Goal: Task Accomplishment & Management: Complete application form

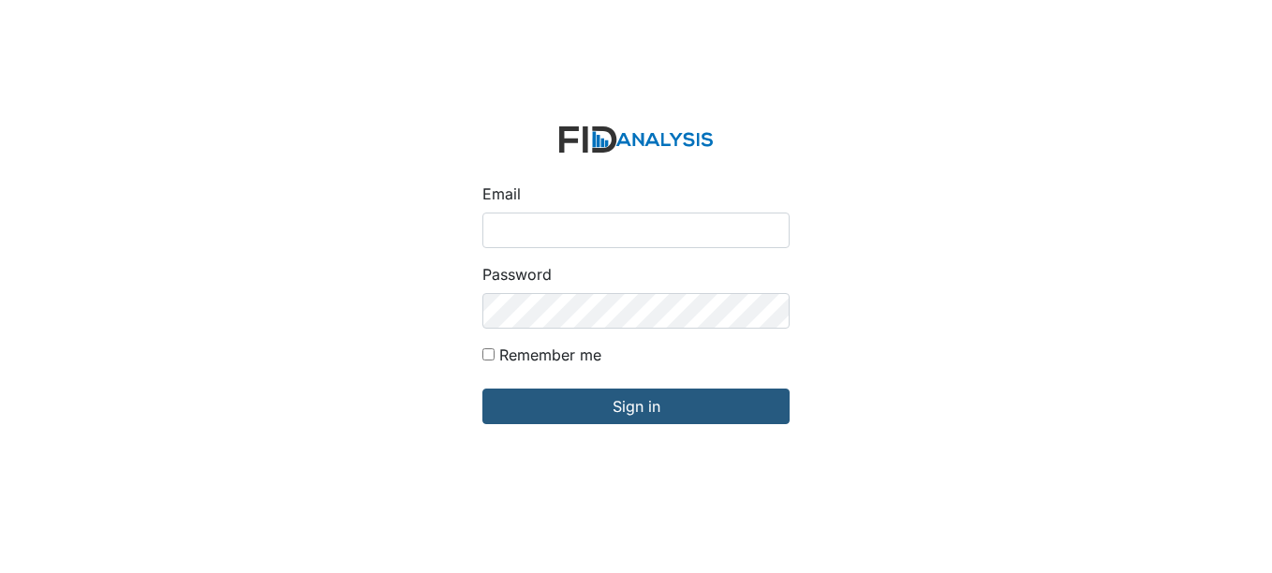
click at [581, 224] on input "Email" at bounding box center [635, 231] width 307 height 36
type input "[EMAIL_ADDRESS][DOMAIN_NAME]"
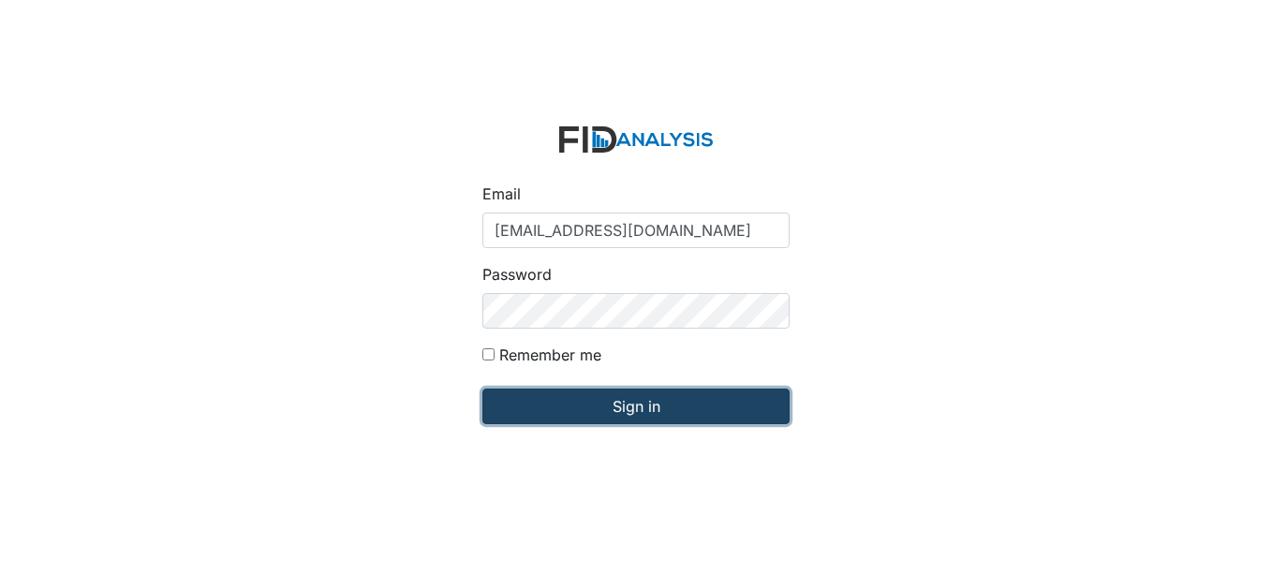
click at [648, 406] on input "Sign in" at bounding box center [635, 407] width 307 height 36
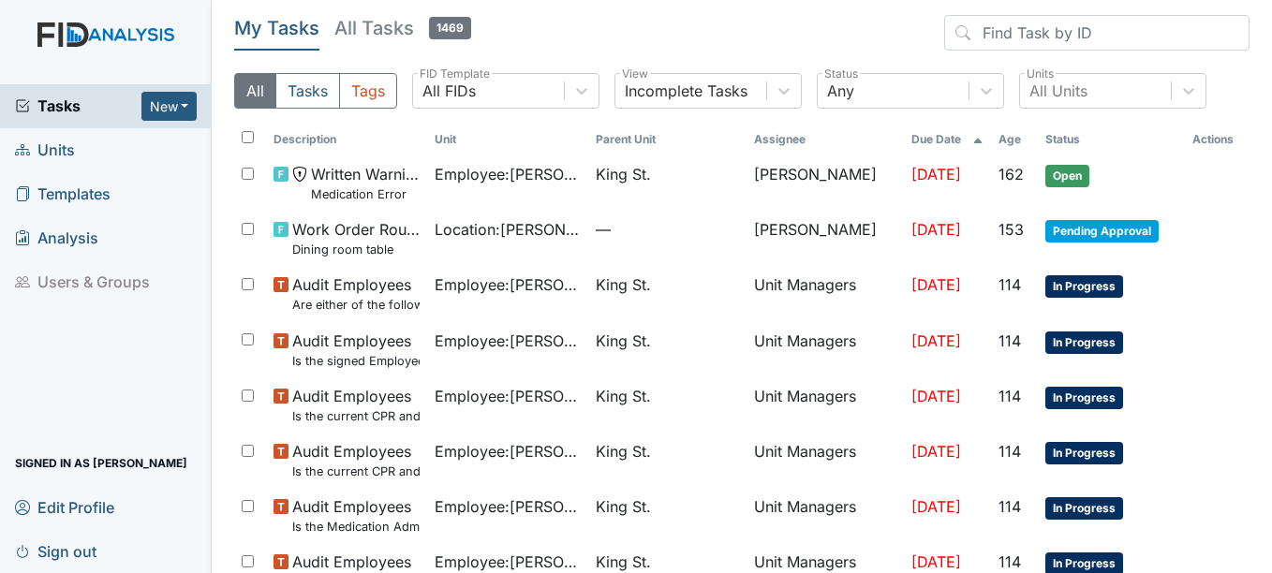
click at [68, 150] on span "Units" at bounding box center [45, 150] width 60 height 29
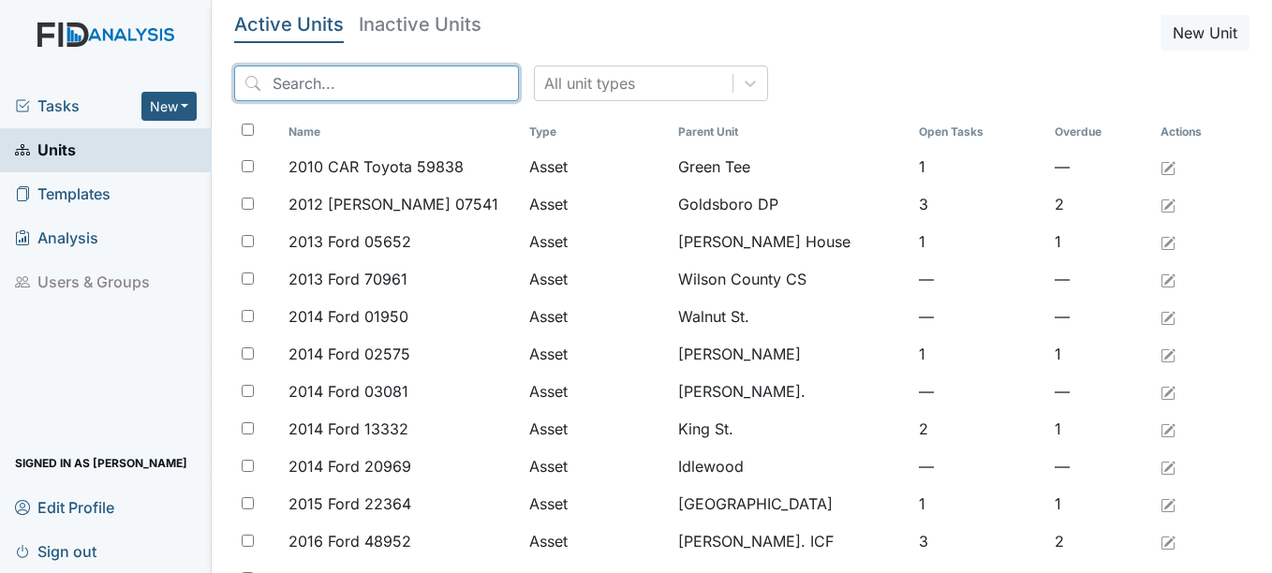
click at [378, 81] on input "search" at bounding box center [376, 84] width 285 height 36
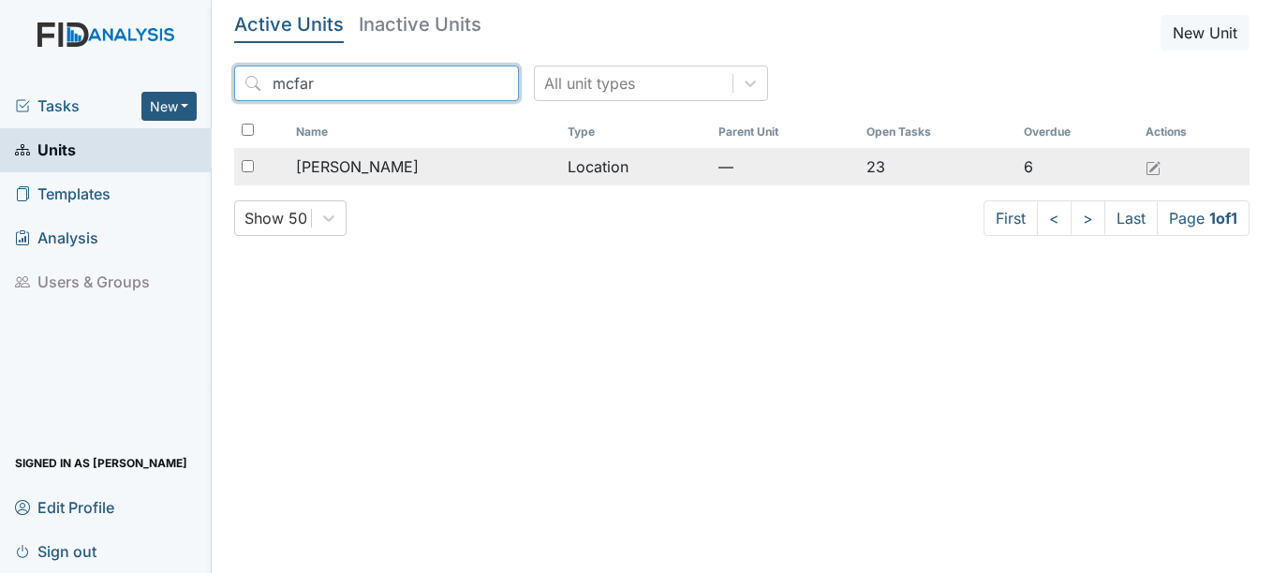
type input "mcfar"
click at [354, 163] on span "McFarland" at bounding box center [357, 167] width 123 height 22
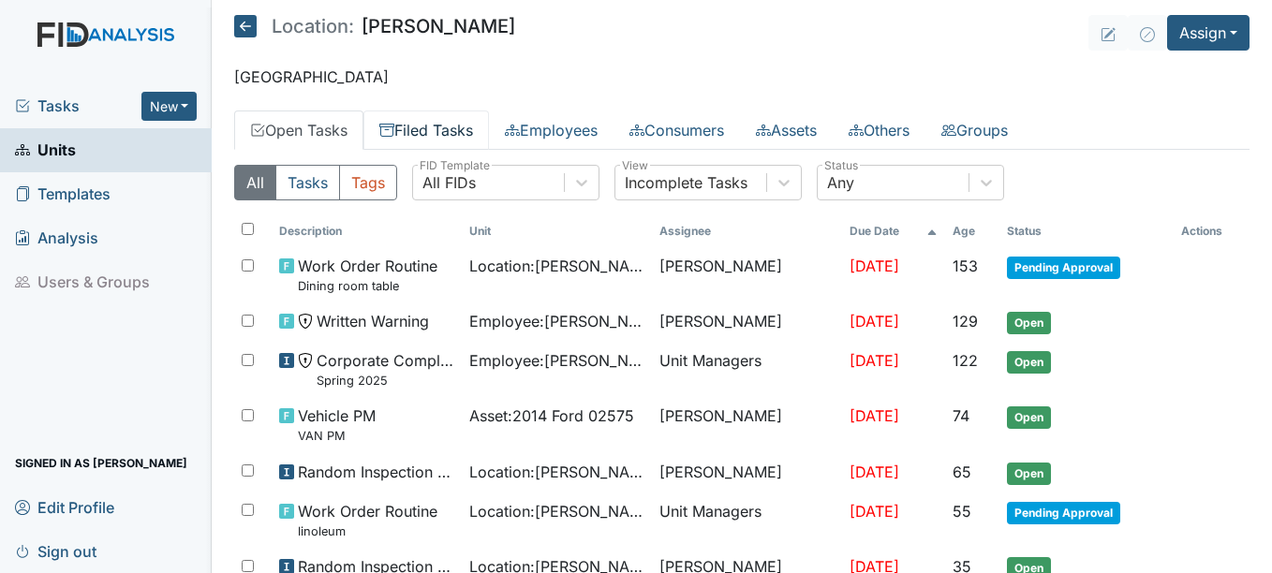
click at [452, 126] on link "Filed Tasks" at bounding box center [426, 130] width 126 height 39
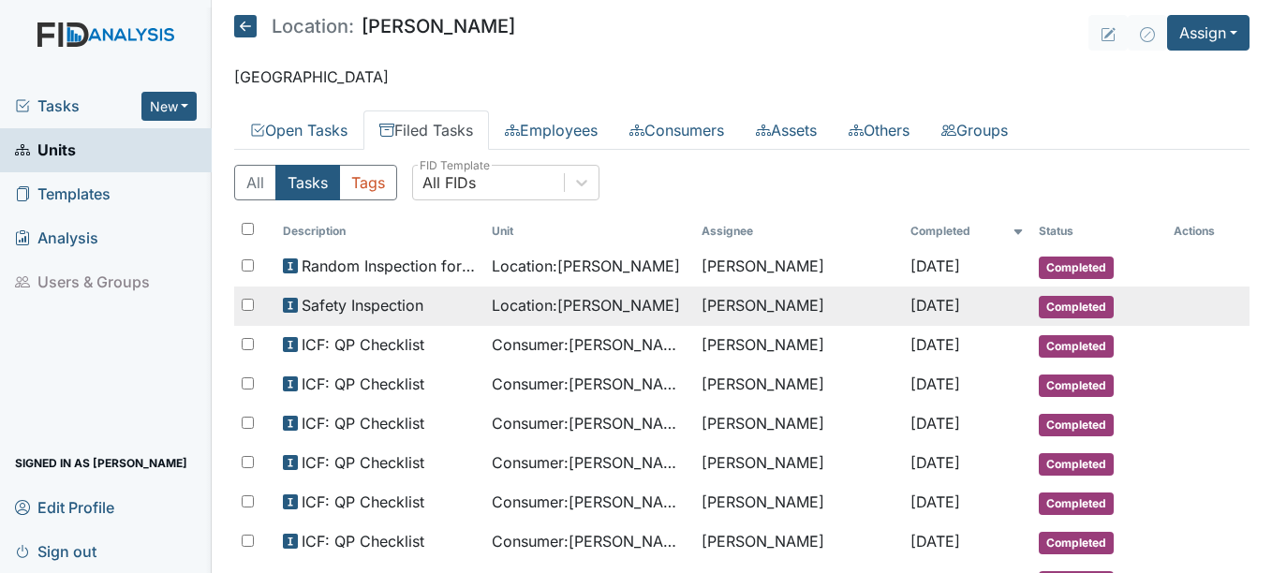
click at [945, 304] on span "[DATE]" at bounding box center [936, 305] width 50 height 19
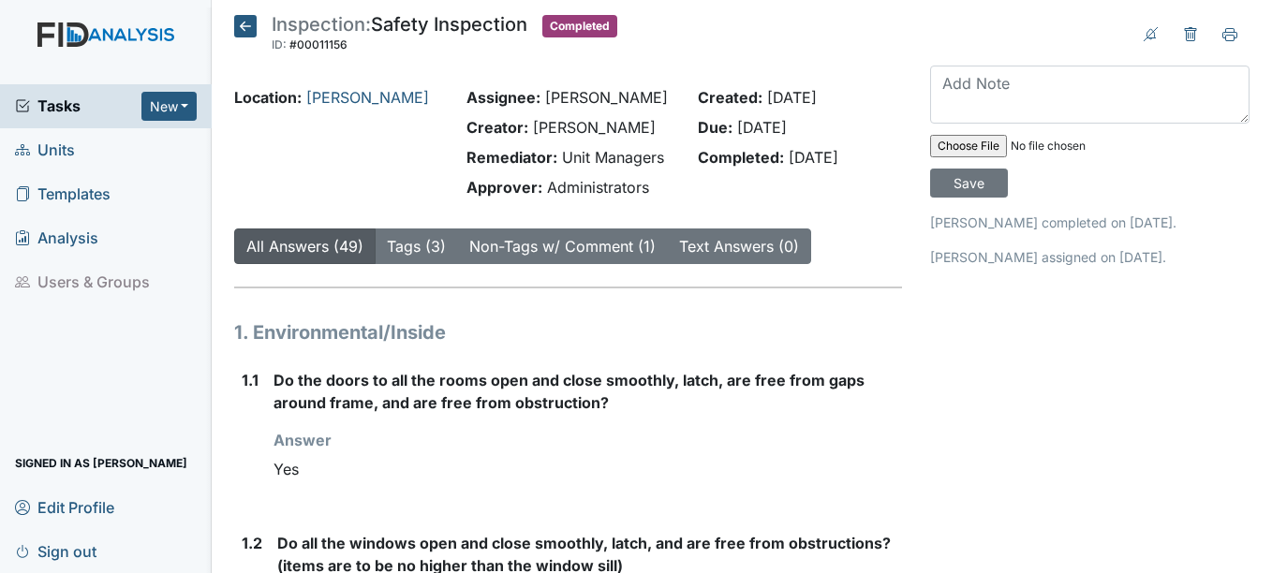
click at [248, 24] on icon at bounding box center [245, 26] width 22 height 22
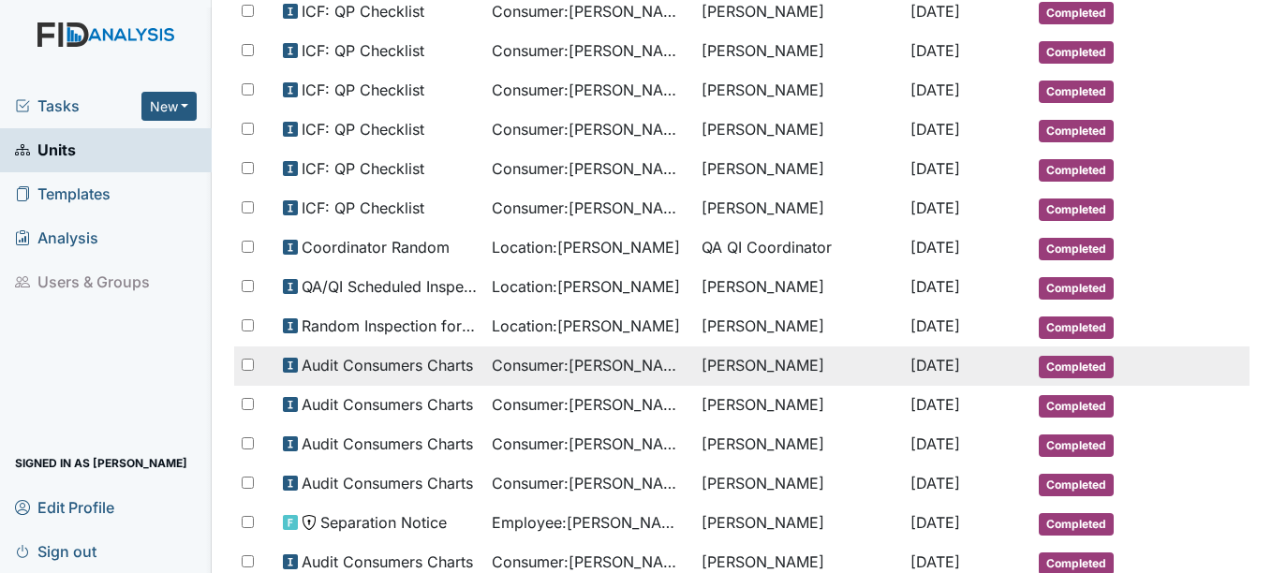
scroll to position [375, 0]
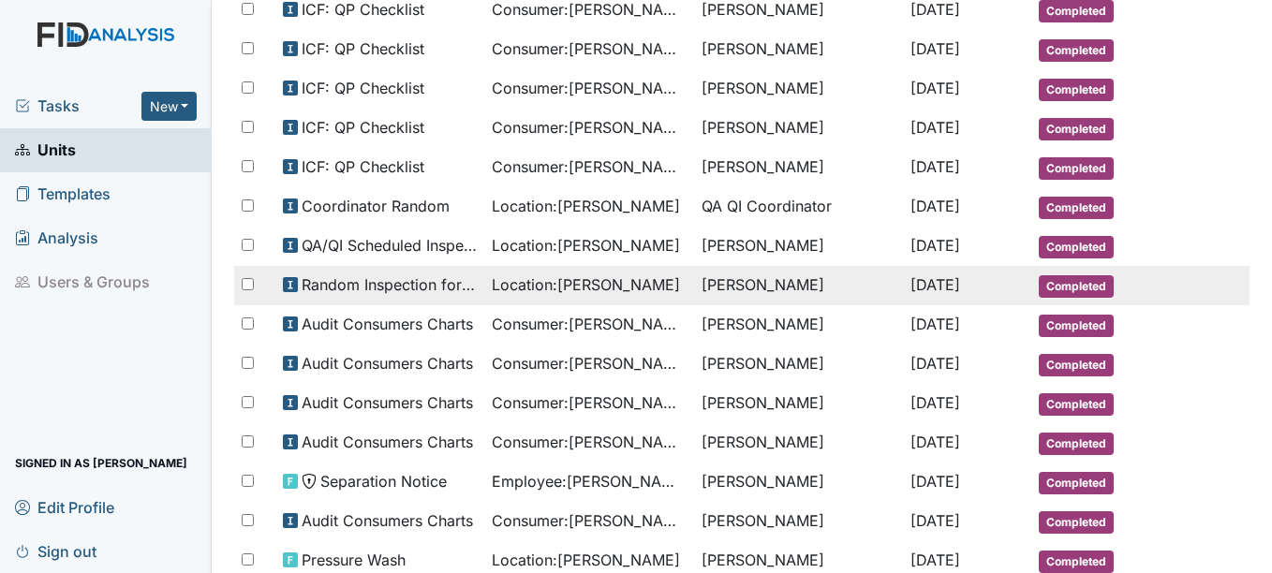
click at [1079, 283] on span "Completed" at bounding box center [1076, 286] width 75 height 22
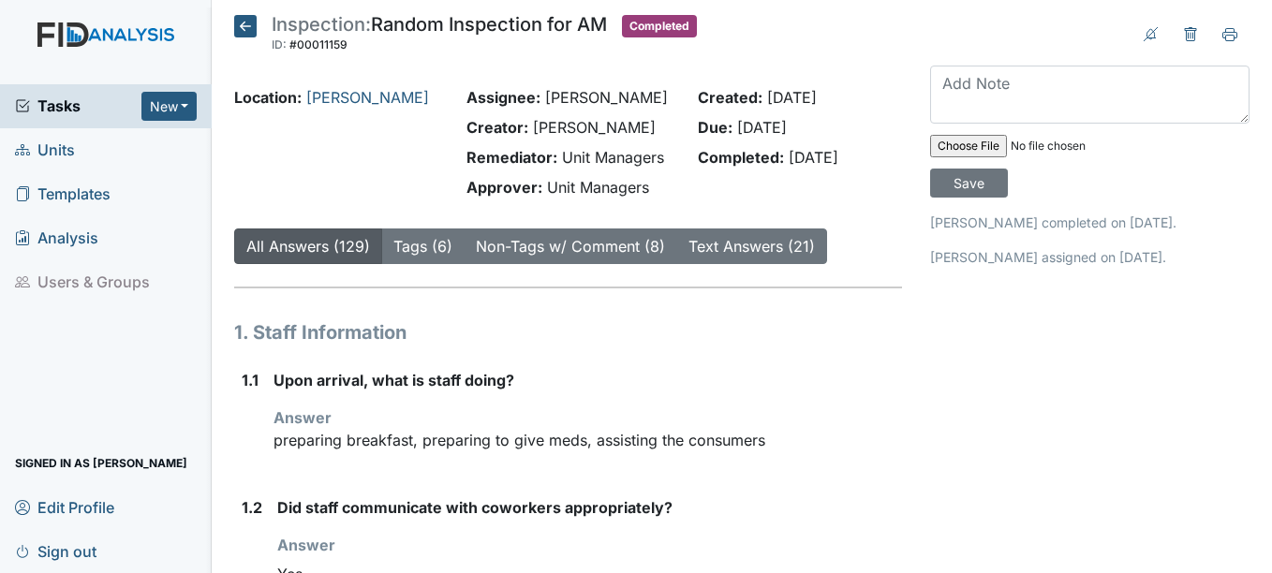
click at [247, 22] on icon at bounding box center [245, 26] width 22 height 22
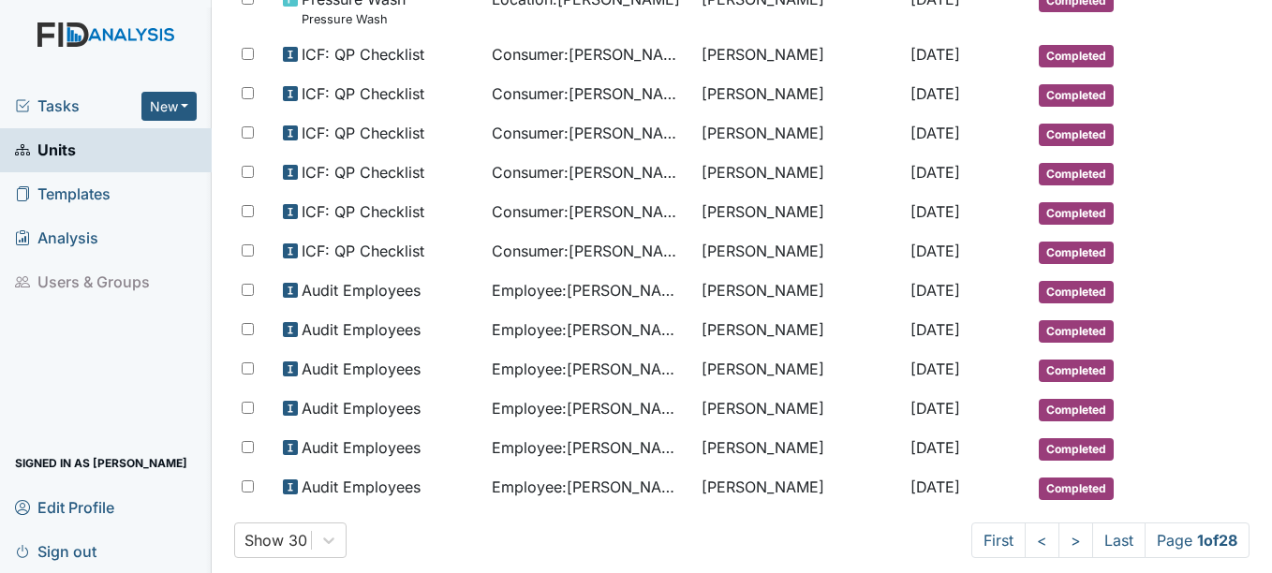
scroll to position [937, 0]
click at [1059, 538] on link ">" at bounding box center [1076, 540] width 35 height 36
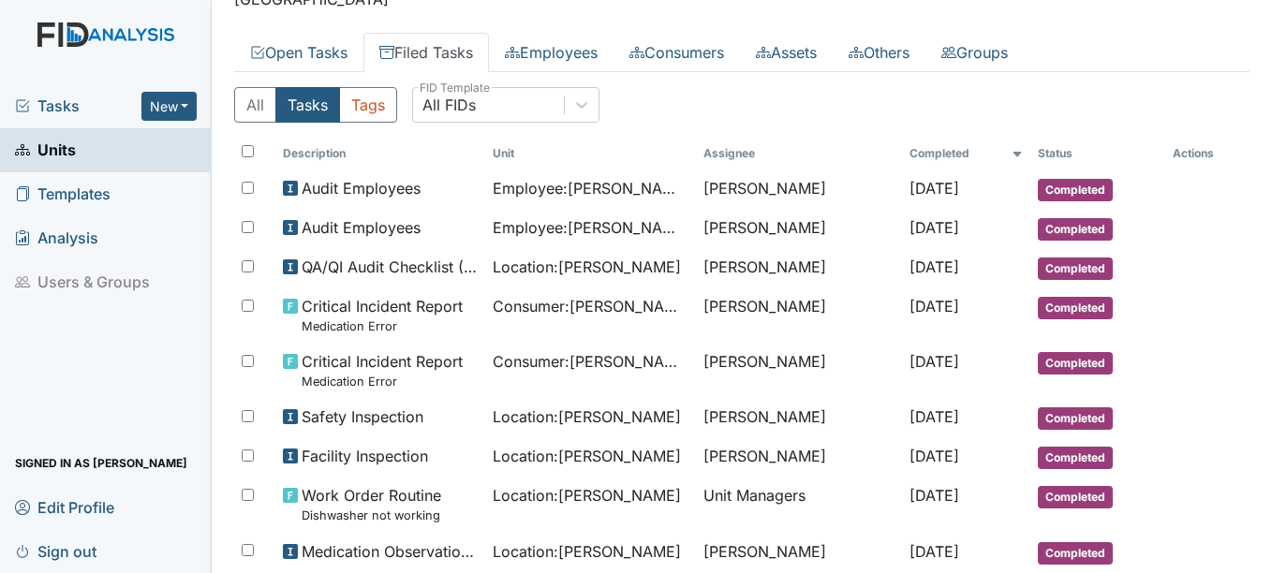
scroll to position [0, 0]
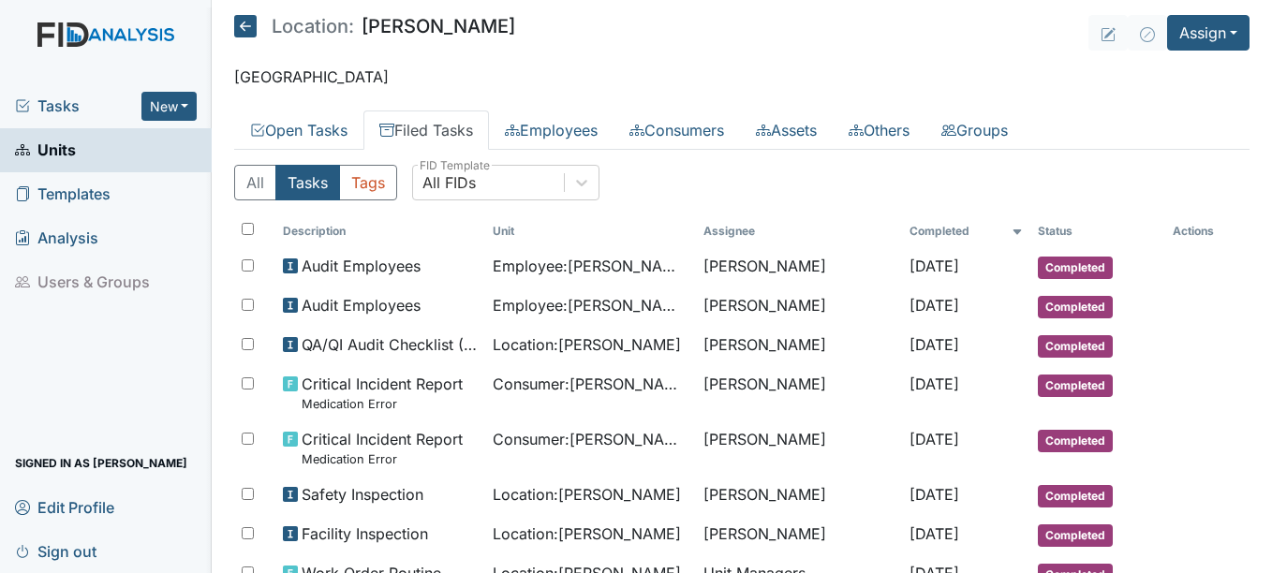
click at [250, 24] on icon at bounding box center [245, 26] width 22 height 22
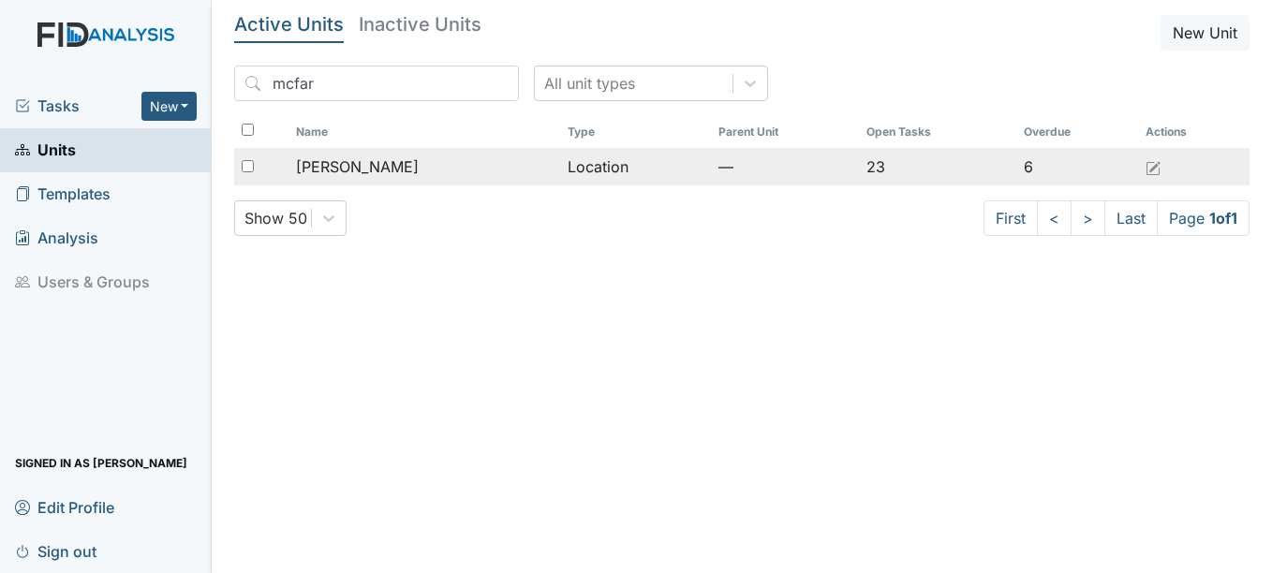
click at [377, 168] on div "[PERSON_NAME]" at bounding box center [425, 167] width 258 height 22
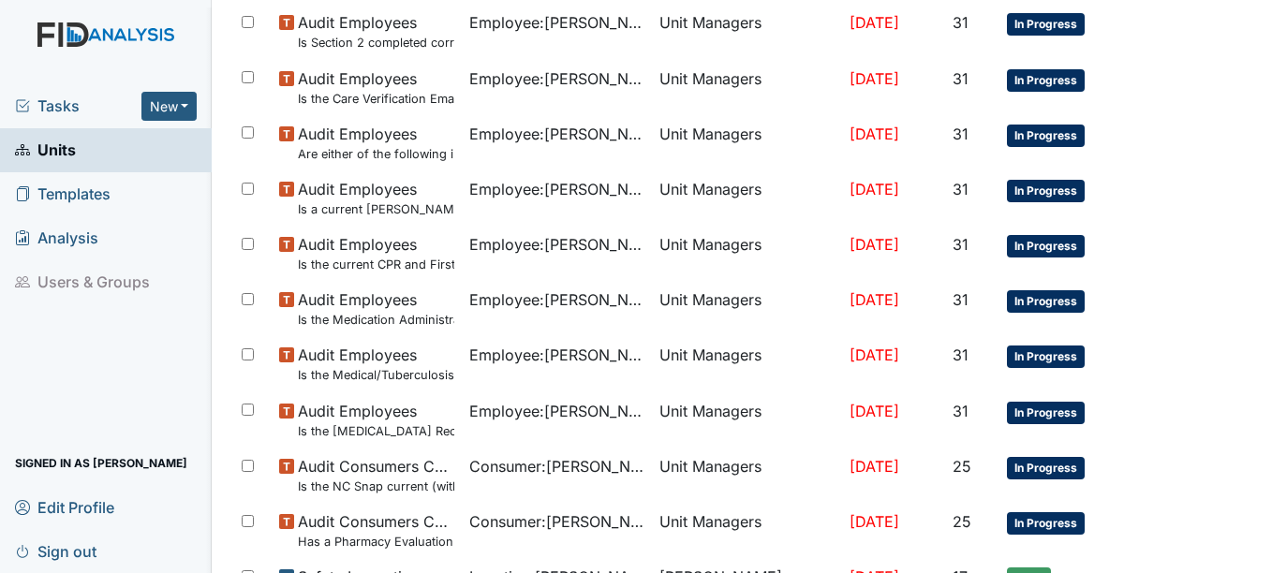
scroll to position [843, 0]
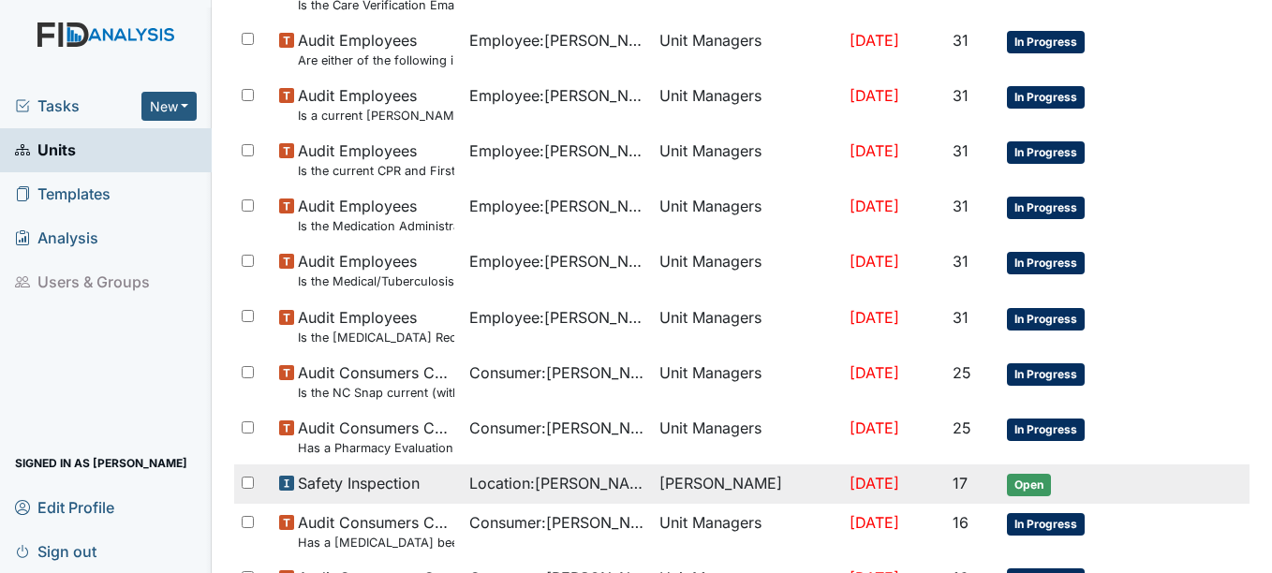
click at [1033, 483] on span "Open" at bounding box center [1029, 485] width 44 height 22
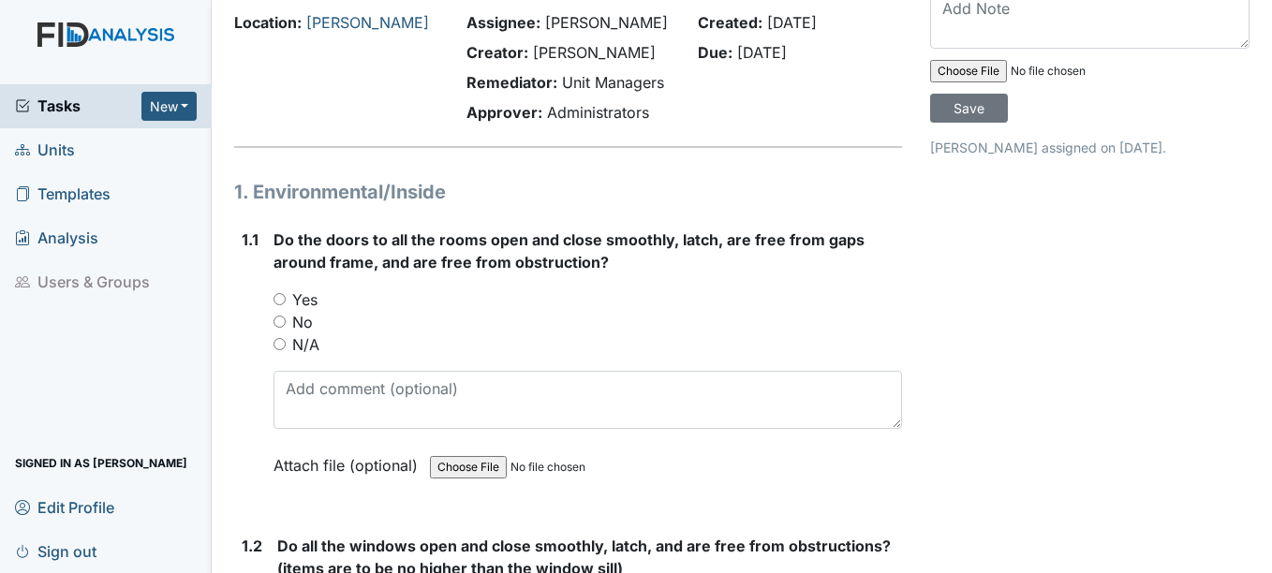
scroll to position [187, 0]
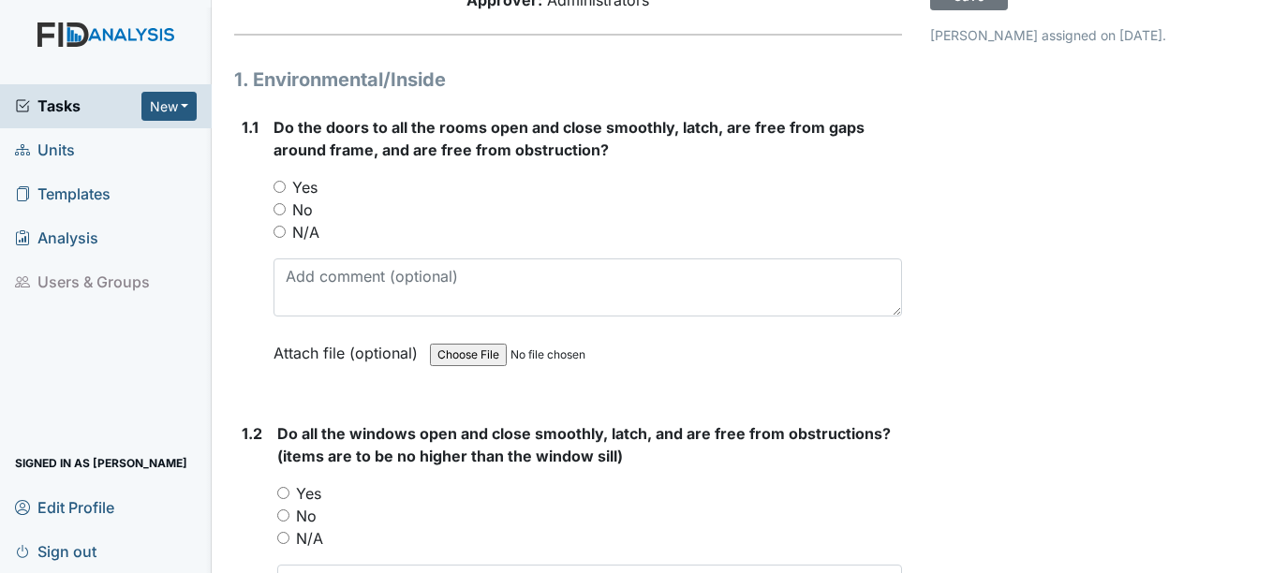
click at [278, 184] on input "Yes" at bounding box center [280, 187] width 12 height 12
radio input "true"
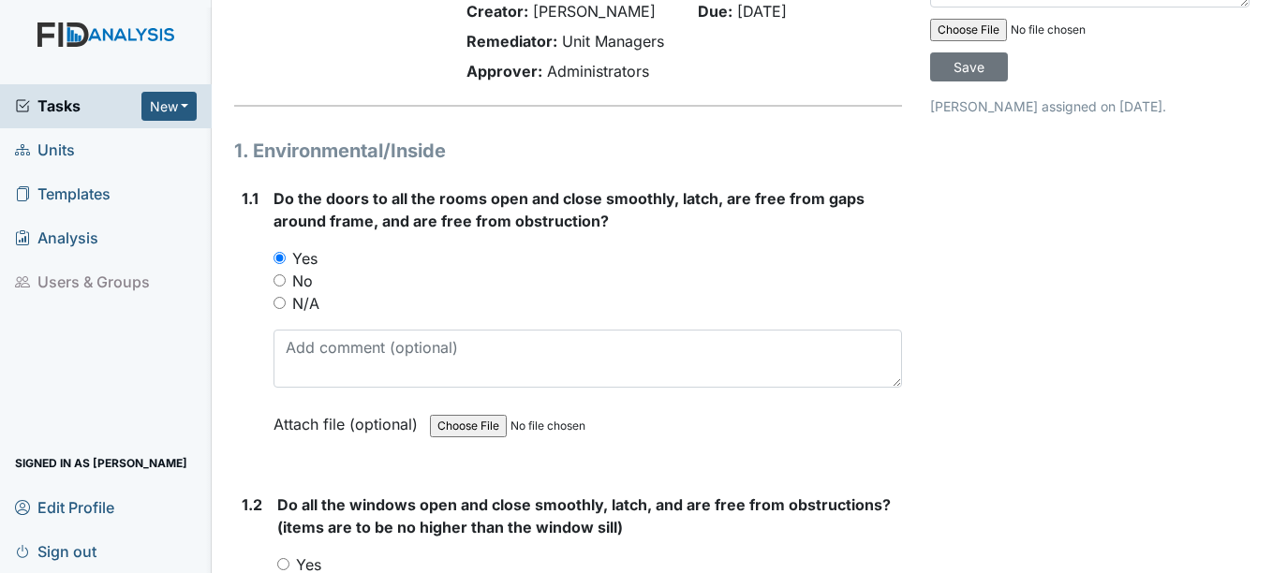
scroll to position [0, 0]
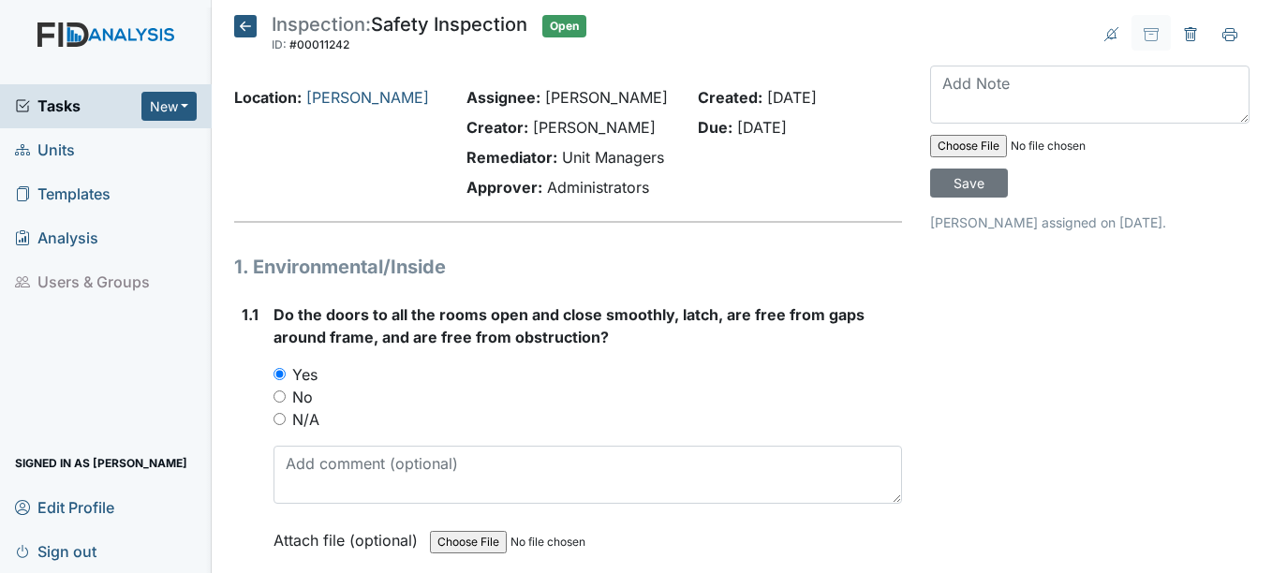
click at [65, 148] on span "Units" at bounding box center [45, 150] width 60 height 29
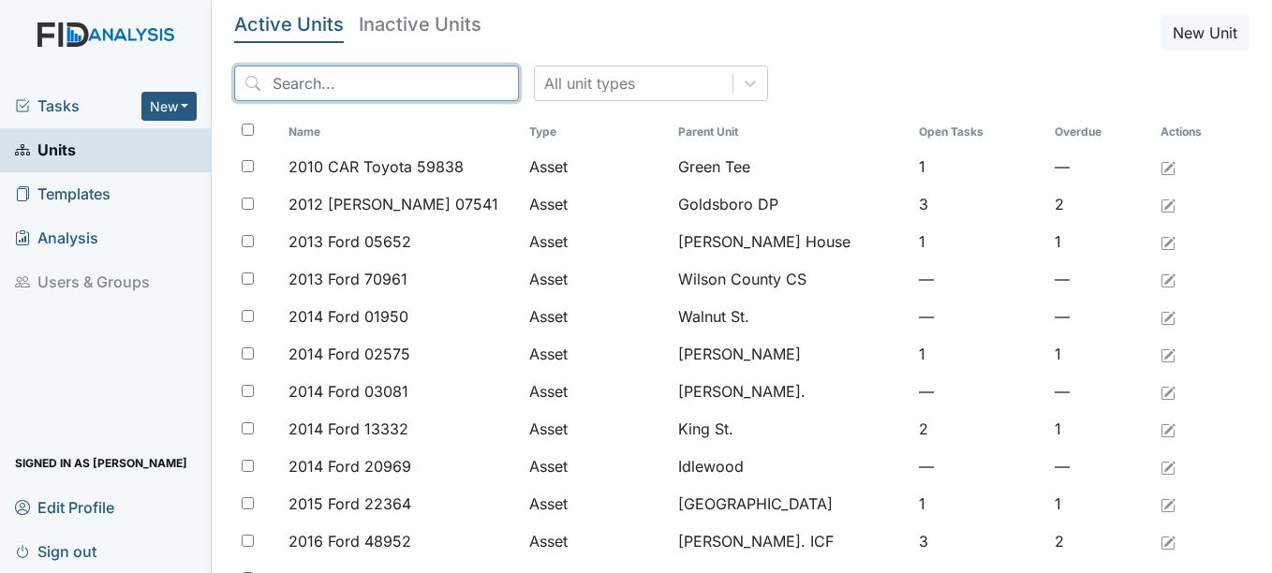
click at [331, 79] on input "search" at bounding box center [376, 84] width 285 height 36
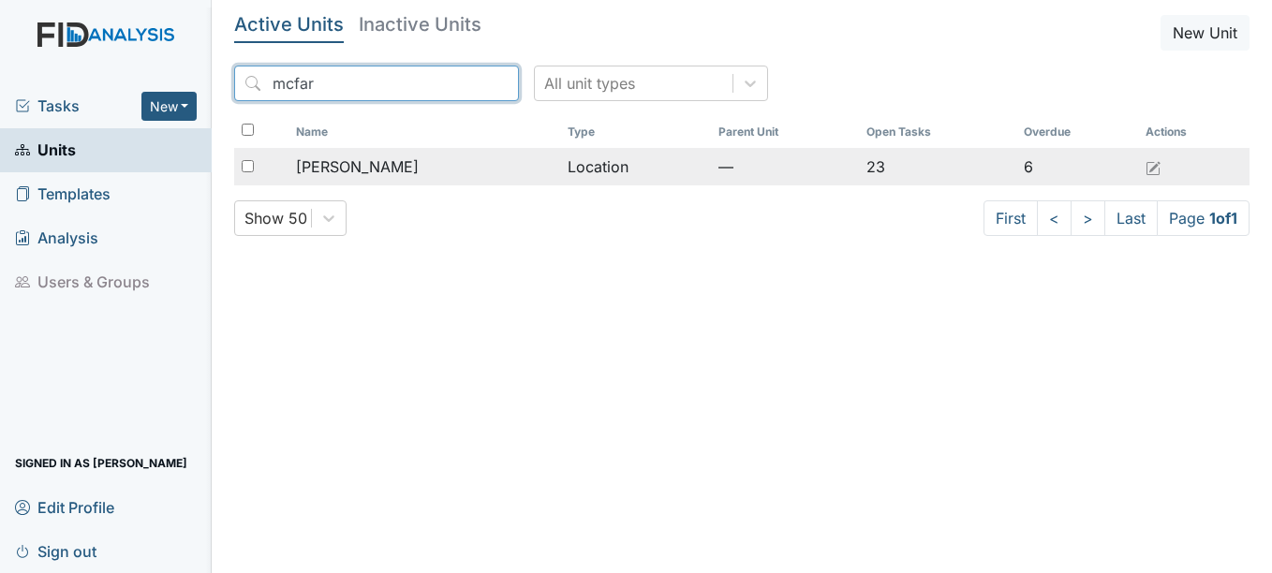
type input "mcfar"
click at [365, 164] on span "[PERSON_NAME]" at bounding box center [357, 167] width 123 height 22
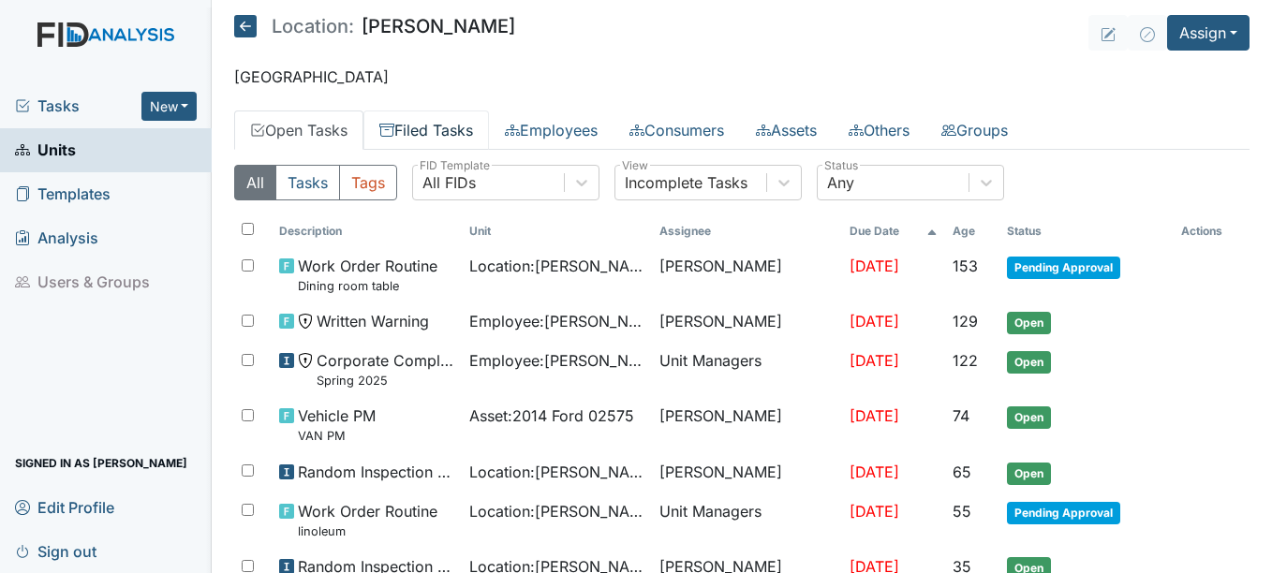
click at [463, 130] on link "Filed Tasks" at bounding box center [426, 130] width 126 height 39
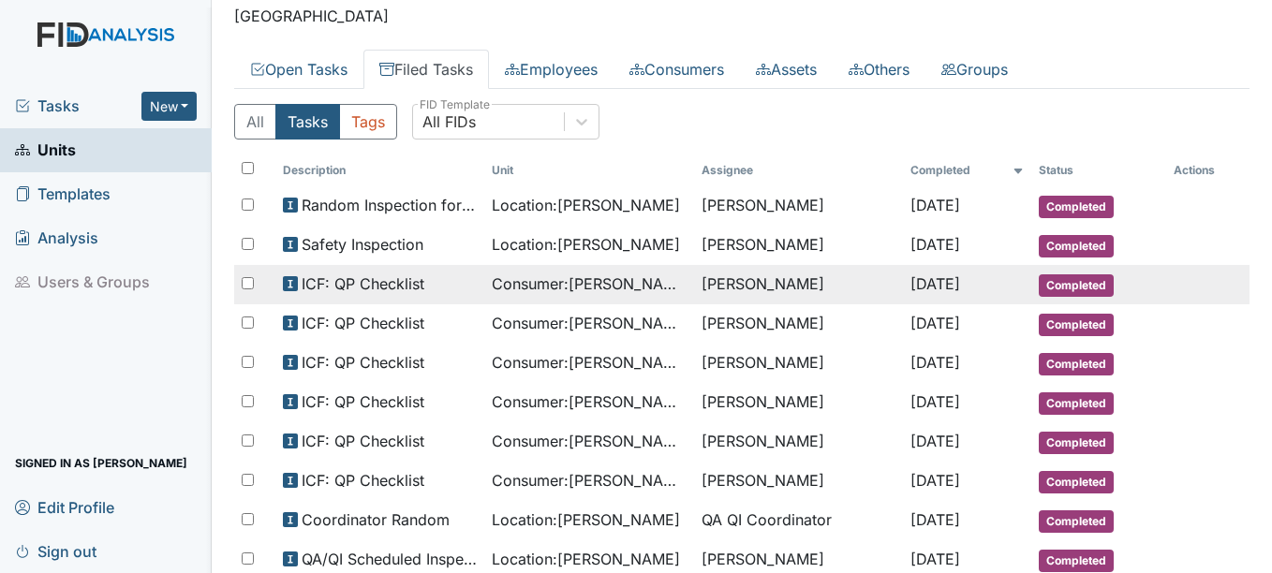
scroll to position [187, 0]
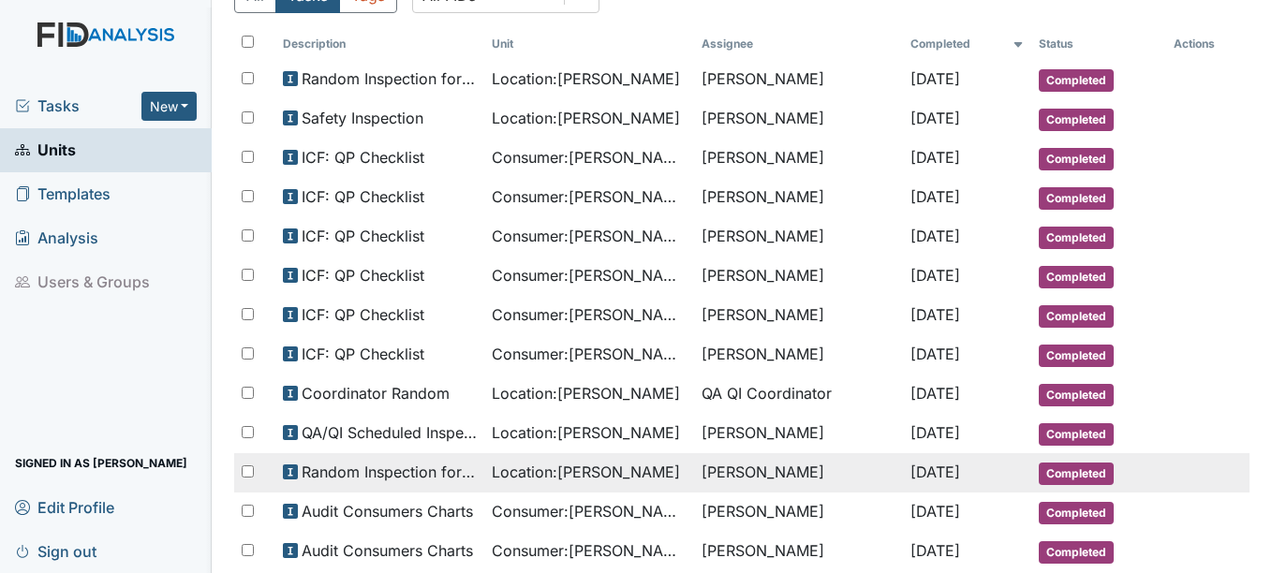
click at [1068, 470] on span "Completed" at bounding box center [1076, 474] width 75 height 22
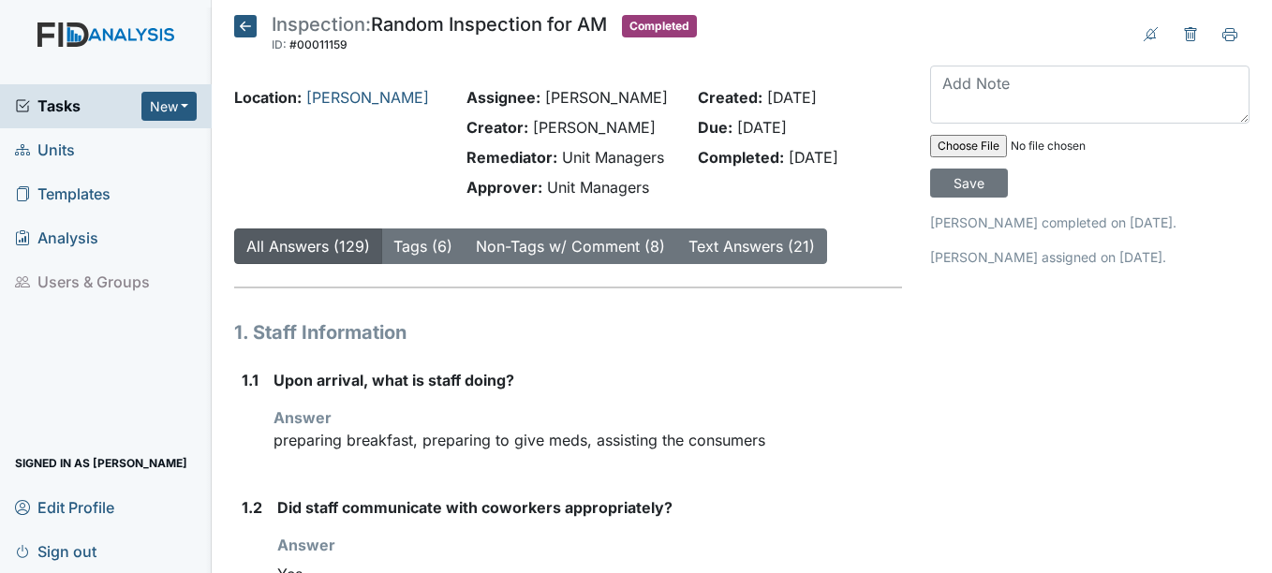
click at [246, 22] on icon at bounding box center [245, 26] width 22 height 22
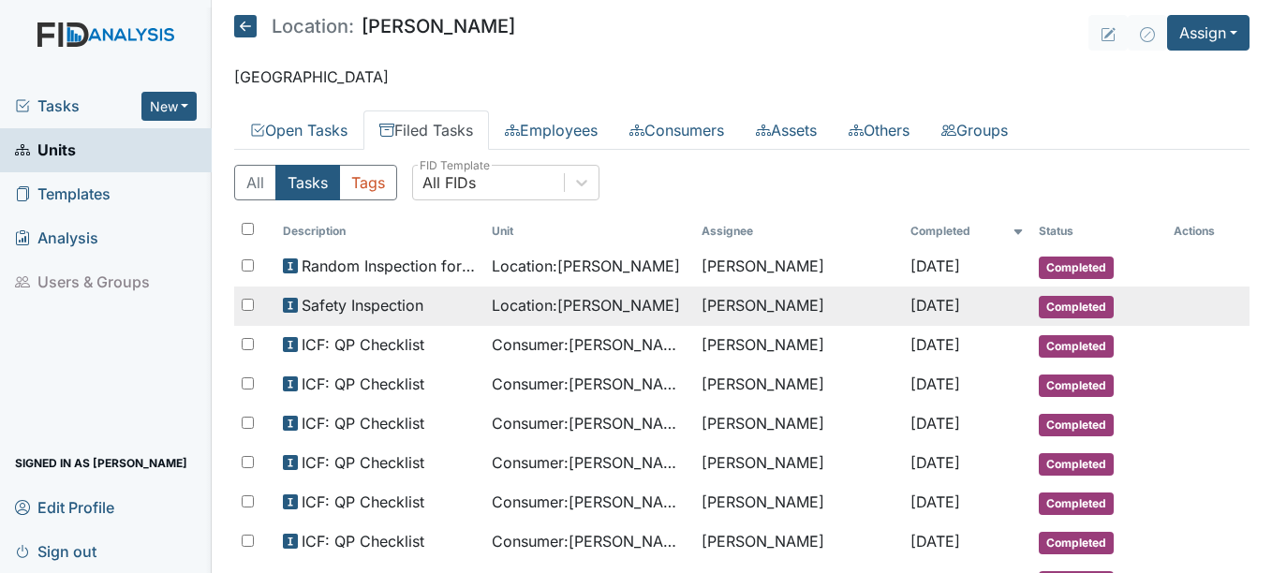
click at [597, 306] on span "Location : McFarland" at bounding box center [586, 305] width 188 height 22
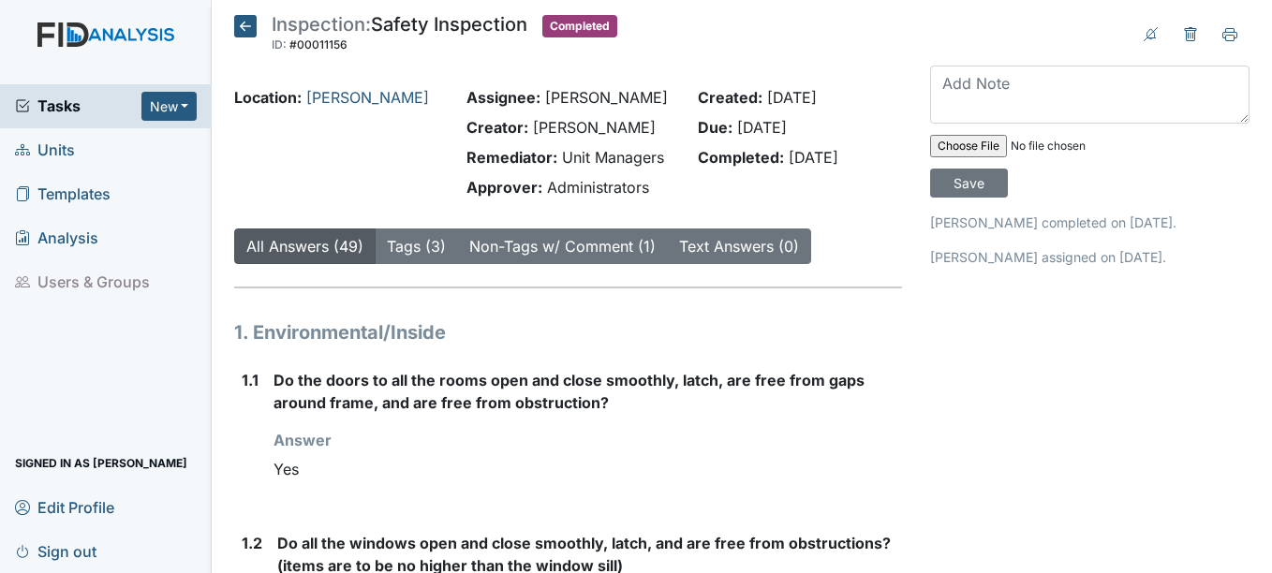
click at [243, 25] on icon at bounding box center [245, 26] width 22 height 22
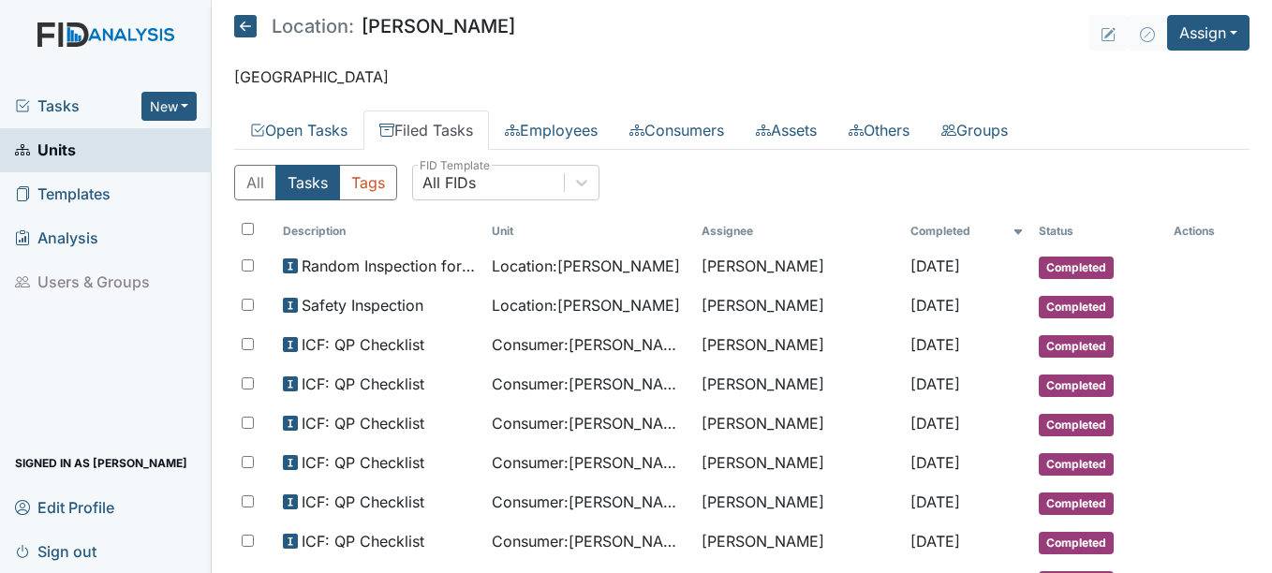
click at [467, 126] on link "Filed Tasks" at bounding box center [426, 130] width 126 height 39
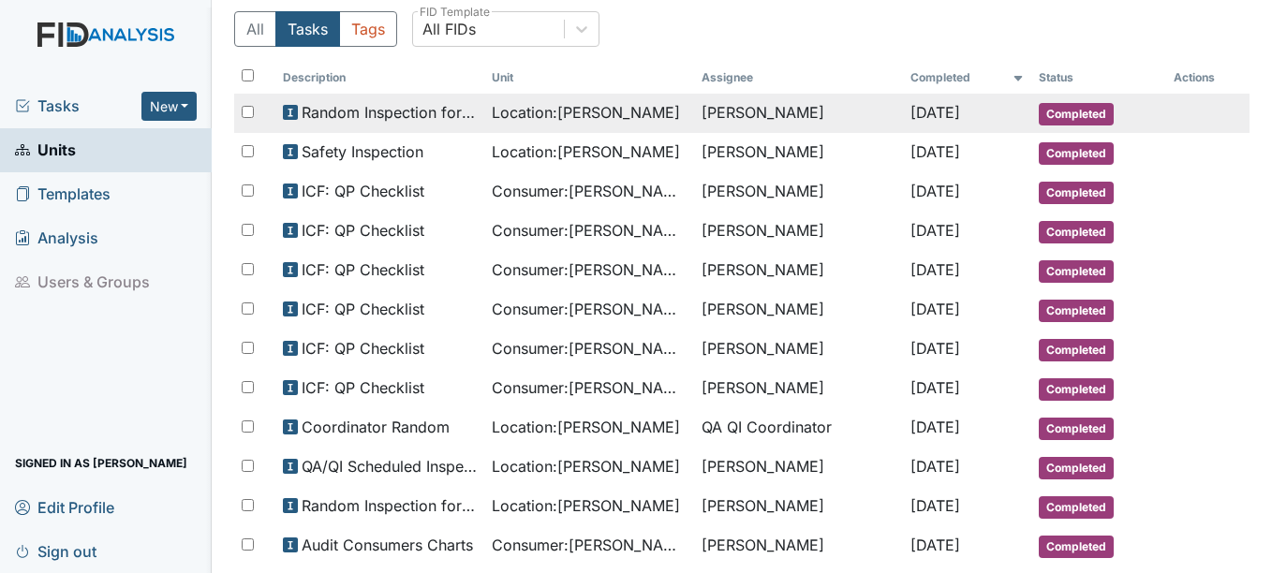
scroll to position [187, 0]
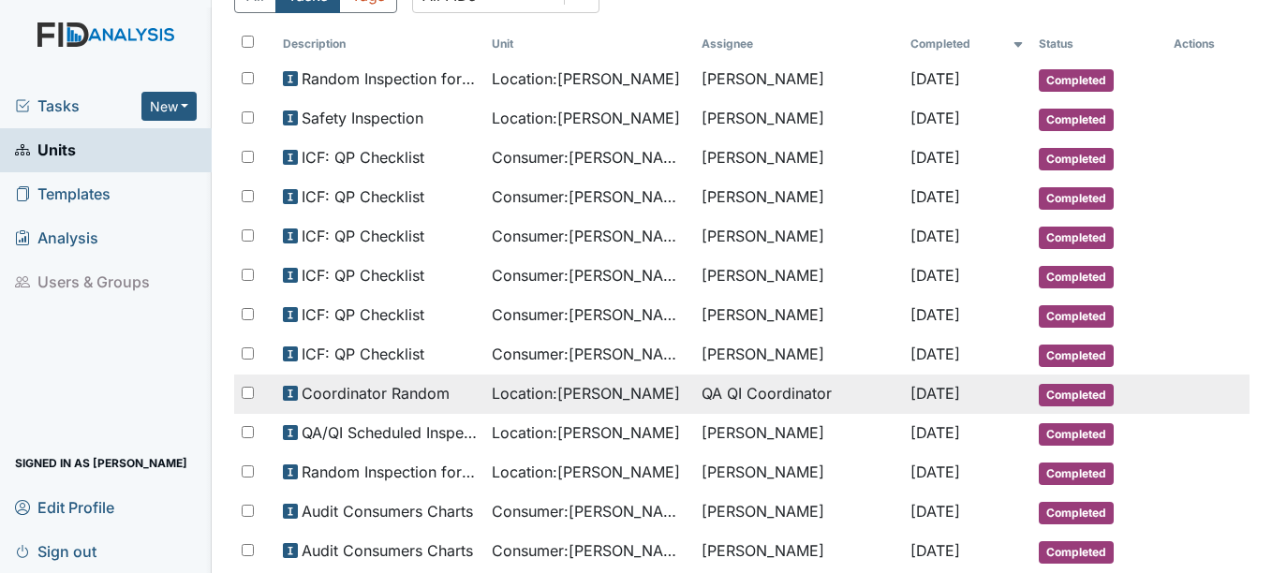
click at [1053, 393] on span "Completed" at bounding box center [1076, 395] width 75 height 22
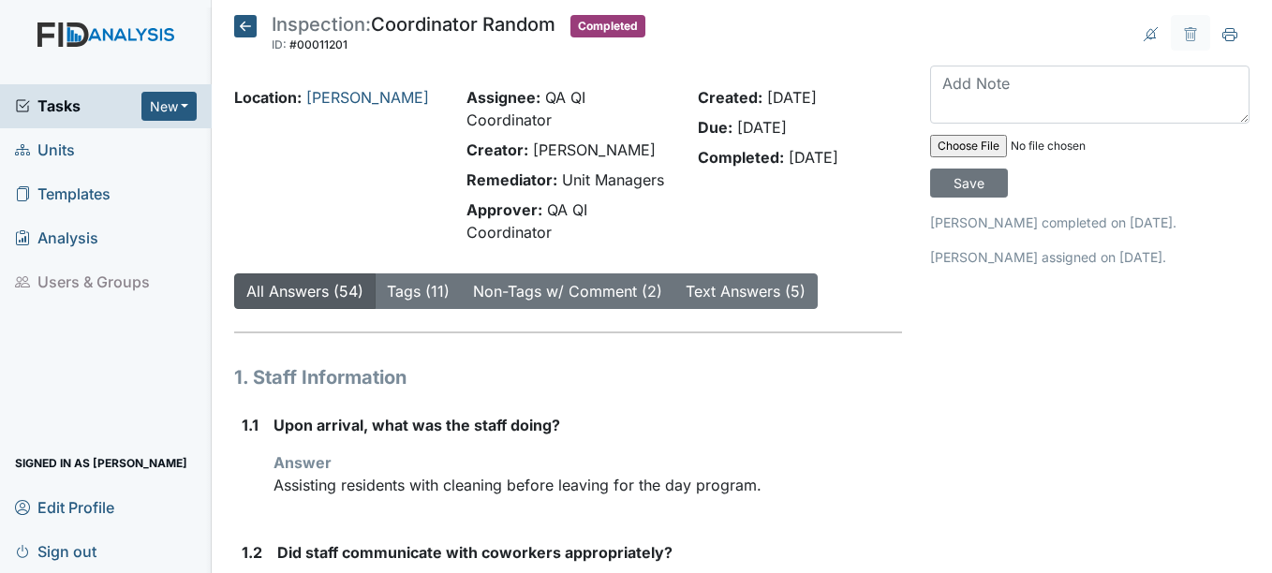
click at [248, 27] on icon at bounding box center [245, 26] width 22 height 22
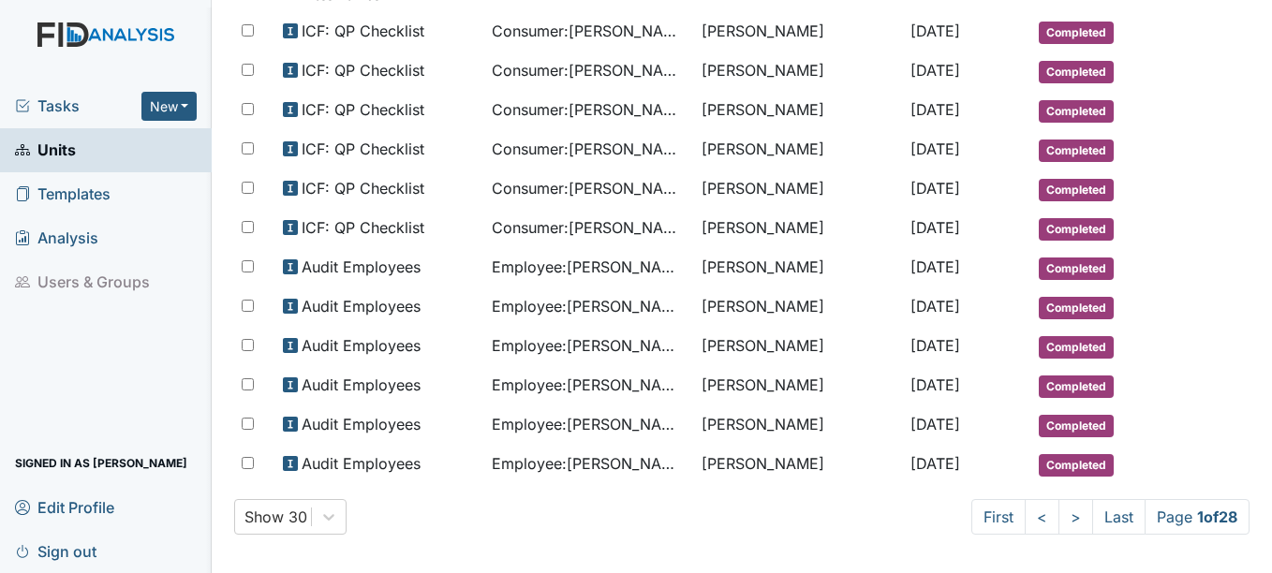
scroll to position [966, 0]
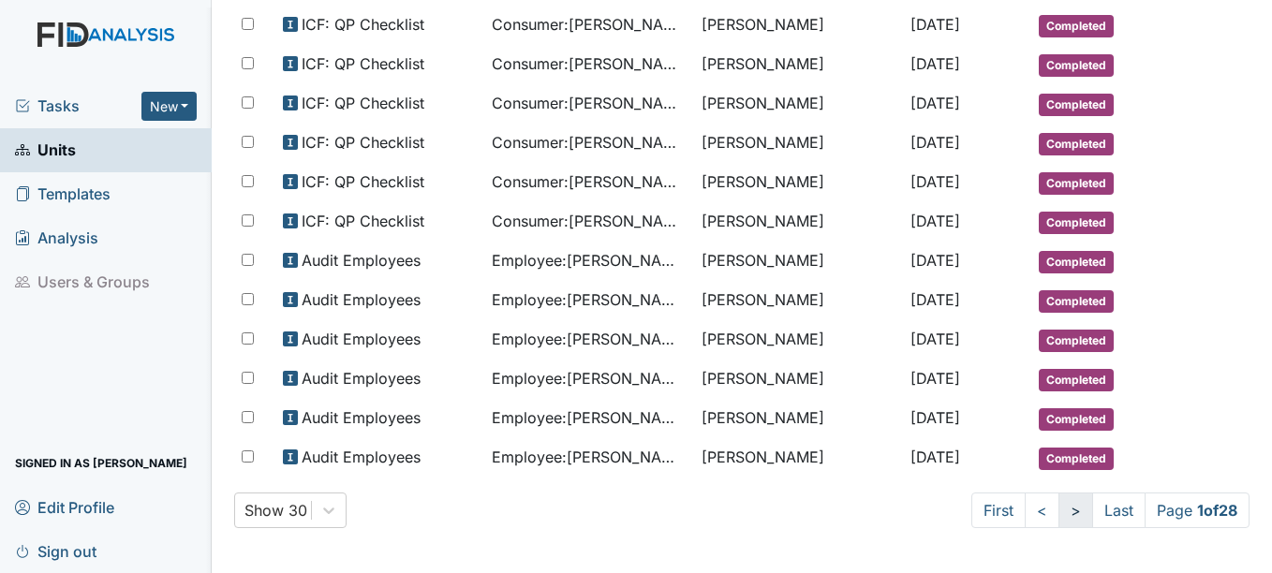
click at [1059, 507] on link ">" at bounding box center [1076, 511] width 35 height 36
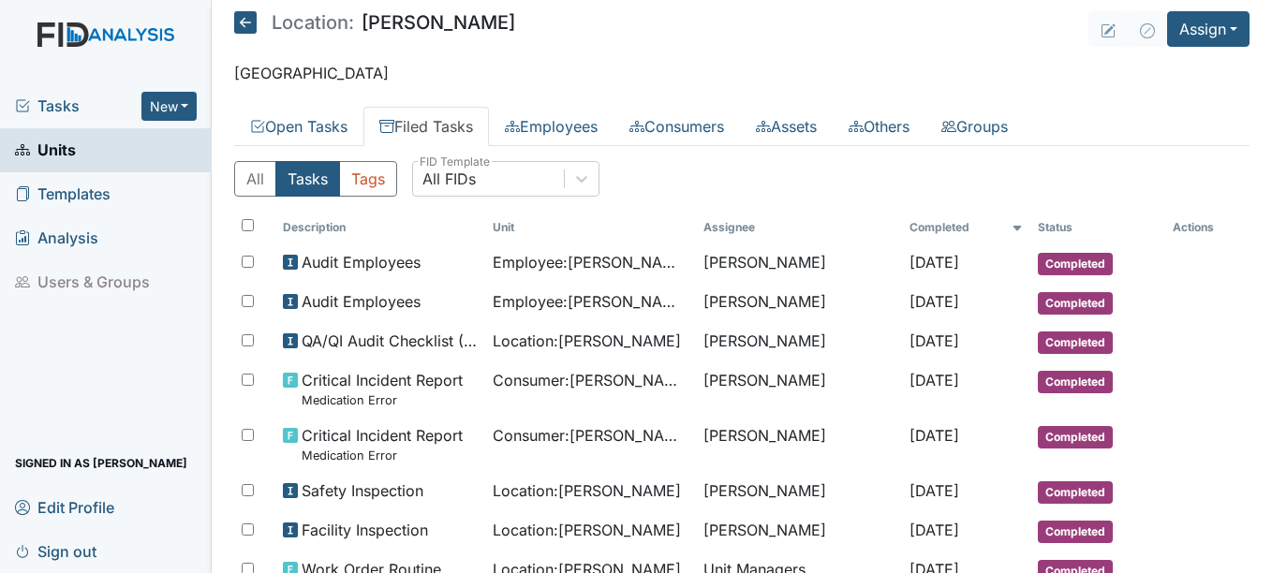
scroll to position [0, 0]
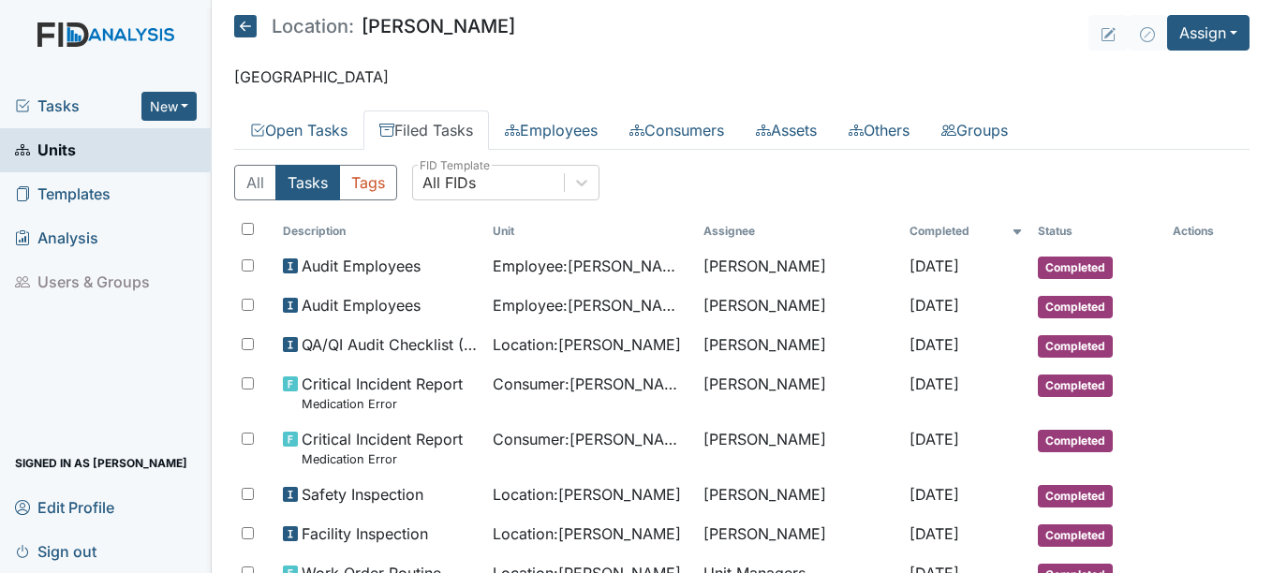
click at [246, 27] on icon at bounding box center [245, 26] width 22 height 22
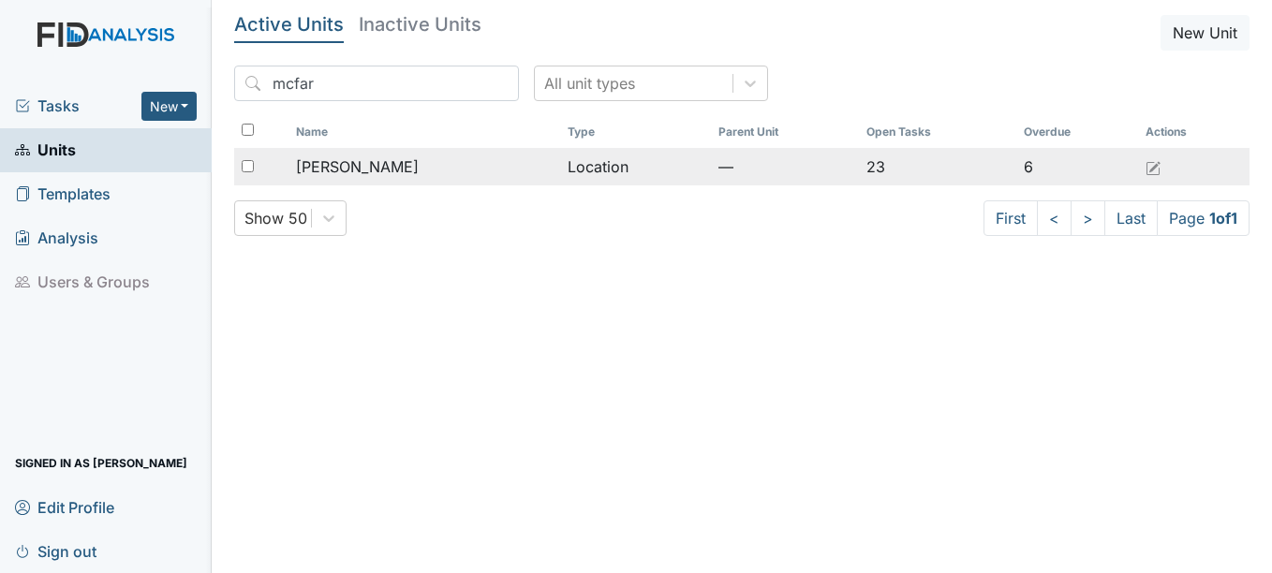
click at [360, 162] on span "[PERSON_NAME]" at bounding box center [357, 167] width 123 height 22
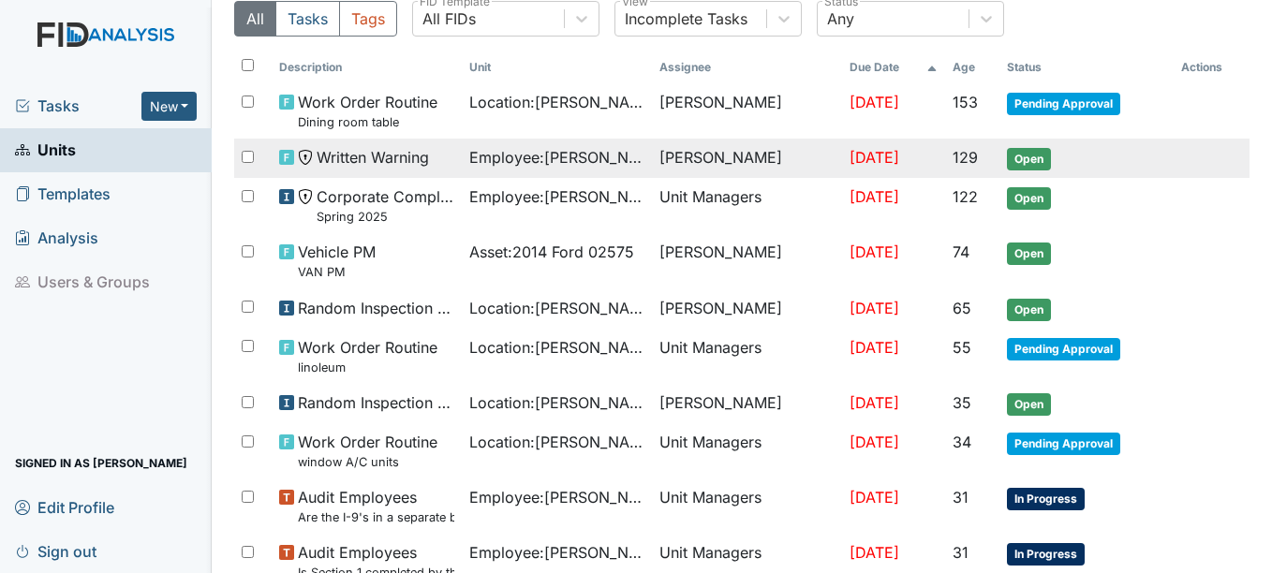
scroll to position [187, 0]
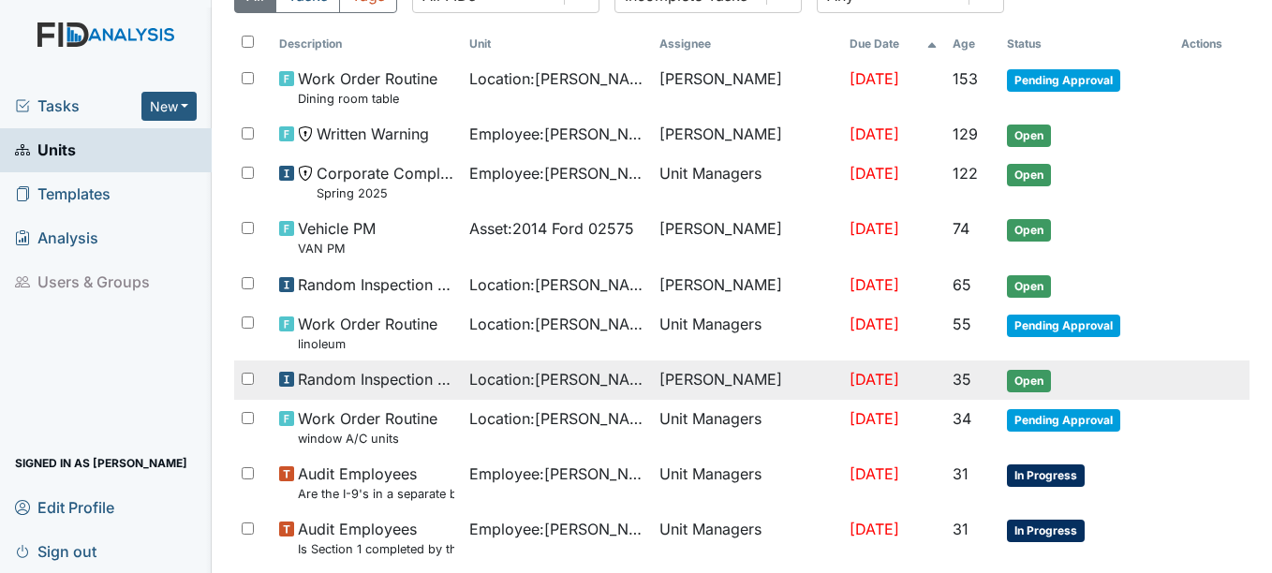
click at [1027, 380] on span "Open" at bounding box center [1029, 381] width 44 height 22
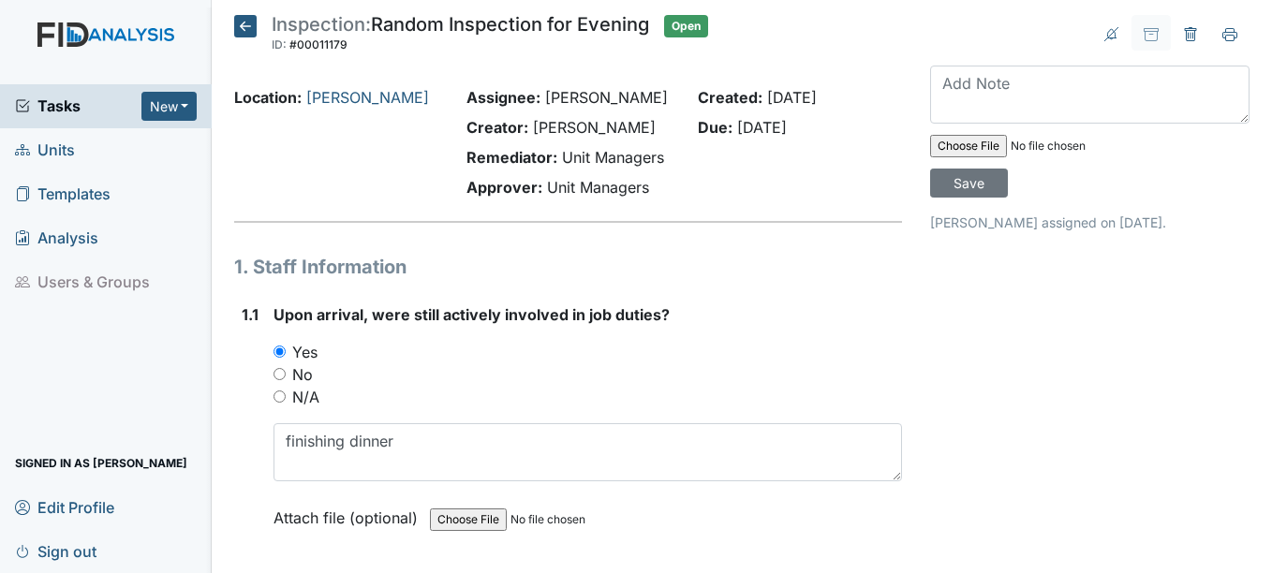
click at [245, 27] on icon at bounding box center [245, 26] width 22 height 22
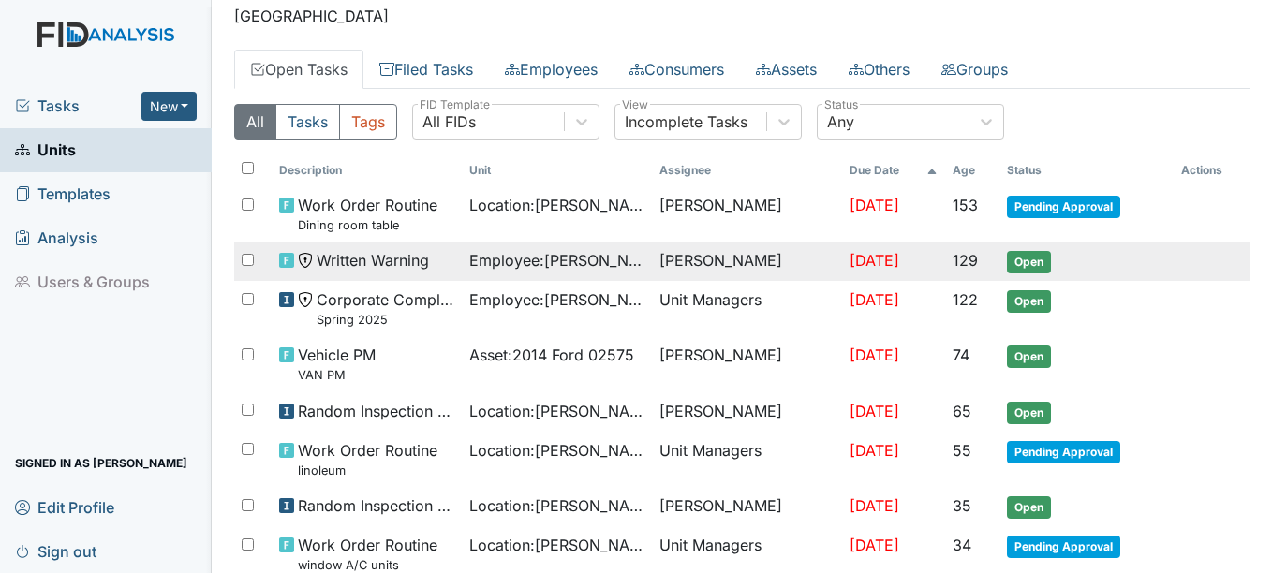
scroll to position [94, 0]
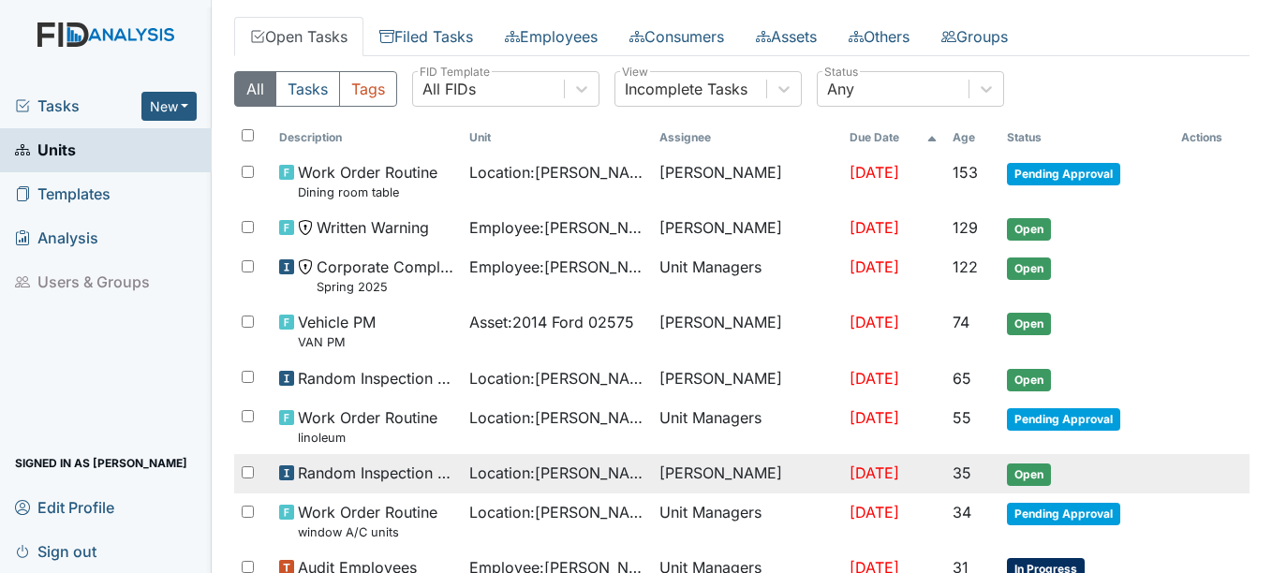
click at [1028, 474] on span "Open" at bounding box center [1029, 475] width 44 height 22
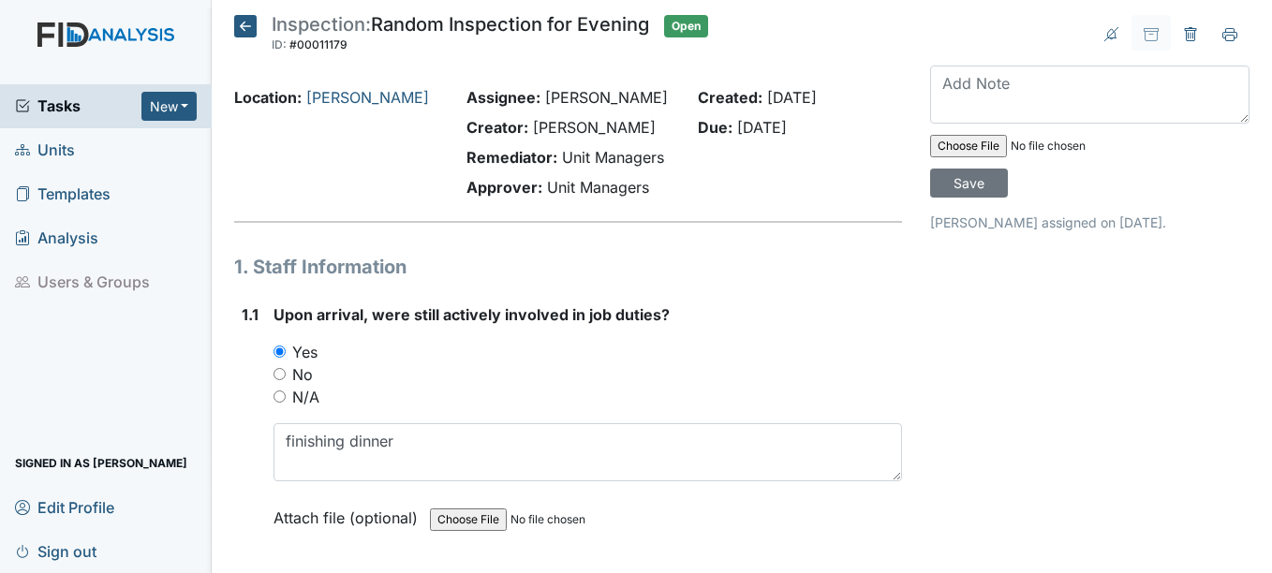
click at [248, 24] on icon at bounding box center [245, 26] width 22 height 22
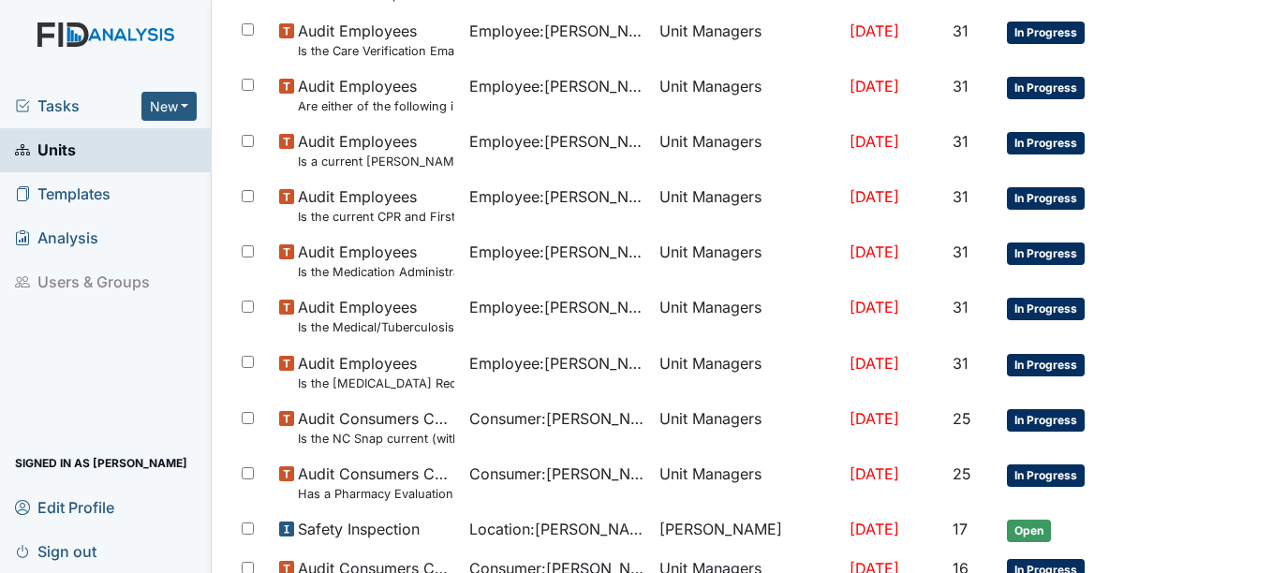
scroll to position [843, 0]
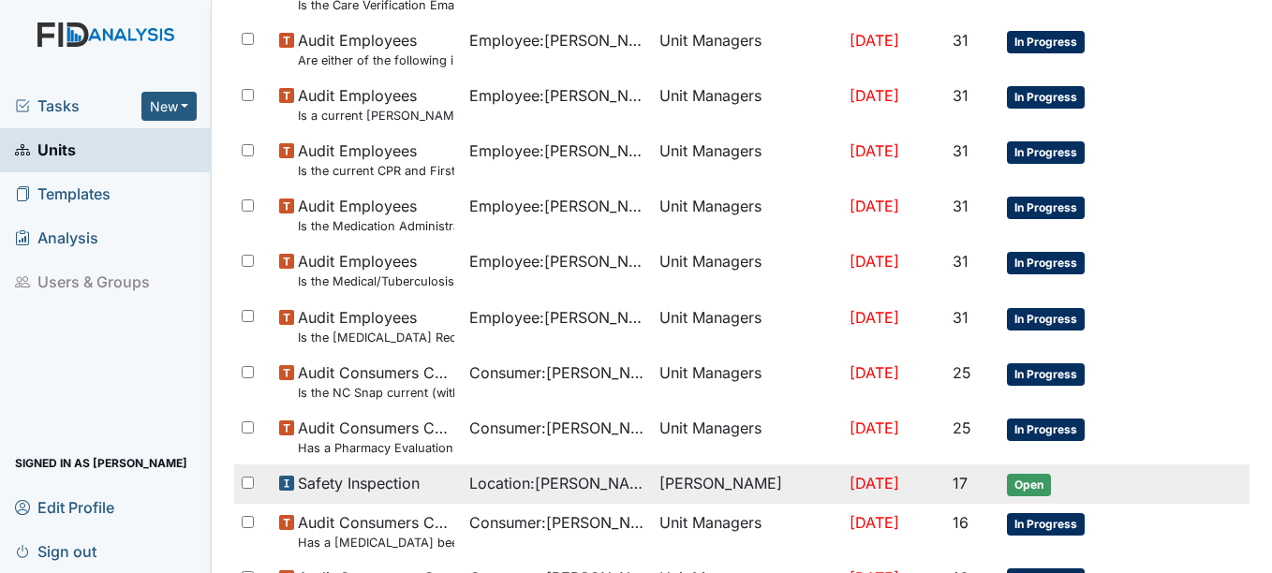
click at [1027, 484] on span "Open" at bounding box center [1029, 485] width 44 height 22
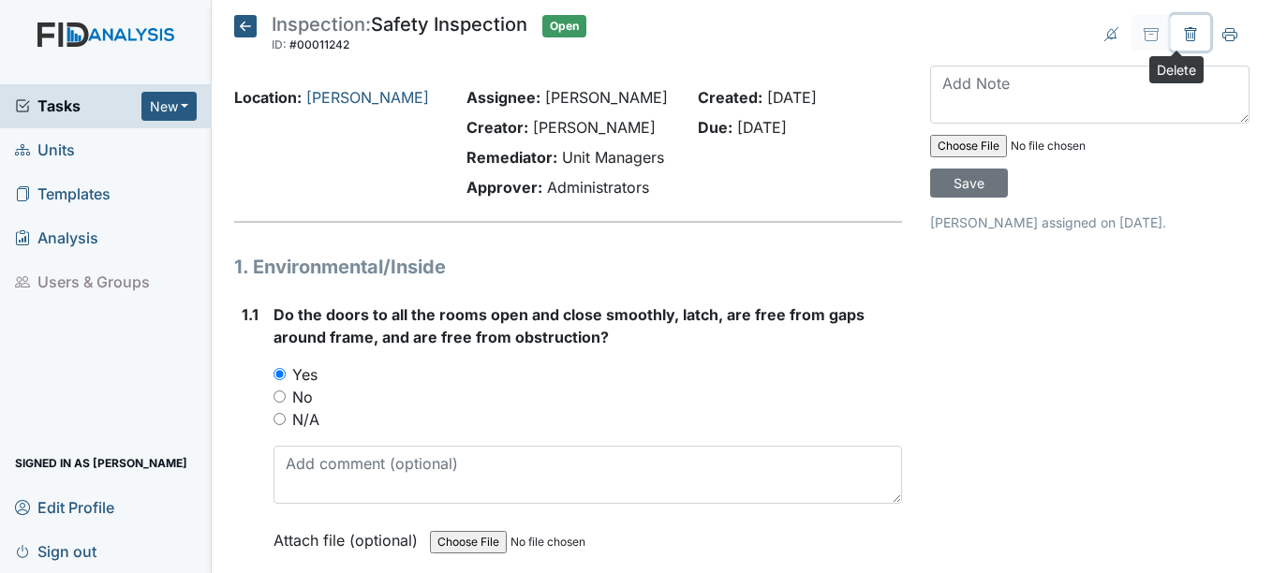
click at [1183, 33] on icon at bounding box center [1190, 34] width 15 height 15
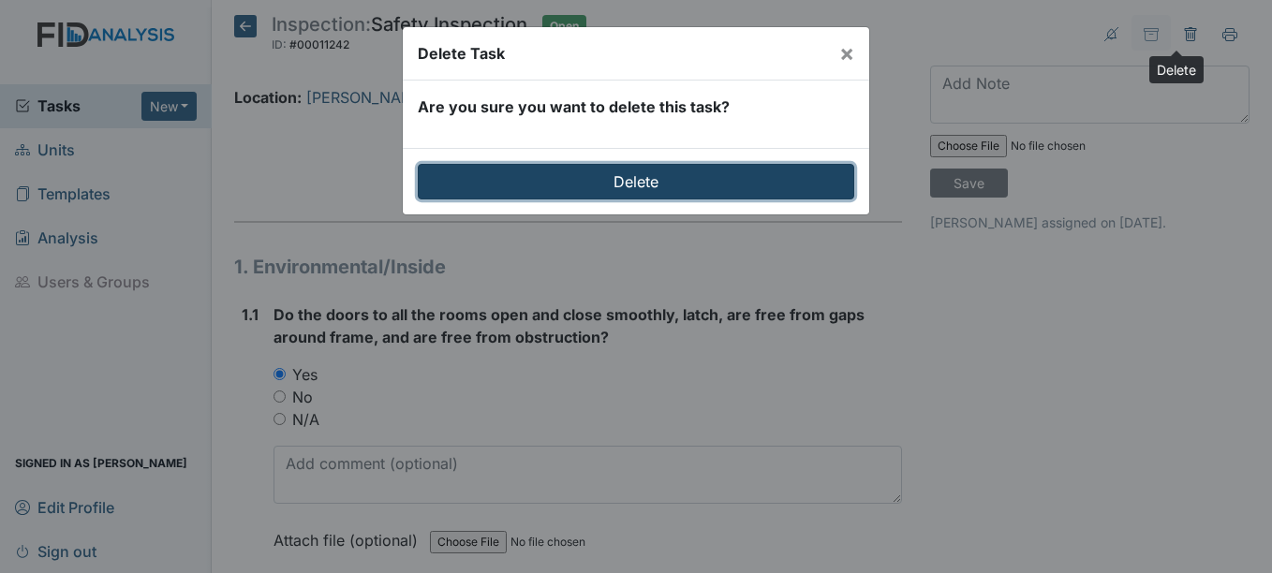
click at [639, 182] on input "Delete" at bounding box center [636, 182] width 437 height 36
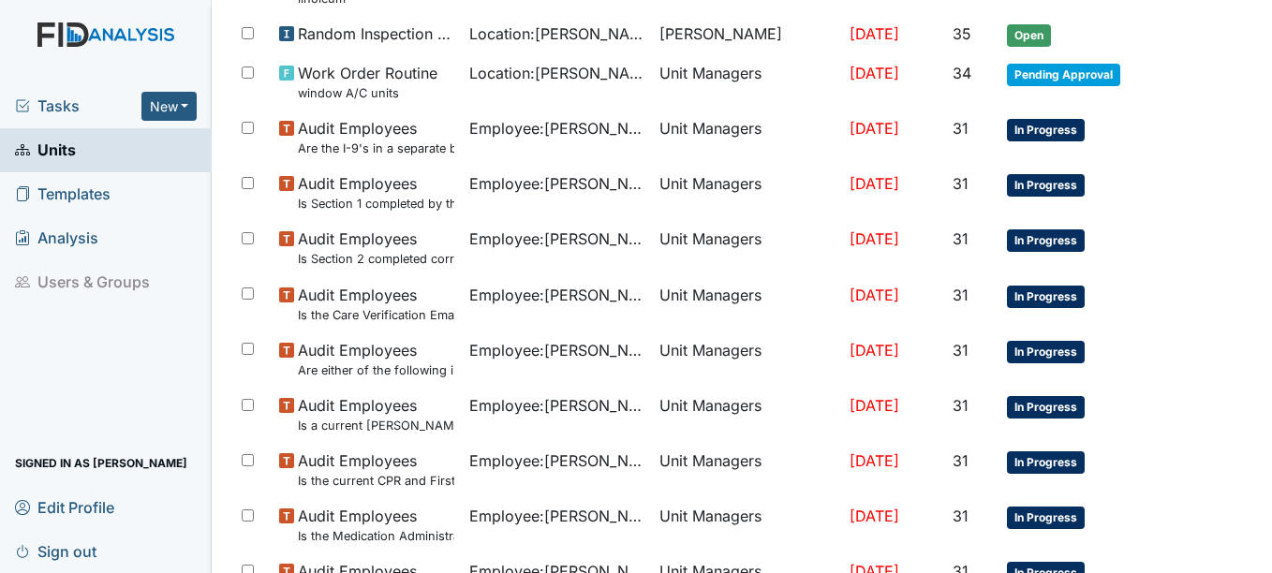
scroll to position [562, 0]
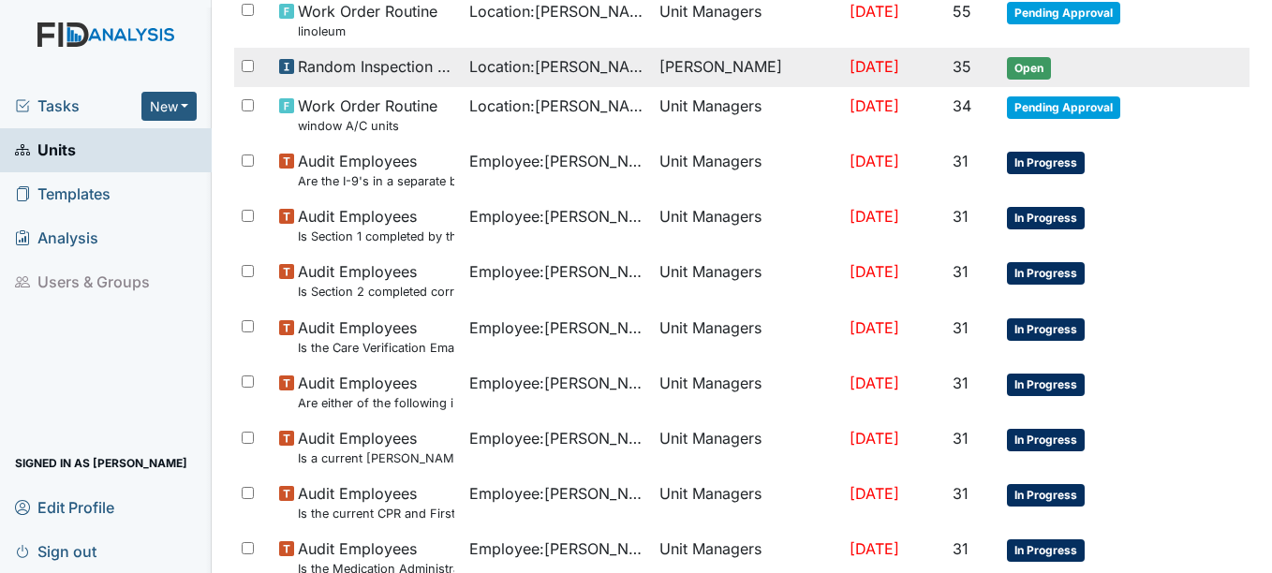
click at [1024, 61] on span "Open" at bounding box center [1029, 68] width 44 height 22
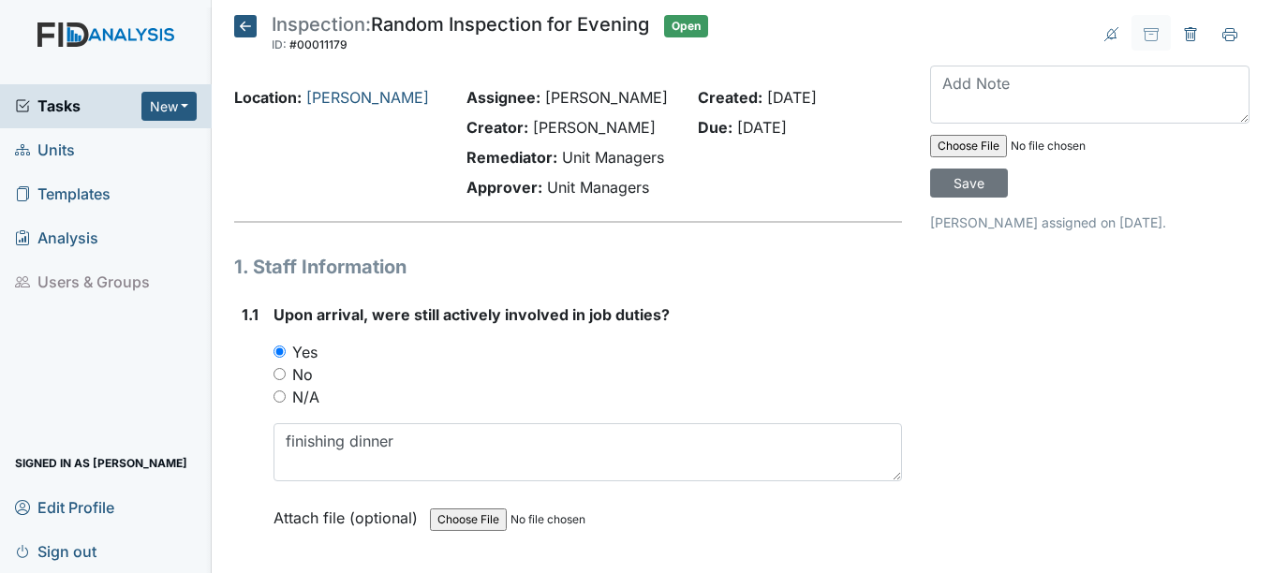
click at [245, 27] on icon at bounding box center [245, 26] width 22 height 22
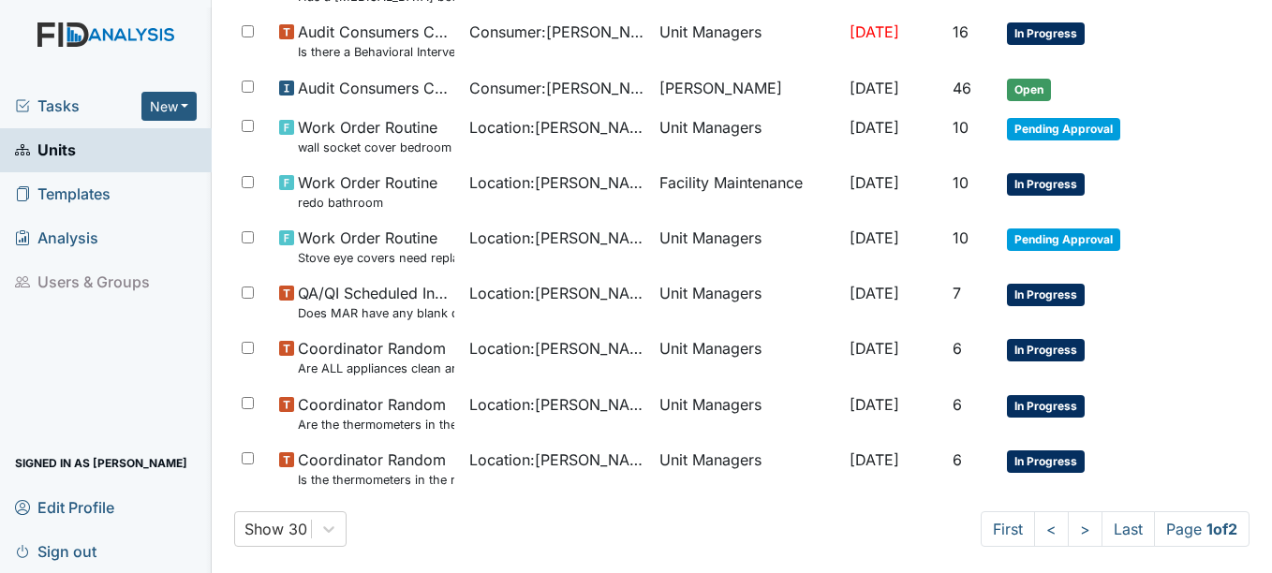
scroll to position [1369, 0]
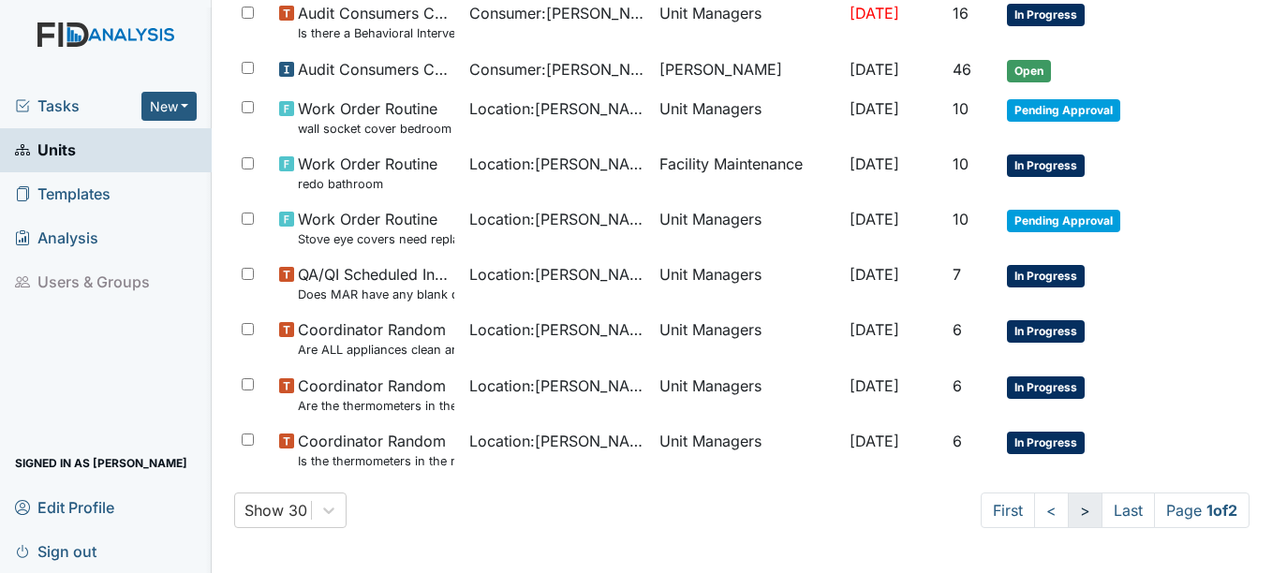
click at [1068, 511] on link ">" at bounding box center [1085, 511] width 35 height 36
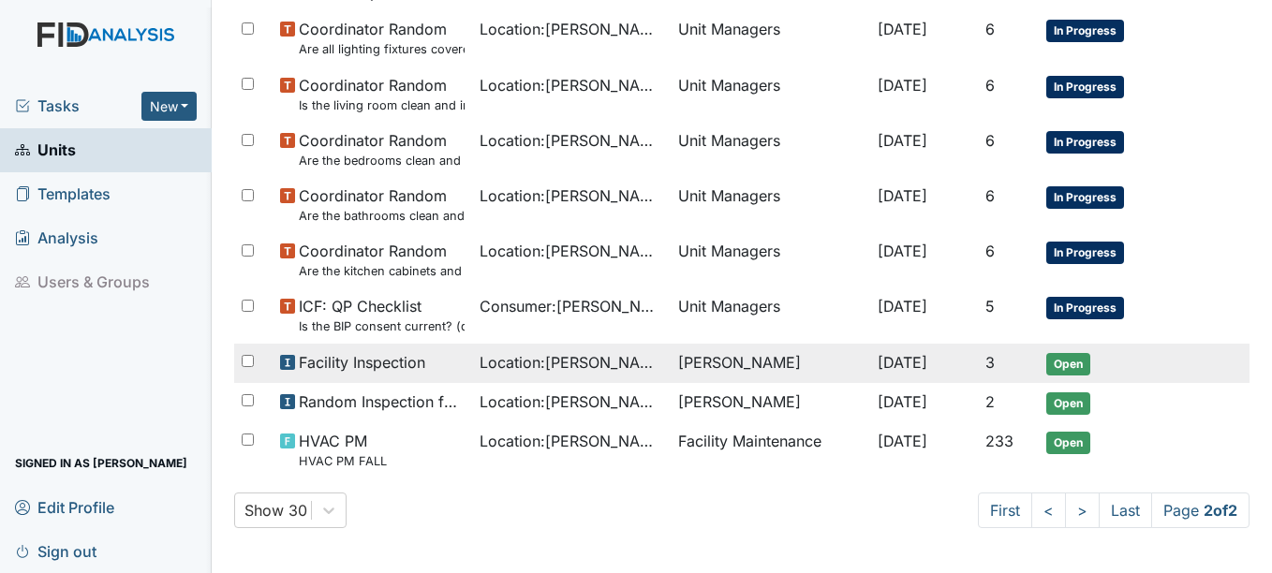
click at [1064, 363] on span "Open" at bounding box center [1068, 364] width 44 height 22
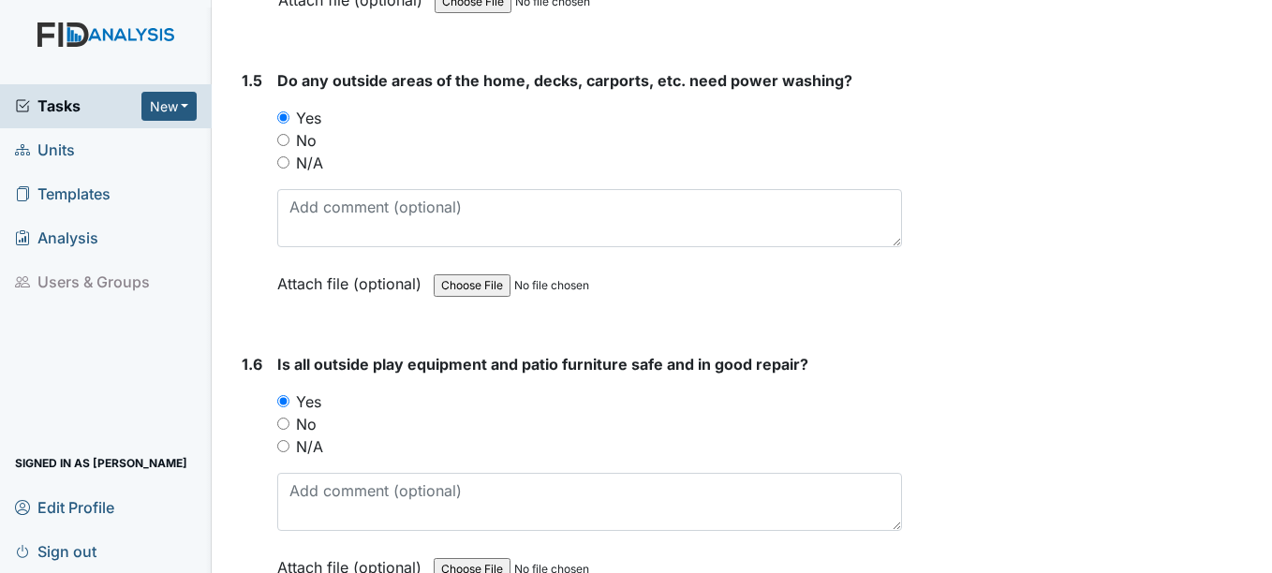
scroll to position [1499, 0]
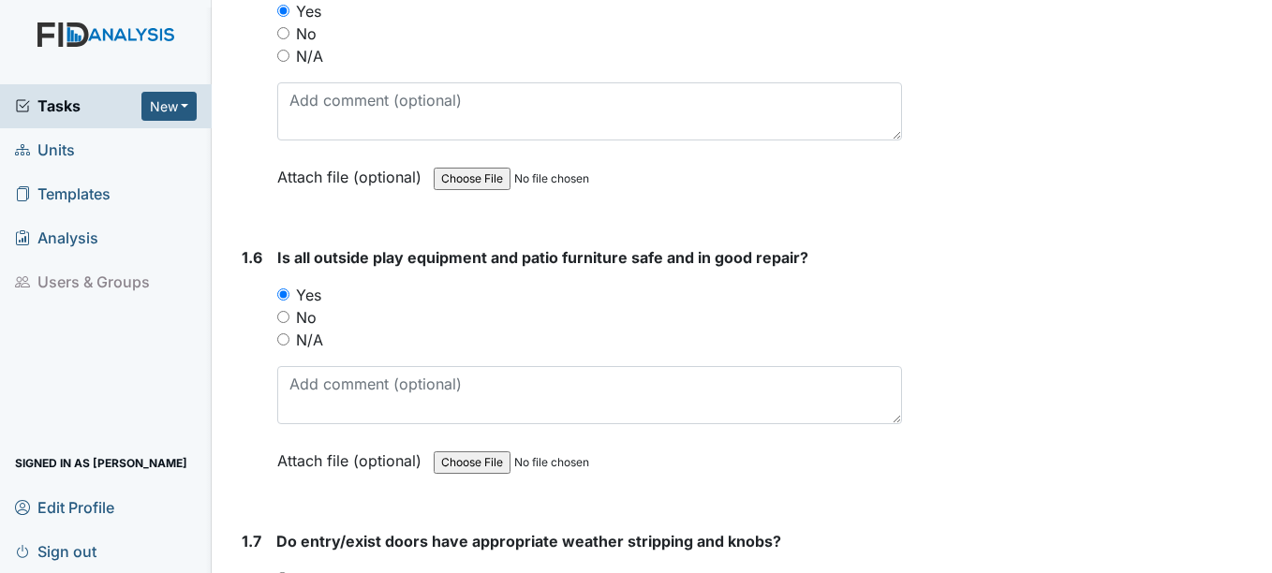
click at [287, 333] on input "N/A" at bounding box center [283, 339] width 12 height 12
radio input "true"
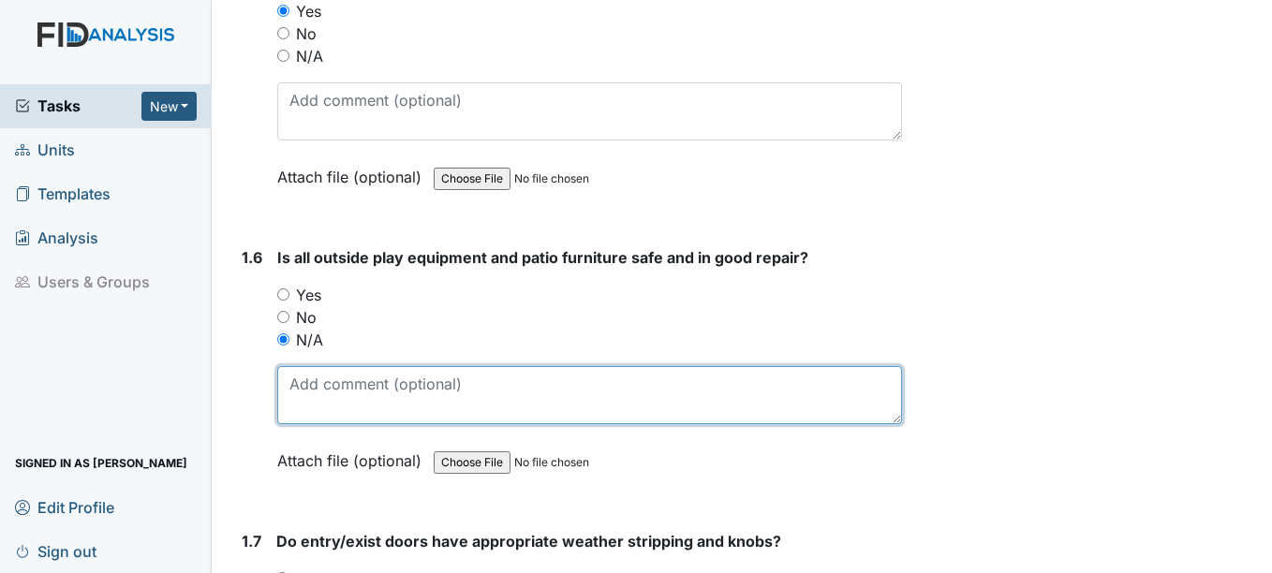
click at [315, 386] on textarea at bounding box center [589, 395] width 624 height 58
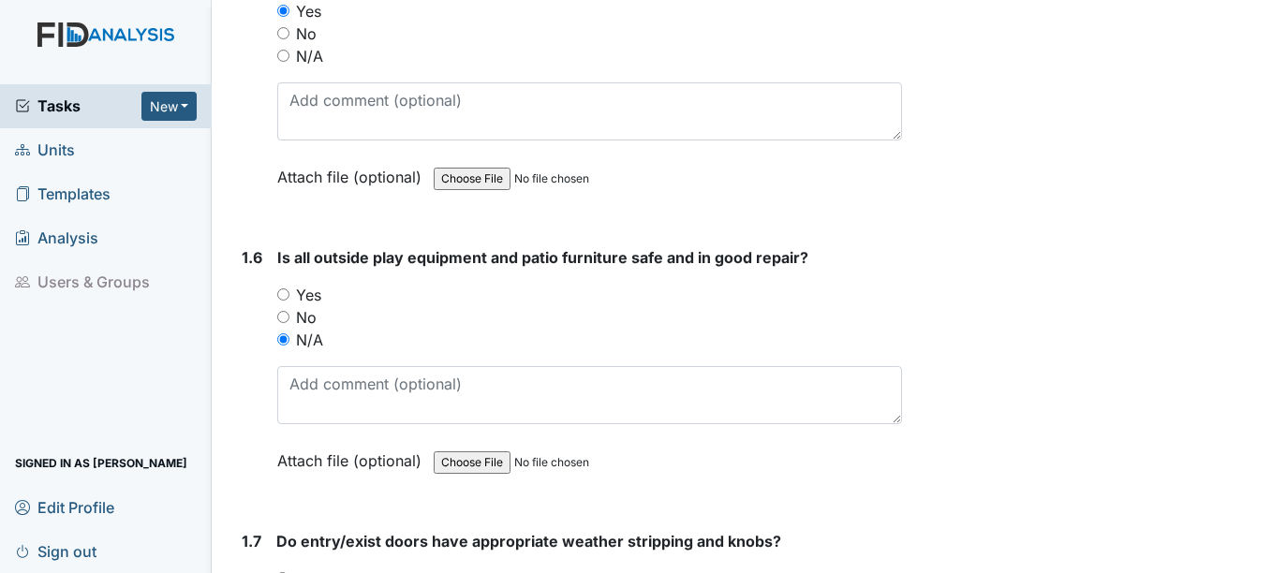
click at [285, 289] on input "Yes" at bounding box center [283, 295] width 12 height 12
radio input "true"
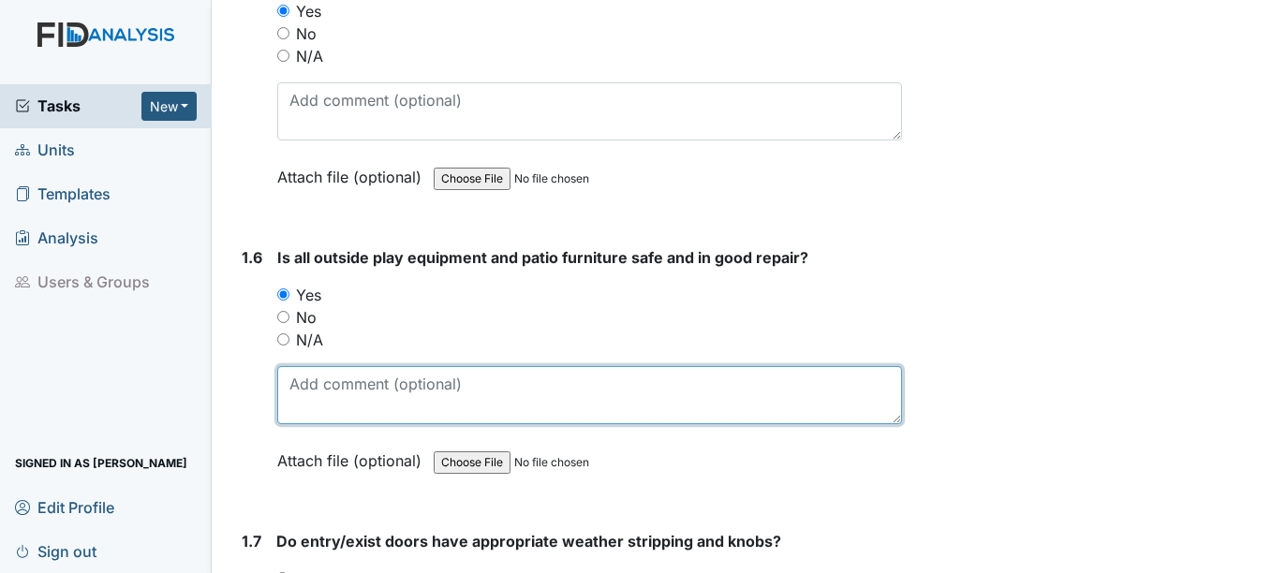
click at [314, 370] on textarea at bounding box center [589, 395] width 624 height 58
type textarea "b"
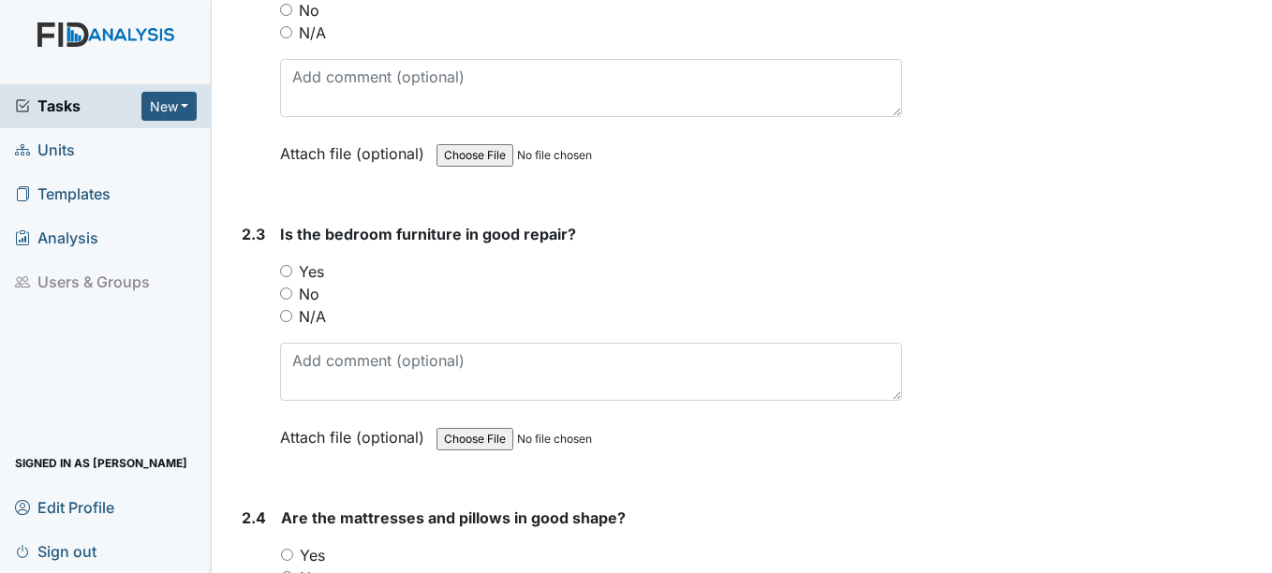
scroll to position [3653, 0]
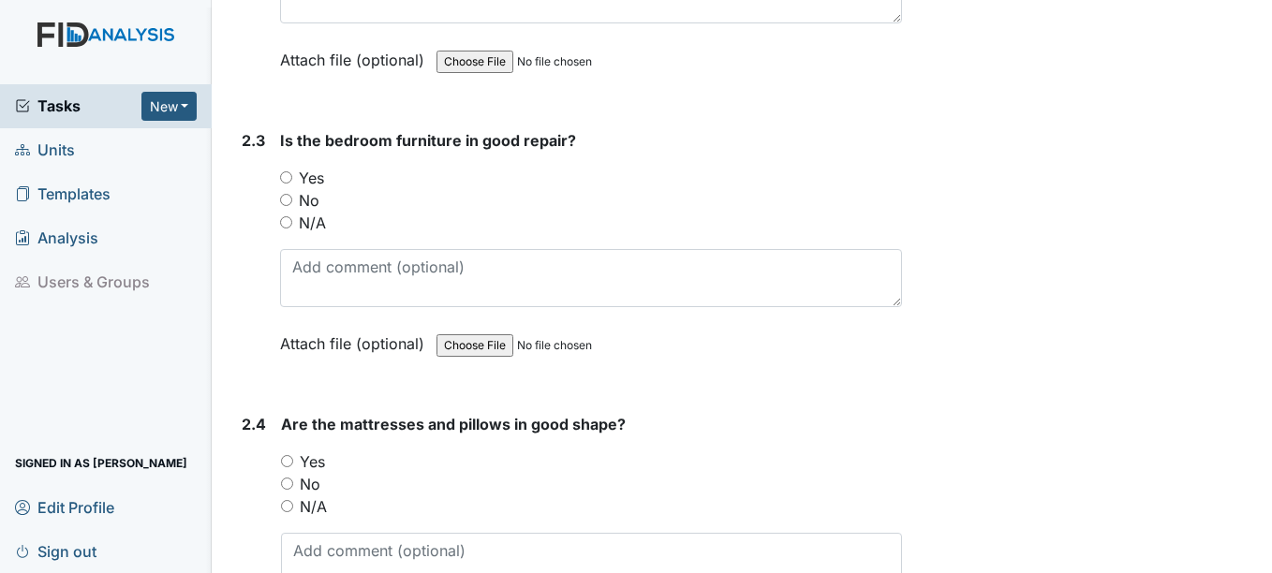
type textarea "need more outdoor chairs"
click at [290, 194] on input "No" at bounding box center [286, 200] width 12 height 12
radio input "true"
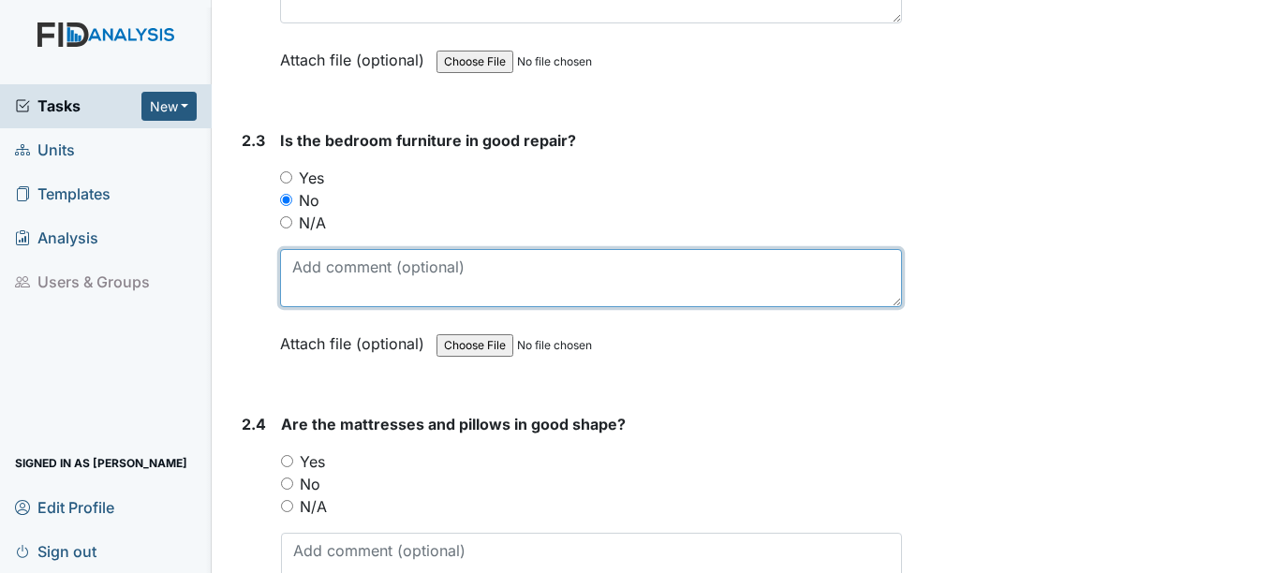
click at [328, 262] on textarea at bounding box center [590, 278] width 621 height 58
type textarea "n"
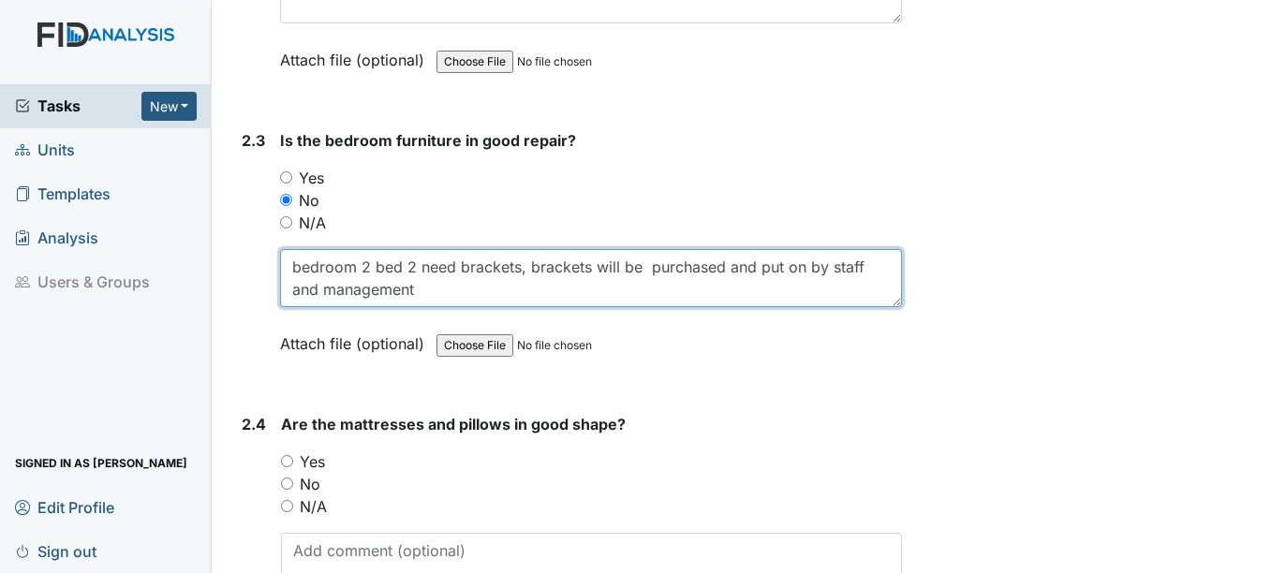
click at [674, 249] on textarea "bedroom 2 bed 2 need brackets, brackets will be purchased and put on by staff a…" at bounding box center [590, 278] width 621 height 58
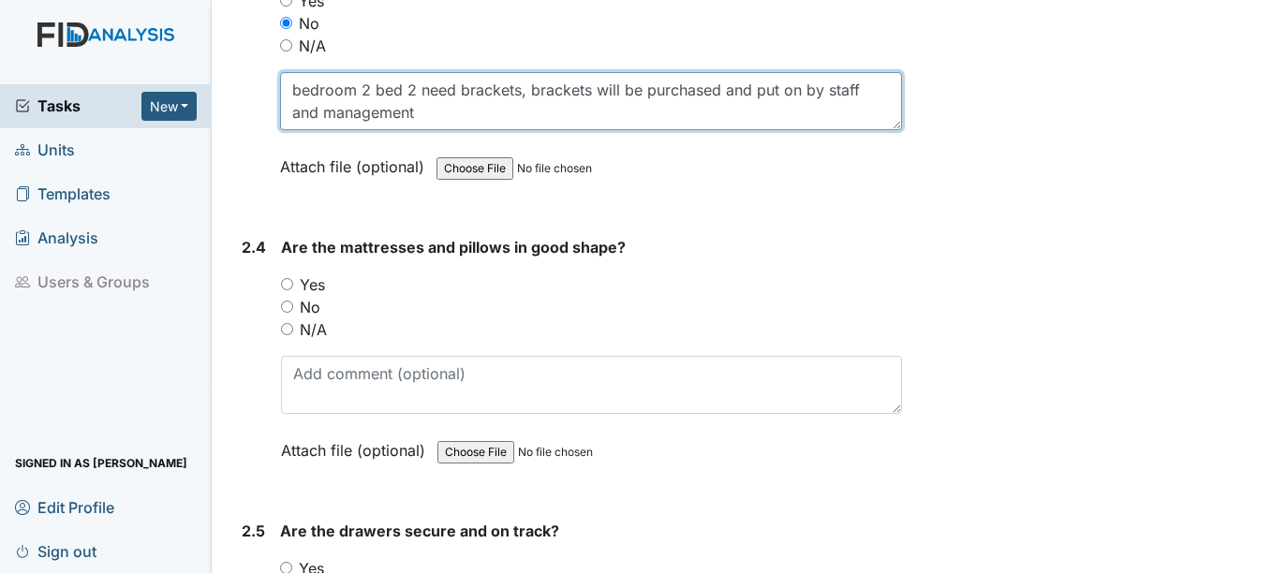
scroll to position [3841, 0]
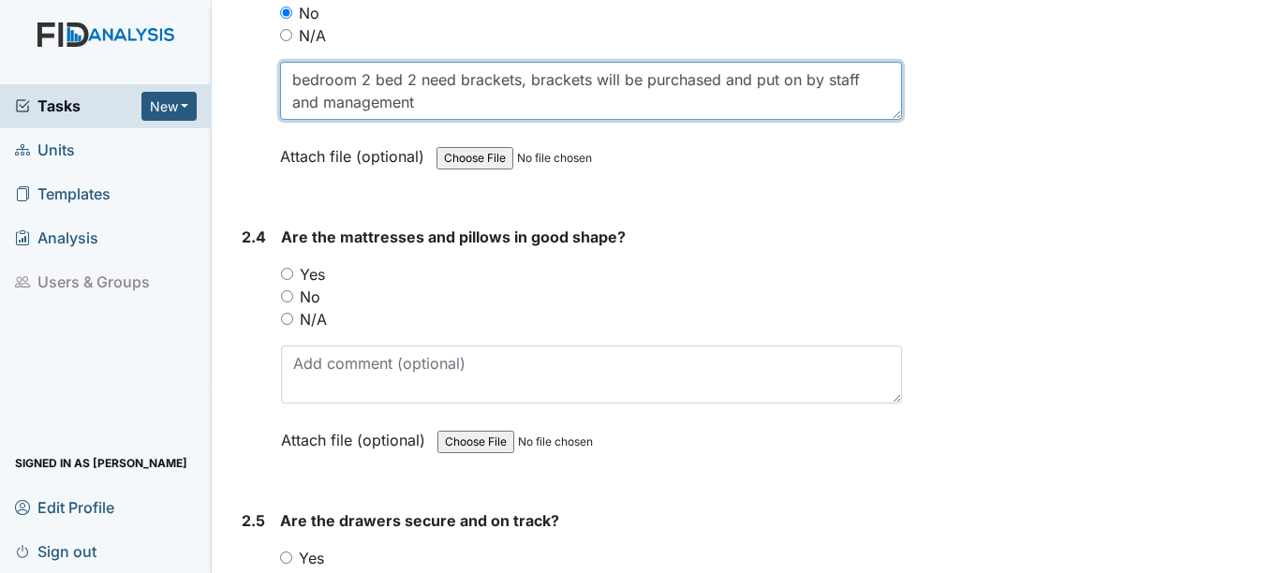
type textarea "bedroom 2 bed 2 need brackets, brackets will be purchased and put on by staff a…"
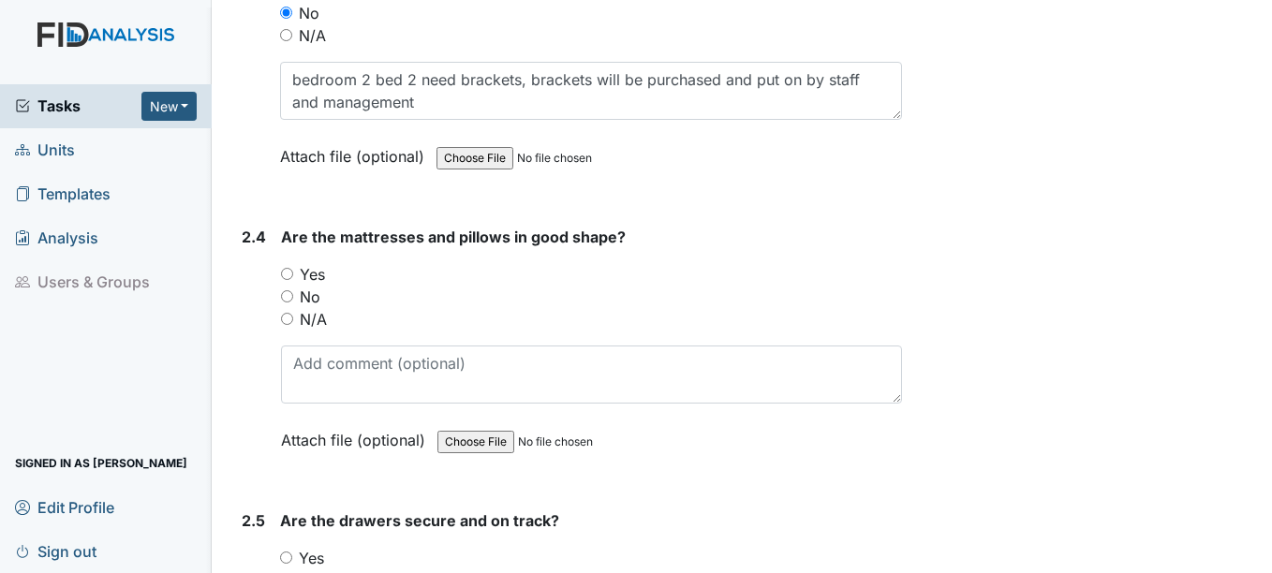
drag, startPoint x: 289, startPoint y: 276, endPoint x: 298, endPoint y: 289, distance: 14.8
click at [290, 290] on input "No" at bounding box center [287, 296] width 12 height 12
radio input "true"
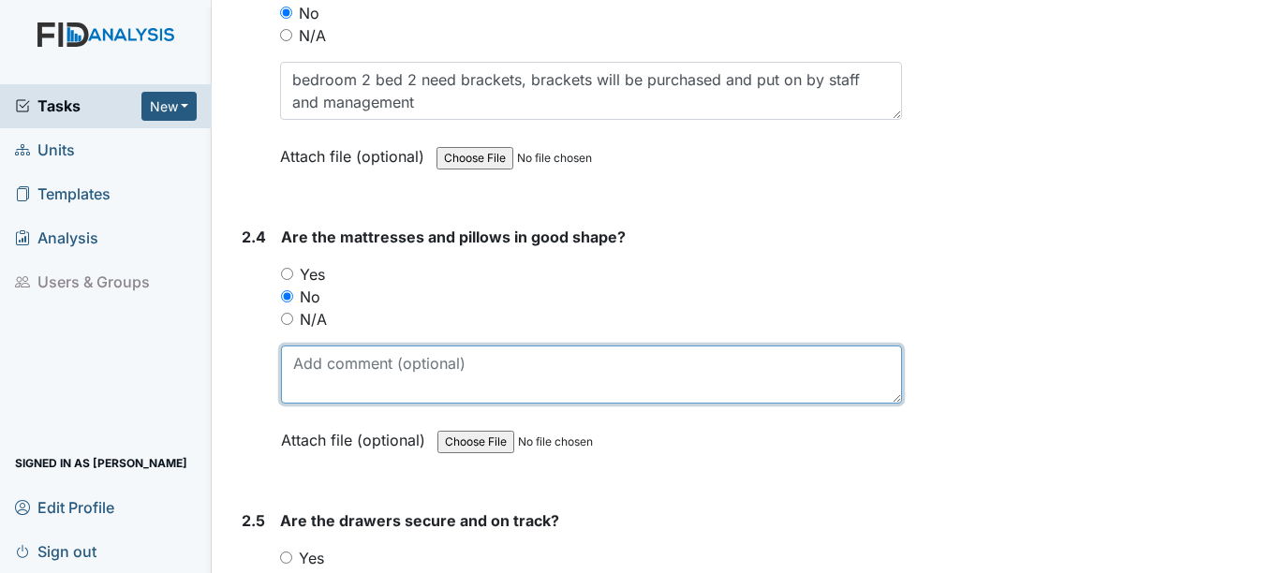
click at [364, 365] on textarea at bounding box center [591, 375] width 620 height 58
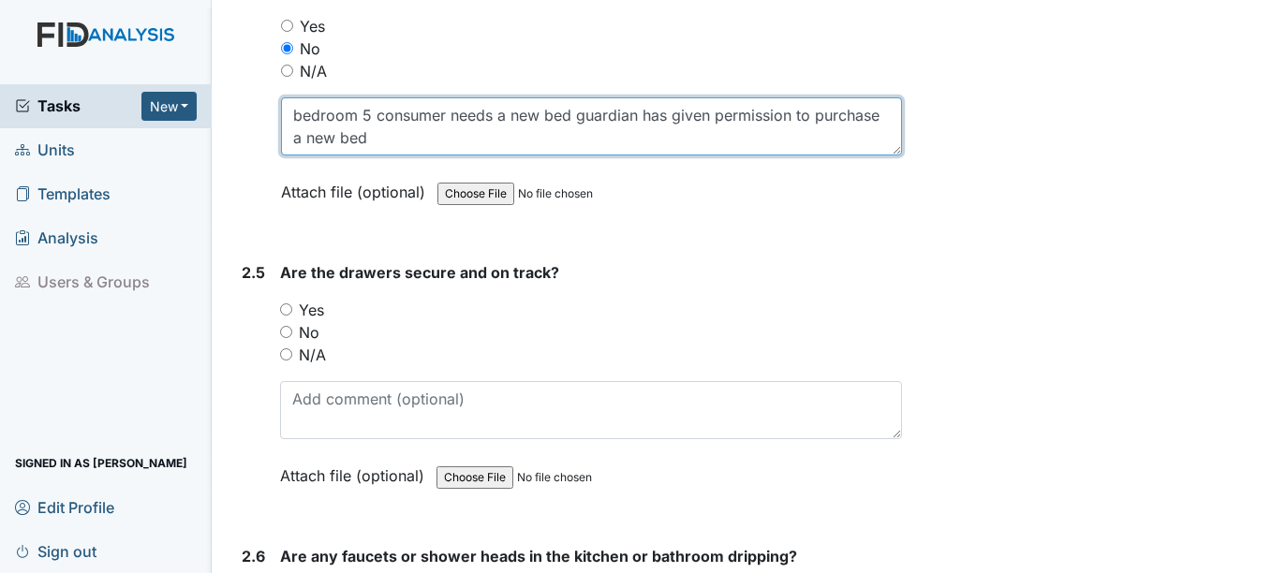
scroll to position [4122, 0]
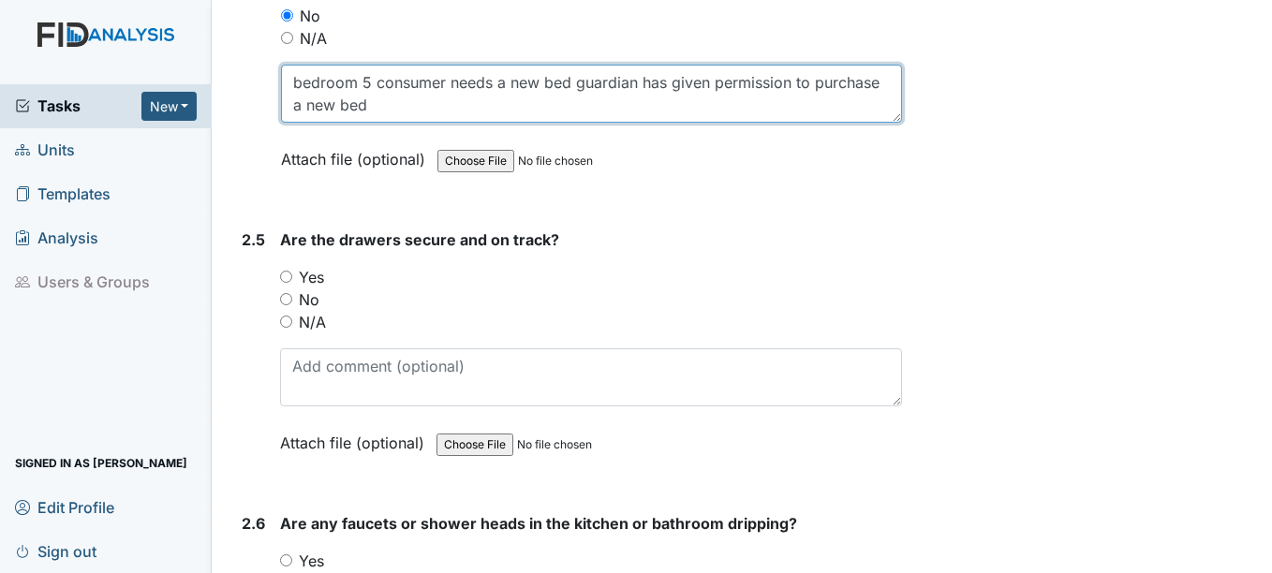
type textarea "bedroom 5 consumer needs a new bed guardian has given permission to purchase a …"
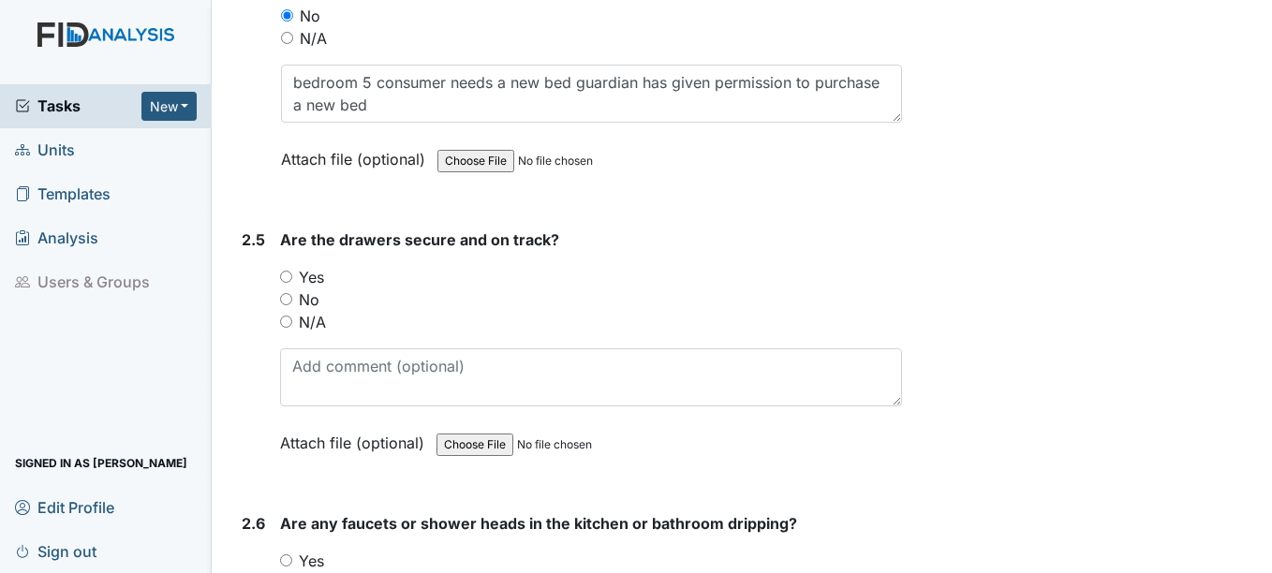
click at [292, 271] on input "Yes" at bounding box center [286, 277] width 12 height 12
radio input "true"
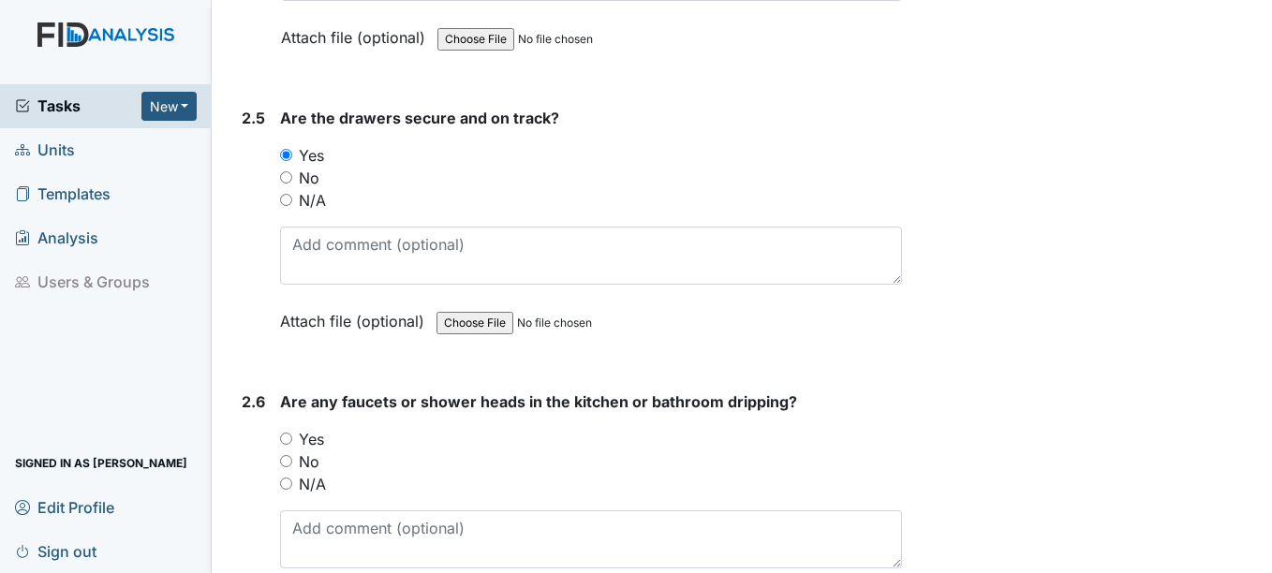
scroll to position [4309, 0]
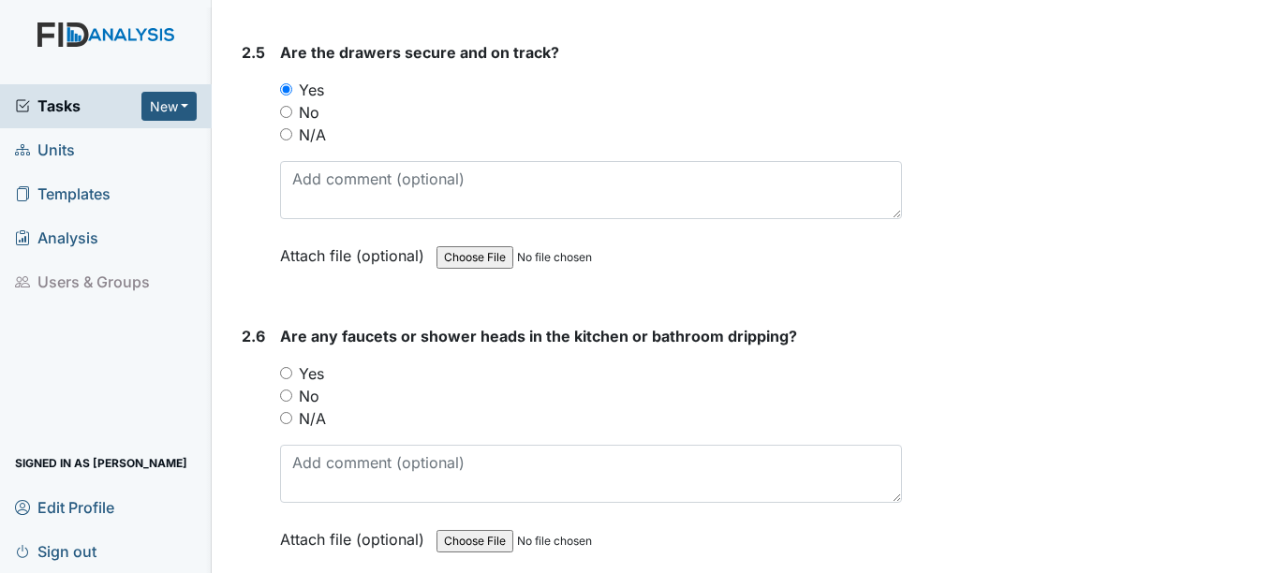
click at [288, 390] on input "No" at bounding box center [286, 396] width 12 height 12
radio input "true"
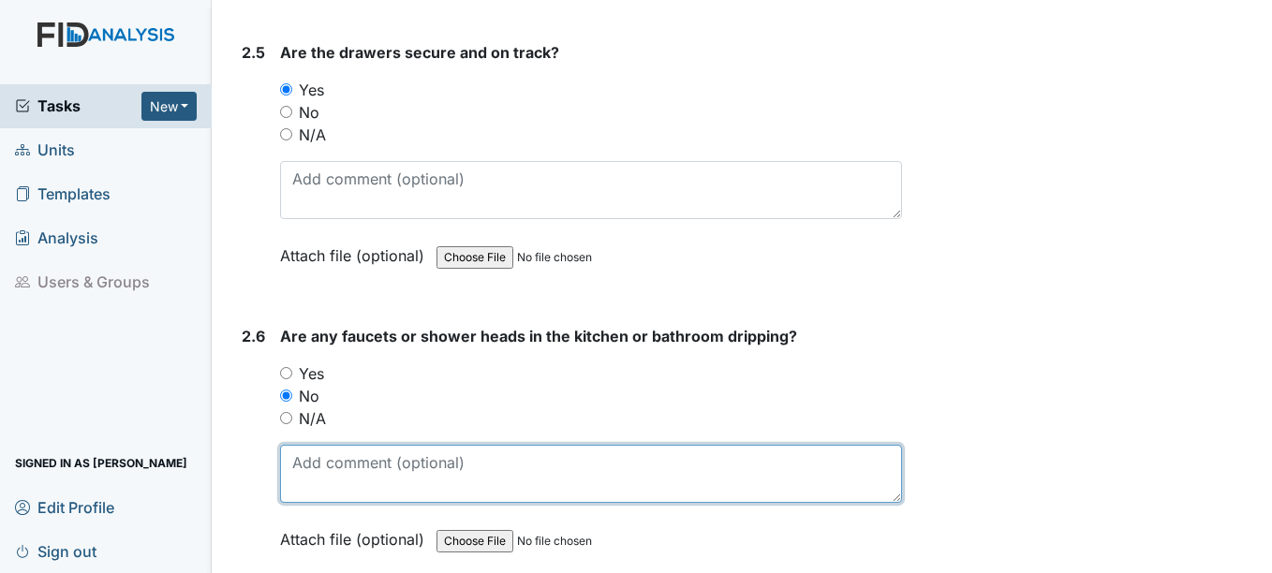
click at [339, 454] on textarea at bounding box center [590, 474] width 621 height 58
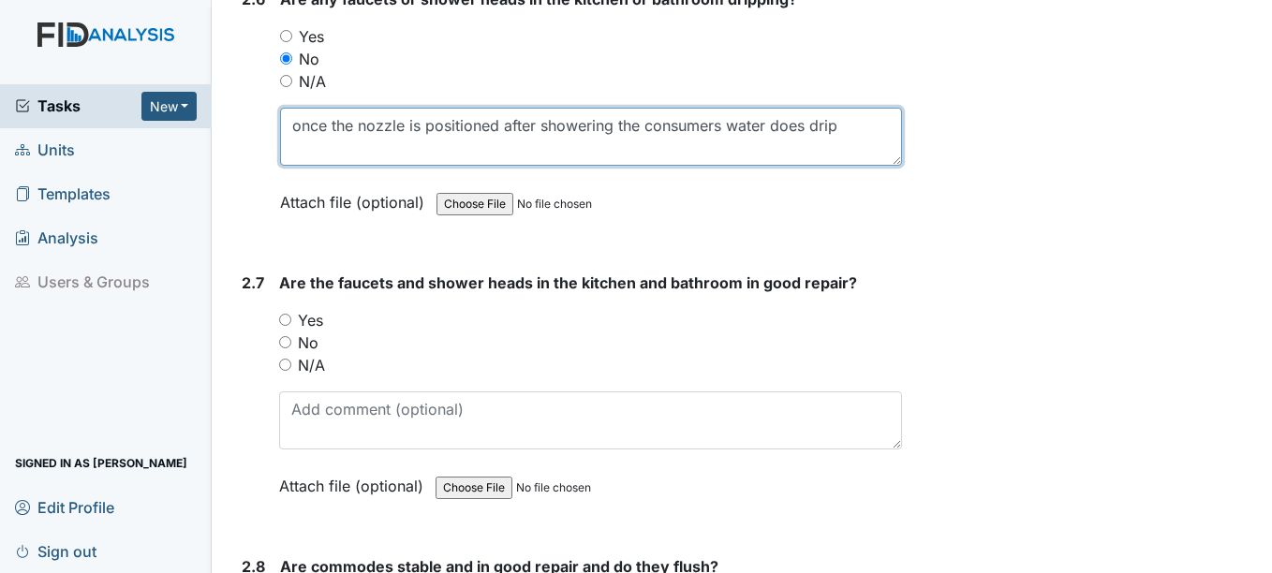
scroll to position [4684, 0]
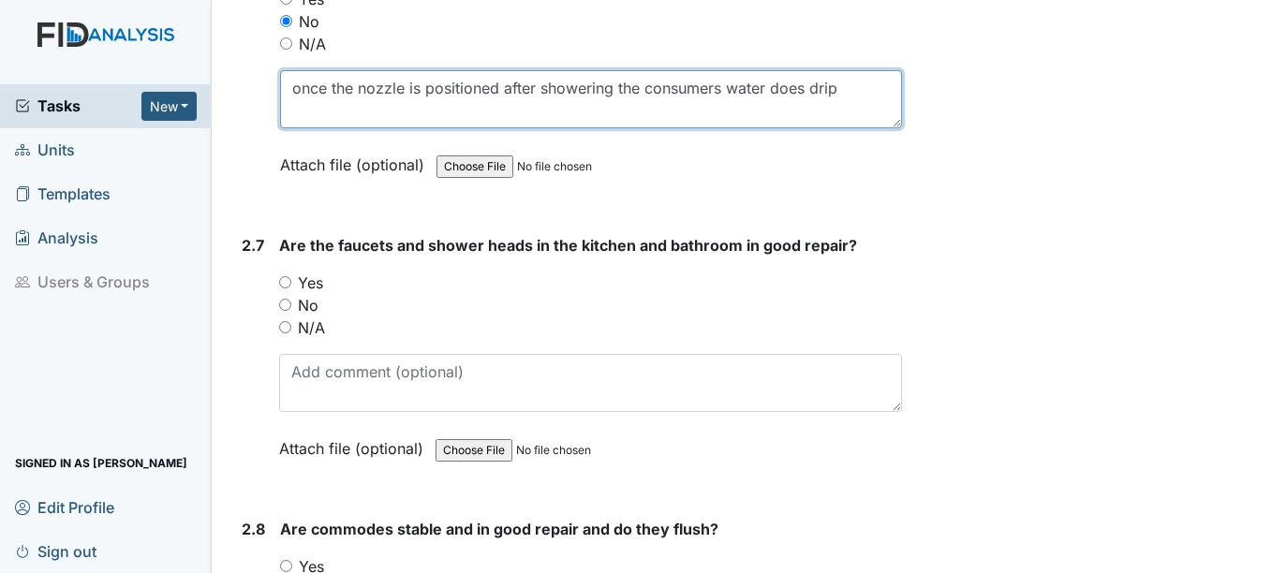
type textarea "once the nozzle is positioned after showering the consumers water does drip"
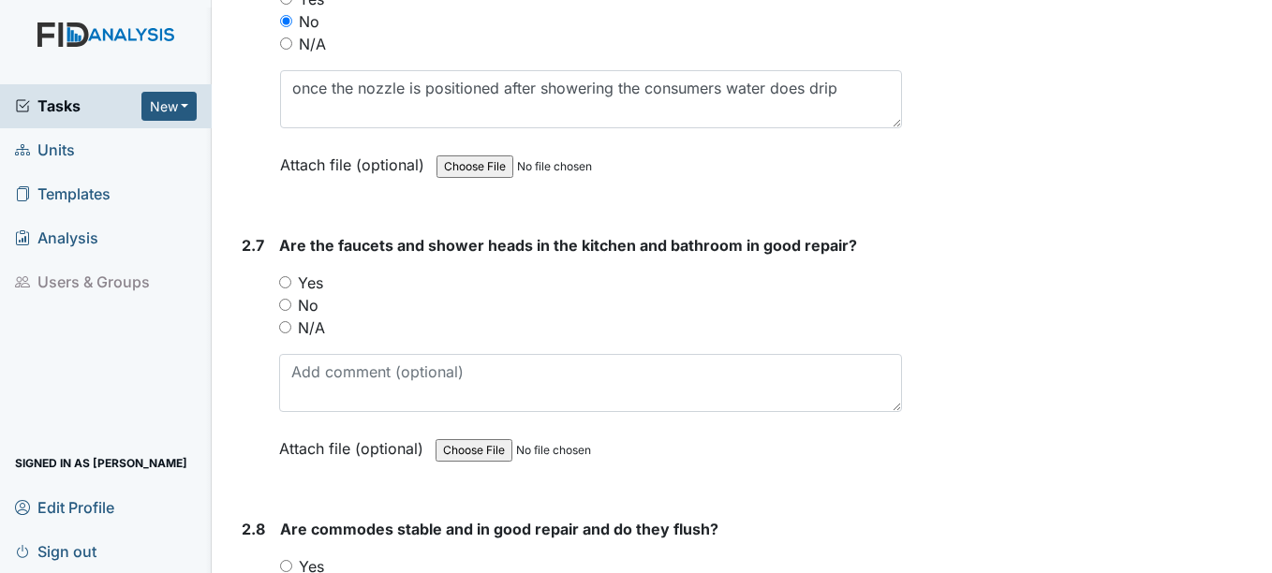
click at [288, 299] on input "No" at bounding box center [285, 305] width 12 height 12
radio input "true"
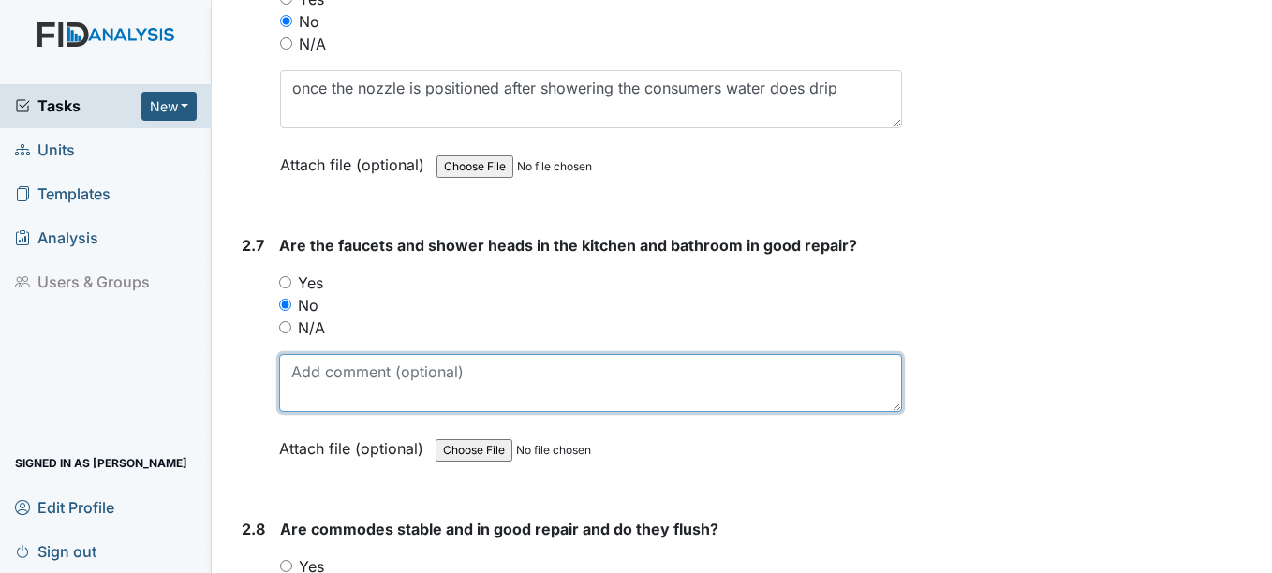
click at [326, 365] on textarea at bounding box center [590, 383] width 622 height 58
click at [366, 354] on textarea "shower nozzel" at bounding box center [590, 383] width 622 height 58
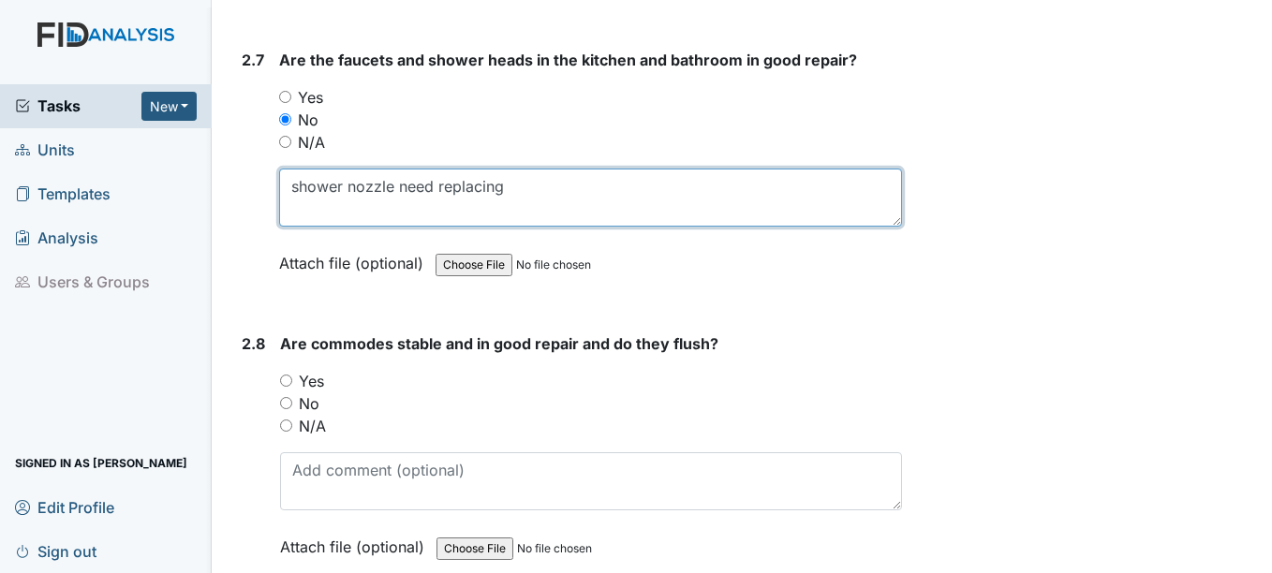
scroll to position [4871, 0]
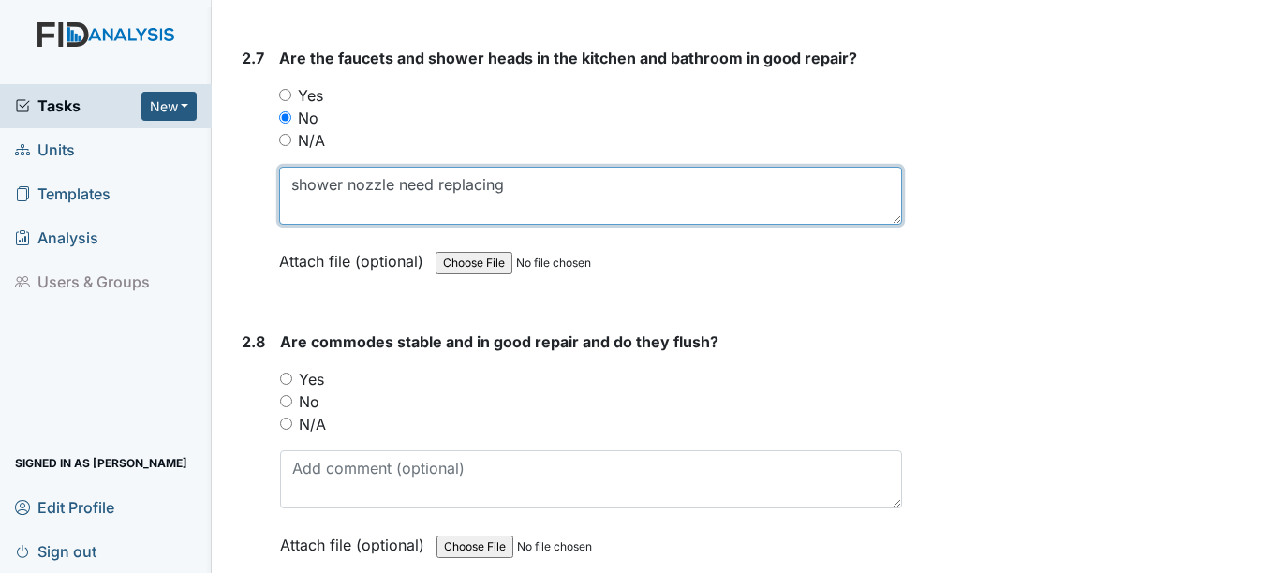
click at [375, 167] on textarea "shower nozzle need replacing" at bounding box center [590, 196] width 622 height 58
click at [368, 167] on textarea "shower nozzle need replacing" at bounding box center [590, 196] width 622 height 58
drag, startPoint x: 368, startPoint y: 162, endPoint x: 730, endPoint y: 167, distance: 361.6
click at [730, 167] on textarea "shower nozzle need replacing" at bounding box center [590, 196] width 622 height 58
type textarea "shower nozzle need replacing"
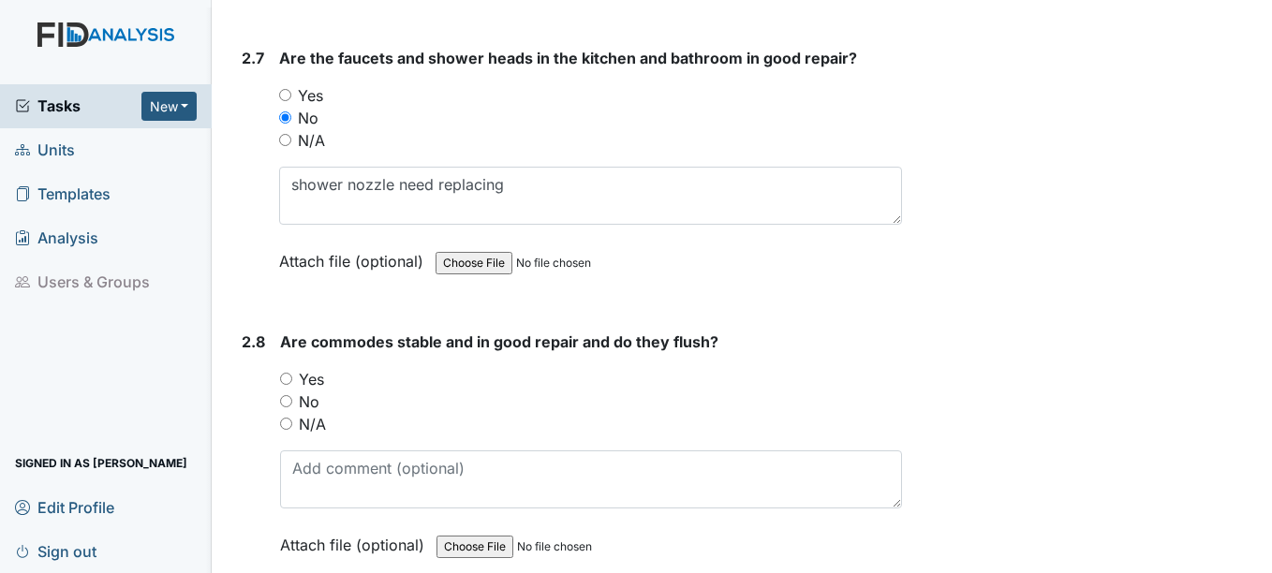
click at [289, 395] on input "No" at bounding box center [286, 401] width 12 height 12
radio input "true"
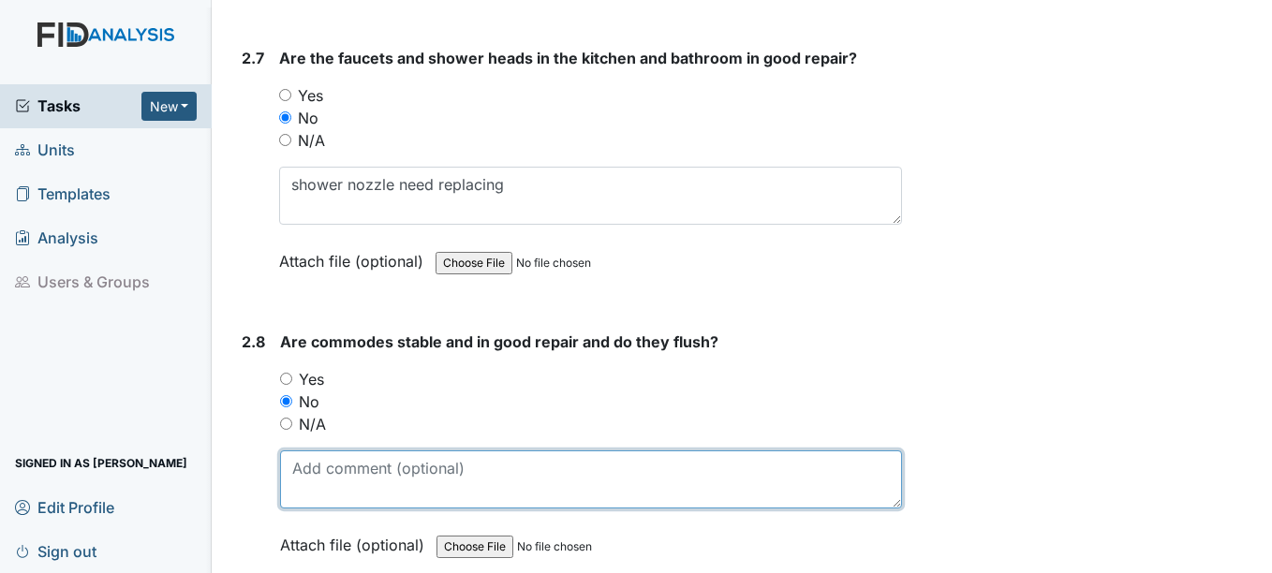
click at [348, 451] on textarea at bounding box center [590, 480] width 621 height 58
click at [406, 451] on textarea "repair loose comode handy-cap bathroom" at bounding box center [590, 480] width 621 height 58
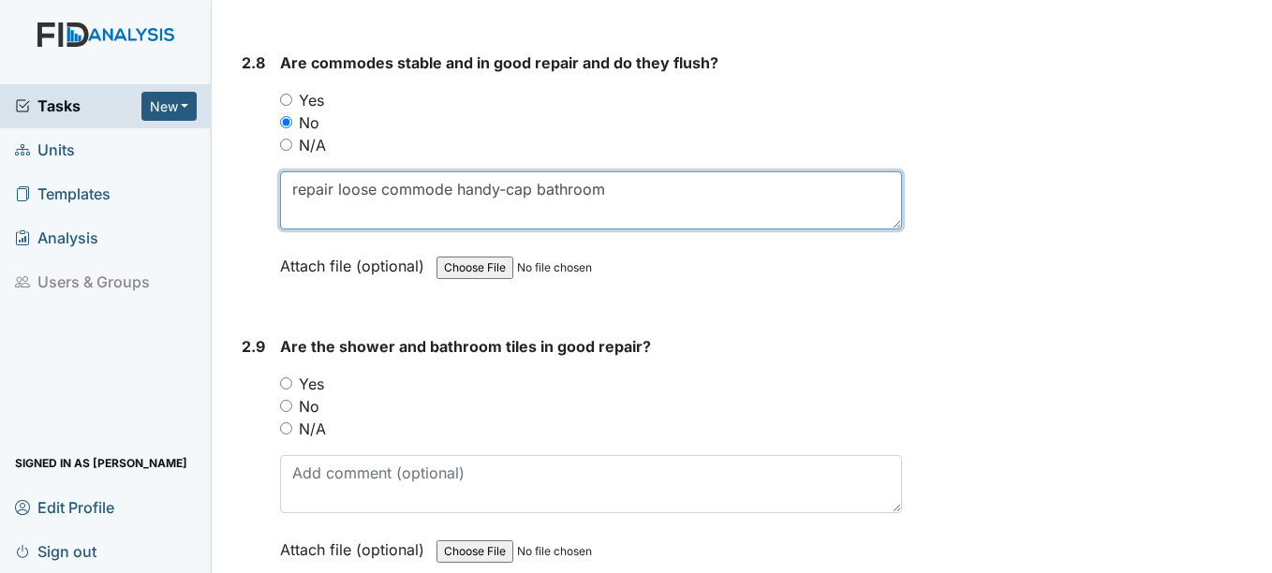
scroll to position [5152, 0]
type textarea "repair loose commode handy-cap bathroom"
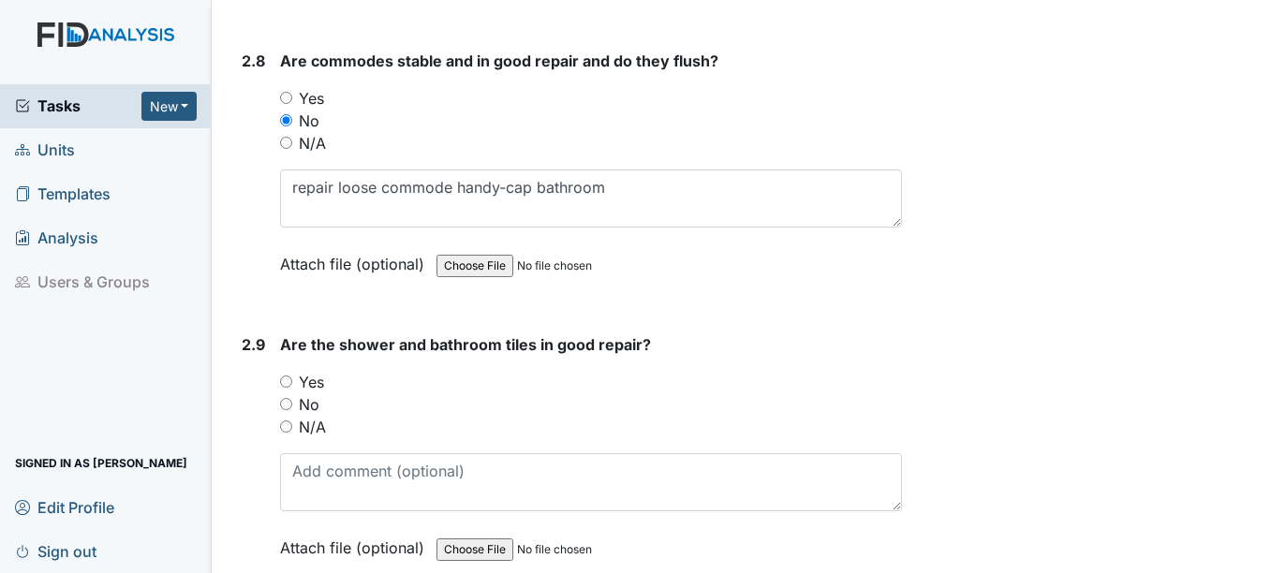
click at [286, 376] on input "Yes" at bounding box center [286, 382] width 12 height 12
radio input "true"
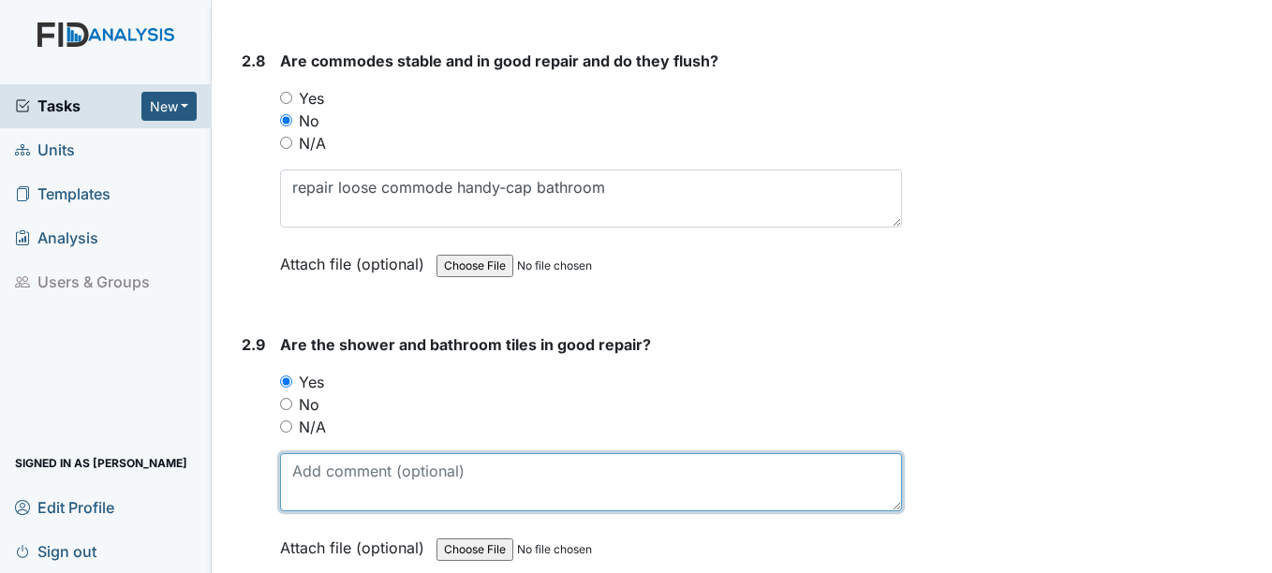
drag, startPoint x: 342, startPoint y: 450, endPoint x: 352, endPoint y: 439, distance: 14.6
click at [350, 453] on textarea at bounding box center [590, 482] width 621 height 58
type textarea "tile is in good condition grout need cleaning"
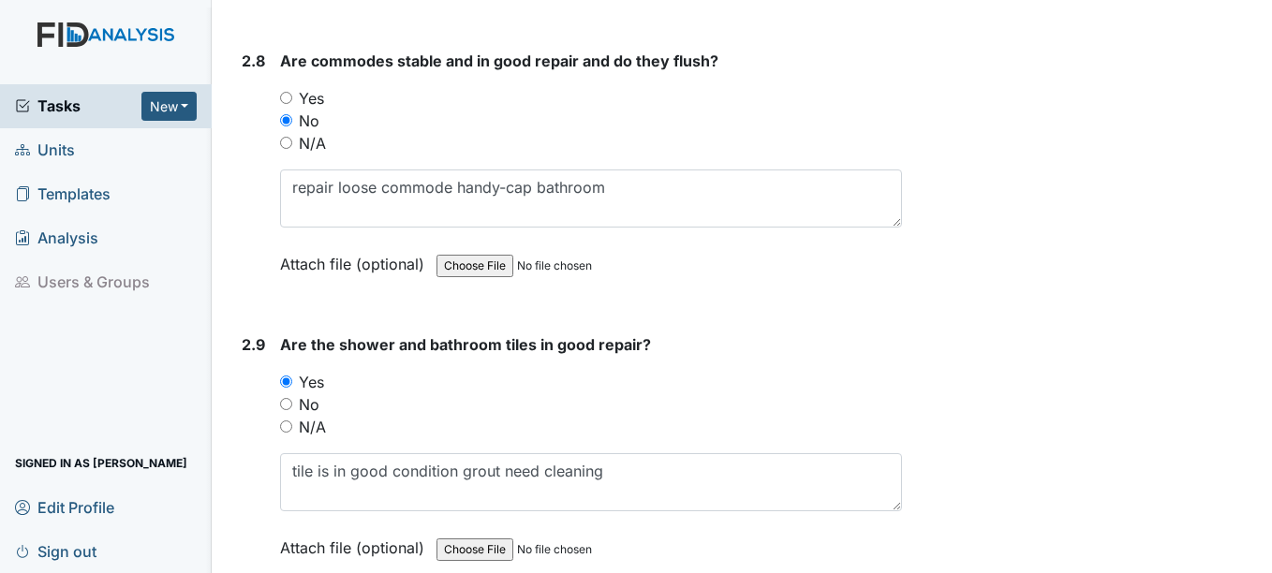
click at [288, 398] on input "No" at bounding box center [286, 404] width 12 height 12
radio input "true"
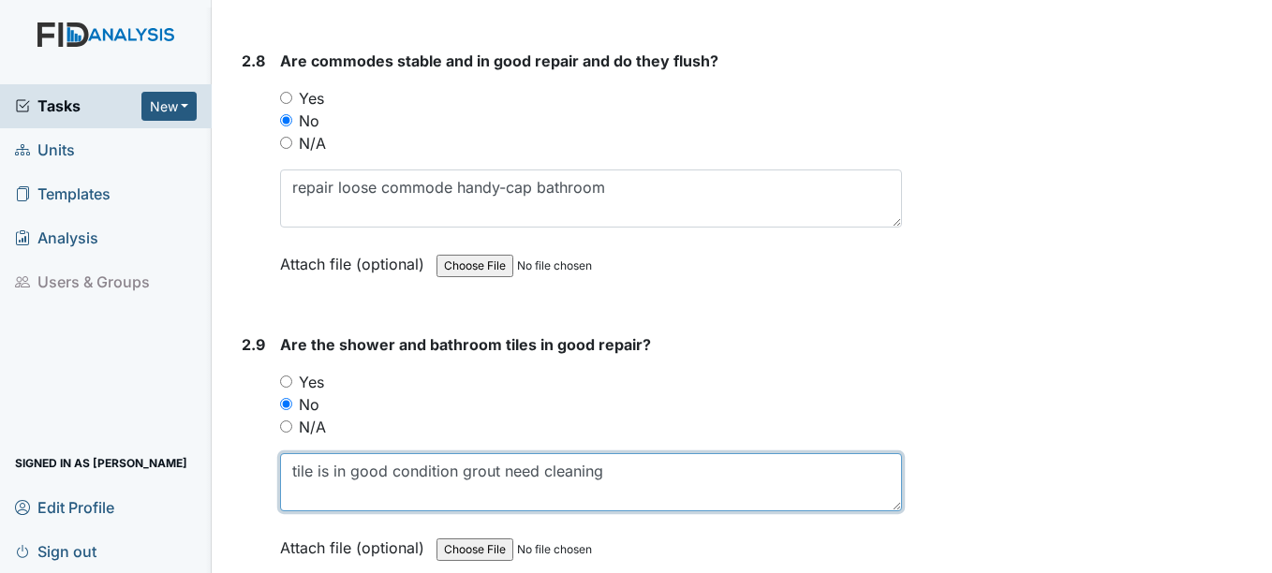
click at [628, 453] on textarea "tile is in good condition grout need cleaning" at bounding box center [590, 482] width 621 height 58
type textarea "t"
type textarea "b"
click at [326, 453] on textarea "handycap" at bounding box center [590, 482] width 621 height 58
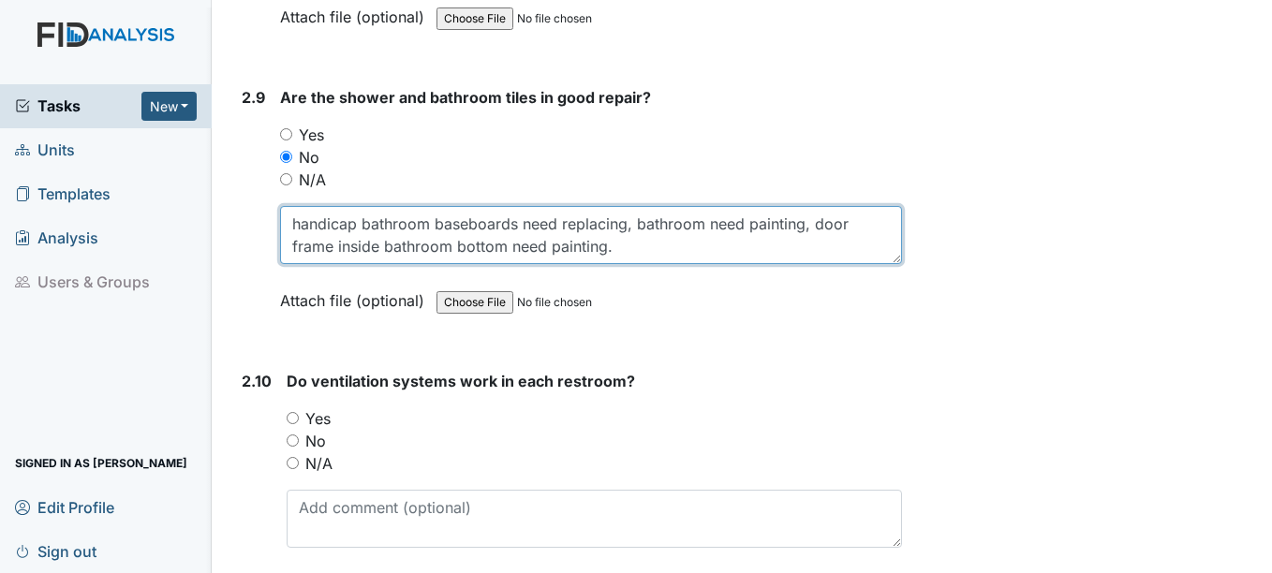
scroll to position [5433, 0]
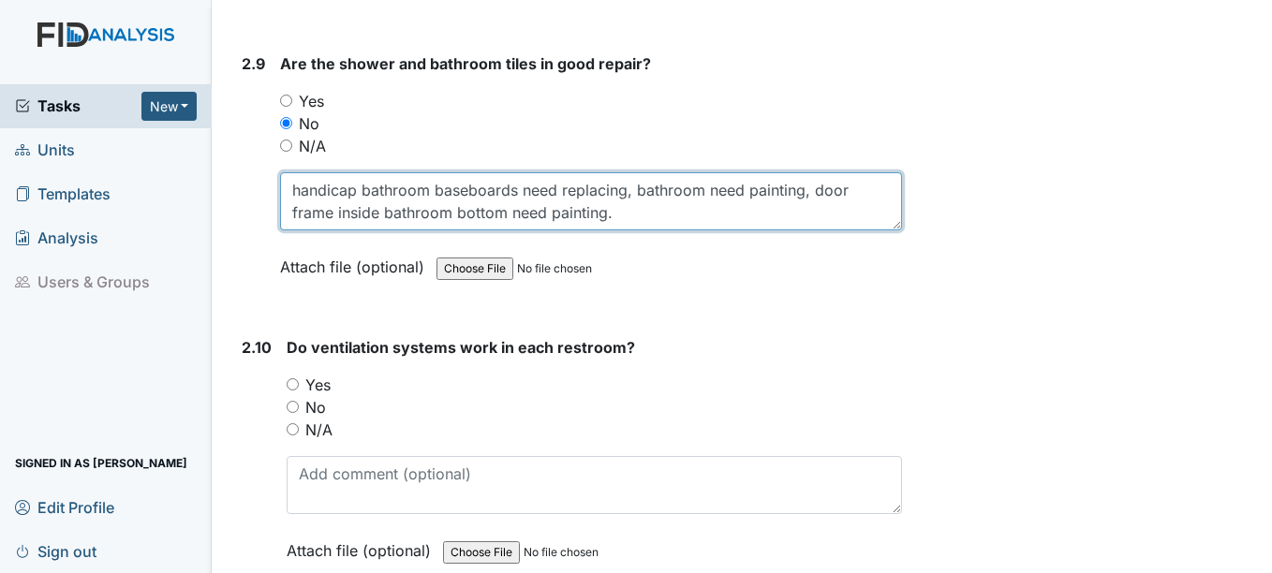
type textarea "handicap bathroom baseboards need replacing, bathroom need painting, door frame…"
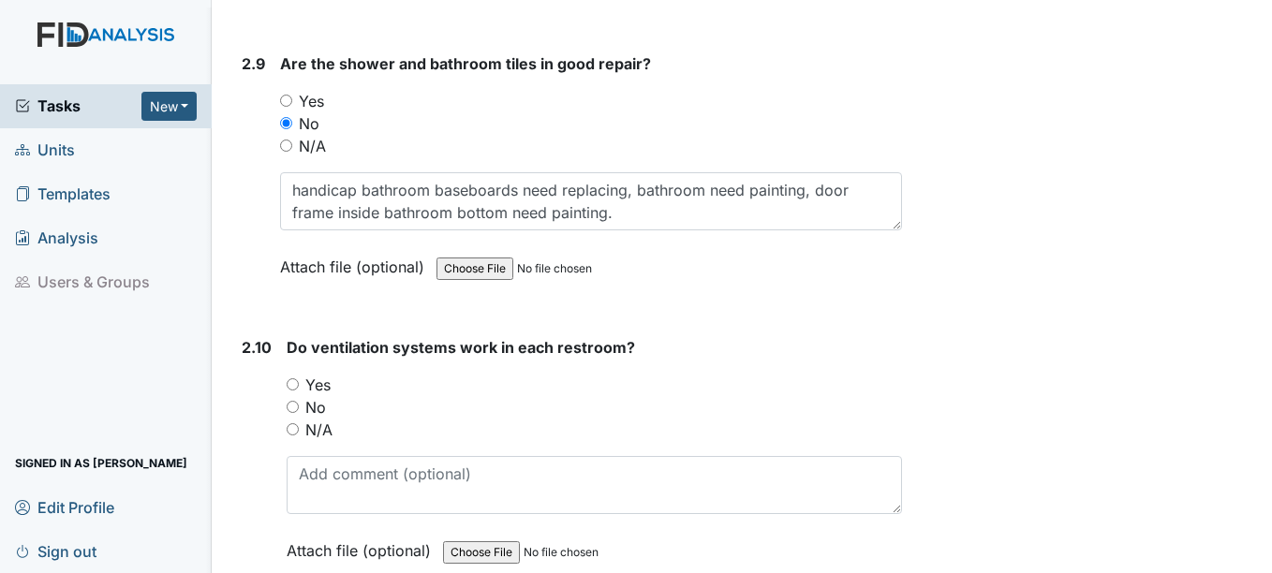
drag, startPoint x: 288, startPoint y: 357, endPoint x: 395, endPoint y: 376, distance: 109.3
click at [290, 378] on input "Yes" at bounding box center [293, 384] width 12 height 12
radio input "true"
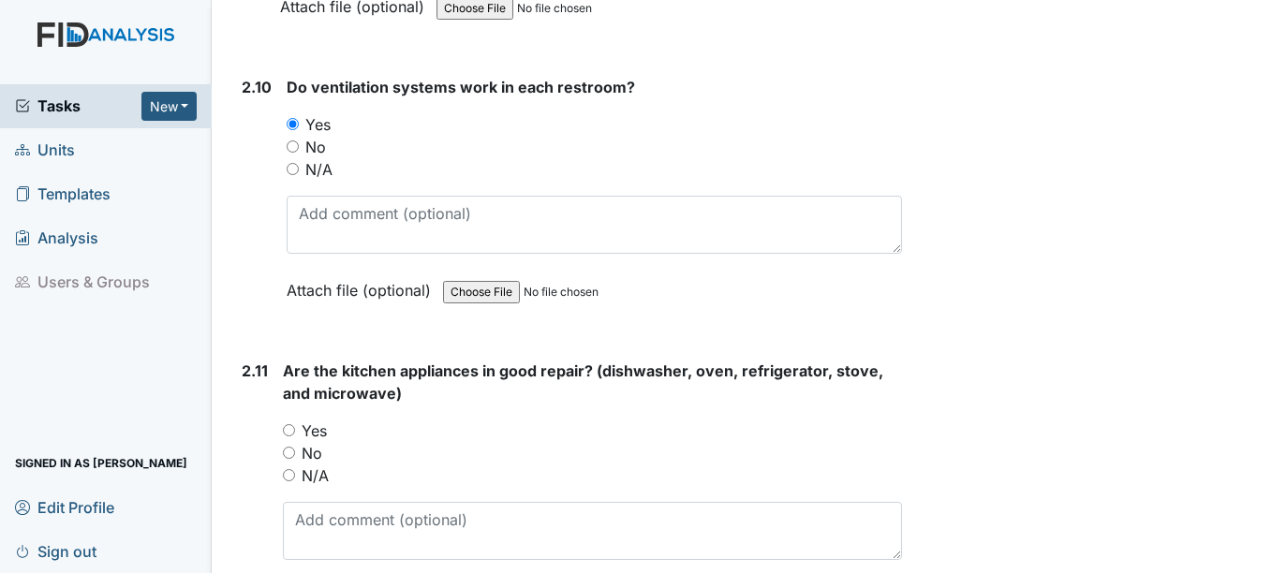
scroll to position [5714, 0]
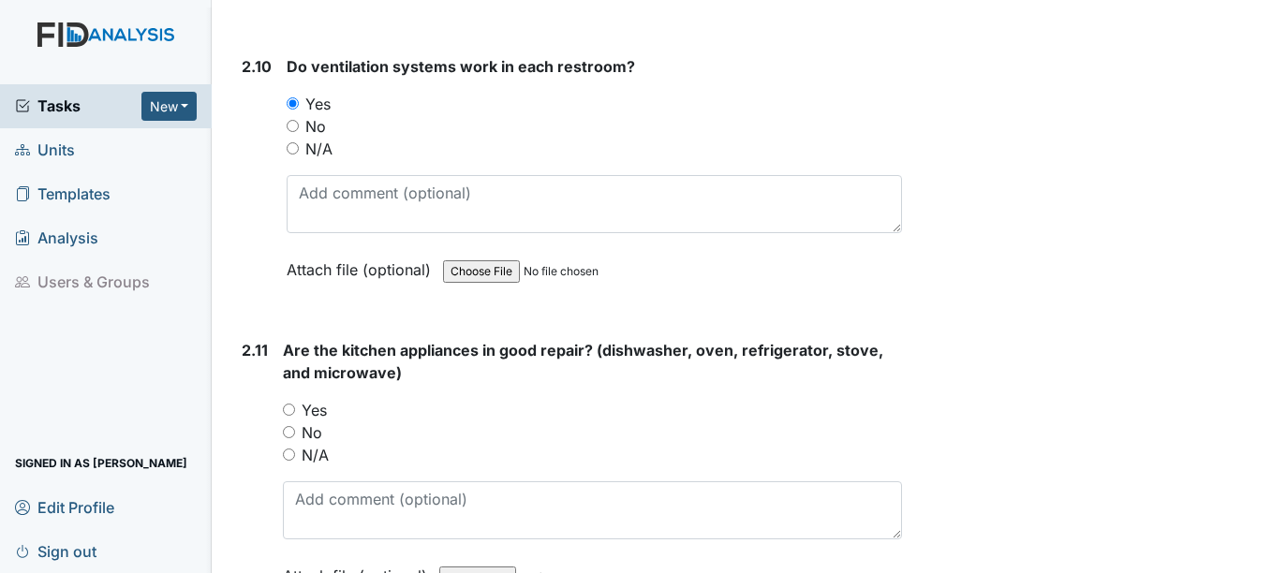
drag, startPoint x: 289, startPoint y: 409, endPoint x: 300, endPoint y: 425, distance: 19.0
click at [294, 422] on div "No" at bounding box center [592, 433] width 618 height 22
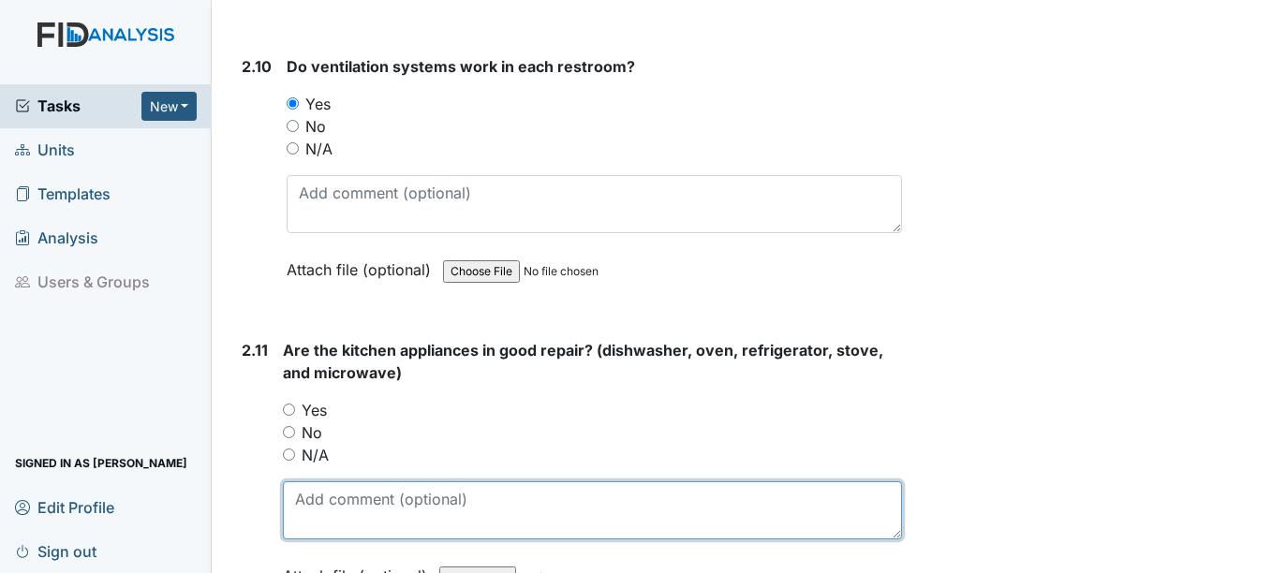
click at [342, 484] on textarea at bounding box center [592, 511] width 618 height 58
click at [763, 482] on textarea "freezer links, permission given to buy a new micro-wave" at bounding box center [592, 511] width 618 height 58
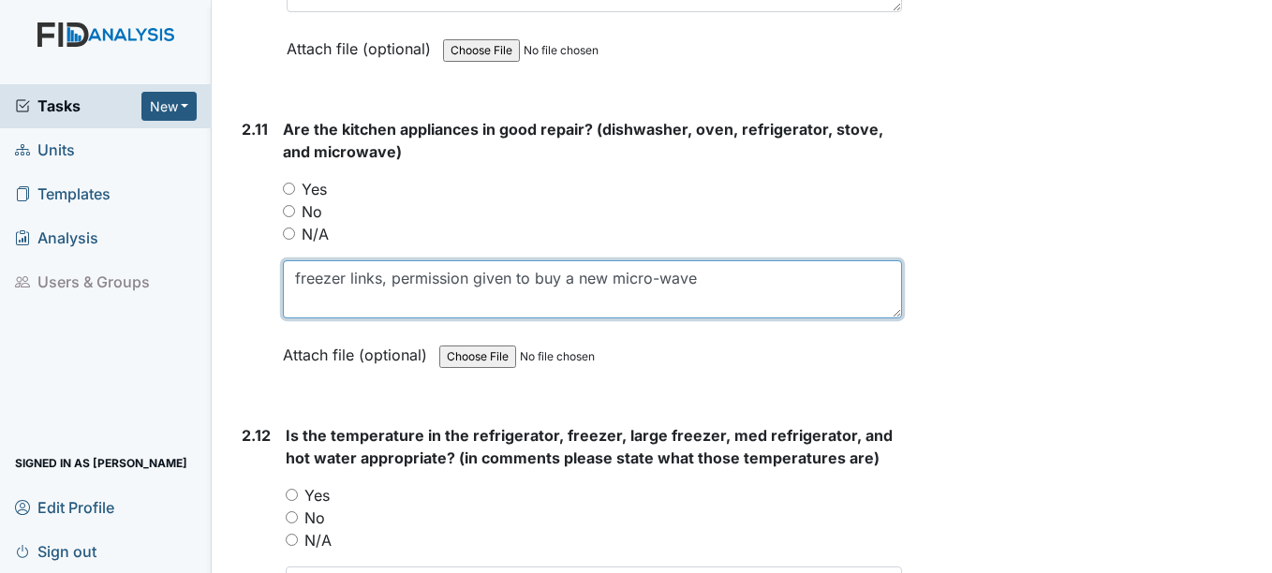
scroll to position [5995, 0]
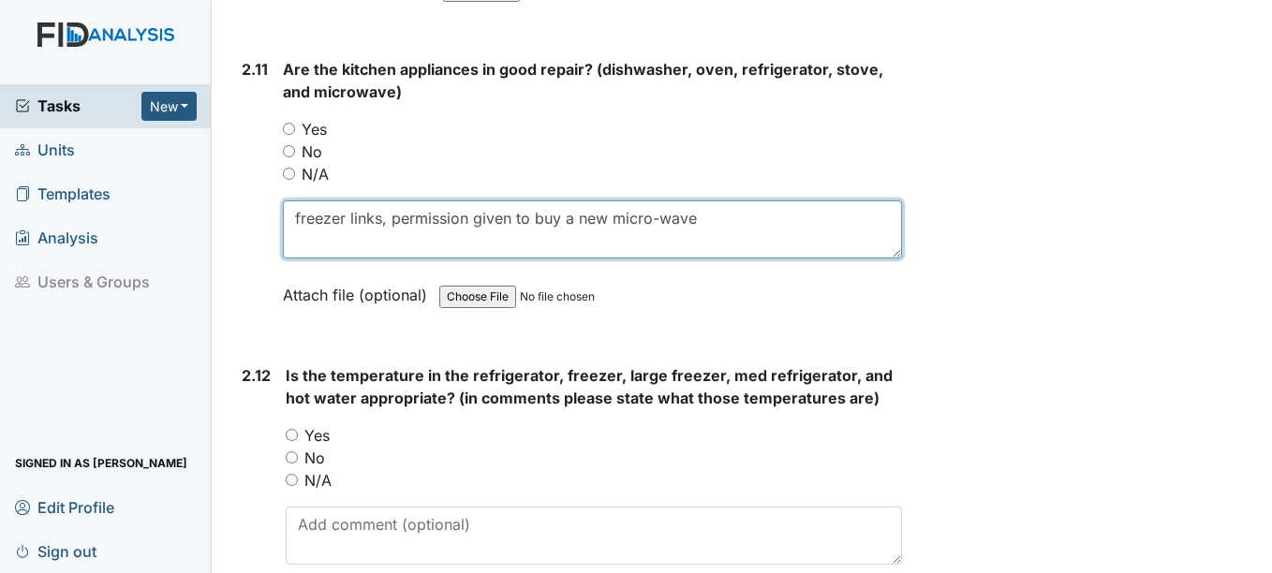
type textarea "freezer links, permission given to buy a new micro-wave"
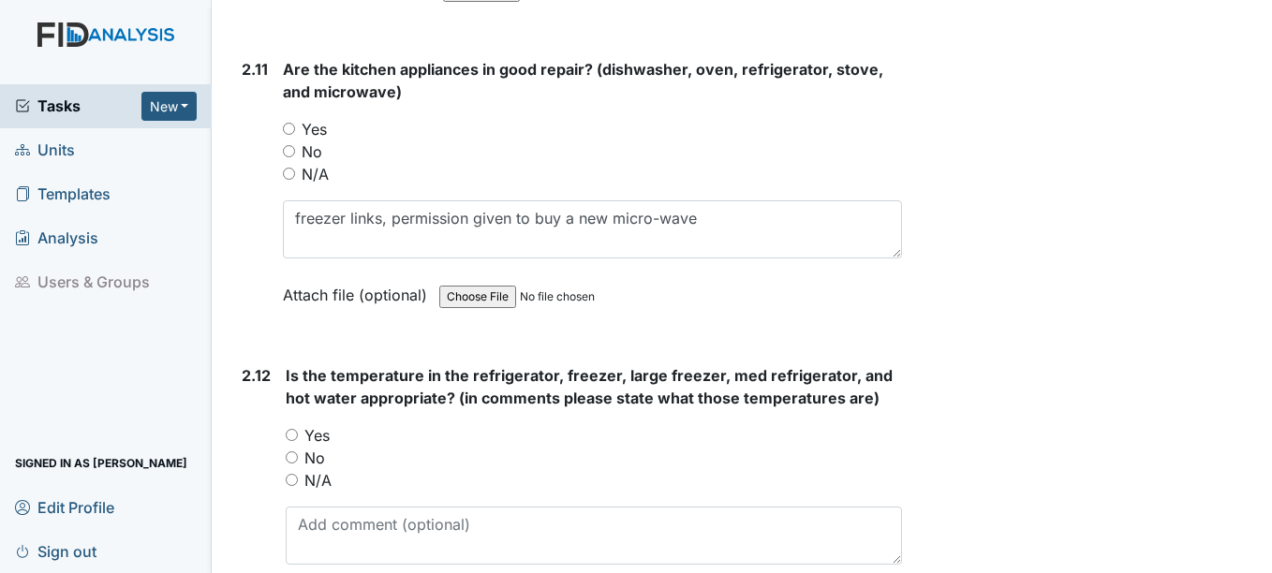
click at [288, 145] on input "No" at bounding box center [289, 151] width 12 height 12
radio input "true"
click at [290, 145] on input "No" at bounding box center [289, 151] width 12 height 12
radio input "true"
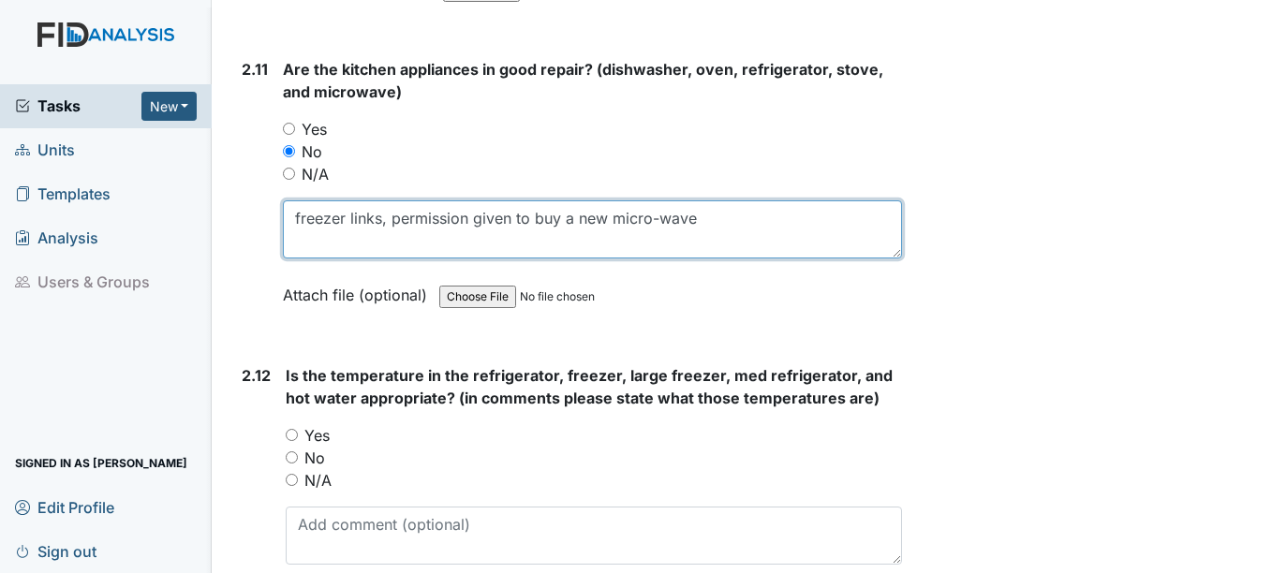
drag, startPoint x: 380, startPoint y: 196, endPoint x: 489, endPoint y: 213, distance: 110.0
click at [392, 200] on textarea "freezer links, permission given to buy a new micro-wave" at bounding box center [592, 229] width 618 height 58
click at [725, 200] on textarea "freezer links, permission given to buy a new micro-wave" at bounding box center [592, 229] width 618 height 58
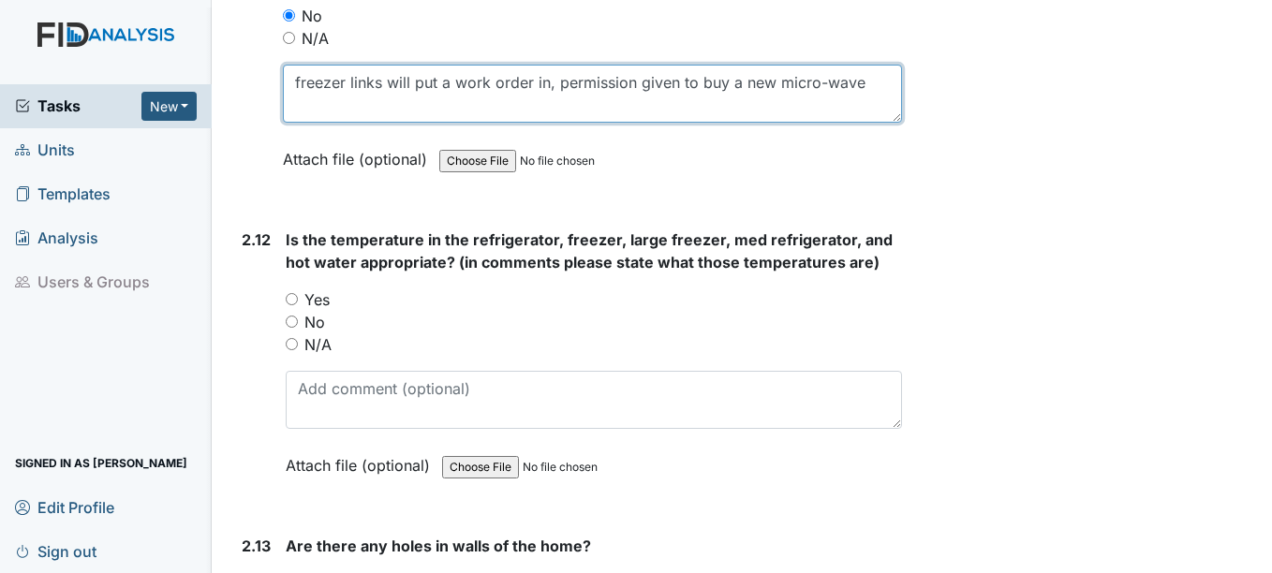
scroll to position [6183, 0]
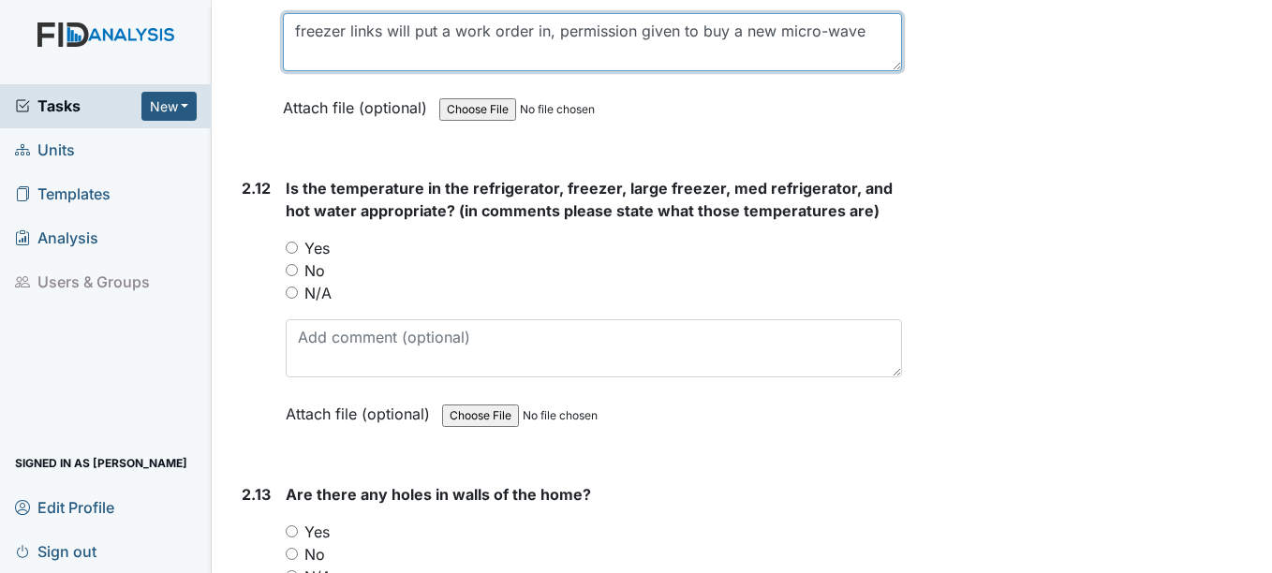
type textarea "freezer links will put a work order in, permission given to buy a new micro-wave"
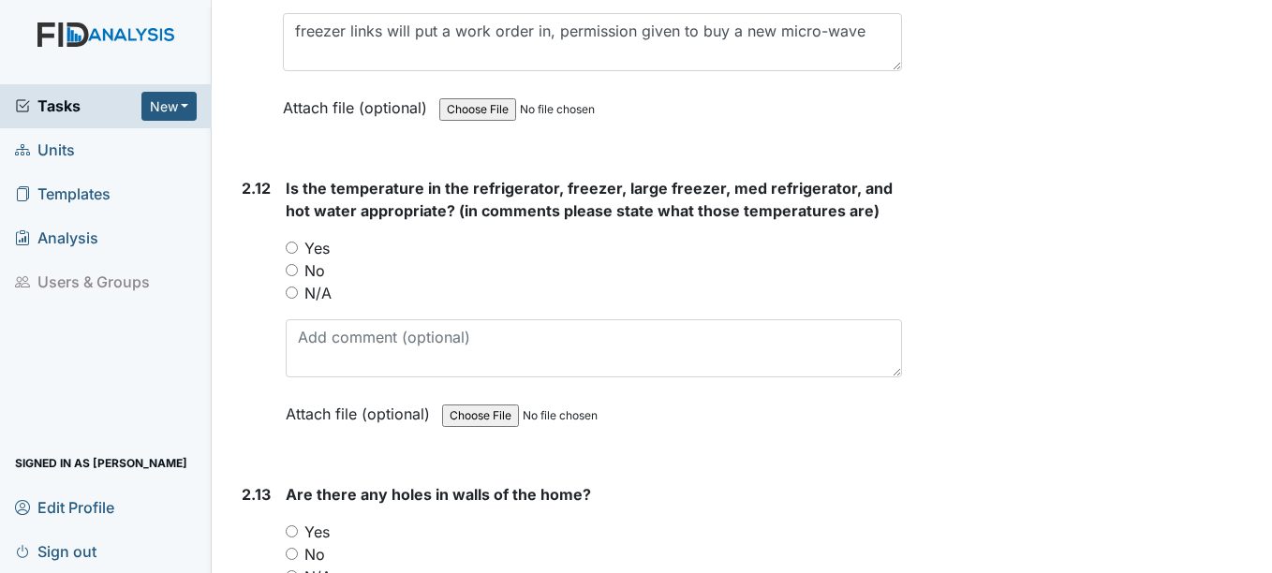
click at [289, 242] on input "Yes" at bounding box center [292, 248] width 12 height 12
radio input "true"
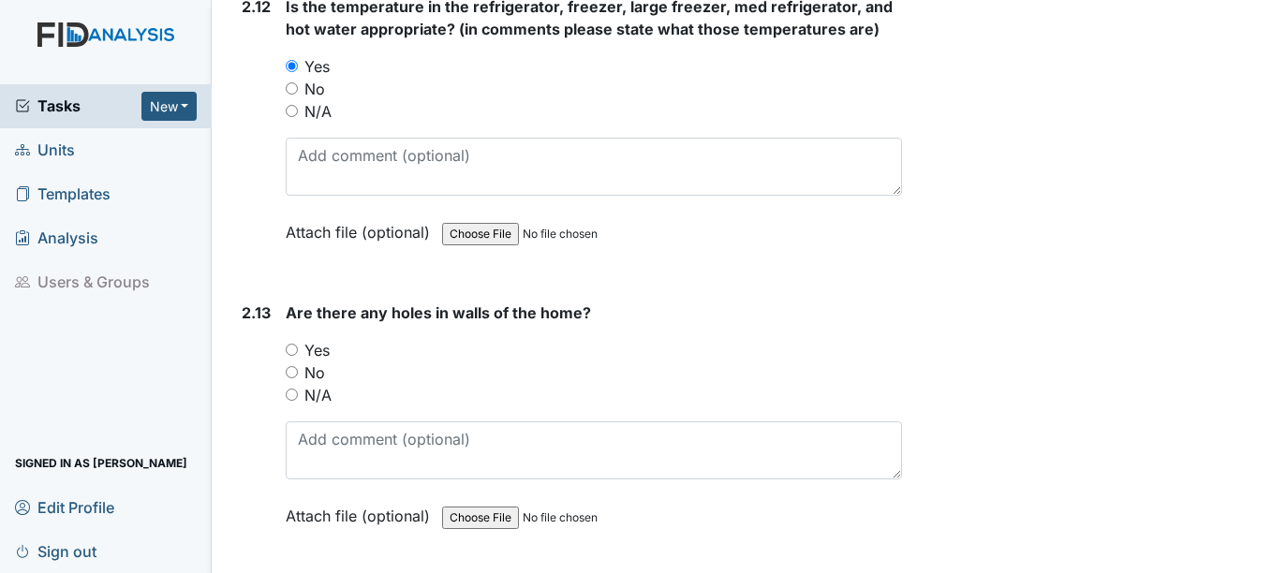
scroll to position [6370, 0]
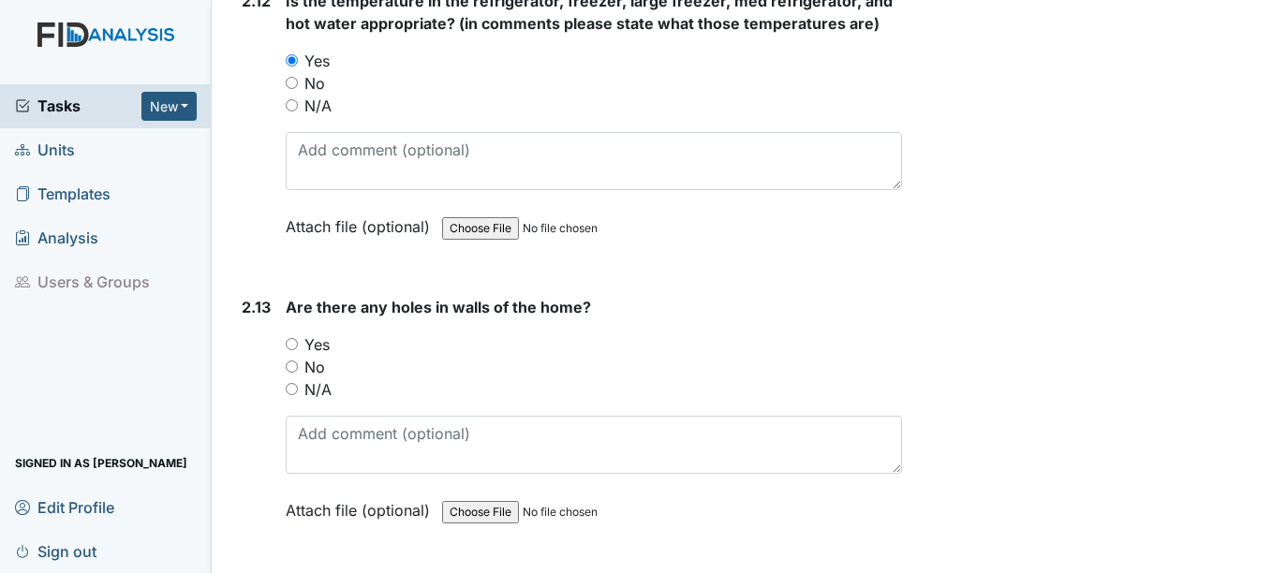
drag, startPoint x: 293, startPoint y: 320, endPoint x: 316, endPoint y: 361, distance: 46.1
click at [293, 338] on input "Yes" at bounding box center [292, 344] width 12 height 12
radio input "true"
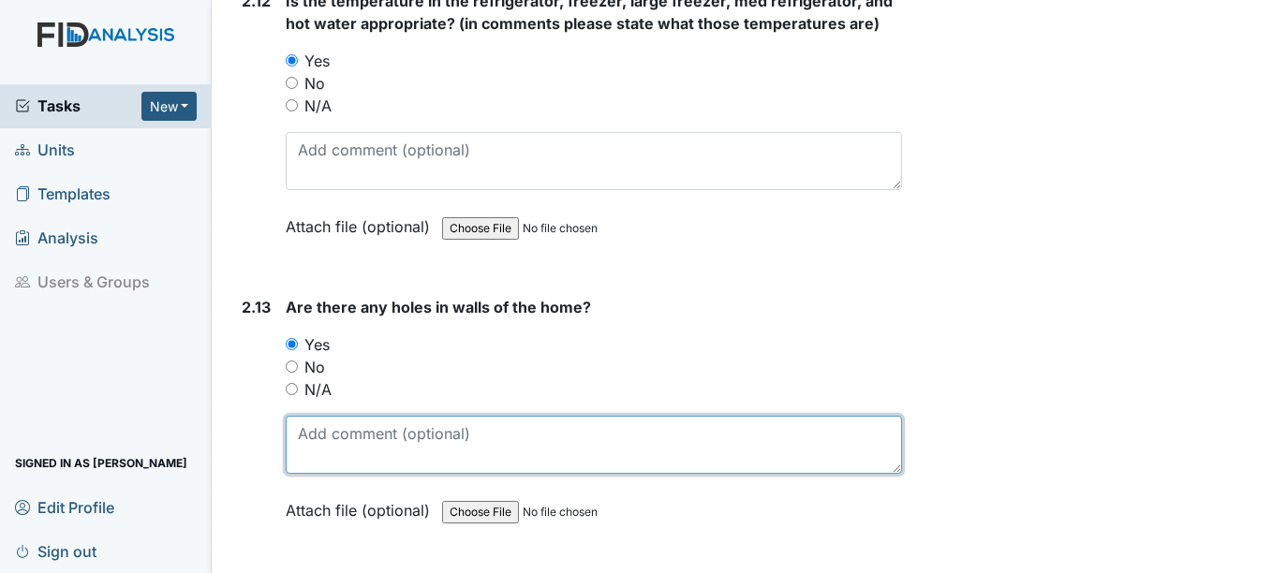
click at [353, 422] on textarea at bounding box center [593, 445] width 615 height 58
type textarea "y"
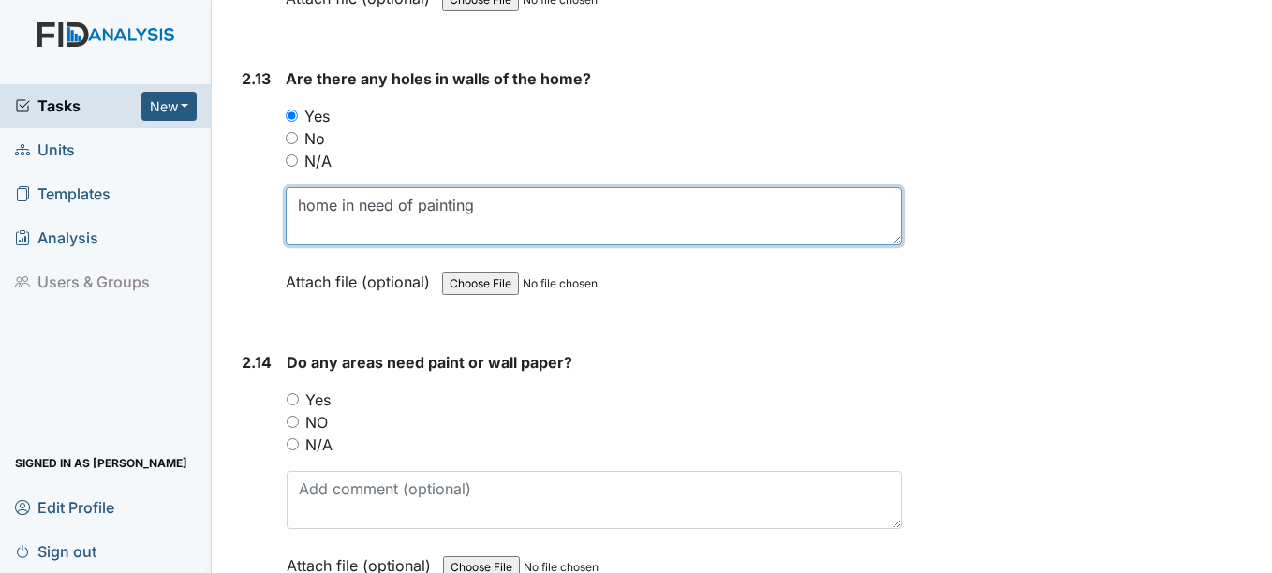
scroll to position [6651, 0]
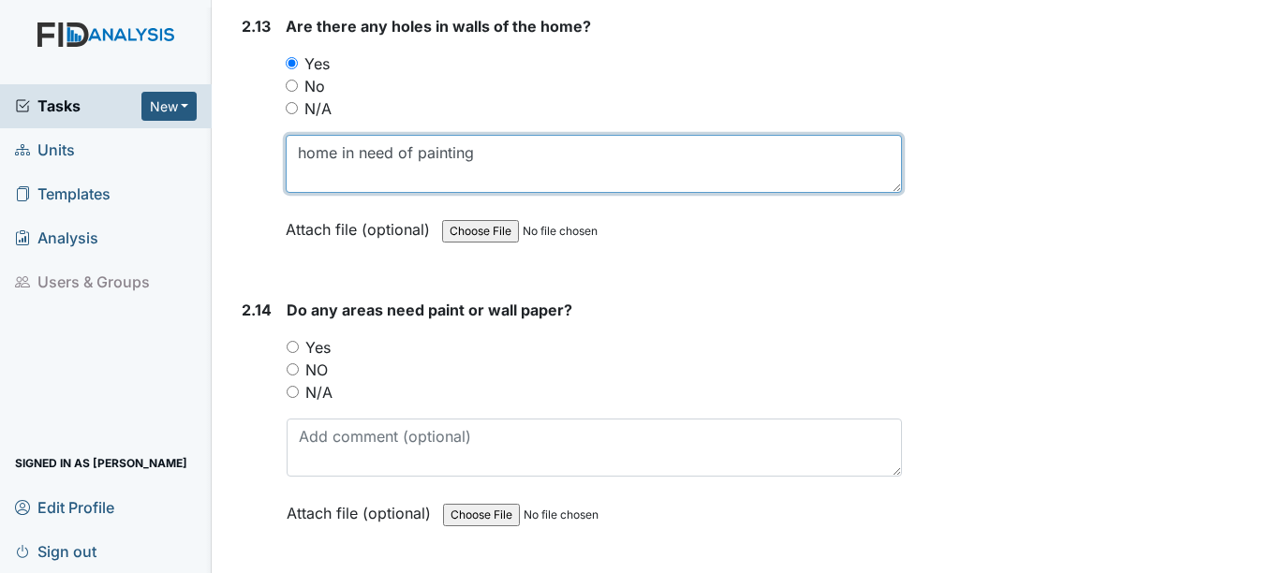
click at [541, 136] on textarea "home in need of painting" at bounding box center [593, 164] width 615 height 58
type textarea "h"
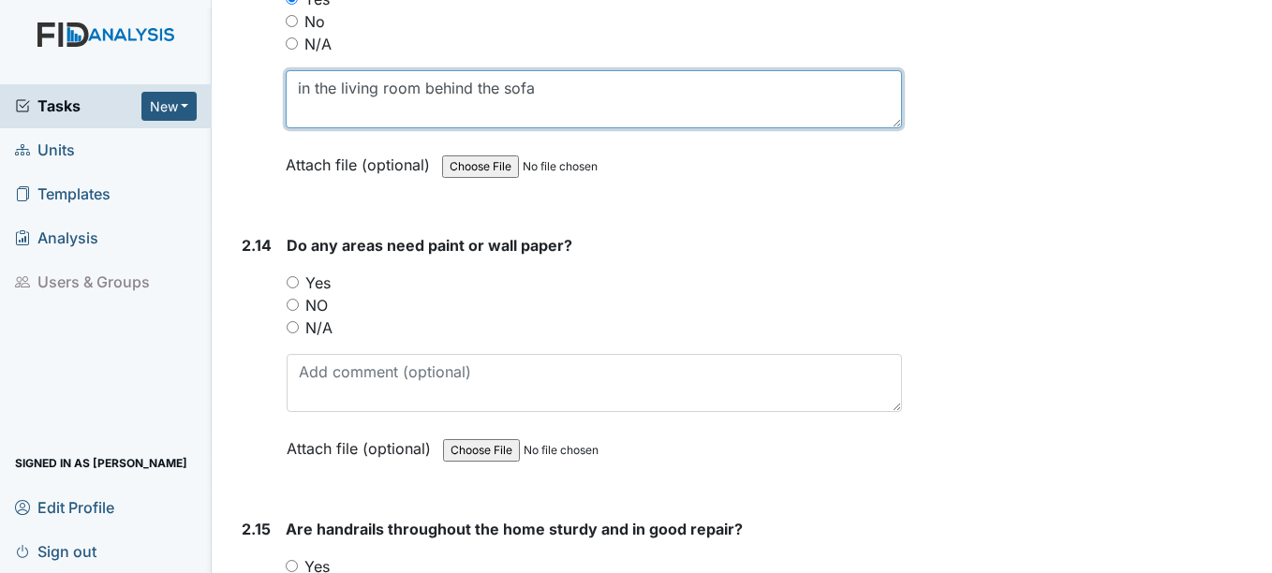
scroll to position [6745, 0]
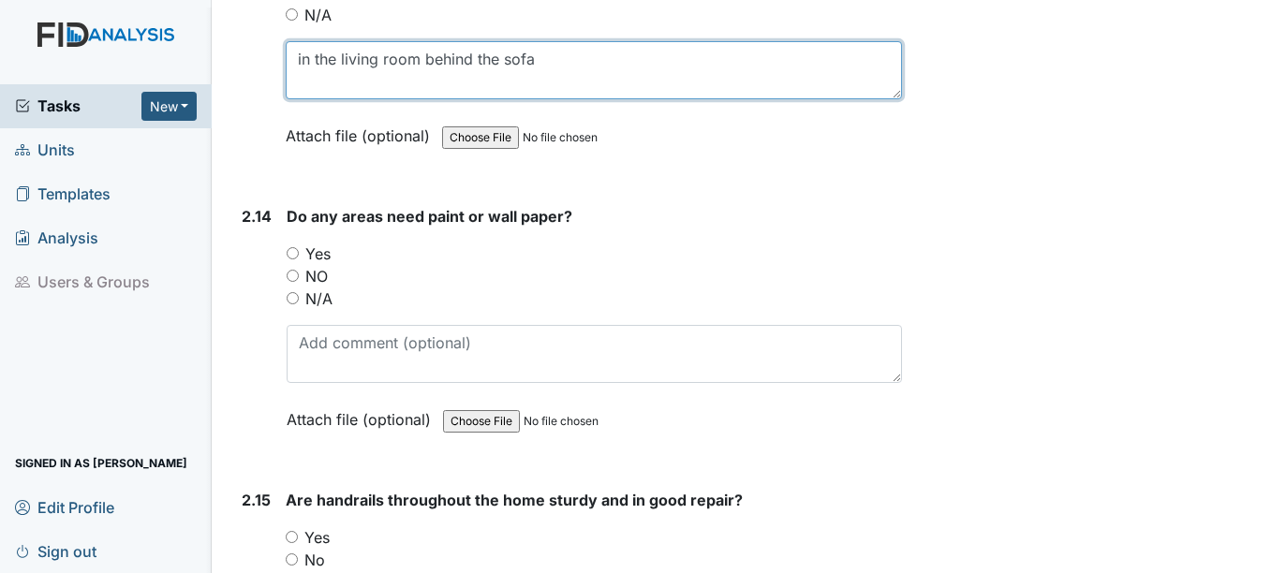
type textarea "in the living room behind the sofa"
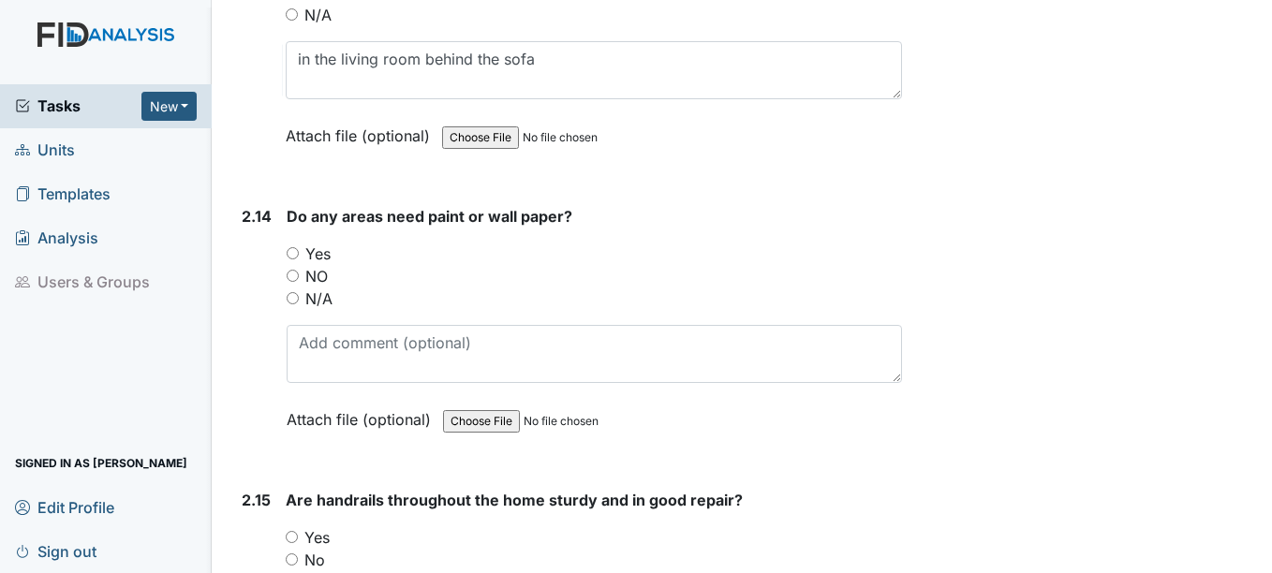
drag, startPoint x: 294, startPoint y: 226, endPoint x: 316, endPoint y: 295, distance: 72.6
click at [294, 247] on input "Yes" at bounding box center [293, 253] width 12 height 12
radio input "true"
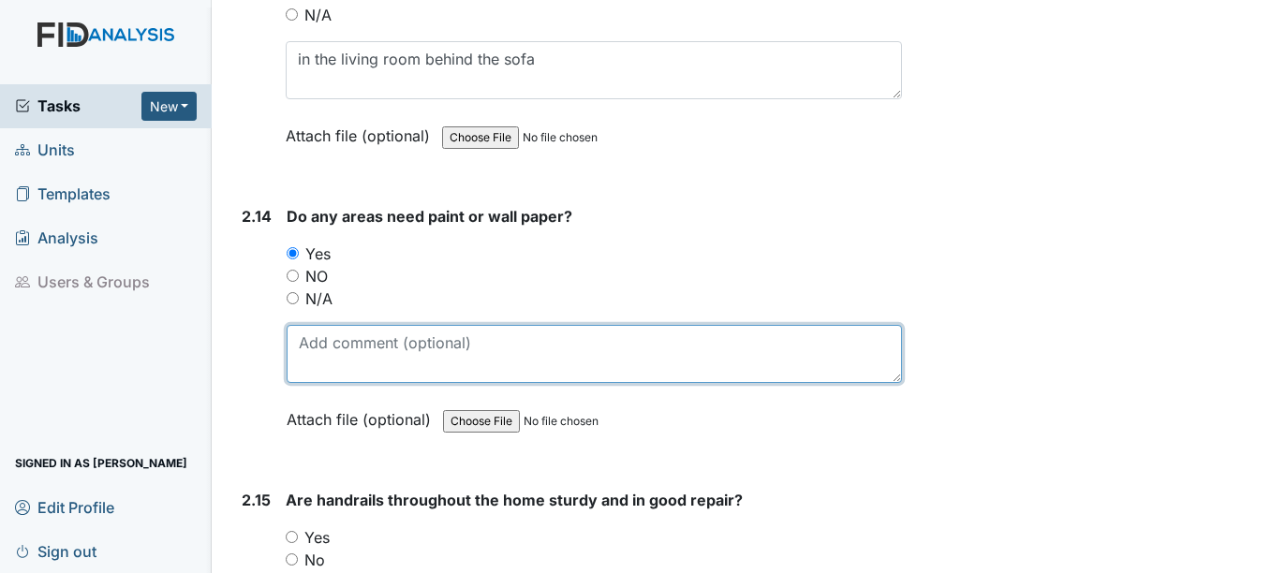
click at [318, 344] on textarea at bounding box center [594, 354] width 615 height 58
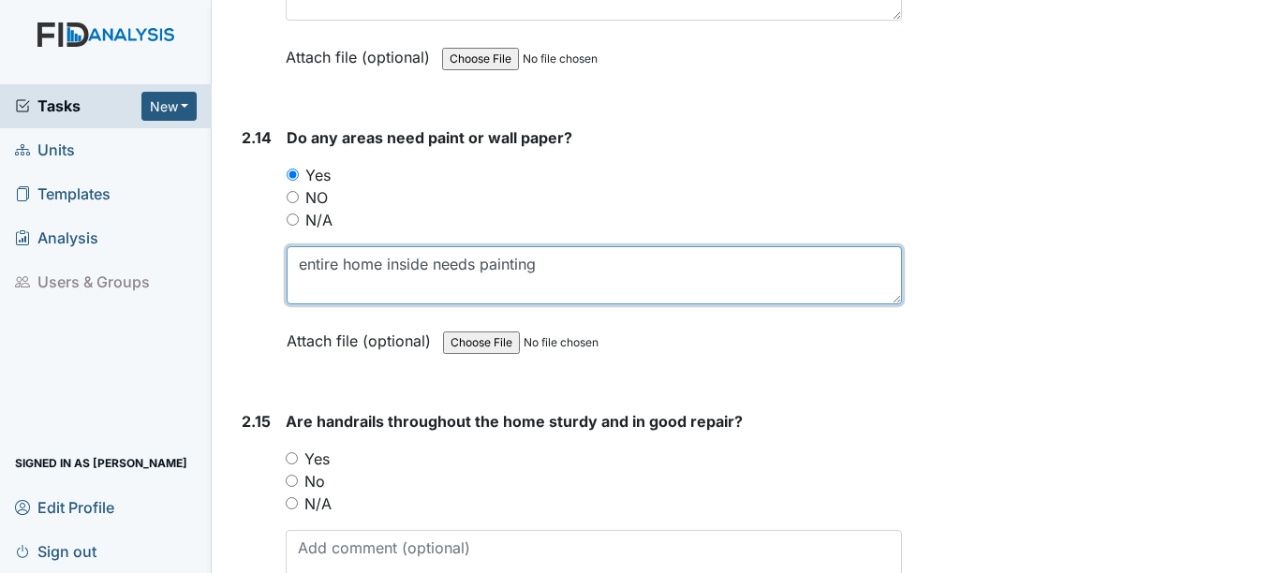
scroll to position [6932, 0]
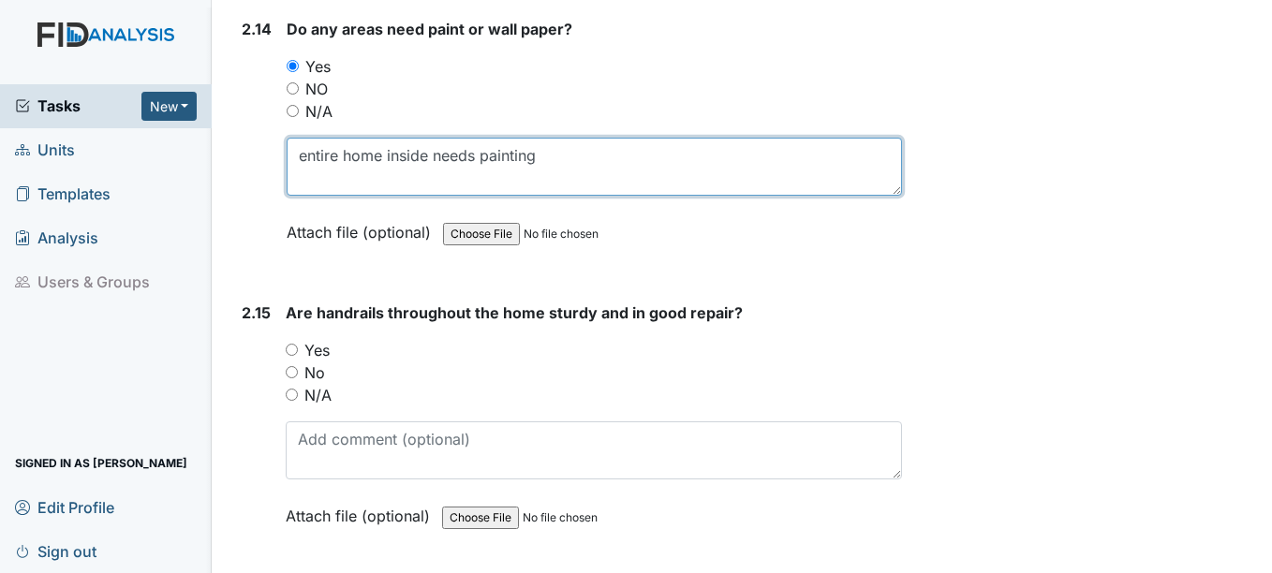
type textarea "entire home inside needs painting"
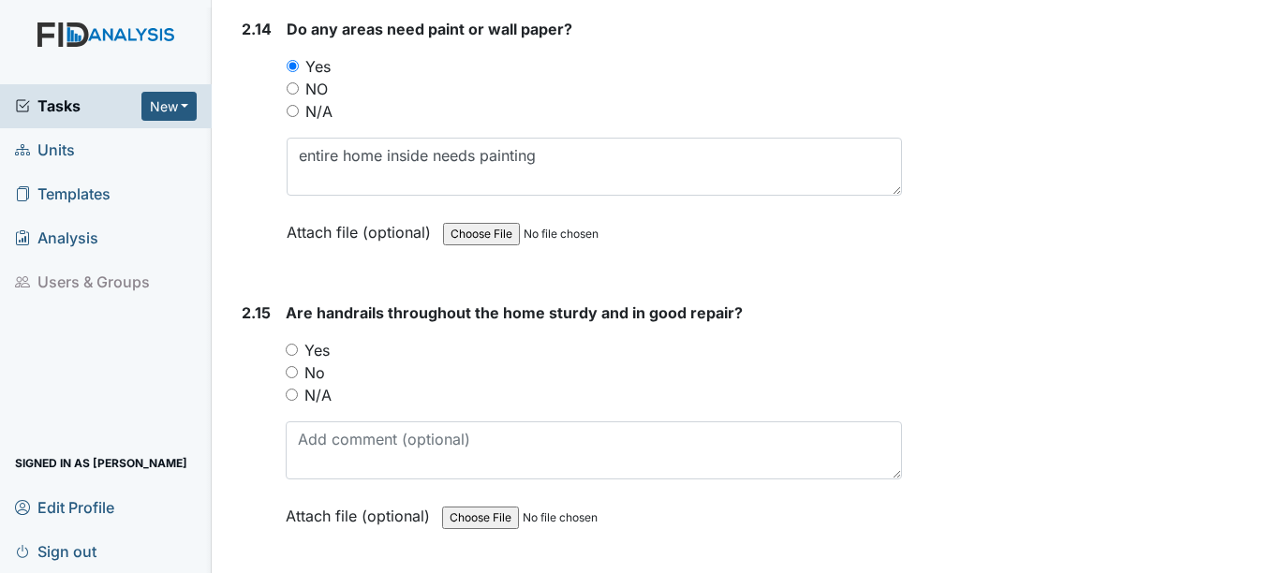
click at [290, 389] on input "N/A" at bounding box center [292, 395] width 12 height 12
radio input "true"
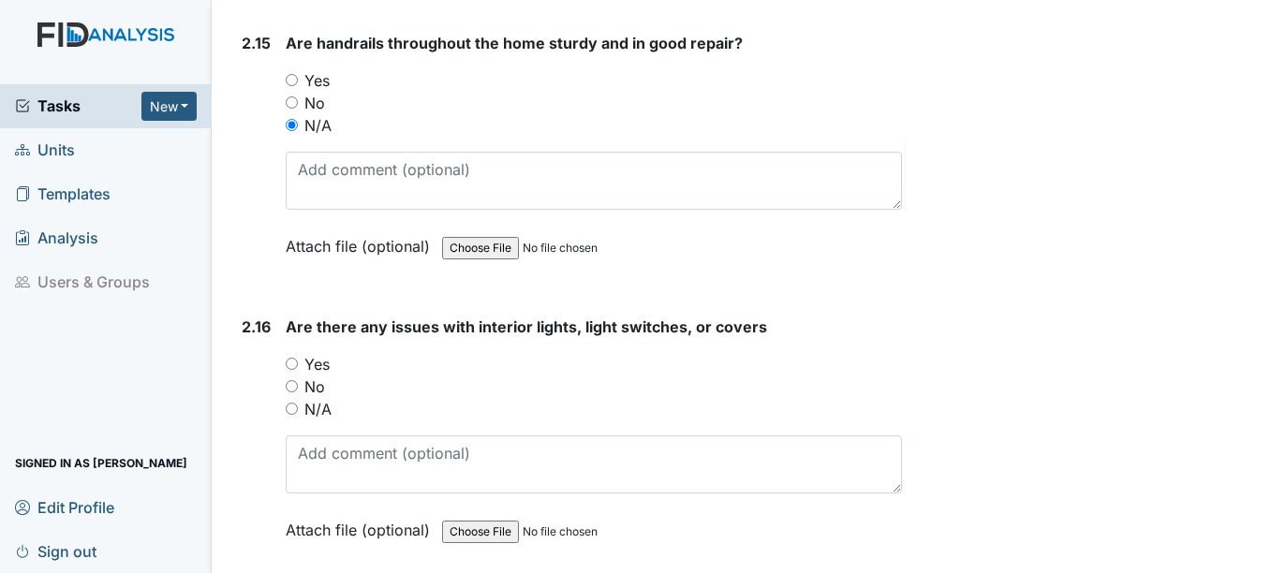
scroll to position [7213, 0]
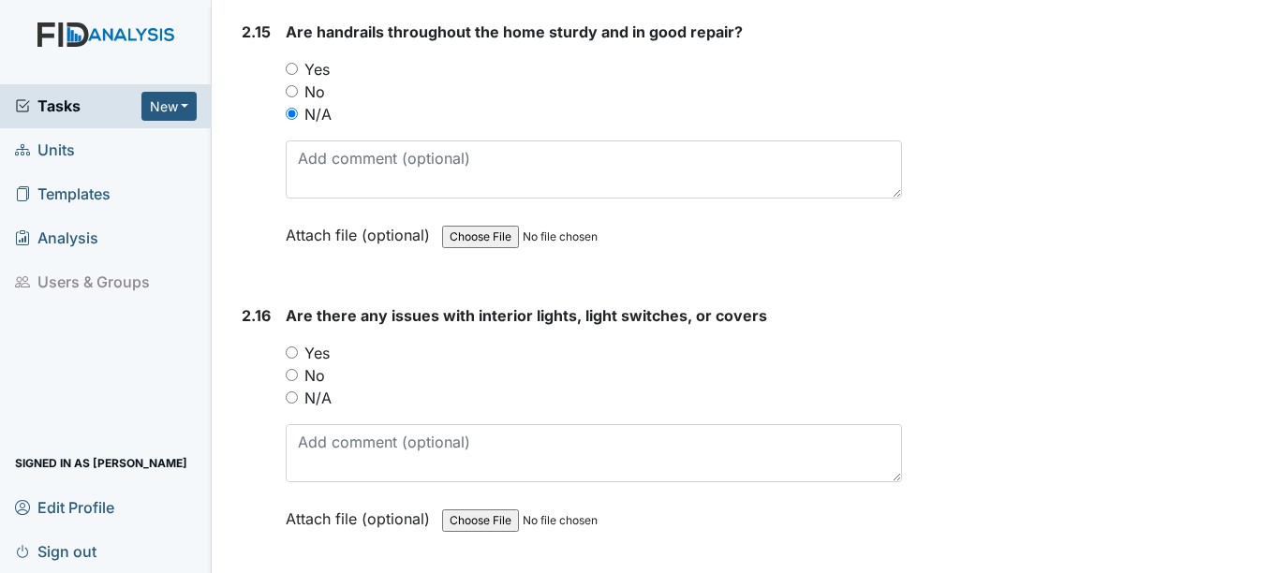
drag, startPoint x: 292, startPoint y: 331, endPoint x: 300, endPoint y: 346, distance: 16.8
click at [293, 347] on input "Yes" at bounding box center [292, 353] width 12 height 12
radio input "true"
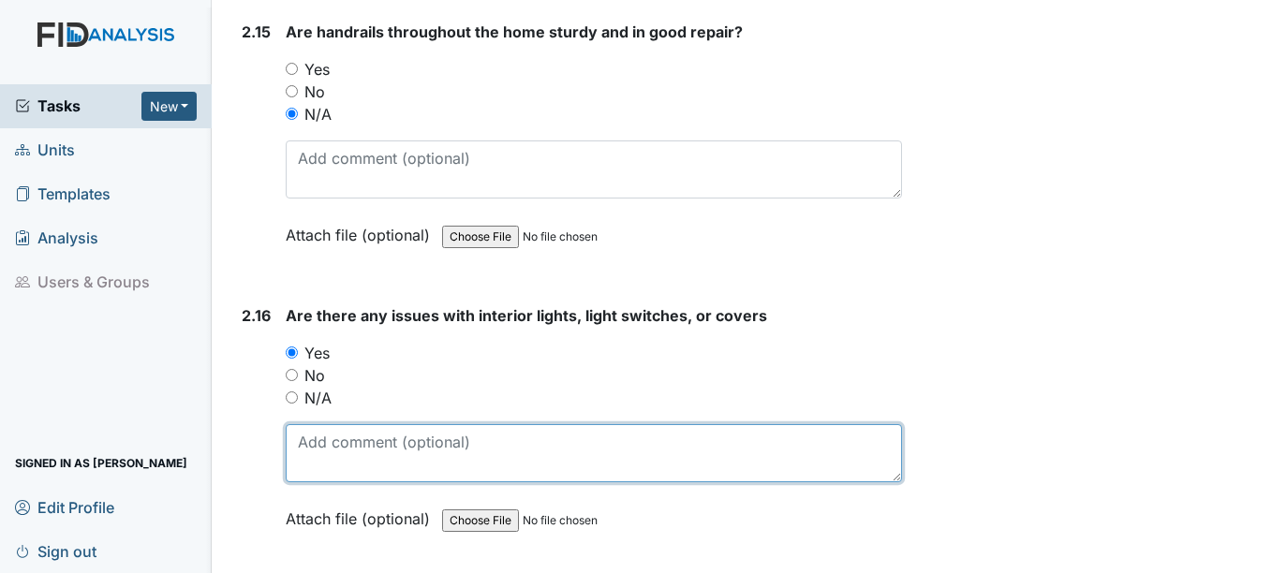
click at [340, 432] on textarea at bounding box center [593, 453] width 615 height 58
type textarea "b"
click at [527, 424] on textarea "staff office repair wall socket need to be covered" at bounding box center [593, 453] width 615 height 58
click at [663, 424] on textarea "staff office repair wall socket needs to be covered" at bounding box center [593, 453] width 615 height 58
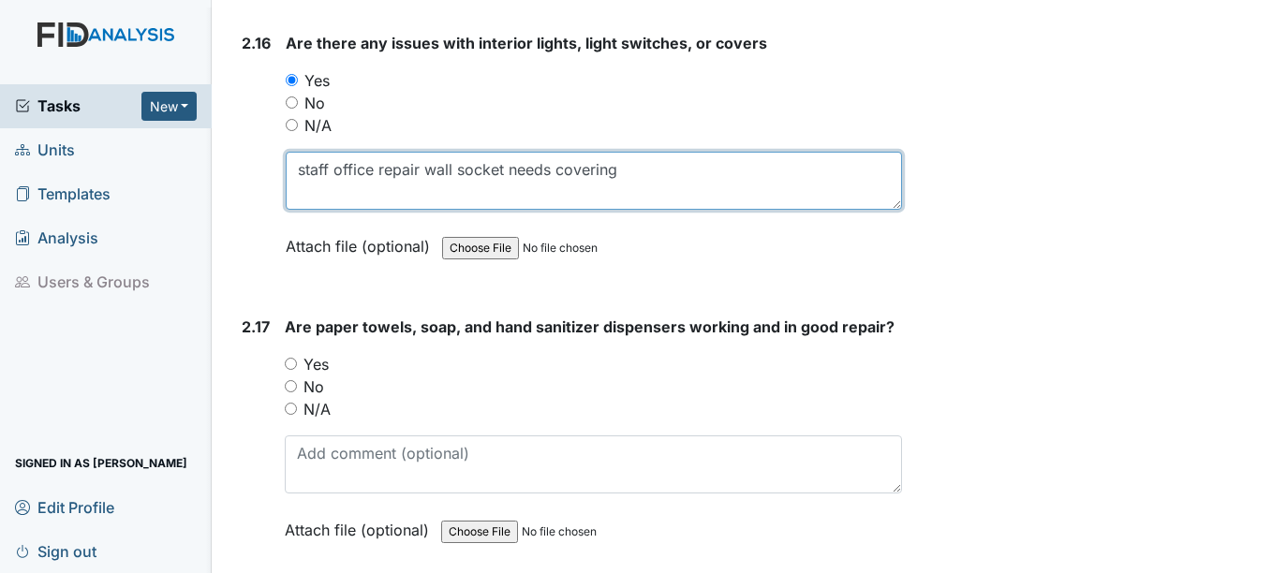
scroll to position [7588, 0]
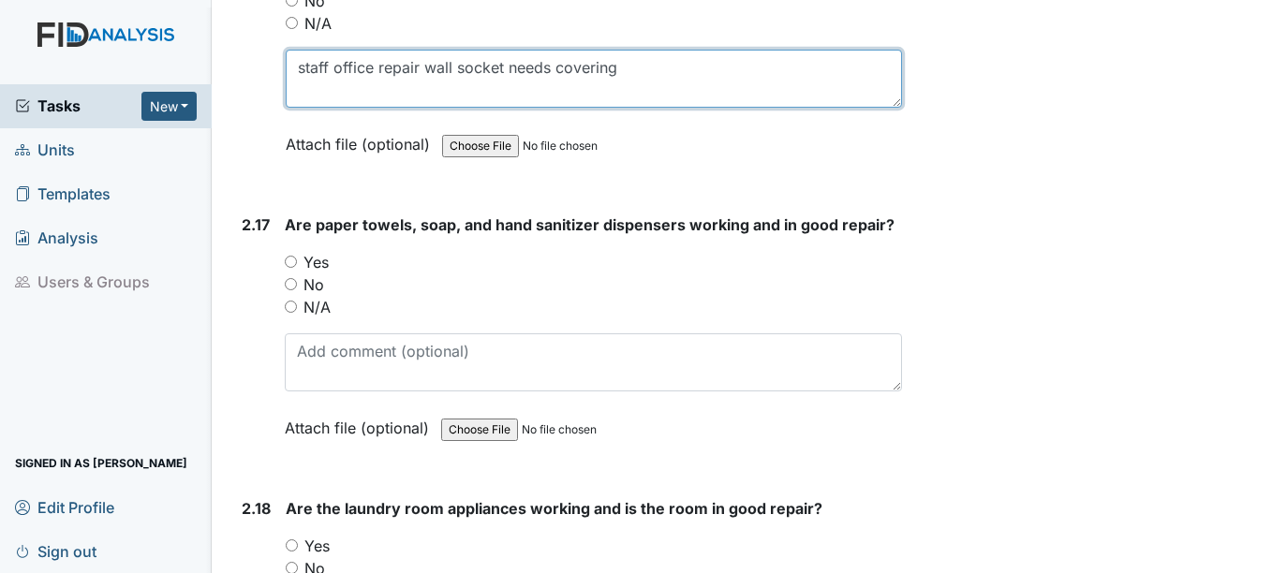
type textarea "staff office repair wall socket needs covering"
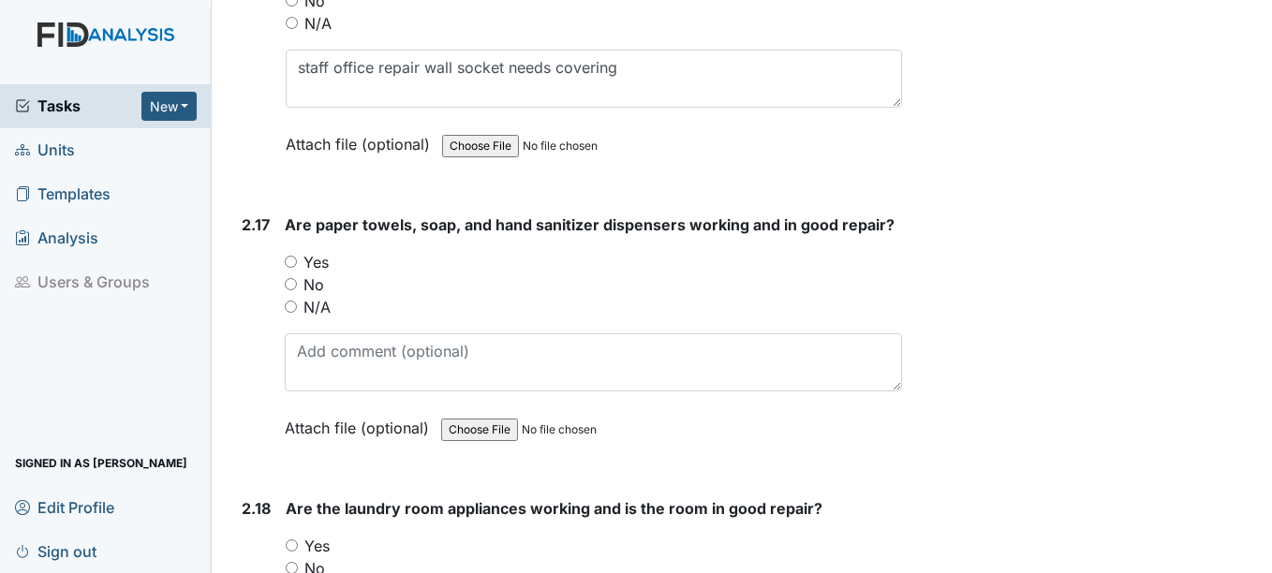
click at [290, 256] on input "Yes" at bounding box center [291, 262] width 12 height 12
radio input "true"
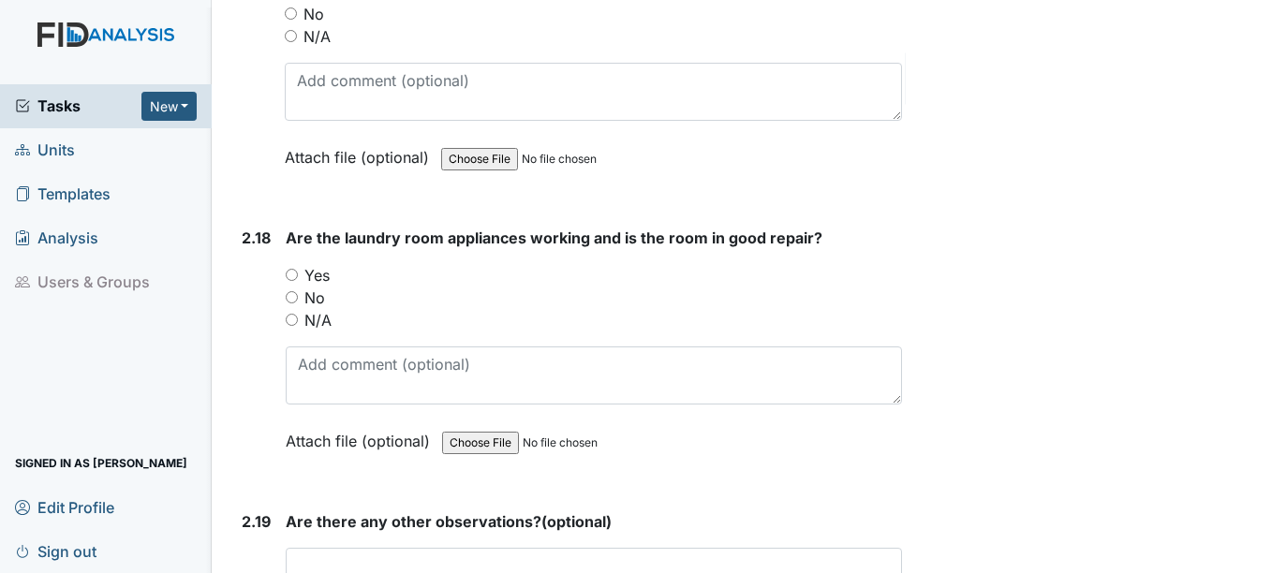
scroll to position [7869, 0]
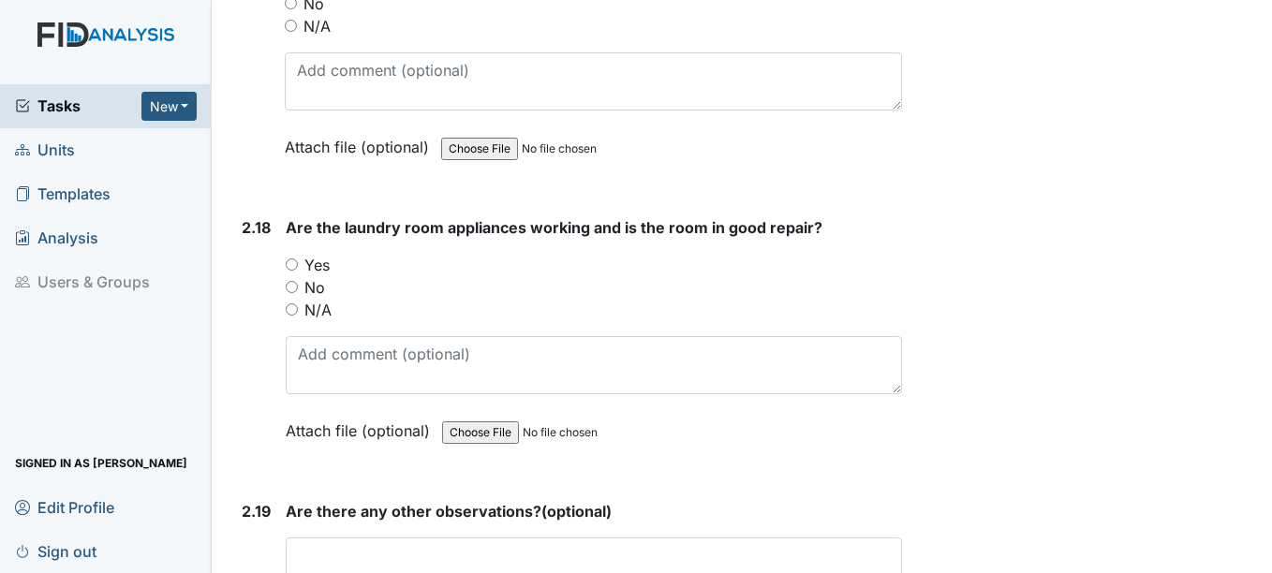
click at [294, 259] on input "Yes" at bounding box center [292, 265] width 12 height 12
radio input "true"
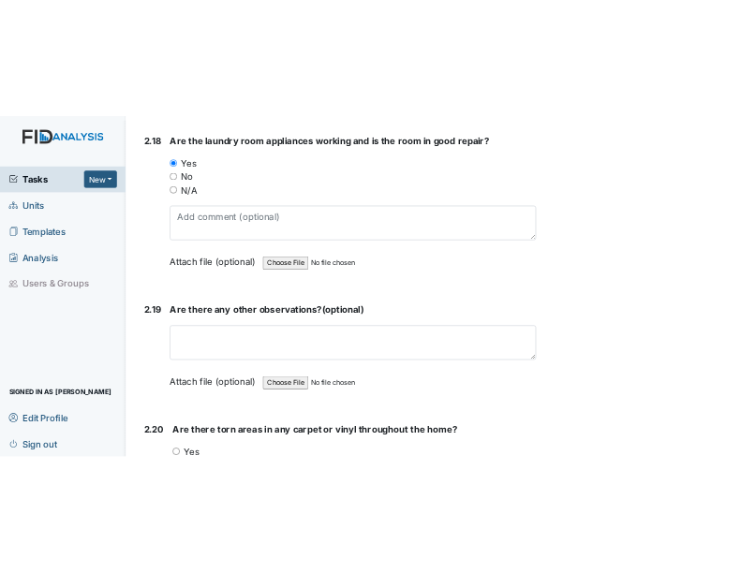
scroll to position [8056, 0]
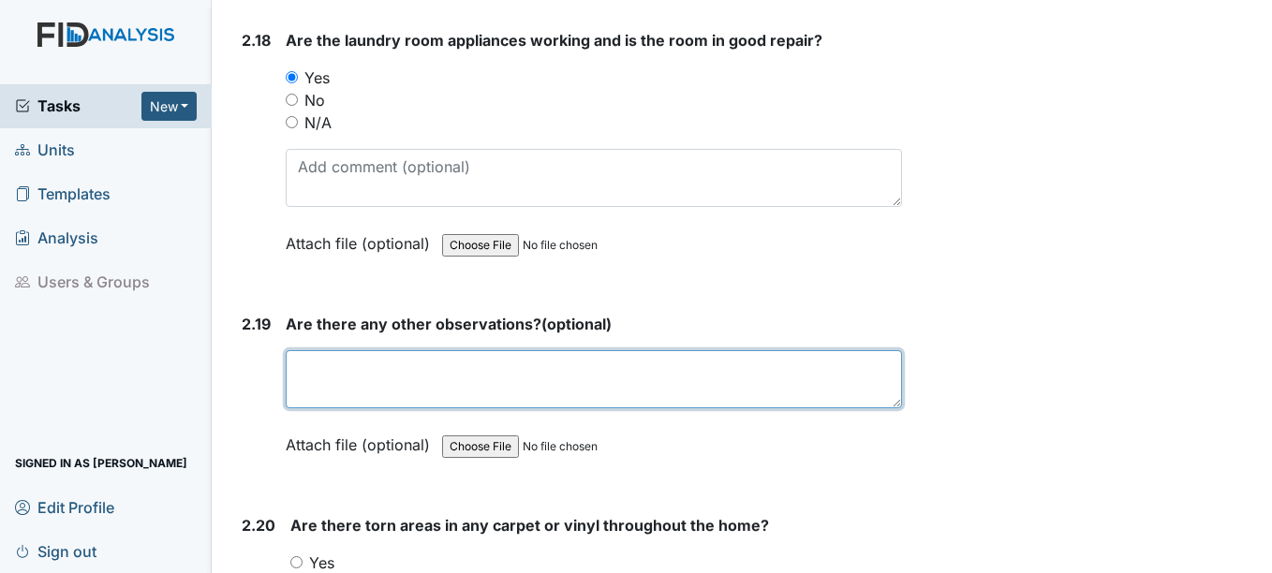
click at [333, 351] on textarea at bounding box center [593, 379] width 615 height 58
type textarea "n"
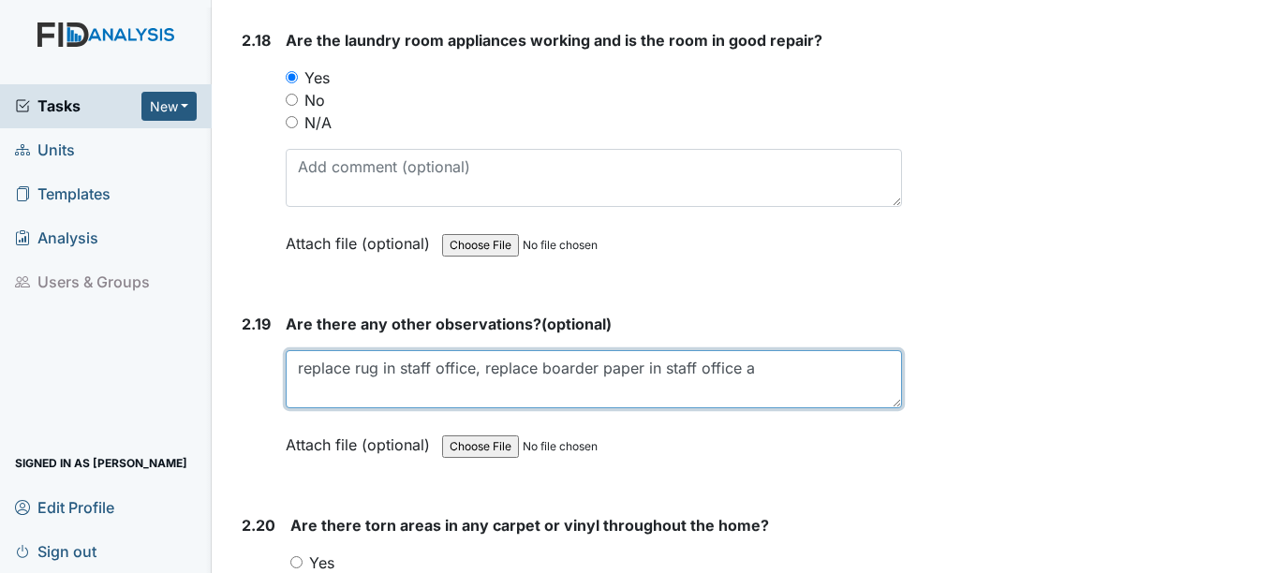
click at [771, 350] on textarea "replace rug in staff office, replace boarder paper in staff office a" at bounding box center [593, 379] width 615 height 58
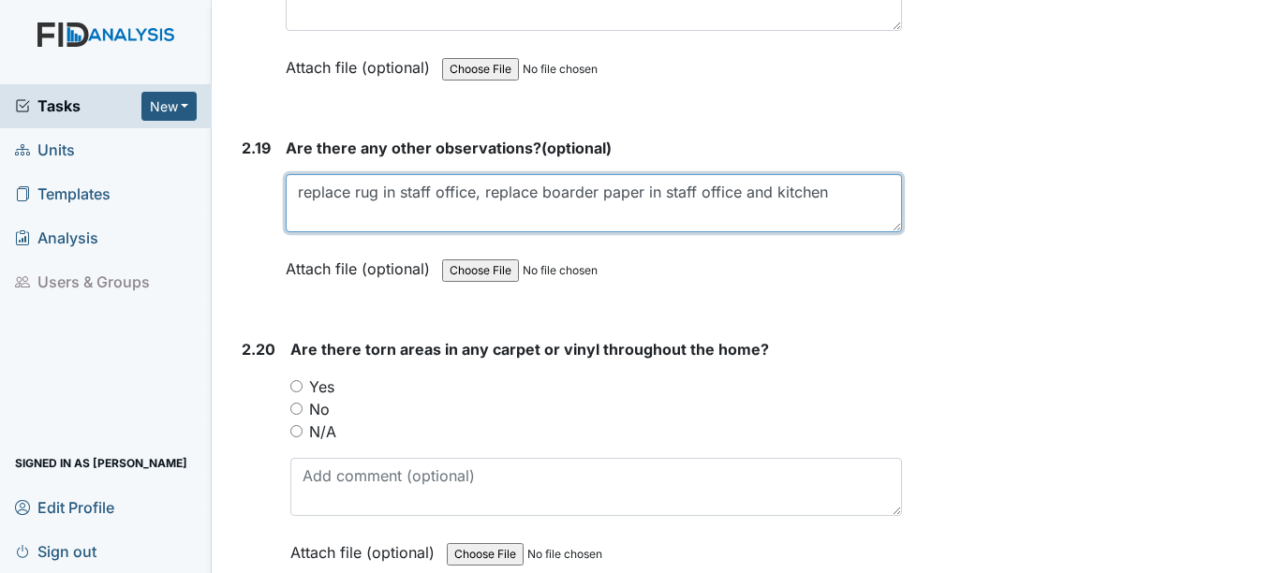
scroll to position [8337, 0]
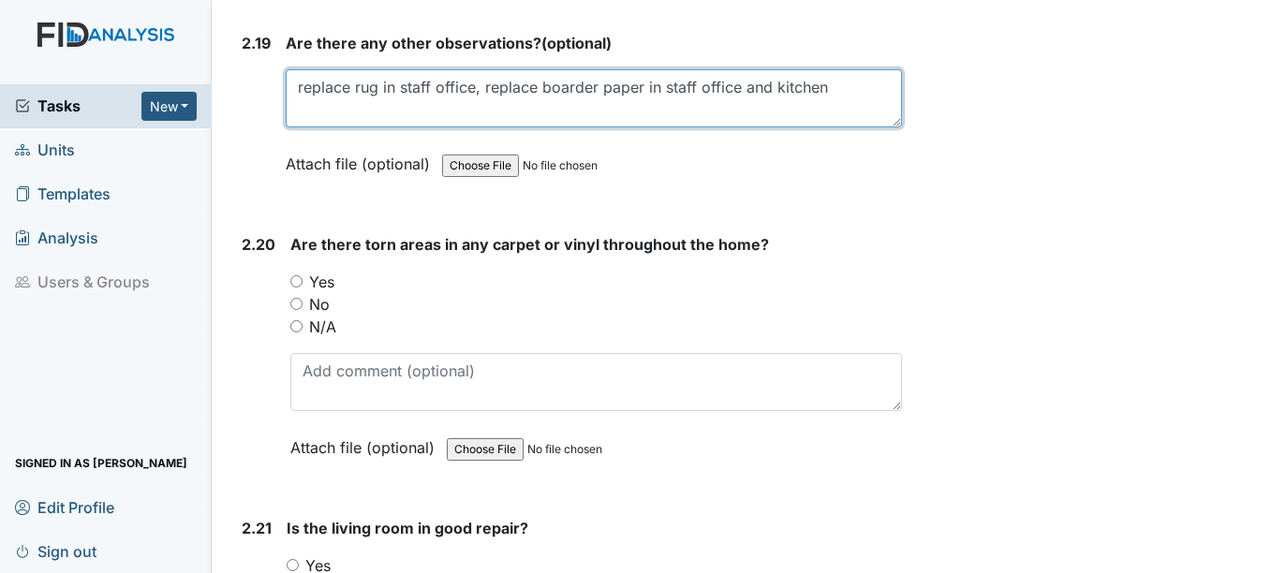
type textarea "replace rug in staff office, replace boarder paper in staff office and kitchen"
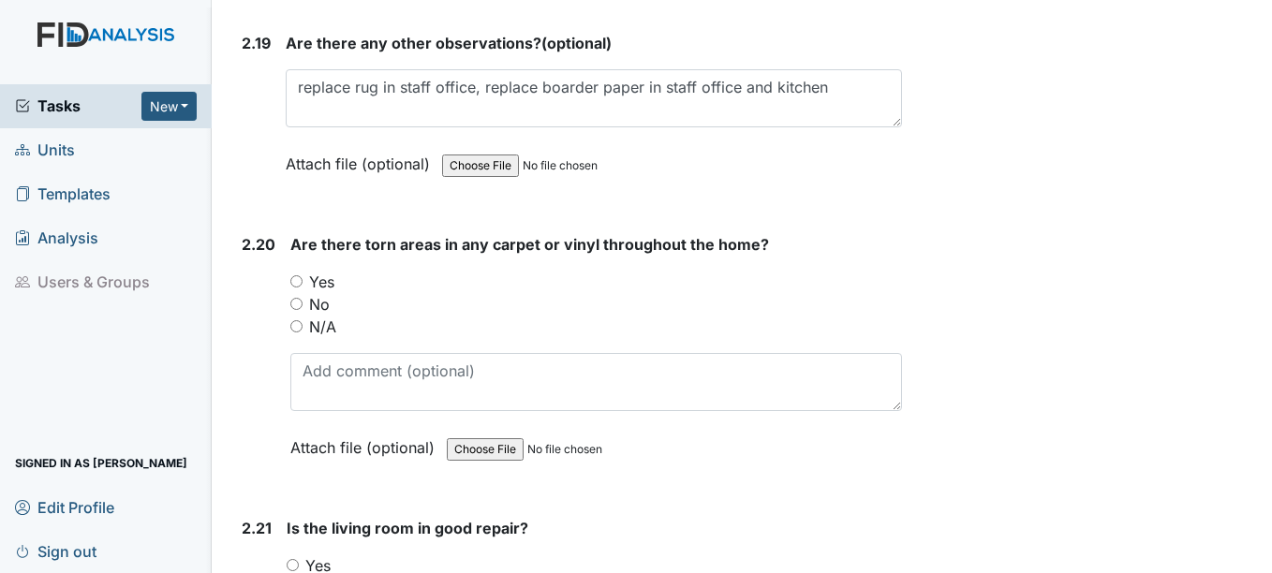
click at [301, 320] on input "N/A" at bounding box center [296, 326] width 12 height 12
radio input "true"
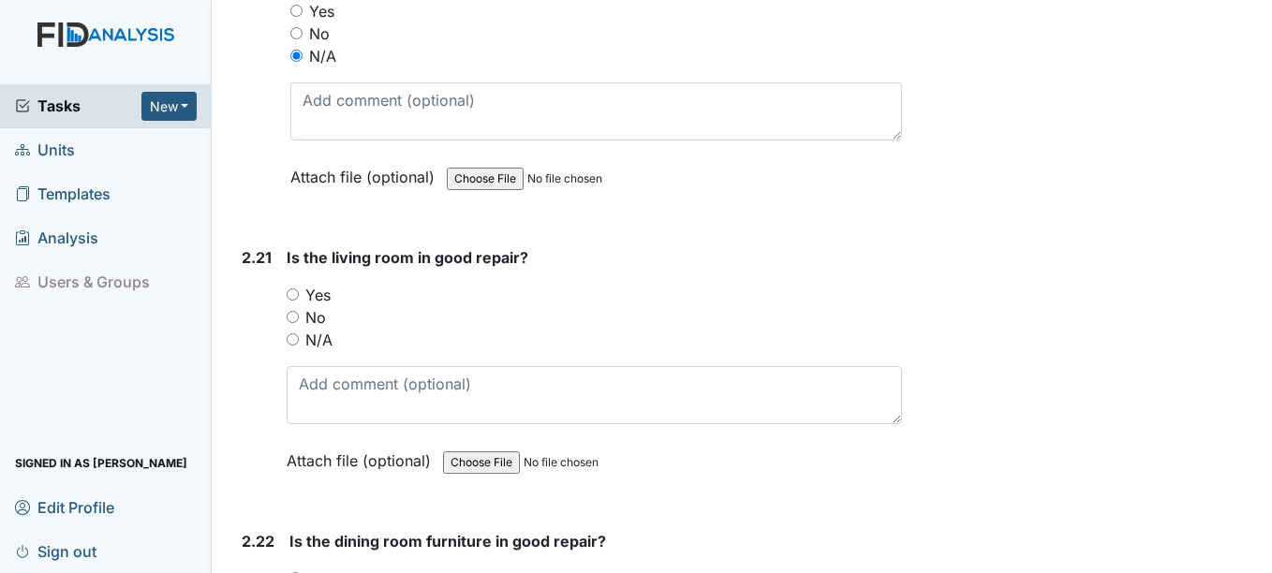
scroll to position [8618, 0]
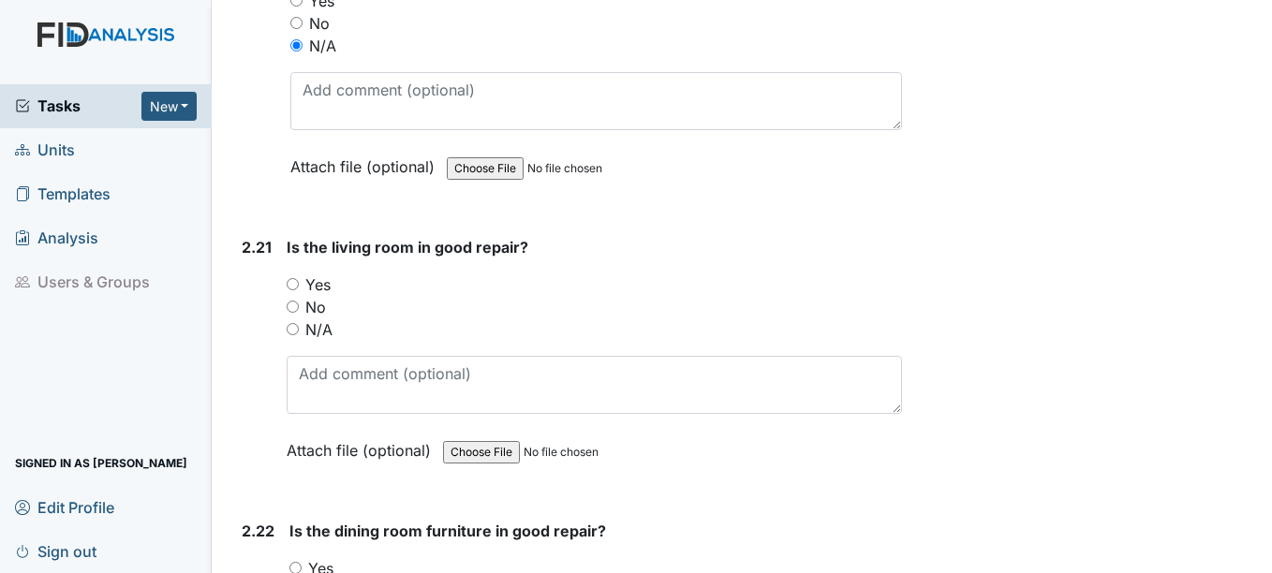
click at [298, 278] on input "Yes" at bounding box center [293, 284] width 12 height 12
radio input "true"
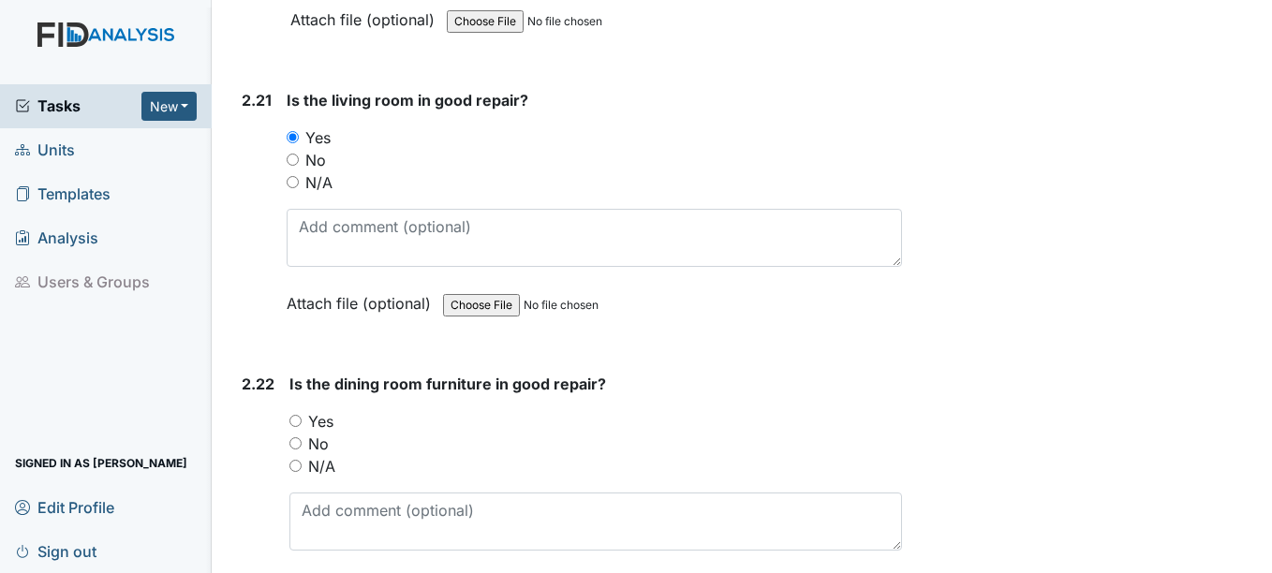
scroll to position [8806, 0]
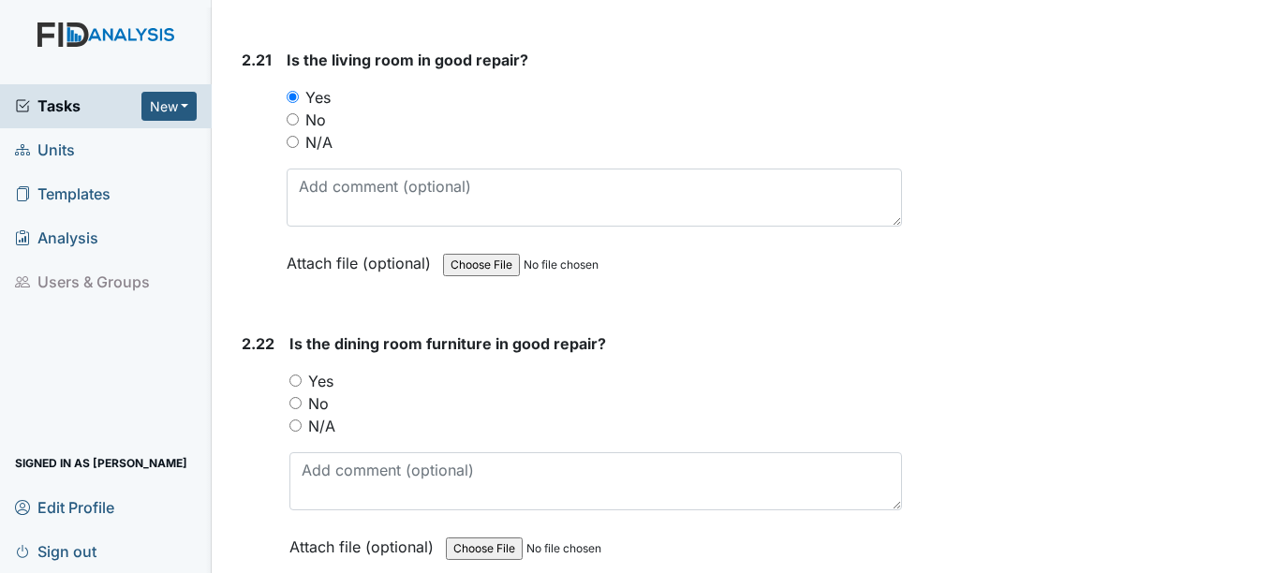
click at [297, 397] on input "No" at bounding box center [295, 403] width 12 height 12
radio input "true"
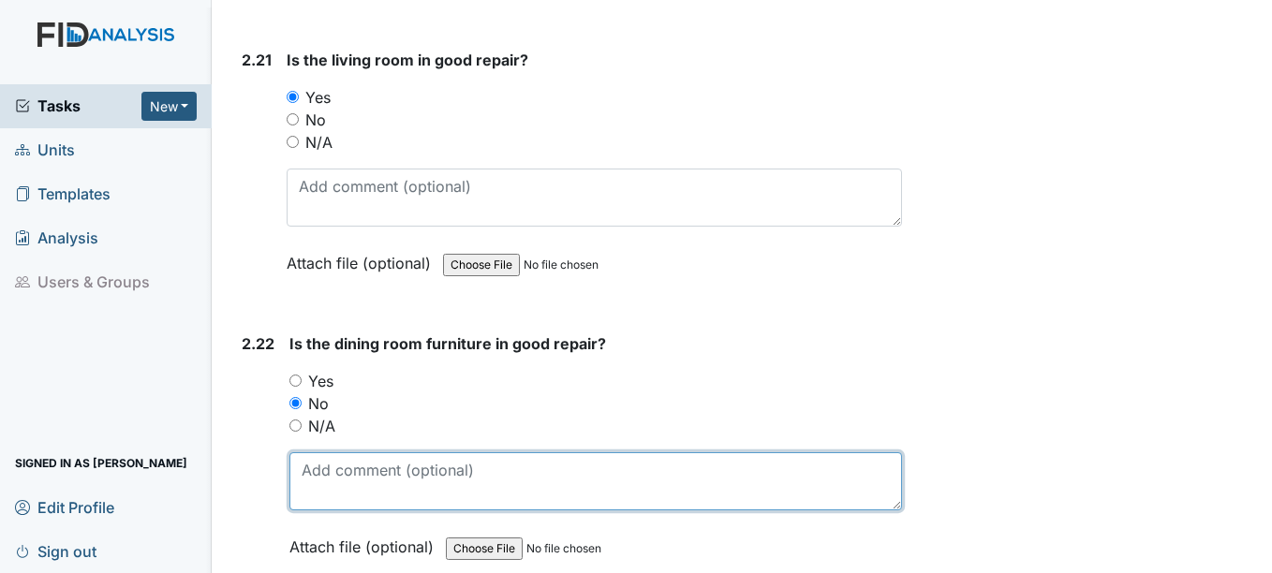
click at [380, 453] on textarea at bounding box center [595, 481] width 612 height 58
click at [330, 452] on textarea "repalce chairs" at bounding box center [595, 481] width 612 height 58
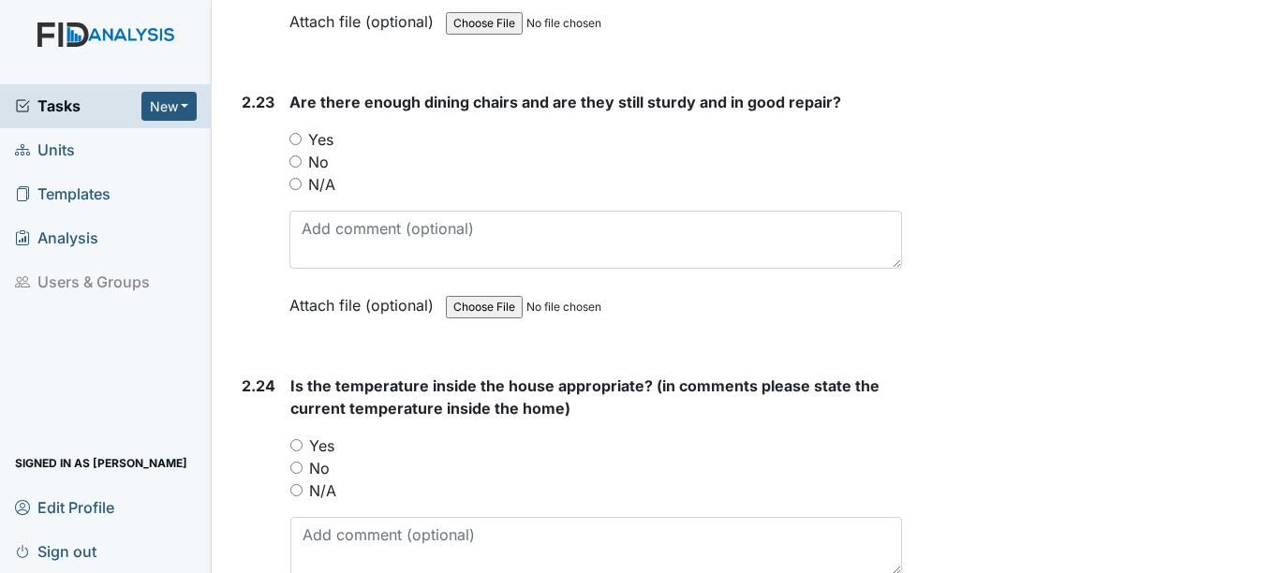
scroll to position [9368, 0]
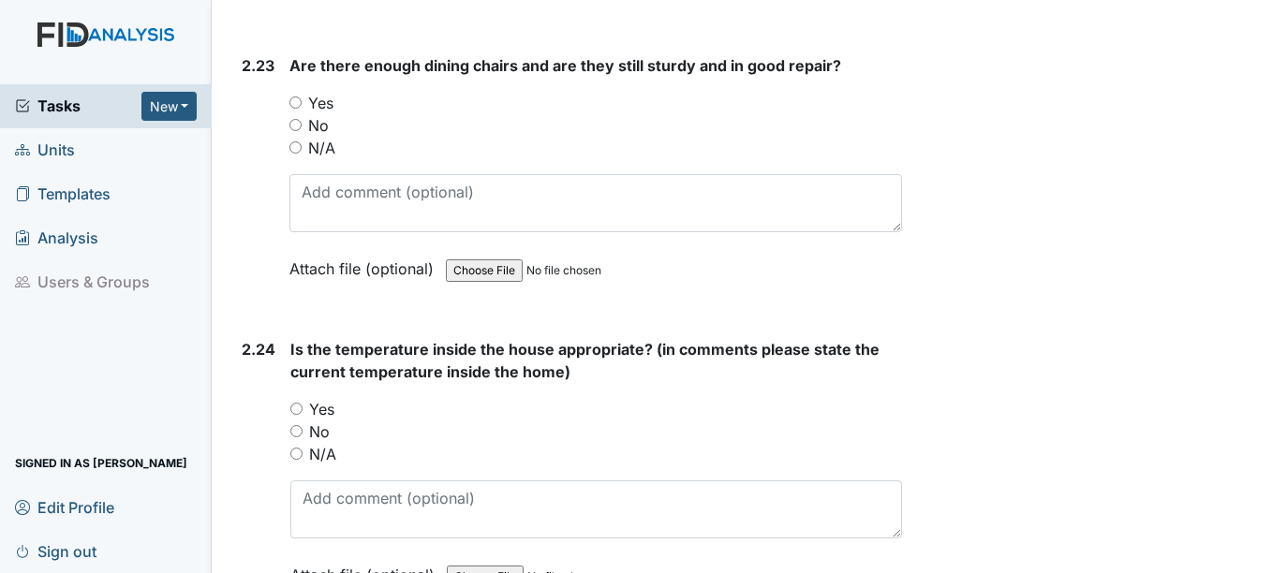
type textarea "replace chairs"
click at [296, 119] on input "No" at bounding box center [295, 125] width 12 height 12
radio input "true"
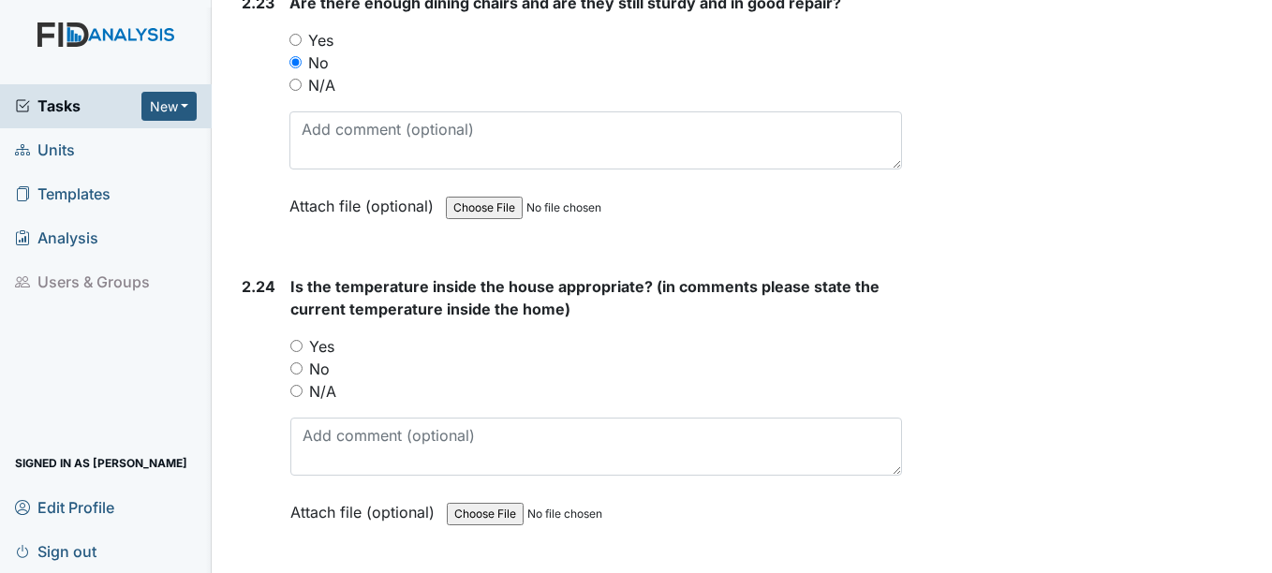
scroll to position [9462, 0]
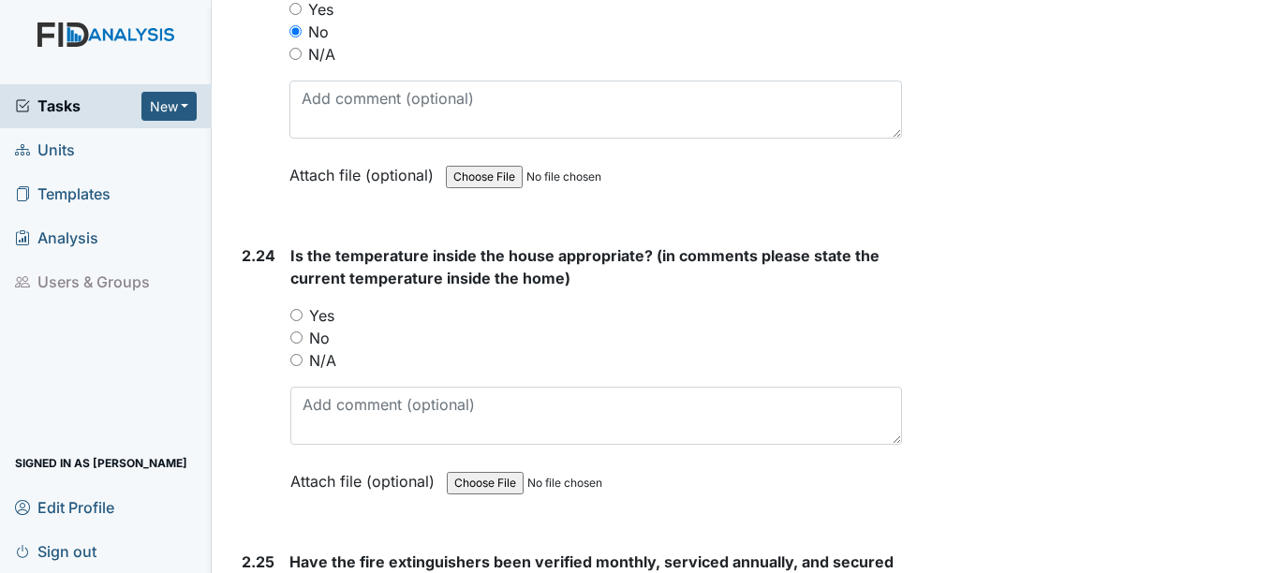
click at [299, 309] on input "Yes" at bounding box center [296, 315] width 12 height 12
radio input "true"
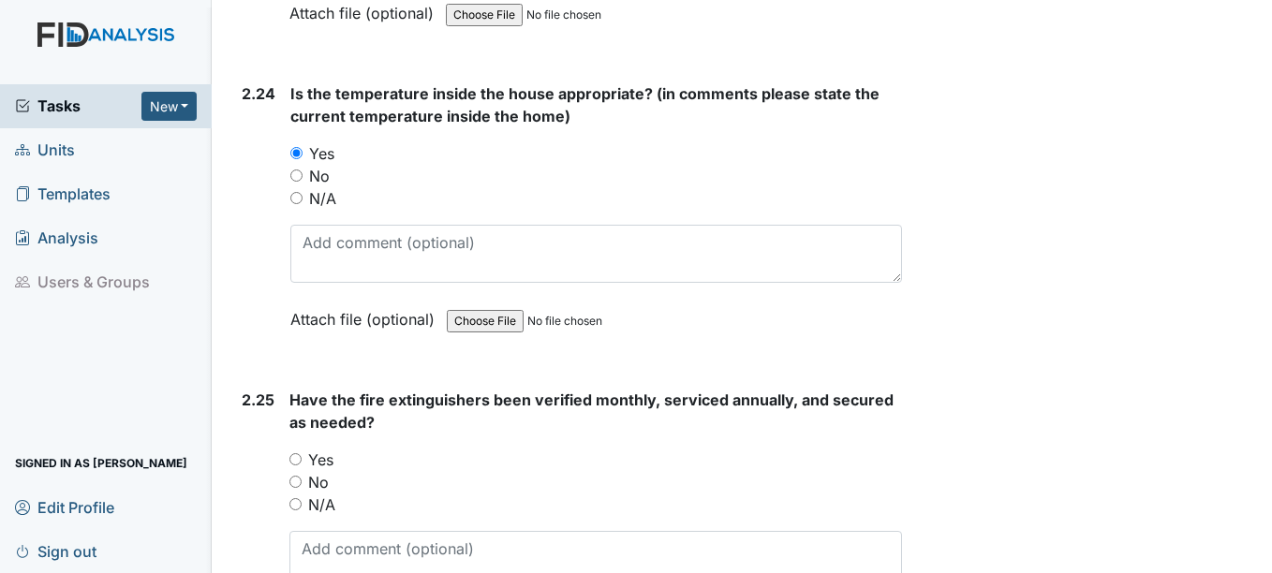
scroll to position [9649, 0]
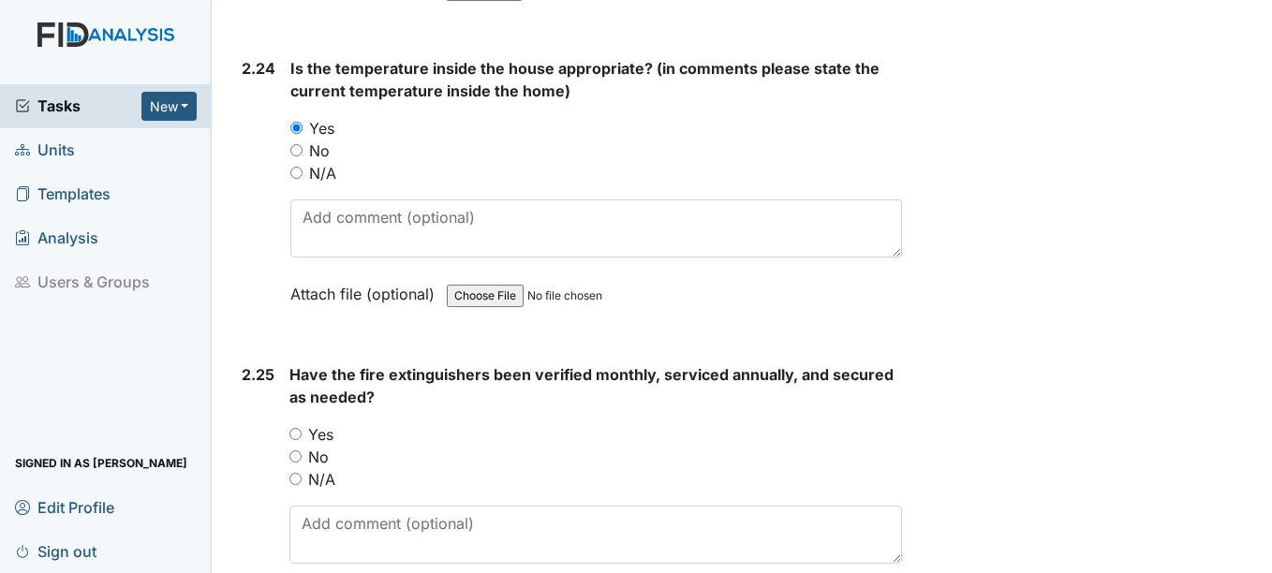
click at [299, 428] on input "Yes" at bounding box center [295, 434] width 12 height 12
radio input "true"
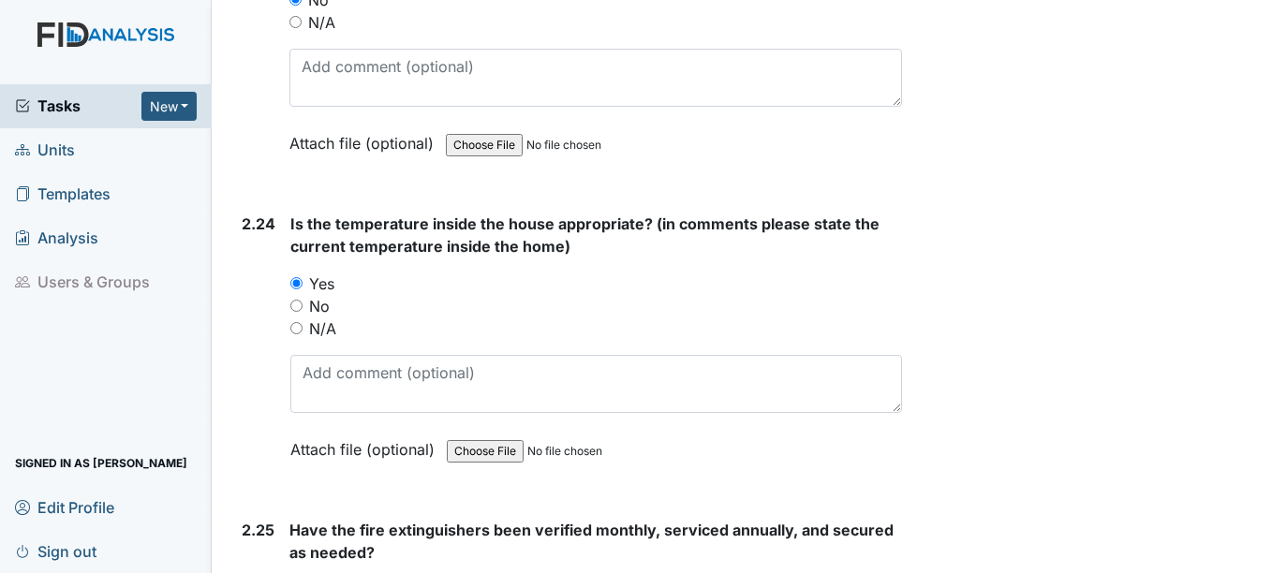
scroll to position [9492, 0]
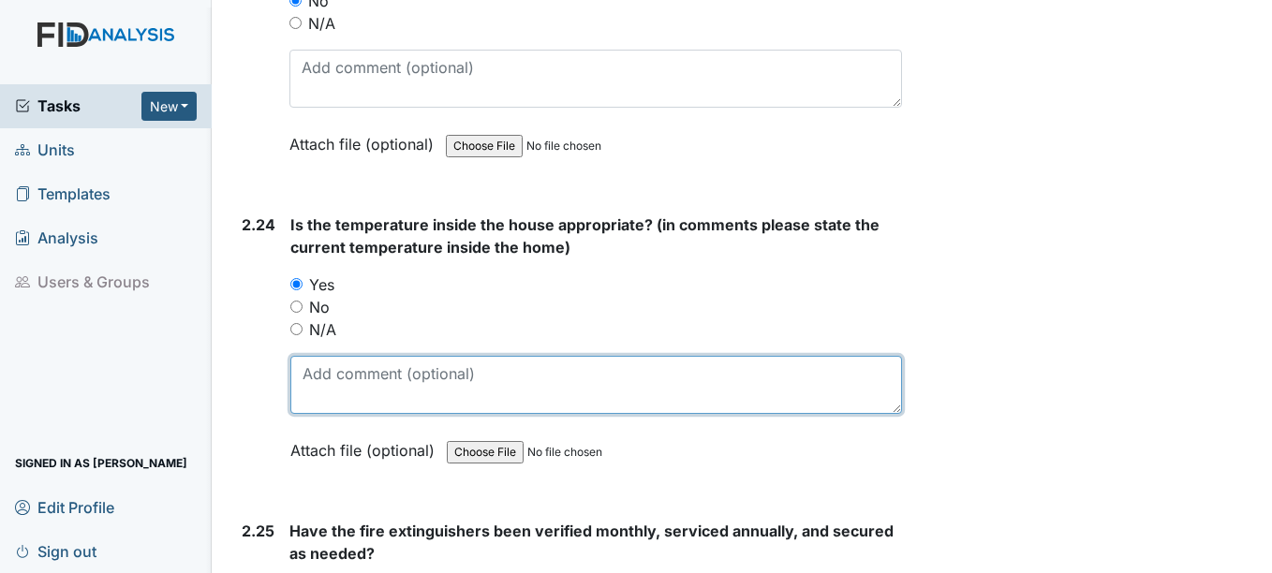
click at [363, 361] on textarea at bounding box center [595, 385] width 611 height 58
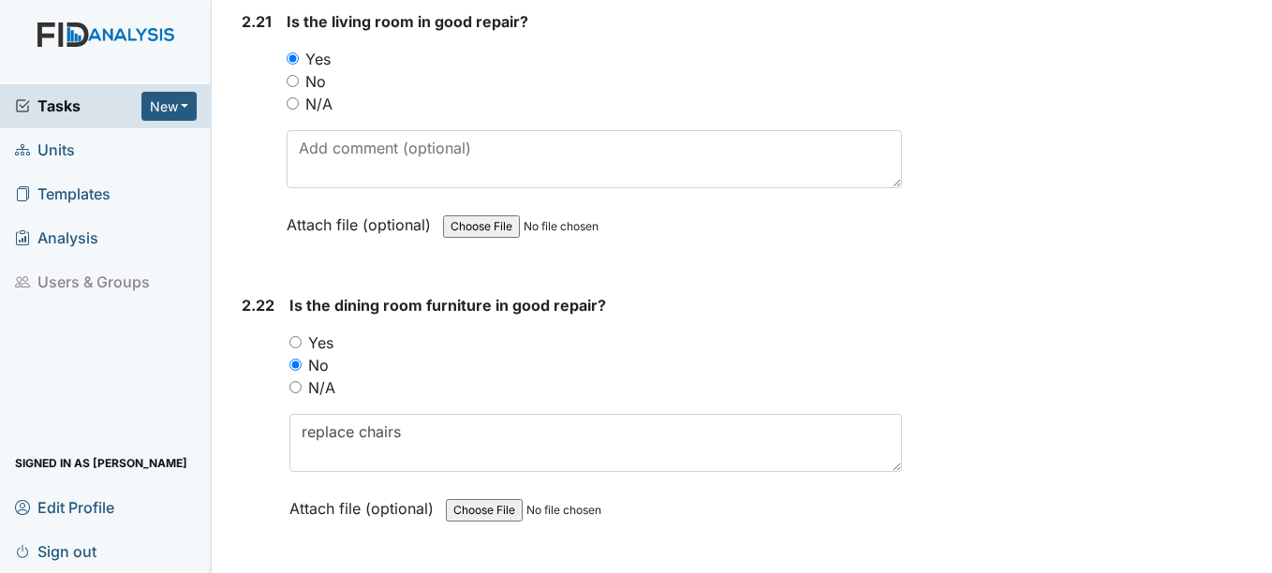
scroll to position [8743, 0]
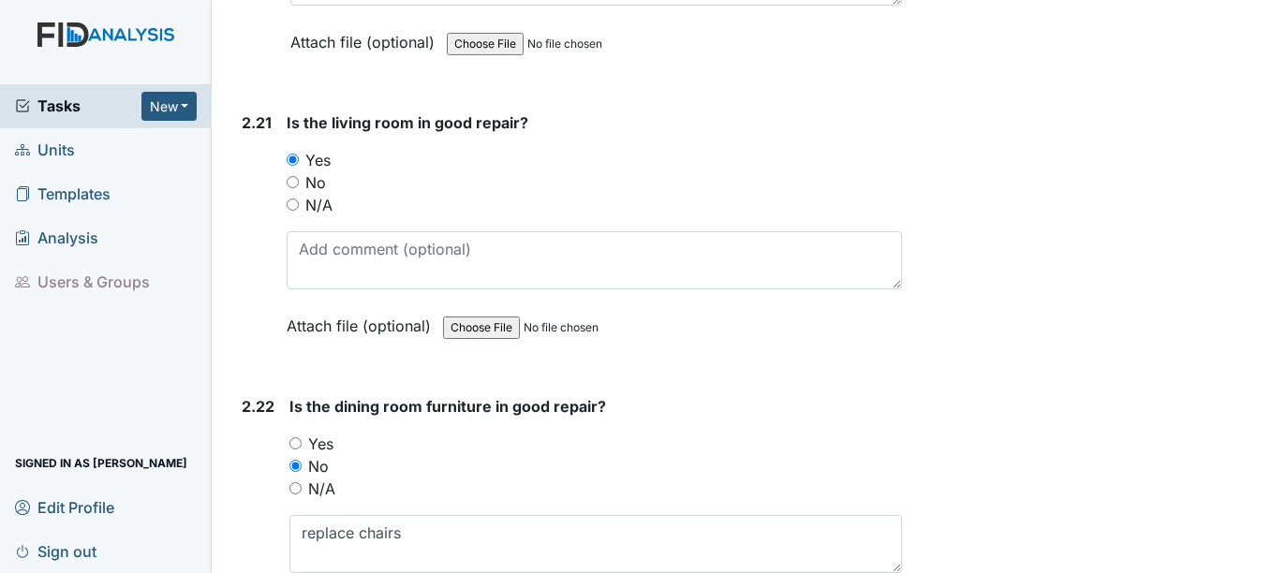
type textarea "current temp inside front 71 back 72"
click at [293, 176] on input "No" at bounding box center [293, 182] width 12 height 12
radio input "true"
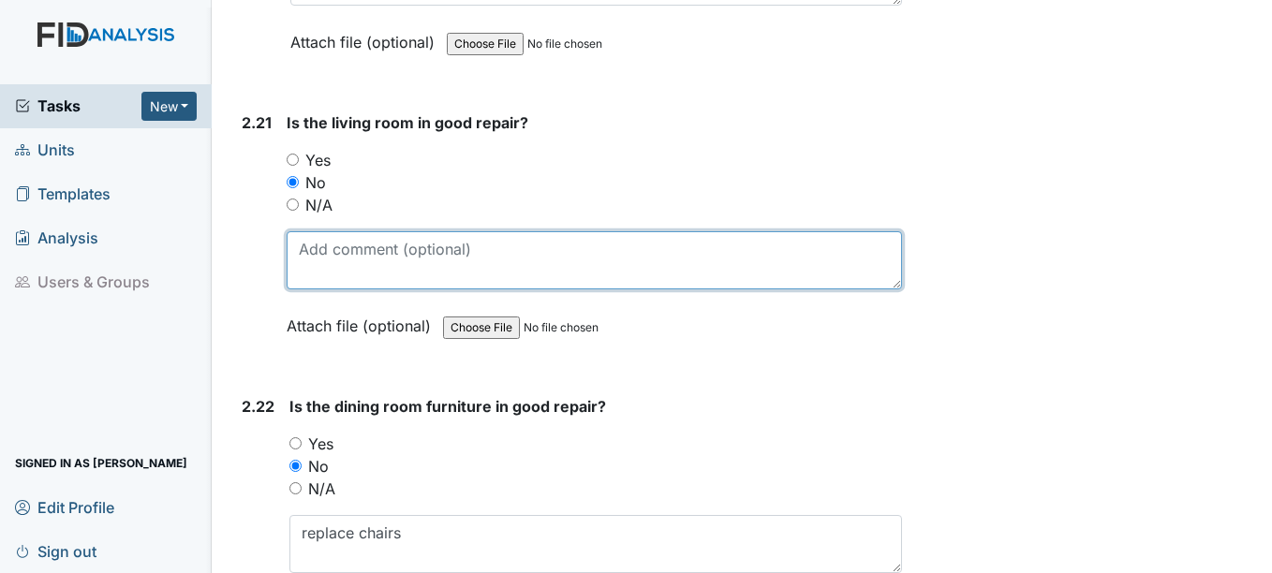
click at [336, 236] on textarea at bounding box center [594, 260] width 615 height 58
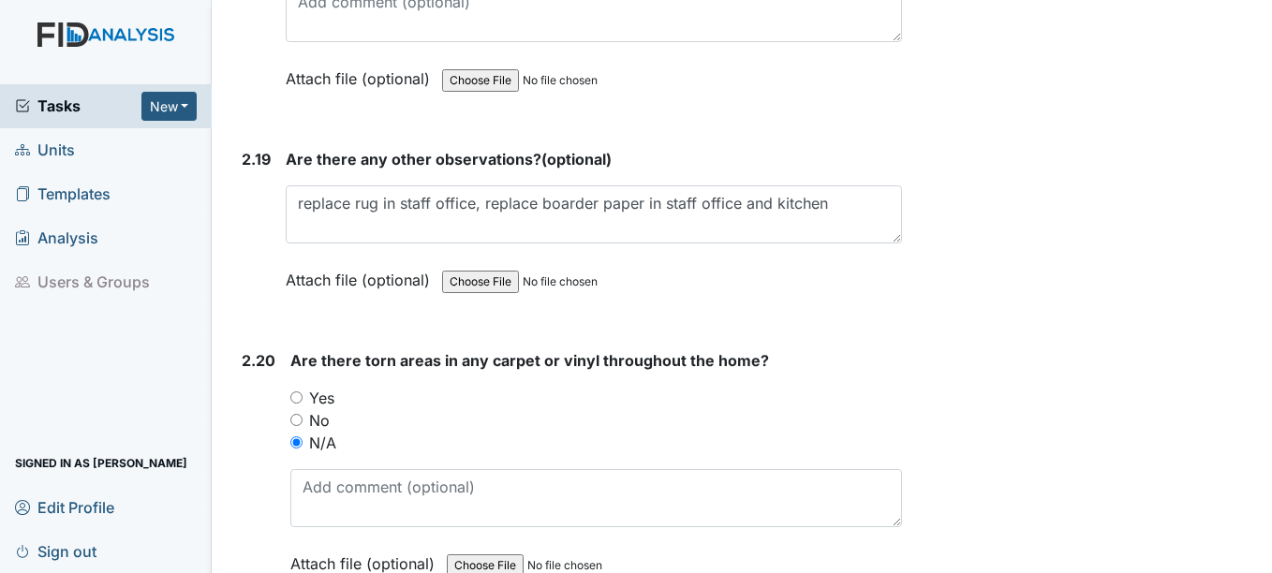
scroll to position [8181, 0]
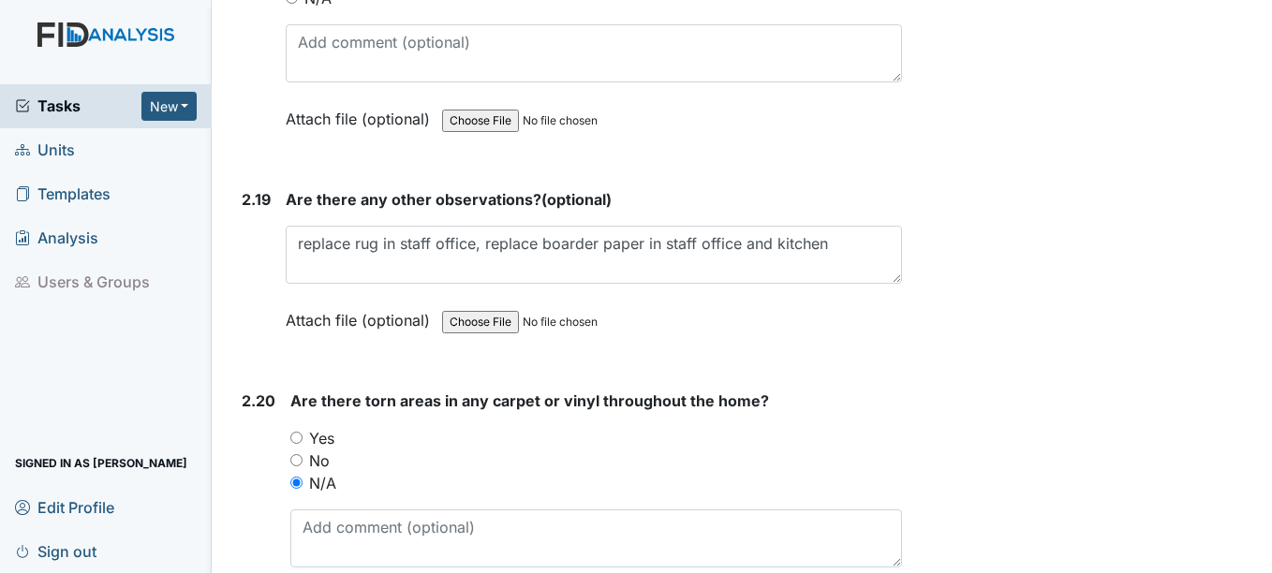
type textarea "walls need painting"
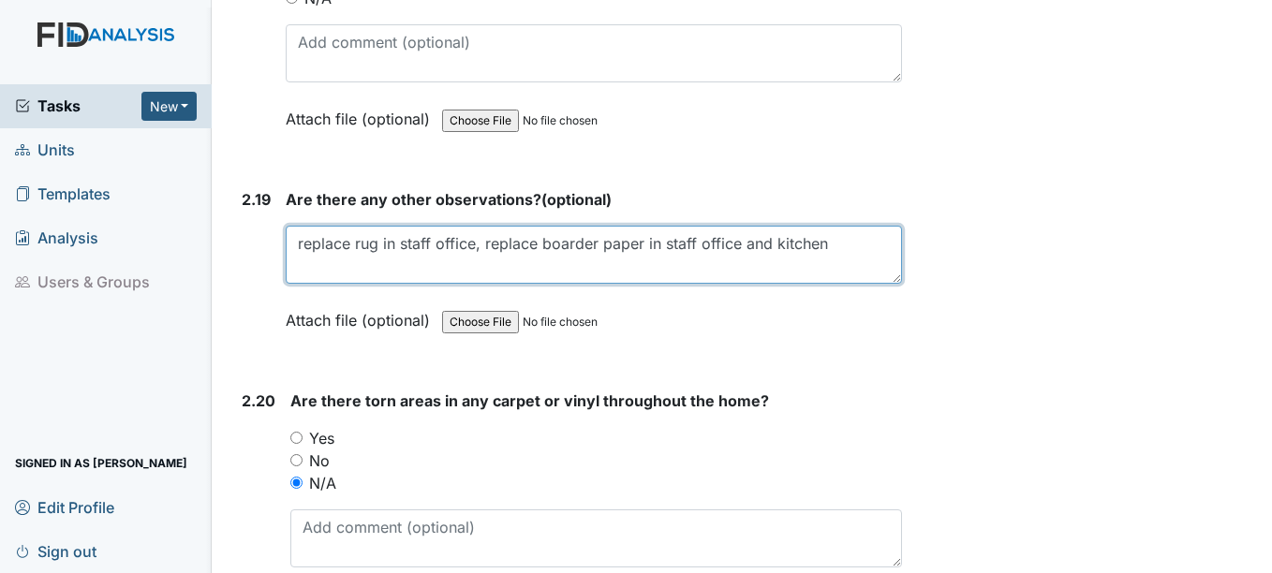
click at [838, 227] on textarea "replace rug in staff office, replace boarder paper in staff office and kitchen" at bounding box center [593, 255] width 615 height 58
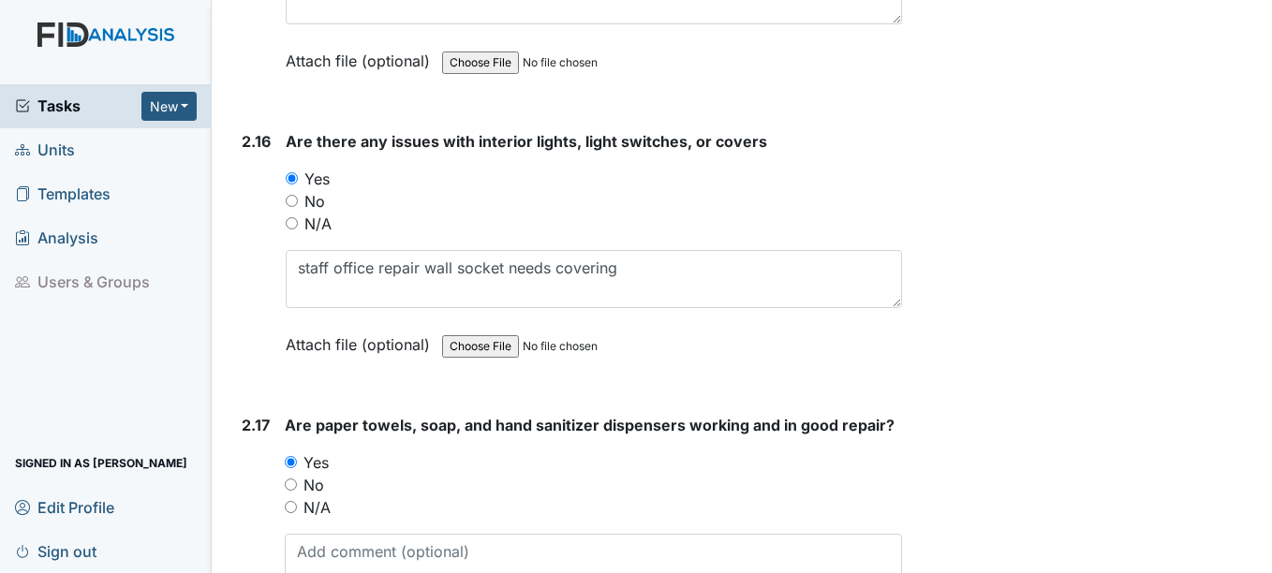
scroll to position [7338, 0]
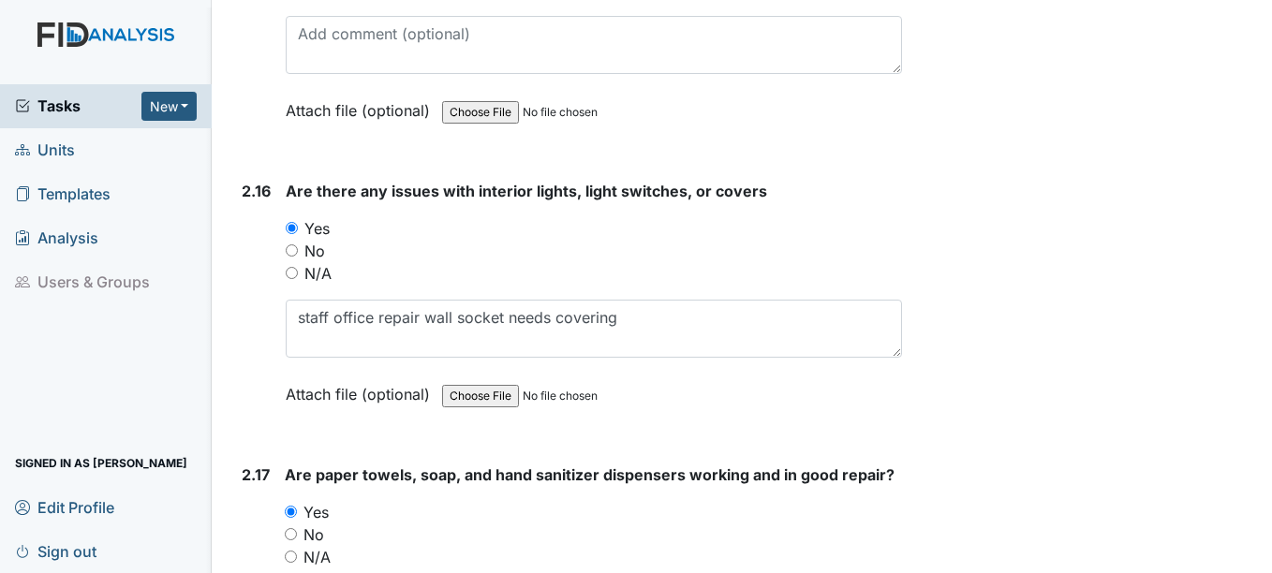
type textarea "replace rug in staff office, replace boarder paper in staff office and kitchen,…"
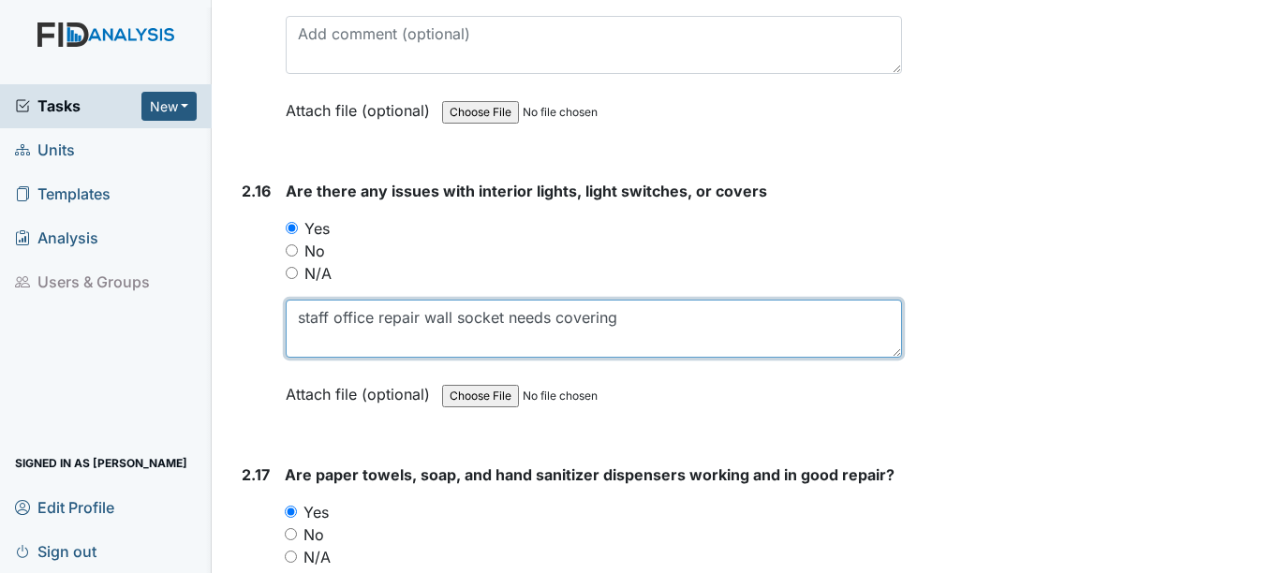
click at [654, 306] on textarea "staff office repair wall socket needs covering" at bounding box center [593, 329] width 615 height 58
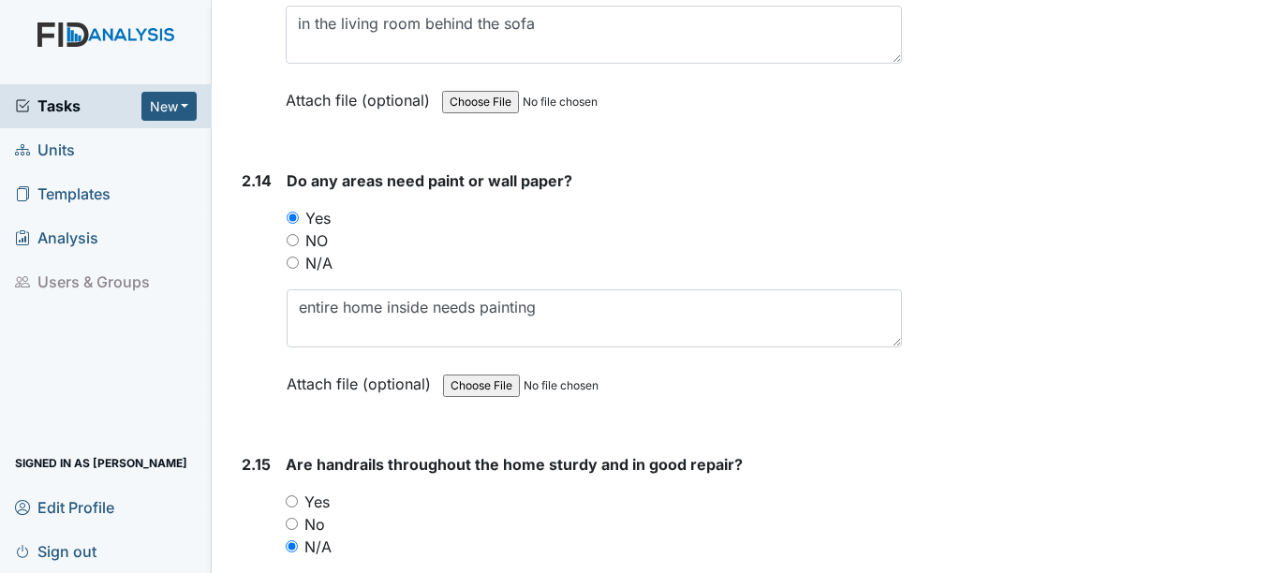
scroll to position [6776, 0]
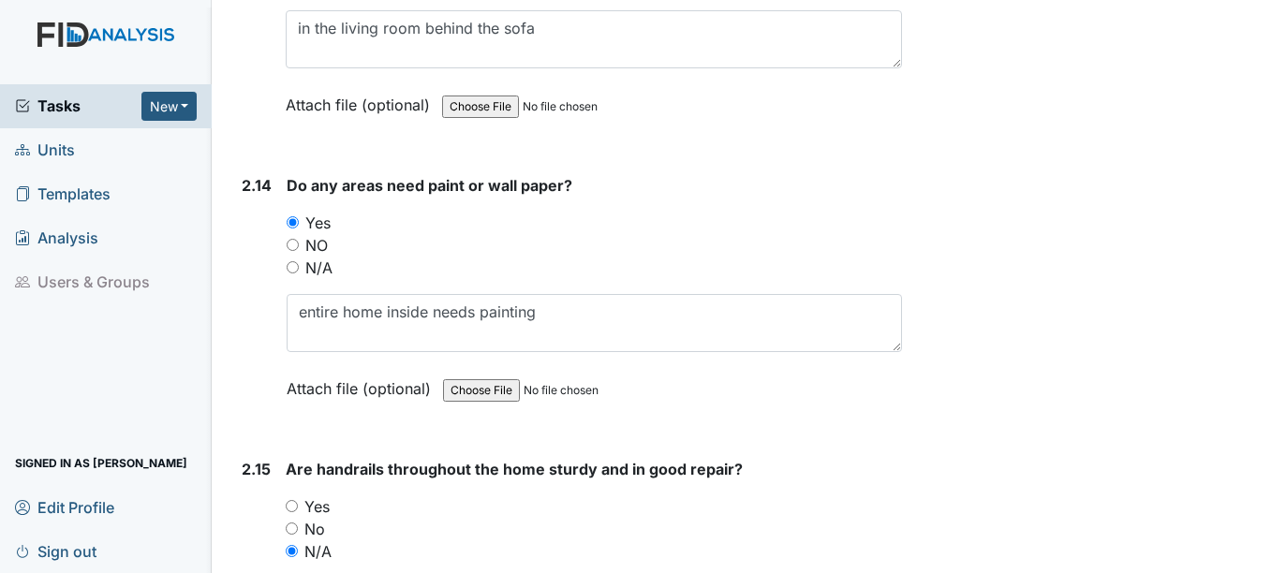
type textarea "staff office repair wall socket needs covering has been reported"
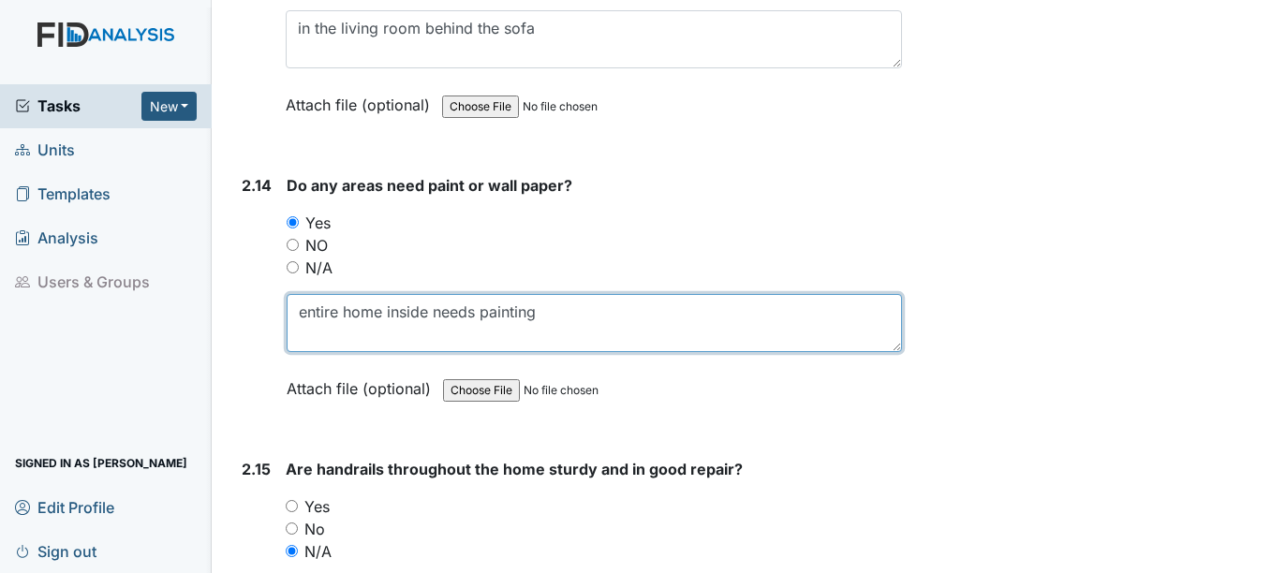
click at [571, 295] on textarea "entire home inside needs painting" at bounding box center [594, 323] width 615 height 58
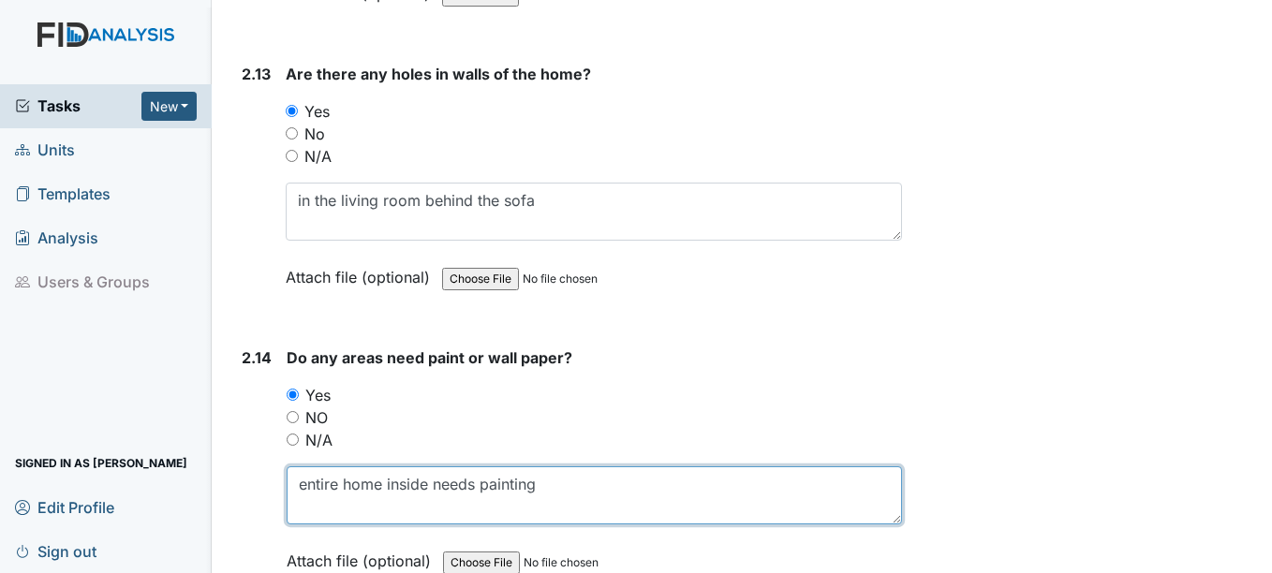
scroll to position [6588, 0]
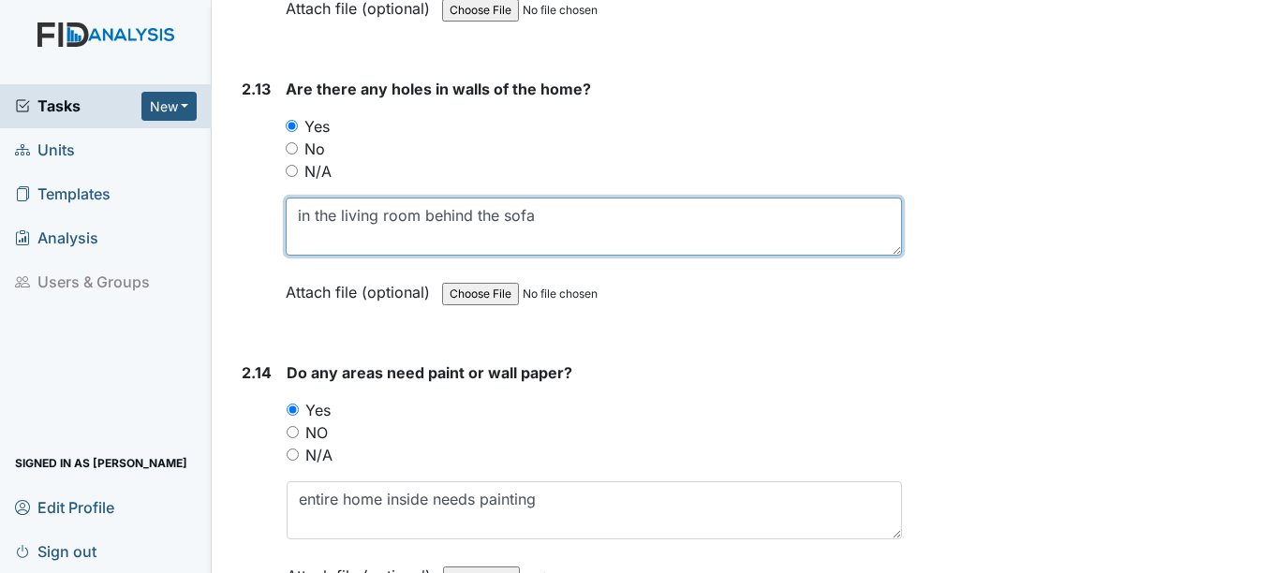
click at [557, 199] on textarea "in the living room behind the sofa" at bounding box center [593, 227] width 615 height 58
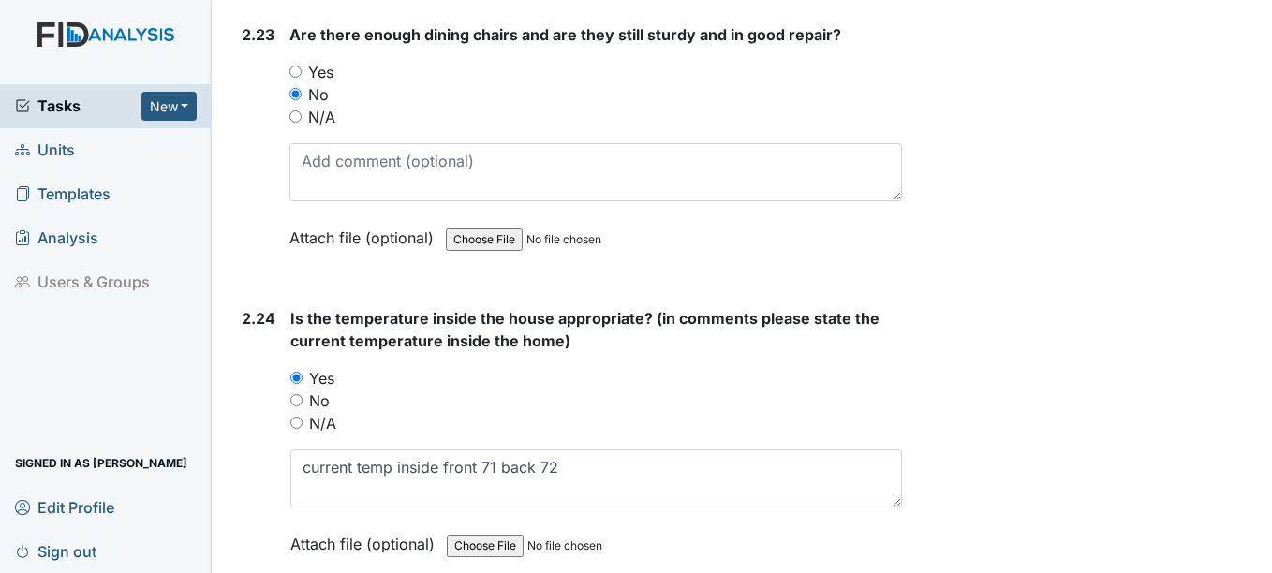
scroll to position [9773, 0]
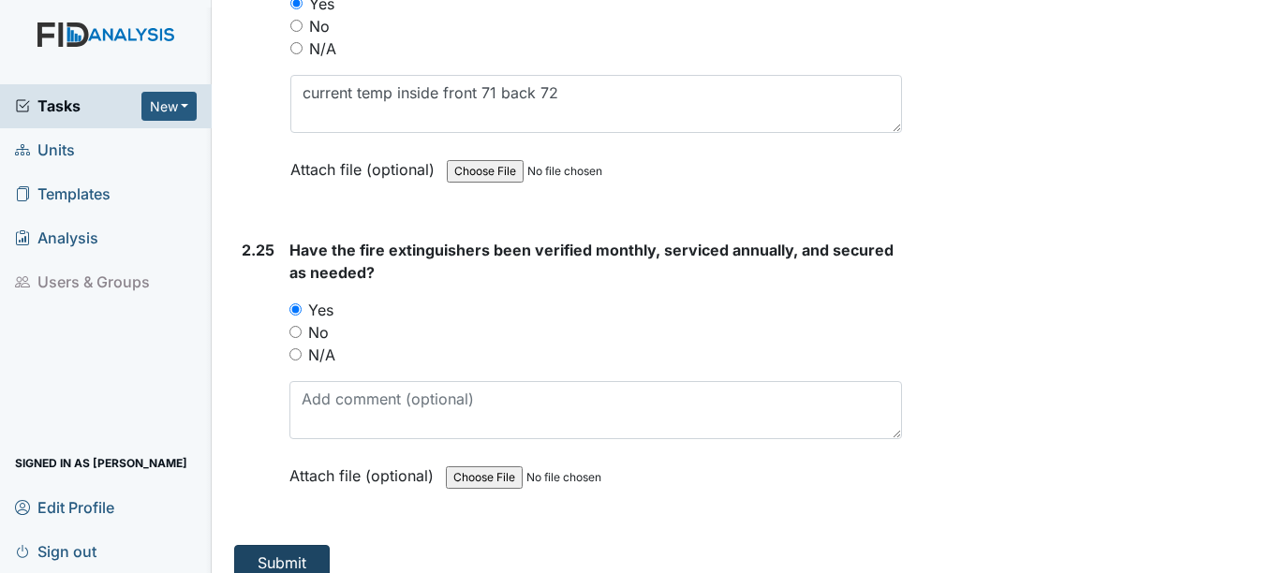
type textarea "in the living room,"
click at [298, 545] on button "Submit" at bounding box center [282, 563] width 96 height 36
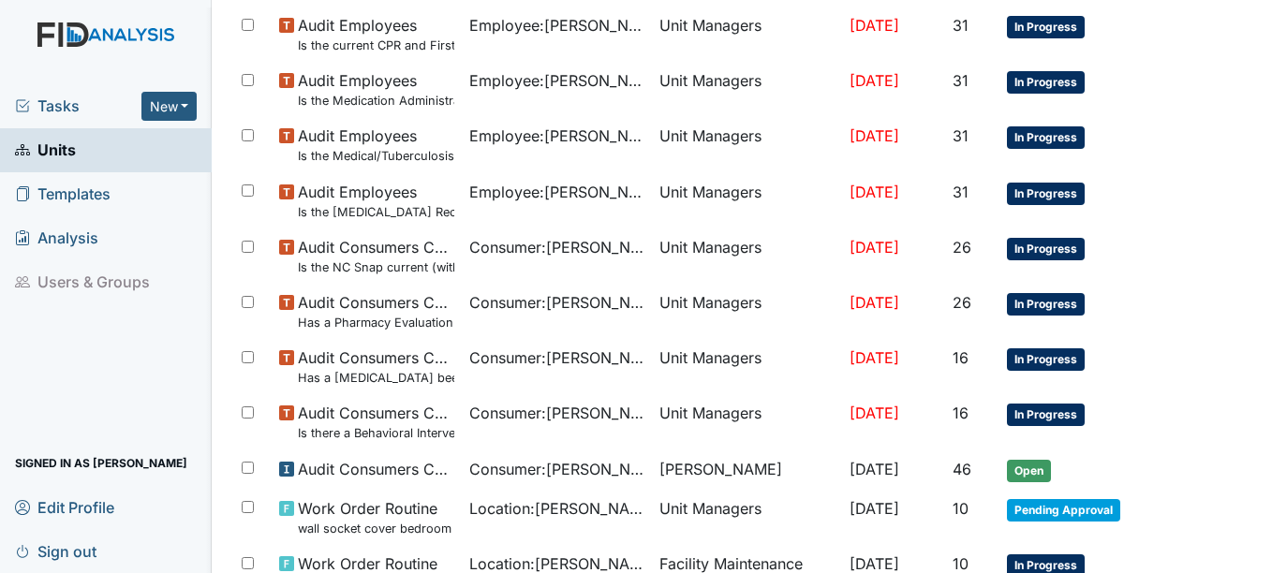
scroll to position [1430, 0]
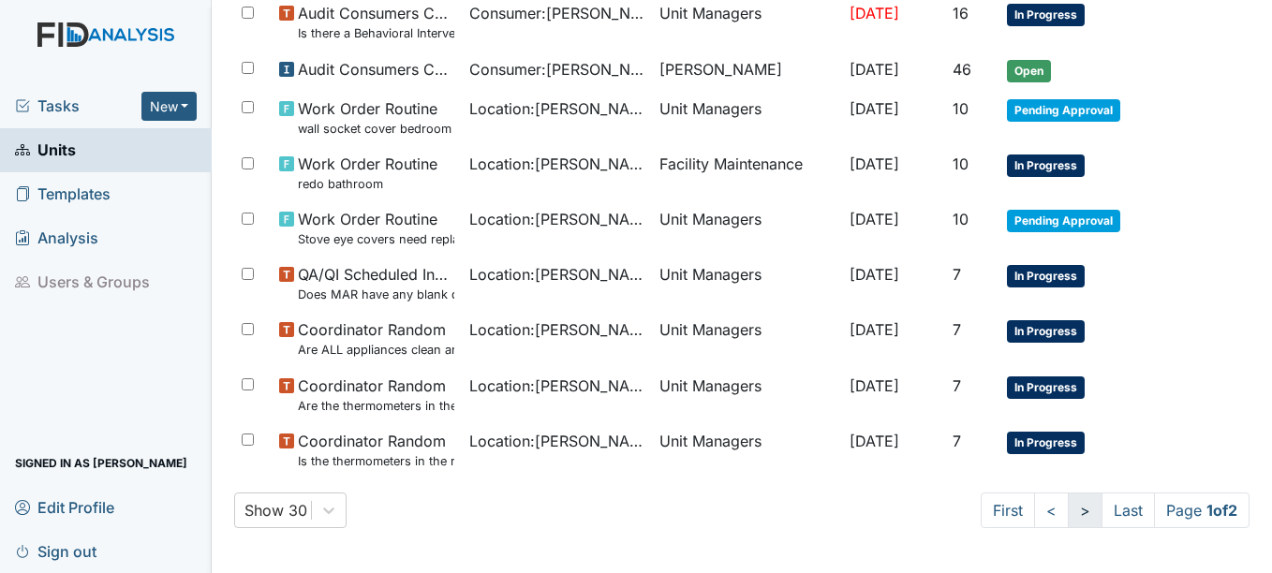
click at [1068, 509] on link ">" at bounding box center [1085, 511] width 35 height 36
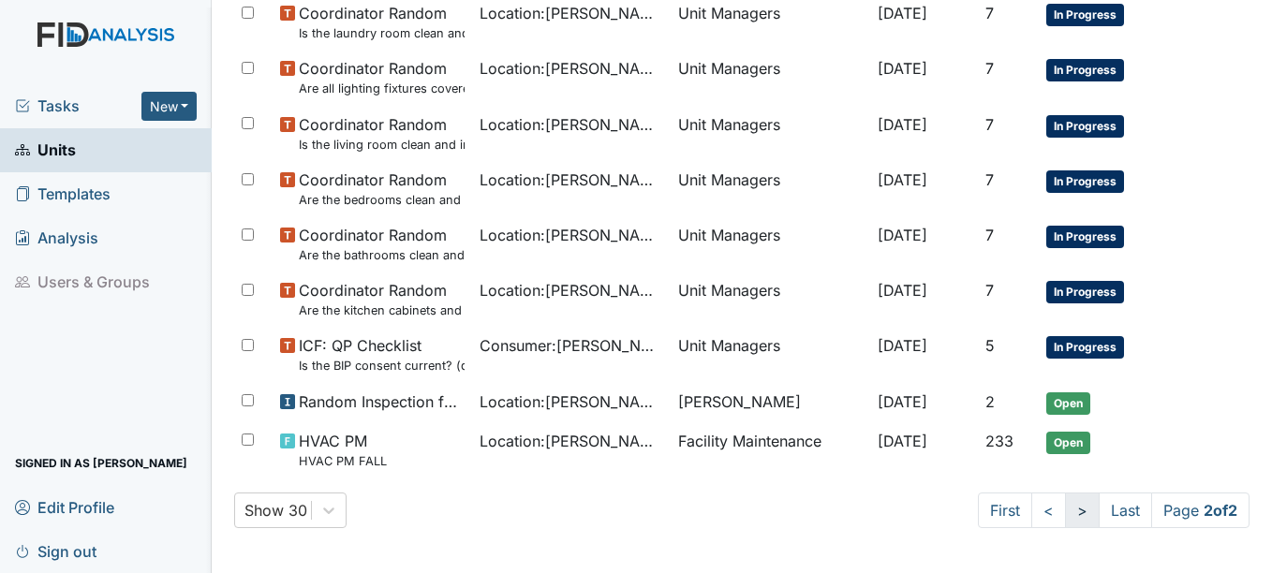
scroll to position [370, 0]
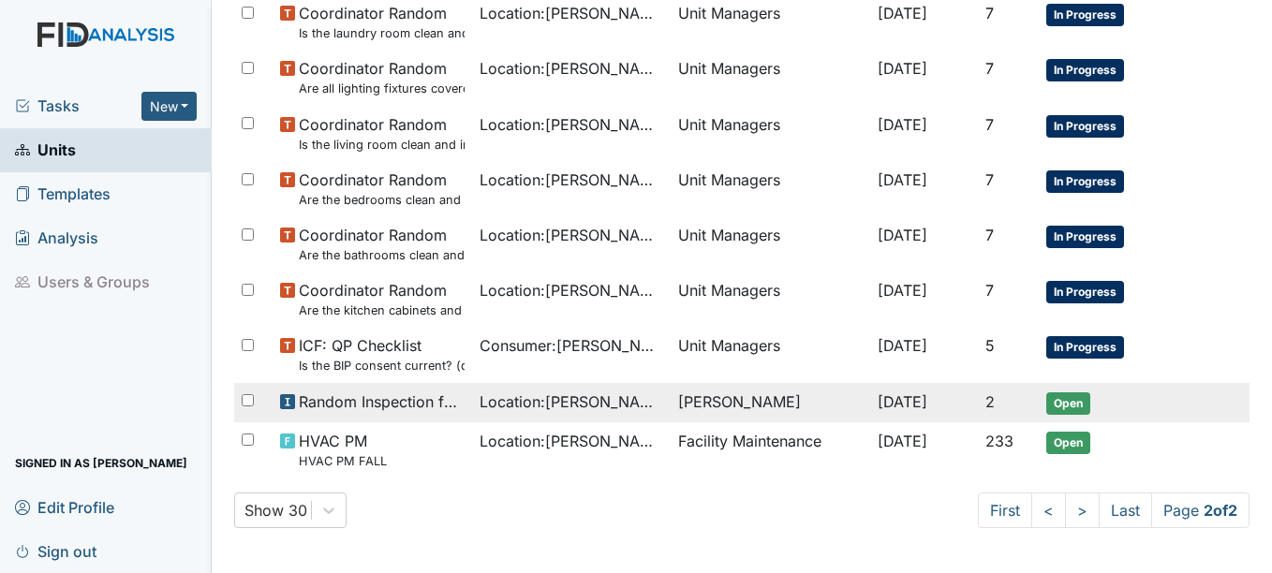
click at [1068, 405] on span "Open" at bounding box center [1068, 404] width 44 height 22
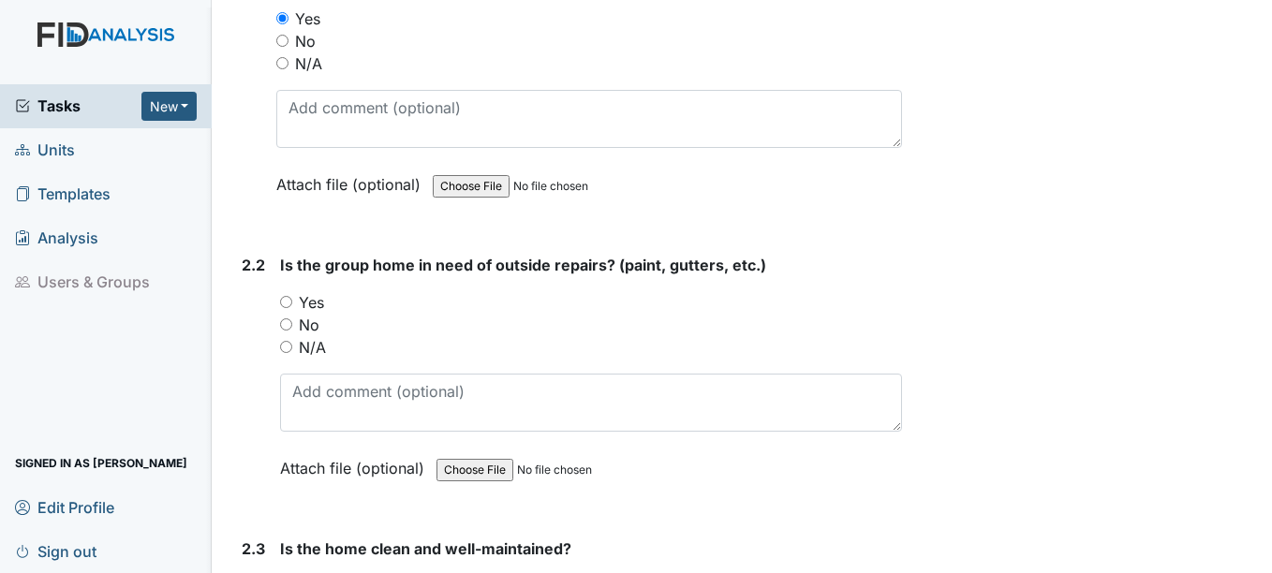
scroll to position [2061, 0]
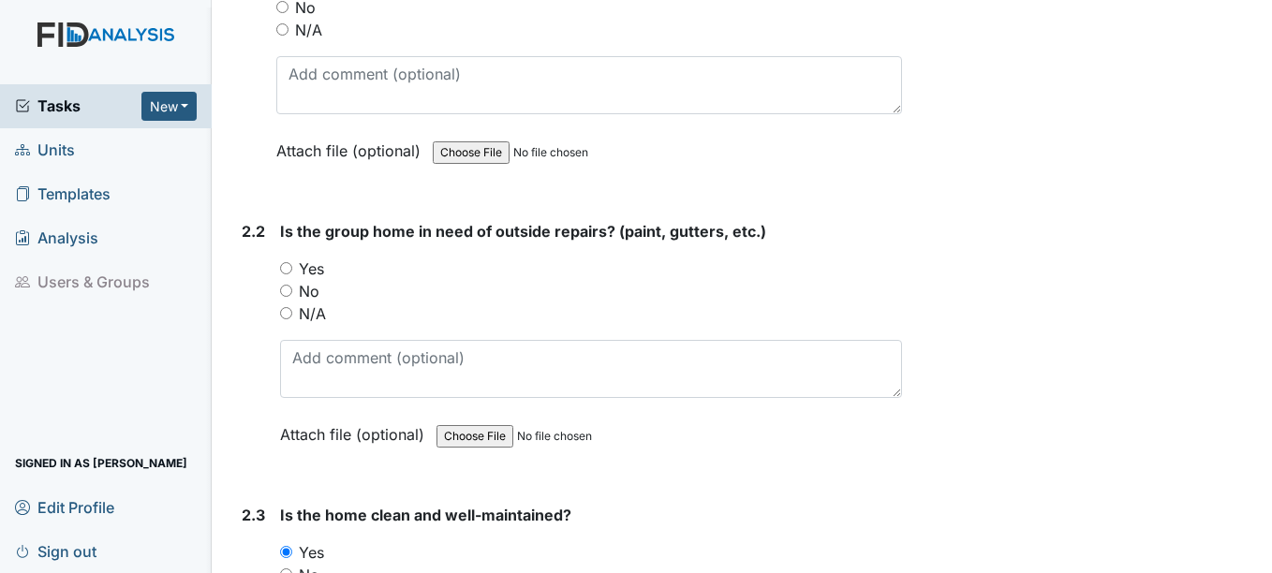
click at [287, 268] on input "Yes" at bounding box center [286, 268] width 12 height 12
radio input "true"
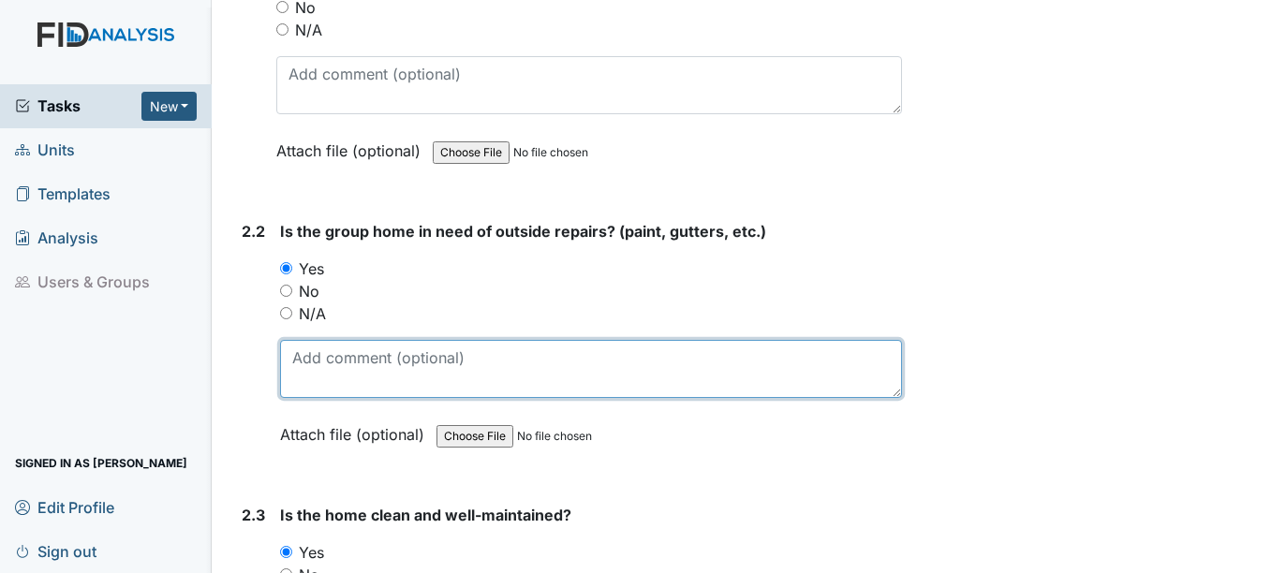
click at [331, 382] on textarea at bounding box center [590, 369] width 621 height 58
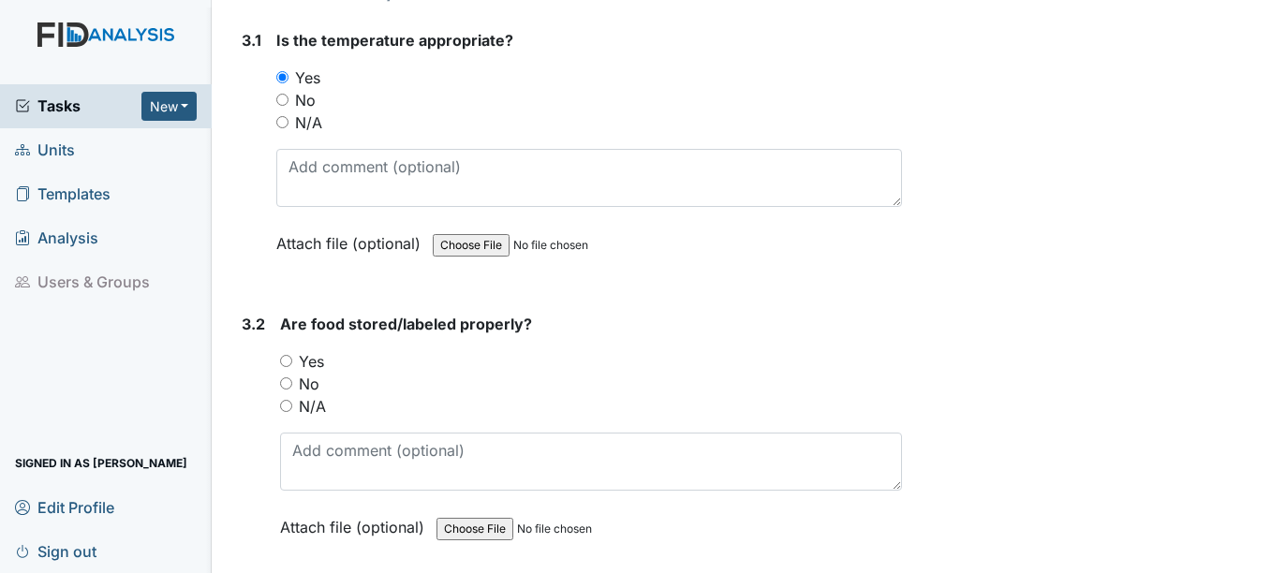
scroll to position [2904, 0]
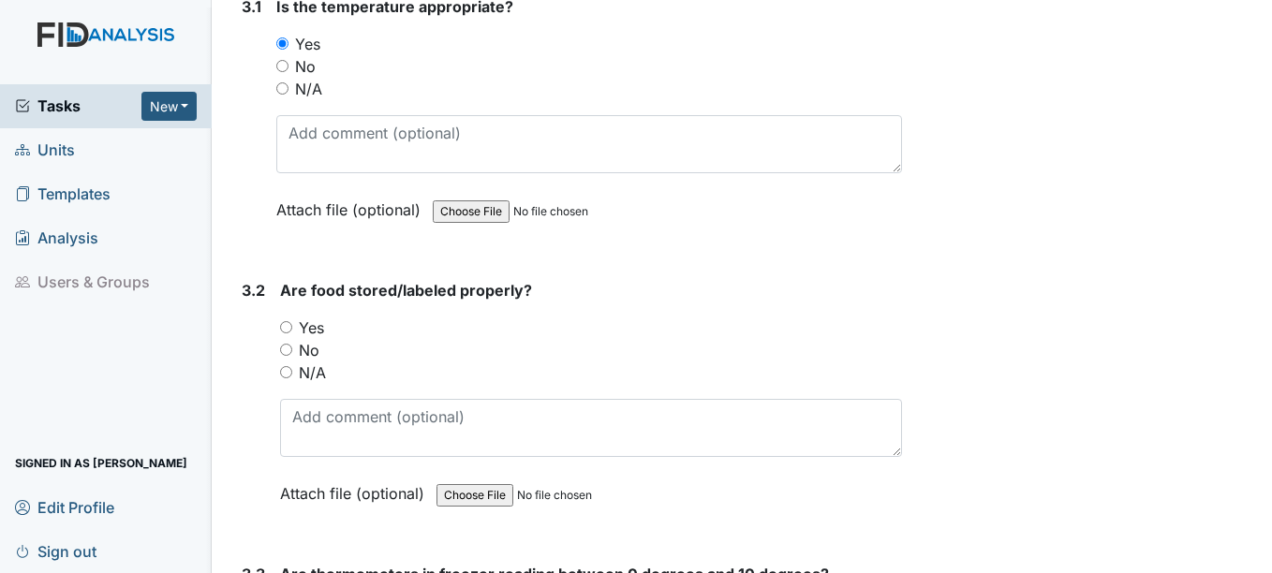
type textarea "painting"
click at [285, 327] on input "Yes" at bounding box center [286, 327] width 12 height 12
radio input "true"
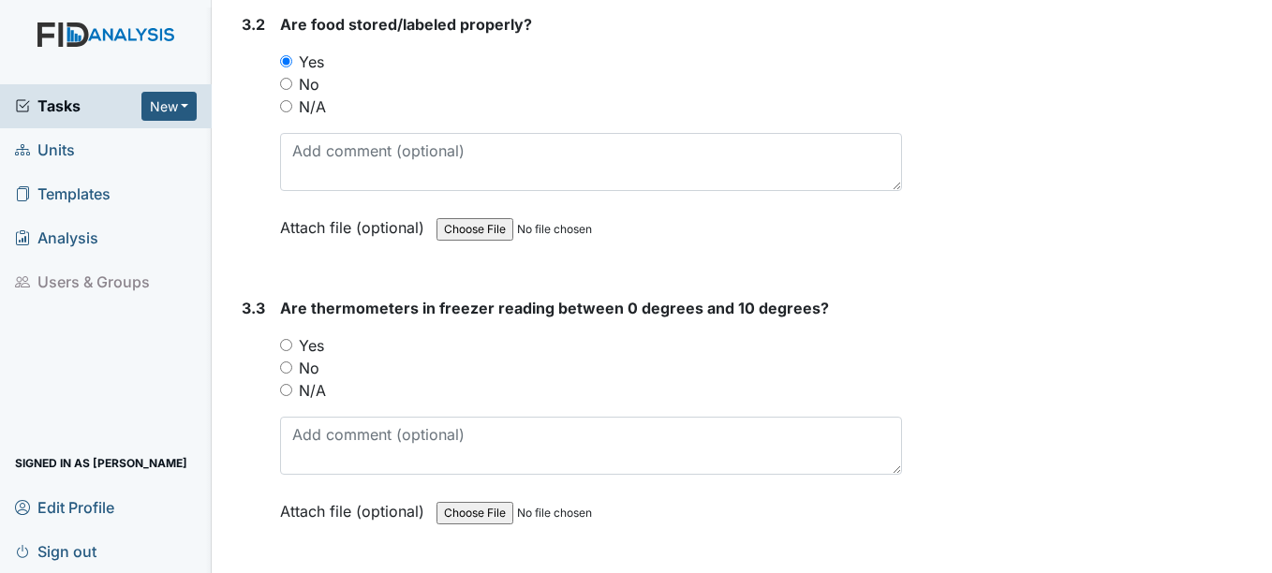
scroll to position [3279, 0]
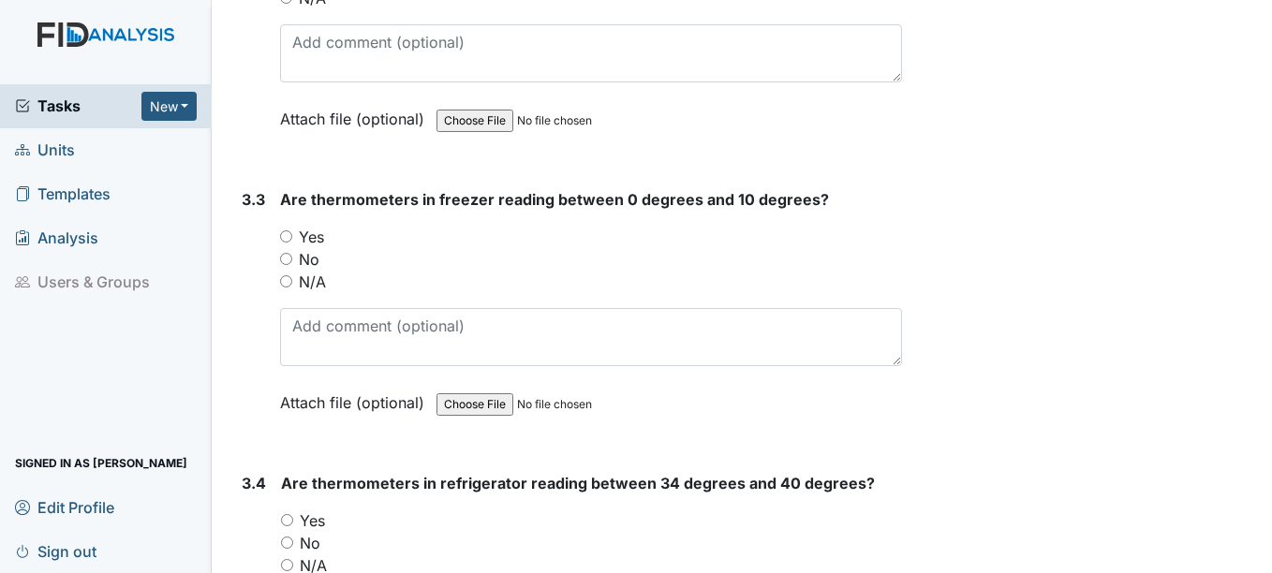
click at [287, 238] on input "Yes" at bounding box center [286, 236] width 12 height 12
radio input "true"
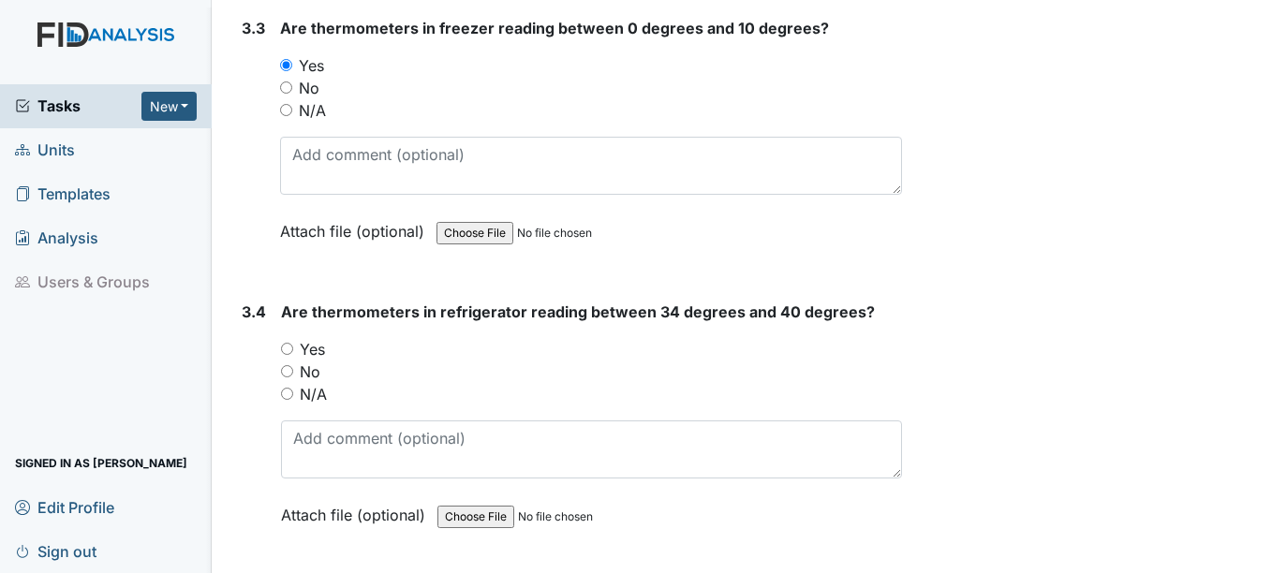
scroll to position [3466, 0]
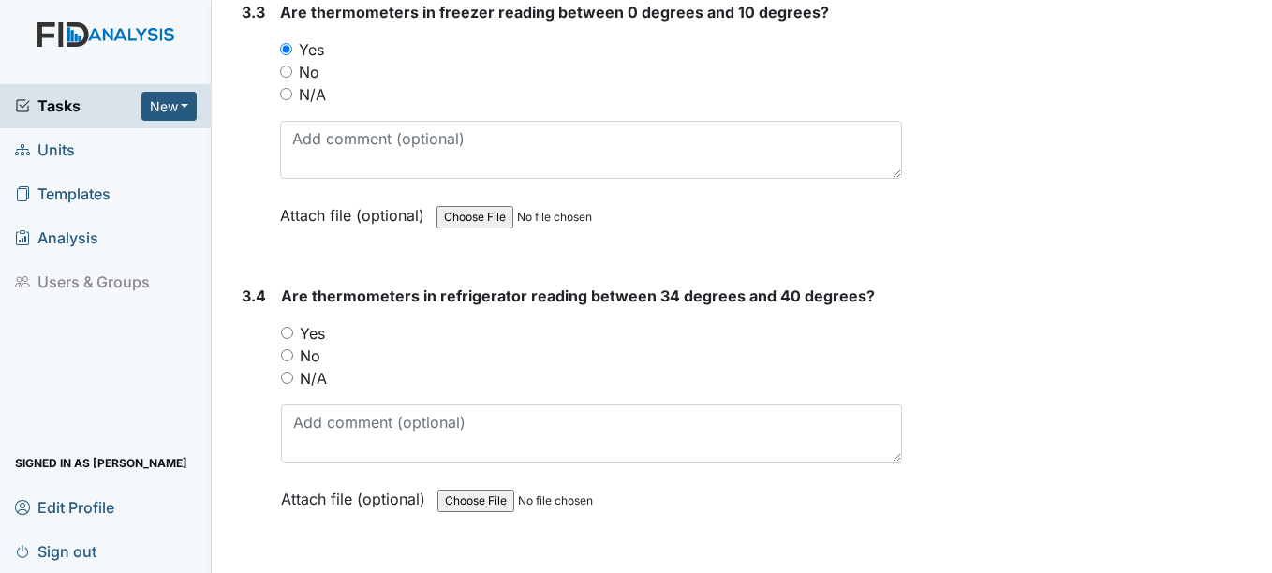
click at [287, 333] on input "Yes" at bounding box center [287, 333] width 12 height 12
radio input "true"
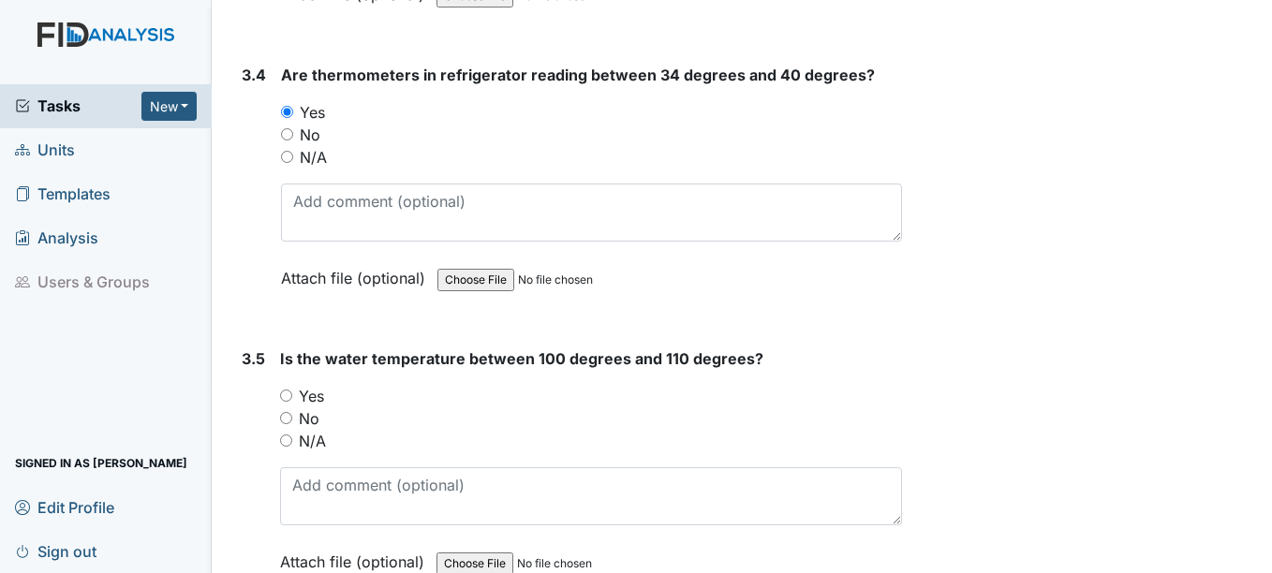
scroll to position [3747, 0]
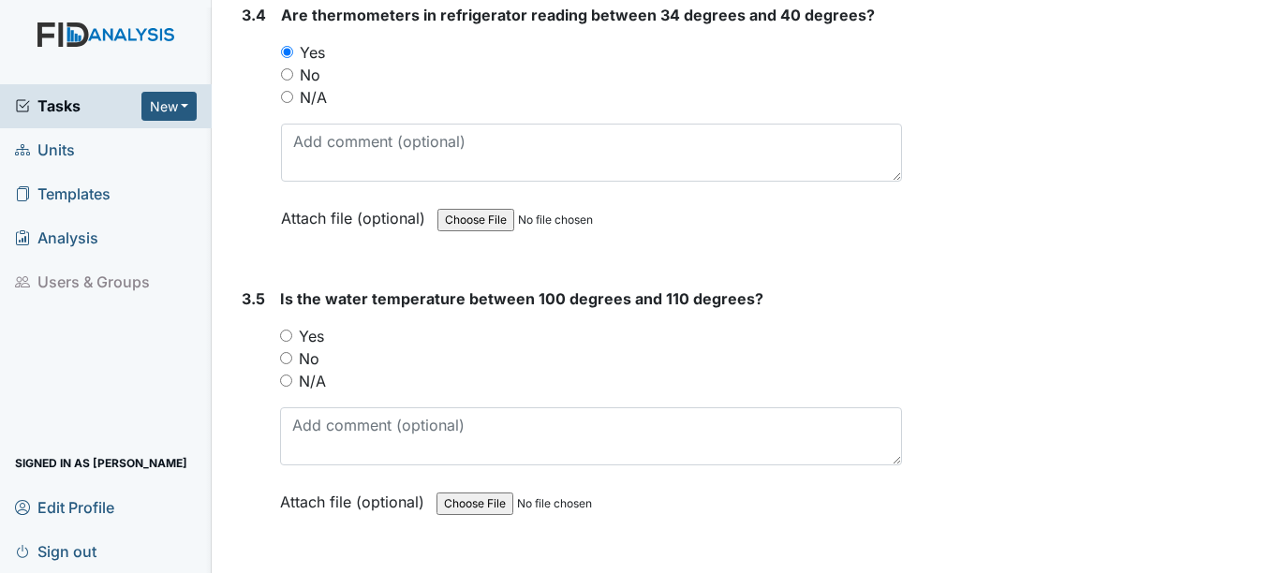
click at [286, 337] on input "Yes" at bounding box center [286, 336] width 12 height 12
radio input "true"
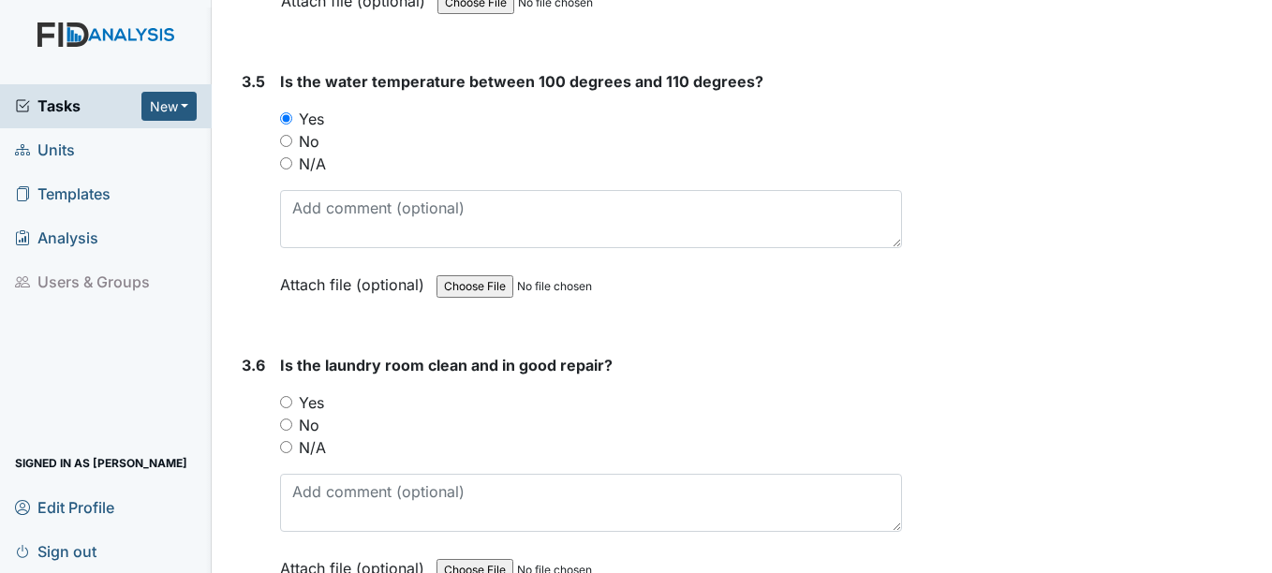
scroll to position [4028, 0]
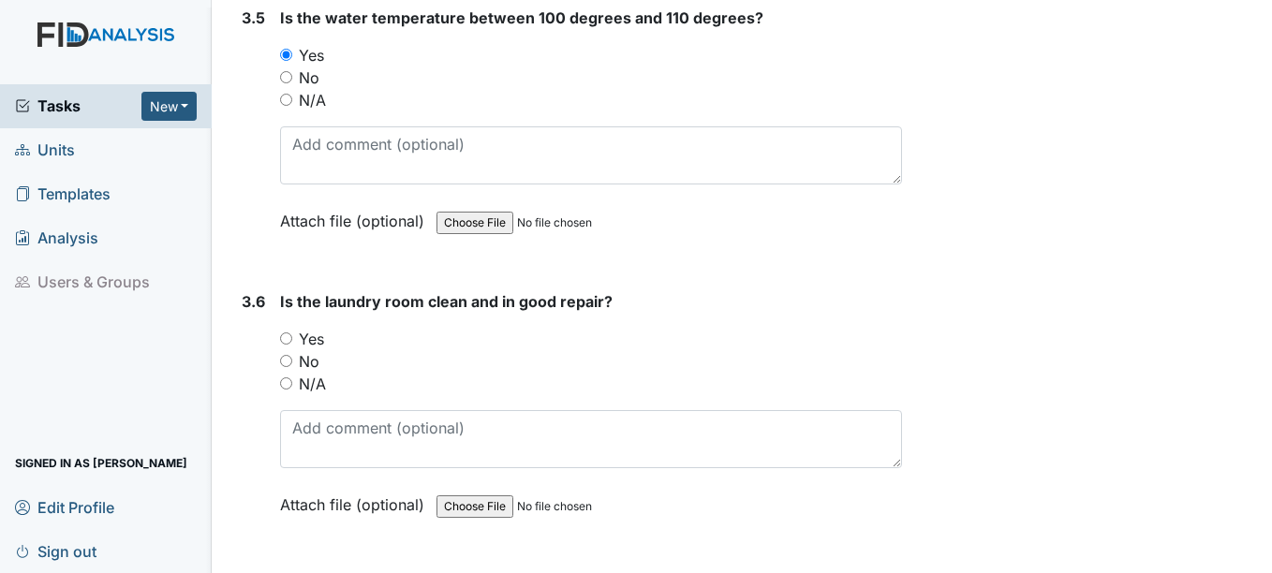
click at [287, 343] on input "Yes" at bounding box center [286, 339] width 12 height 12
radio input "true"
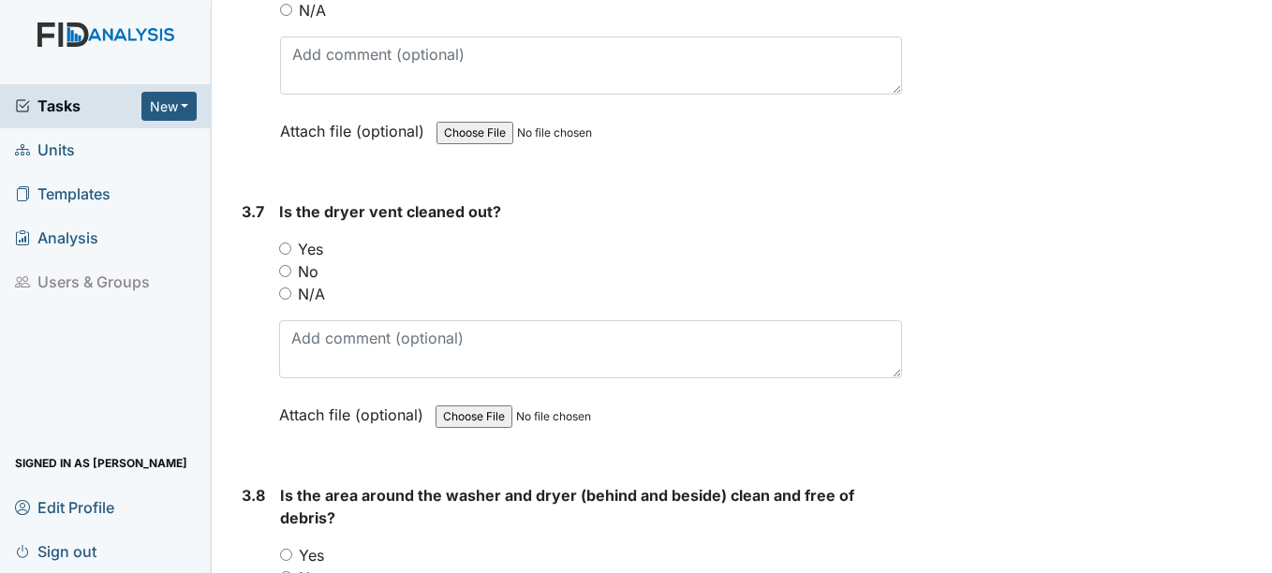
scroll to position [4403, 0]
click at [286, 250] on input "Yes" at bounding box center [285, 248] width 12 height 12
radio input "true"
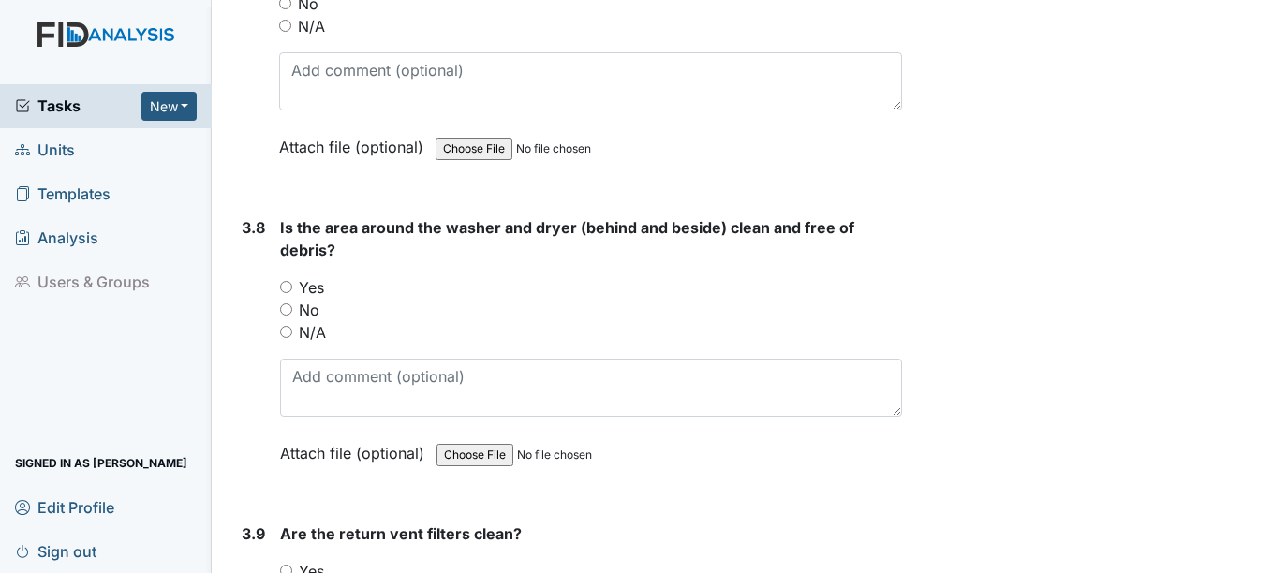
scroll to position [4684, 0]
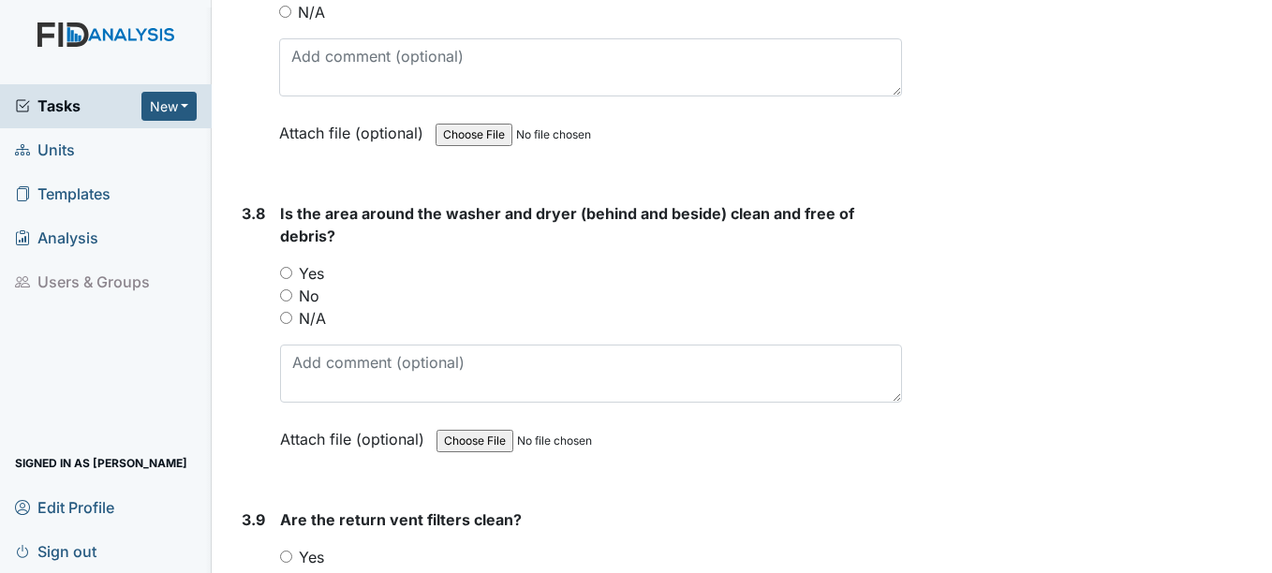
click at [288, 277] on input "Yes" at bounding box center [286, 273] width 12 height 12
radio input "true"
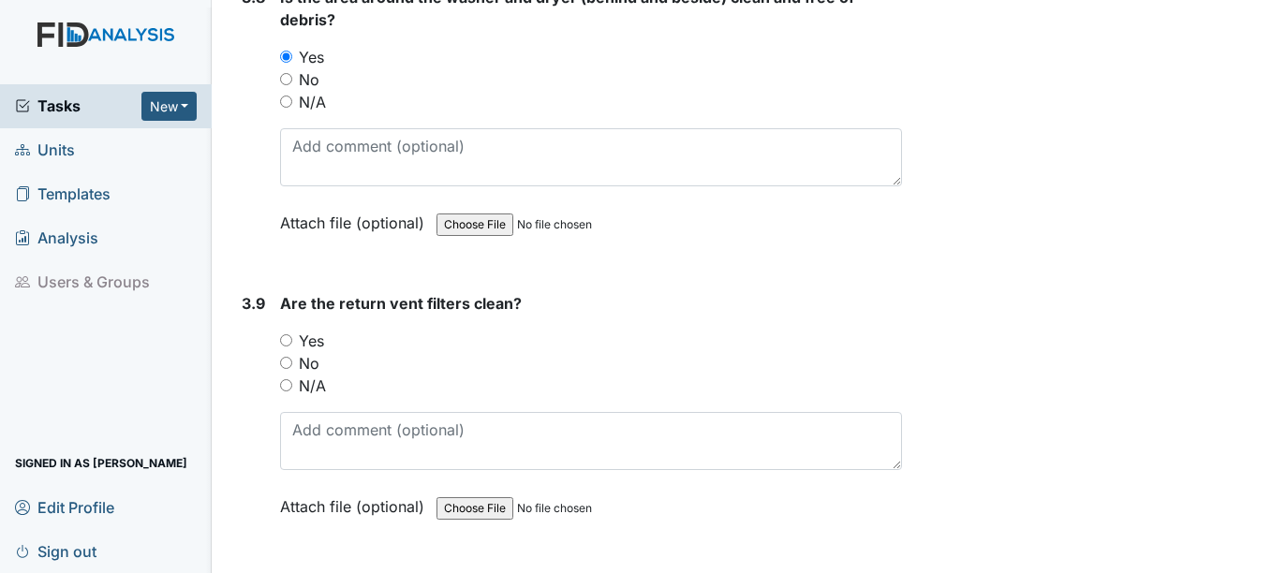
scroll to position [4965, 0]
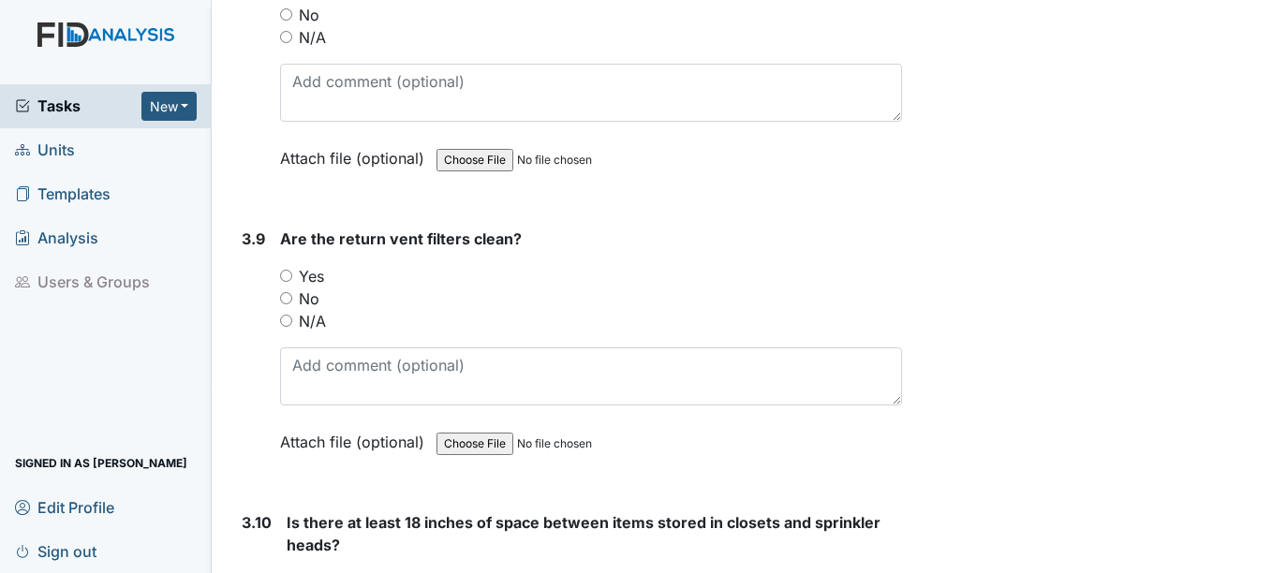
click at [288, 275] on input "Yes" at bounding box center [286, 276] width 12 height 12
radio input "true"
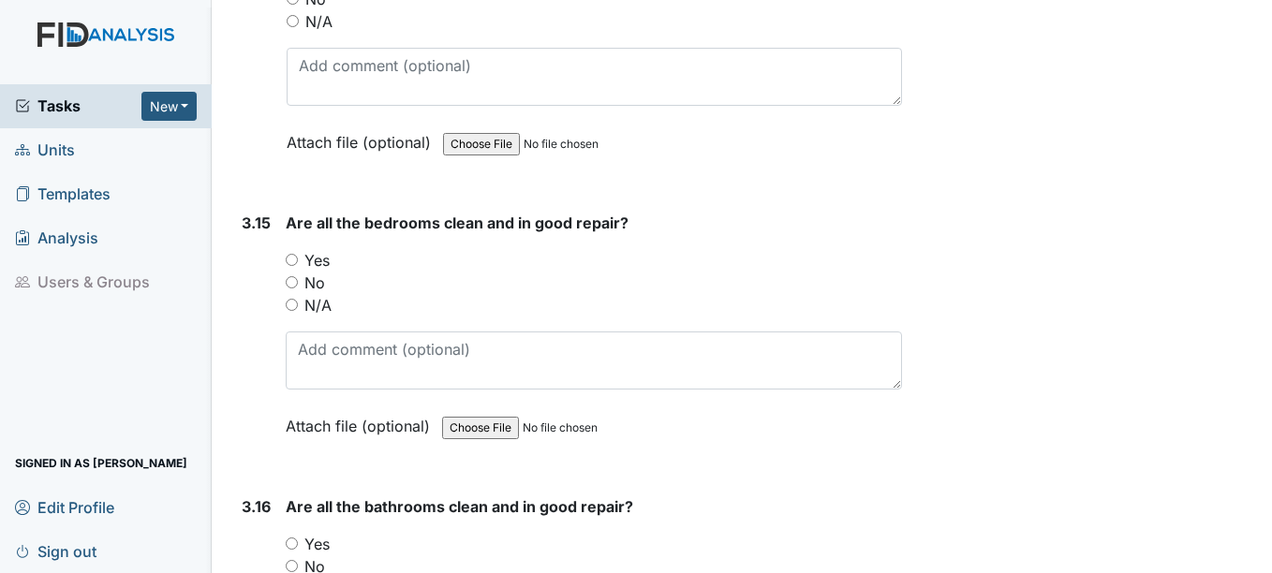
scroll to position [6651, 0]
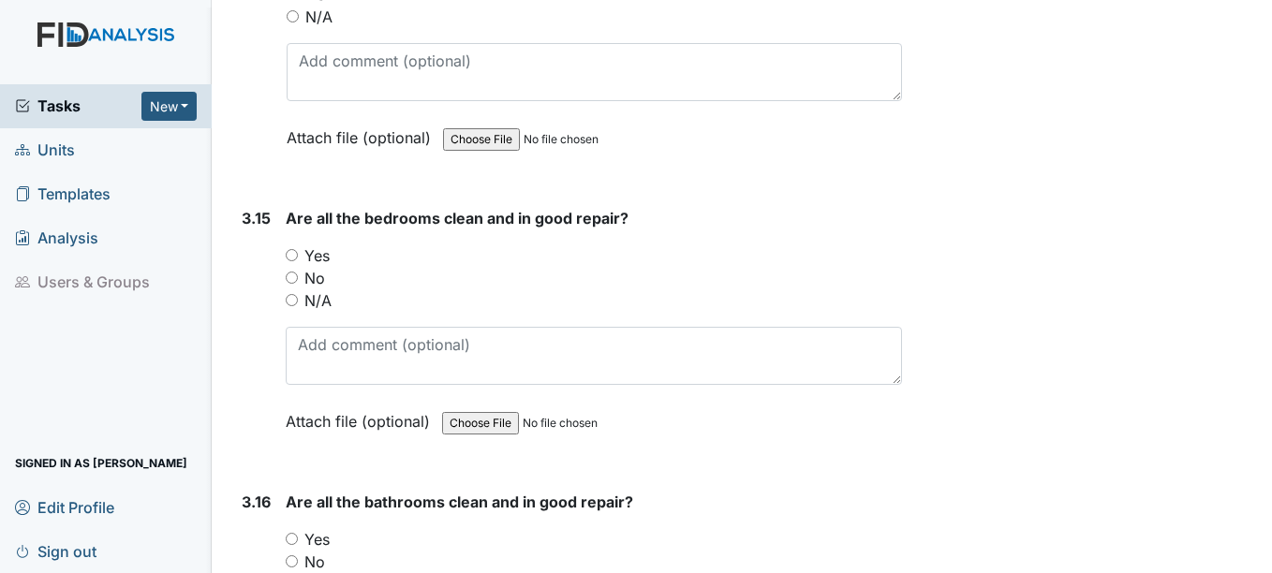
click at [291, 280] on input "No" at bounding box center [292, 278] width 12 height 12
radio input "true"
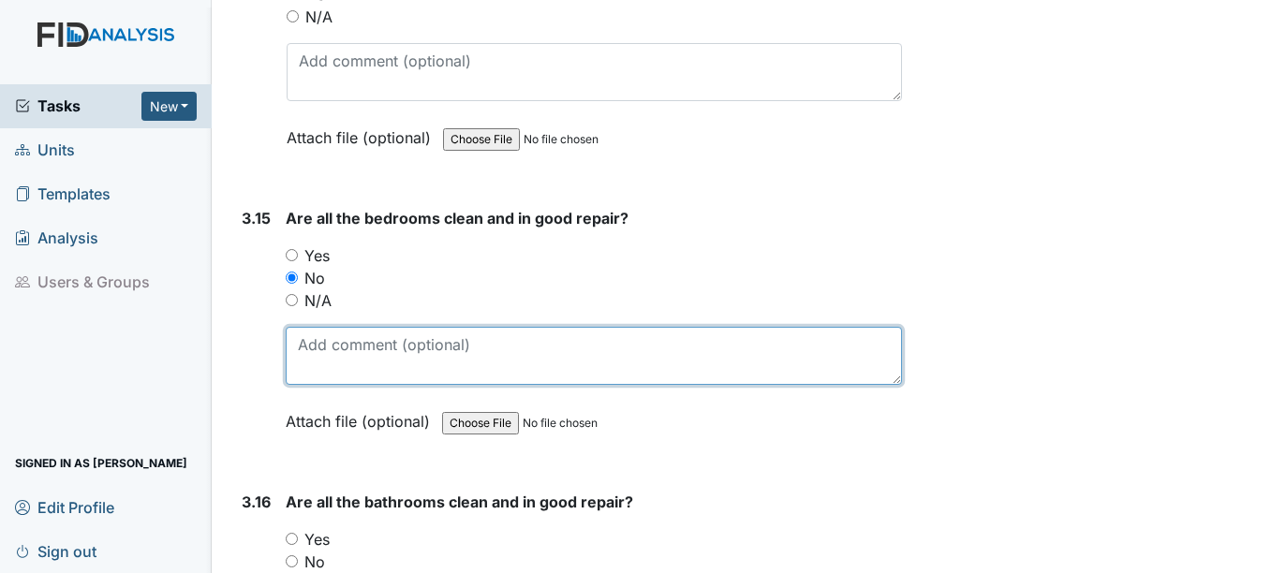
click at [319, 357] on textarea at bounding box center [593, 356] width 615 height 58
type textarea "repairs needed"
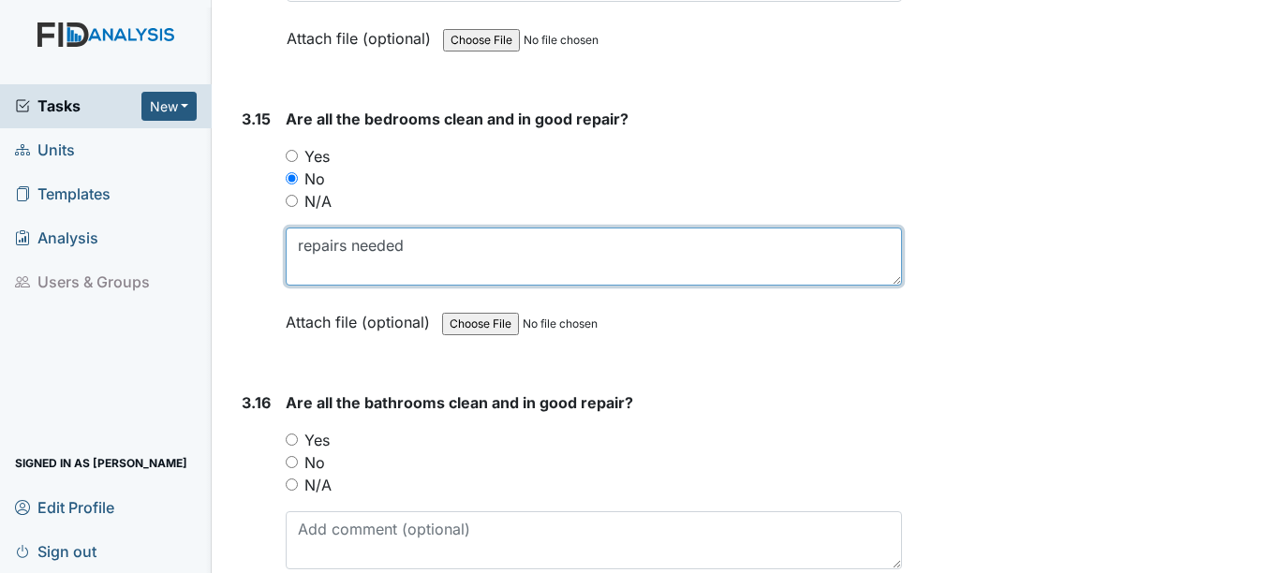
scroll to position [6745, 0]
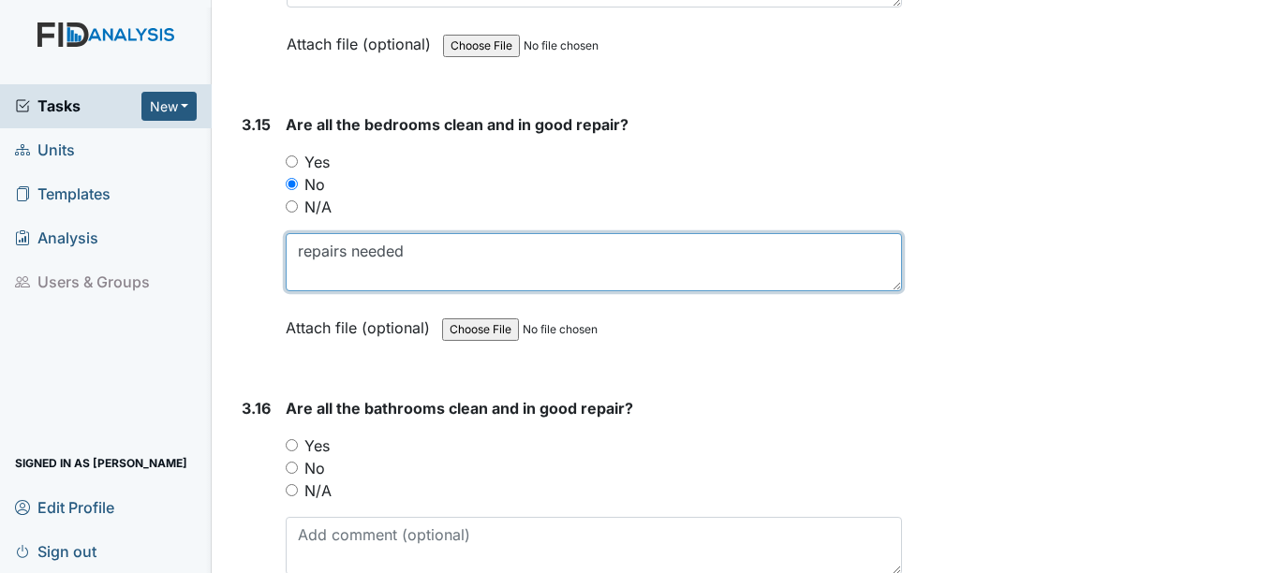
drag, startPoint x: 294, startPoint y: 253, endPoint x: 413, endPoint y: 269, distance: 120.0
click at [413, 269] on textarea "repairs needed" at bounding box center [593, 262] width 615 height 58
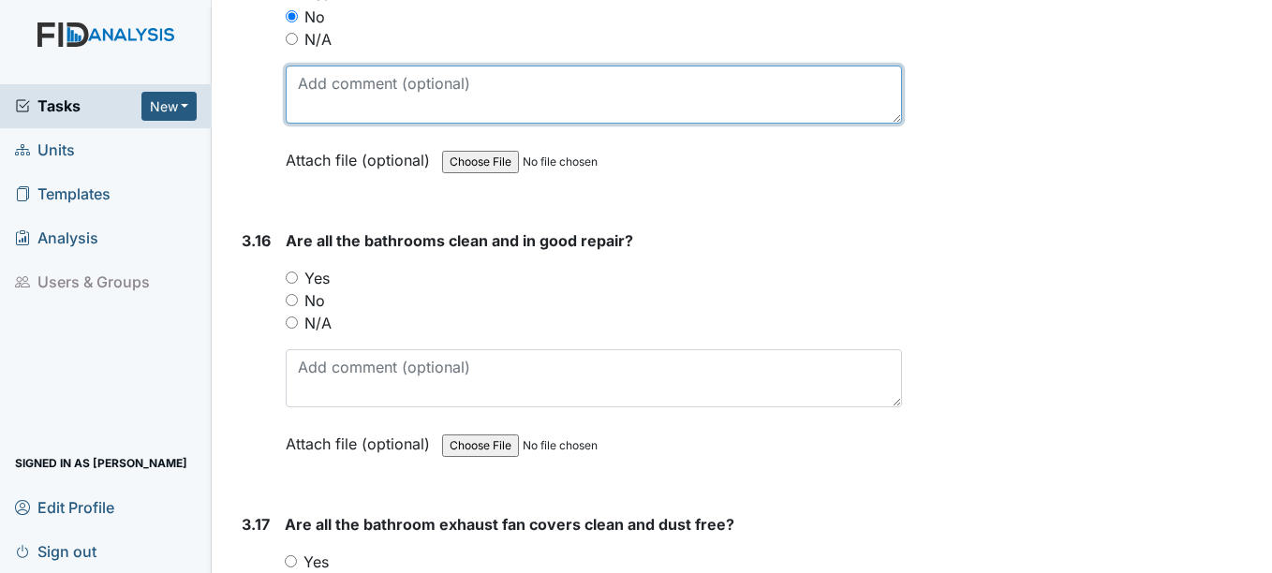
scroll to position [6932, 0]
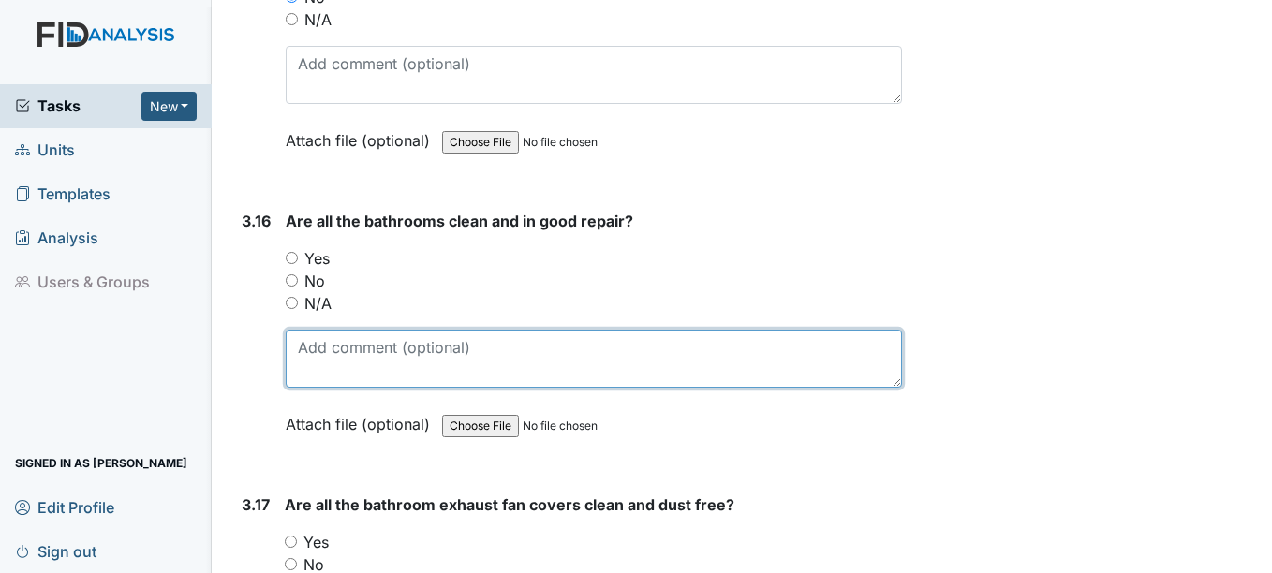
click at [350, 357] on textarea at bounding box center [593, 359] width 615 height 58
paste textarea "repairs needed"
type textarea "repairs needed"
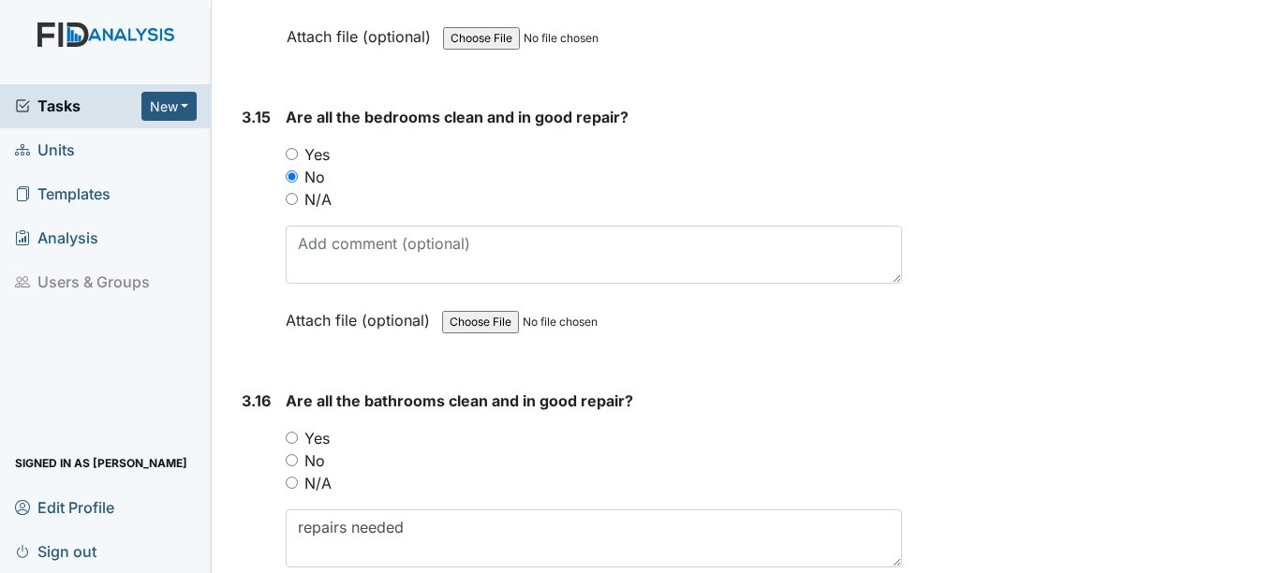
scroll to position [6745, 0]
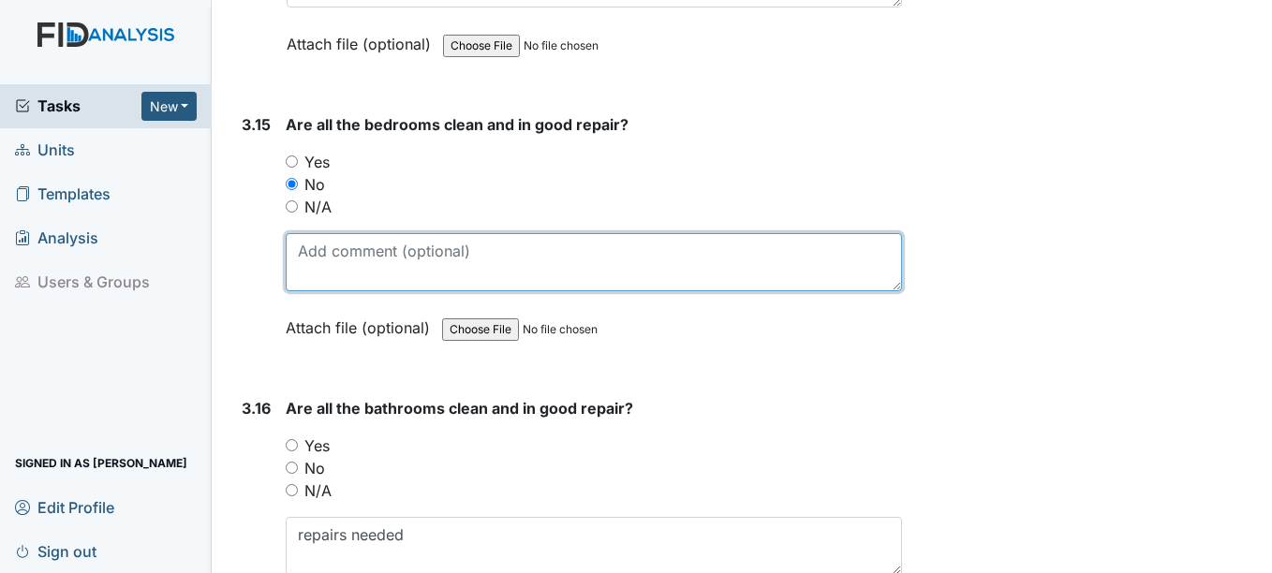
click at [332, 265] on textarea at bounding box center [593, 262] width 615 height 58
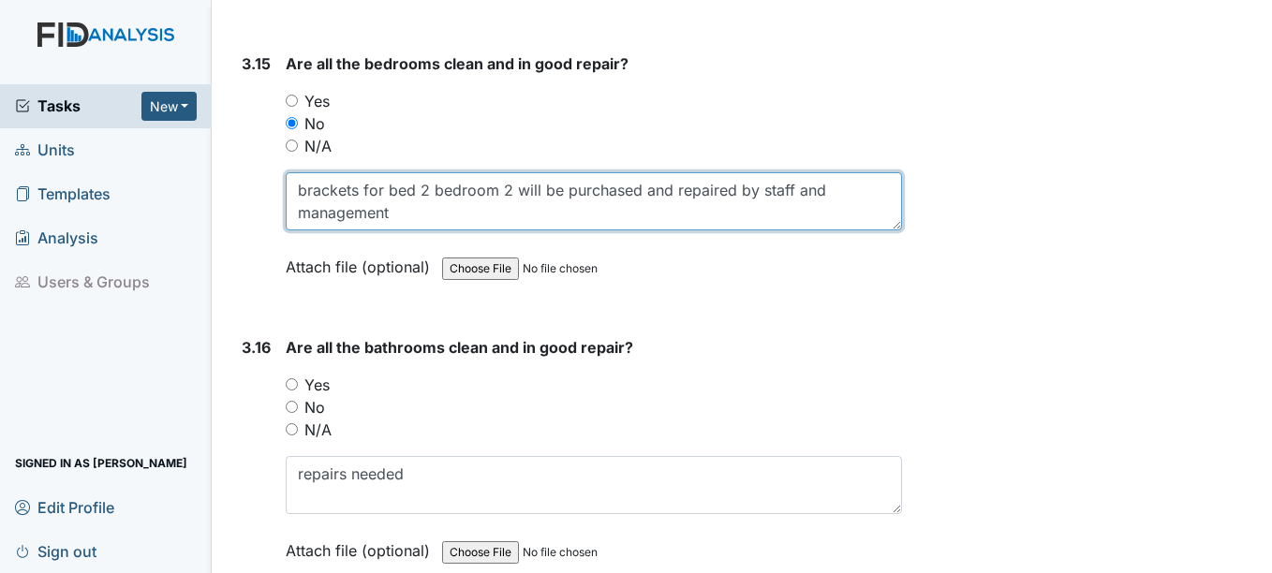
scroll to position [6839, 0]
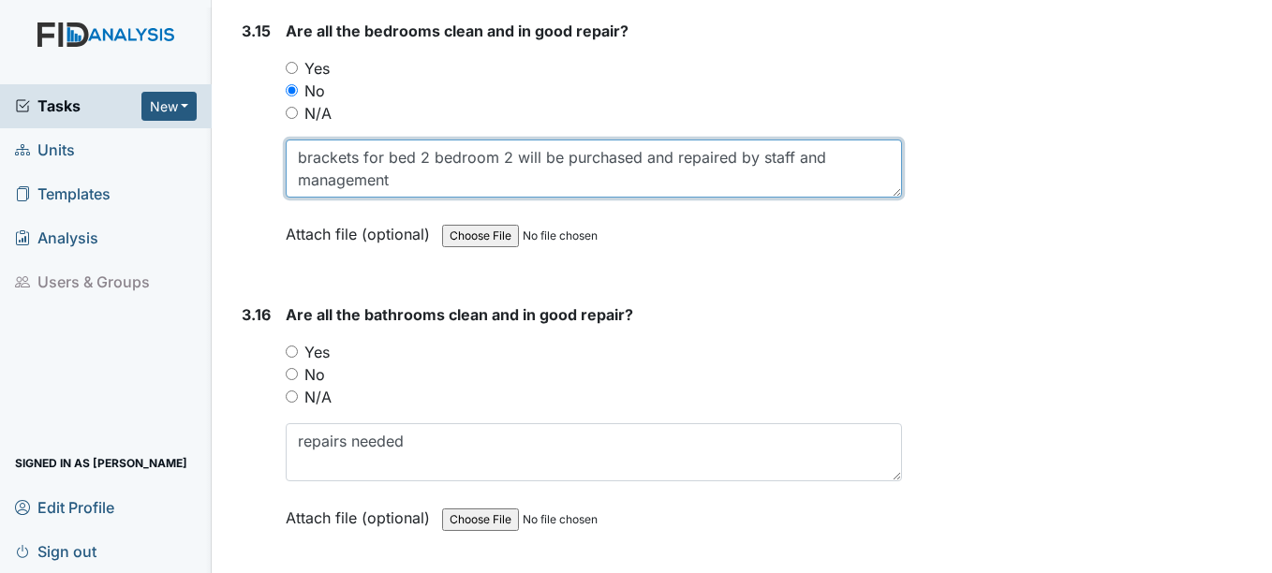
type textarea "brackets for bed 2 bedroom 2 will be purchased and repaired by staff and manage…"
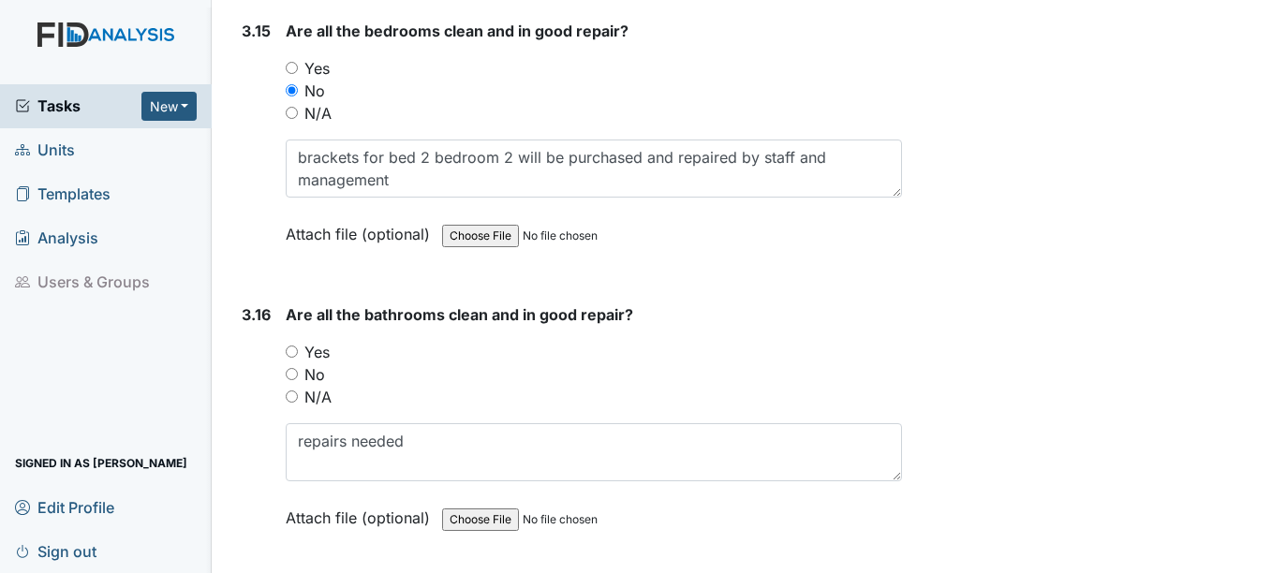
click at [289, 371] on input "No" at bounding box center [292, 374] width 12 height 12
radio input "true"
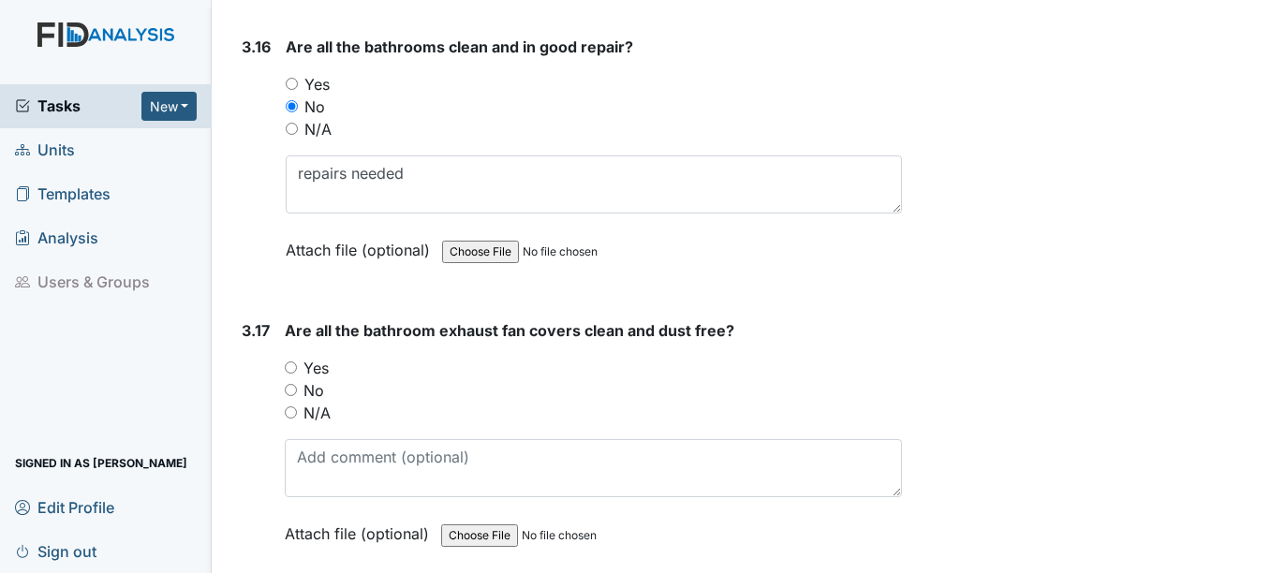
scroll to position [7213, 0]
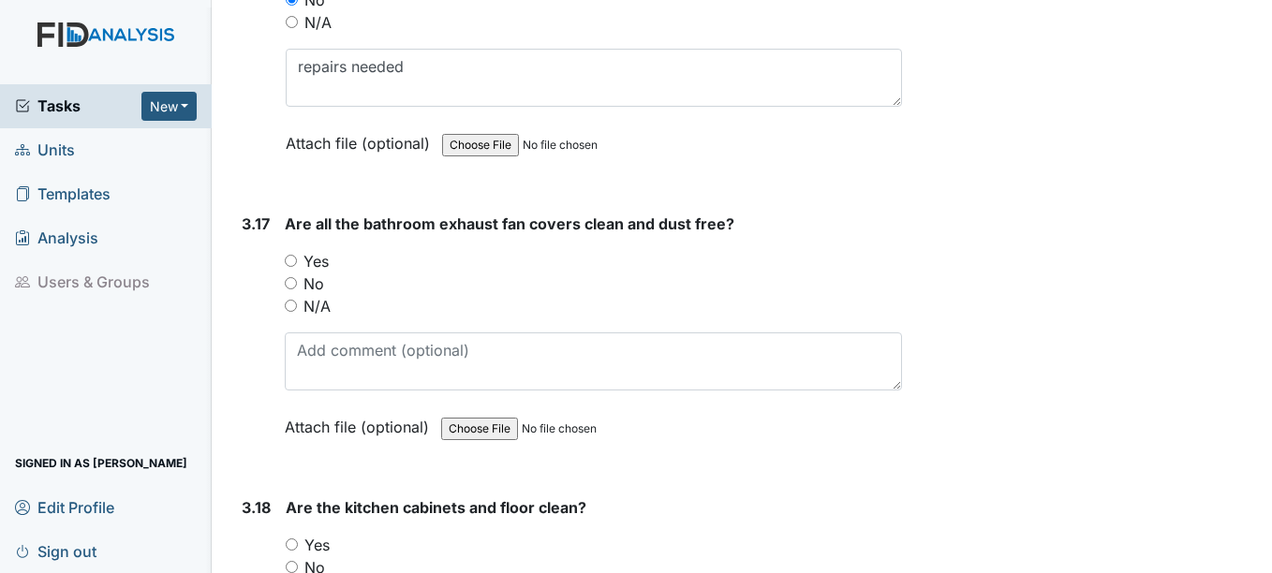
click at [291, 258] on input "Yes" at bounding box center [291, 261] width 12 height 12
radio input "true"
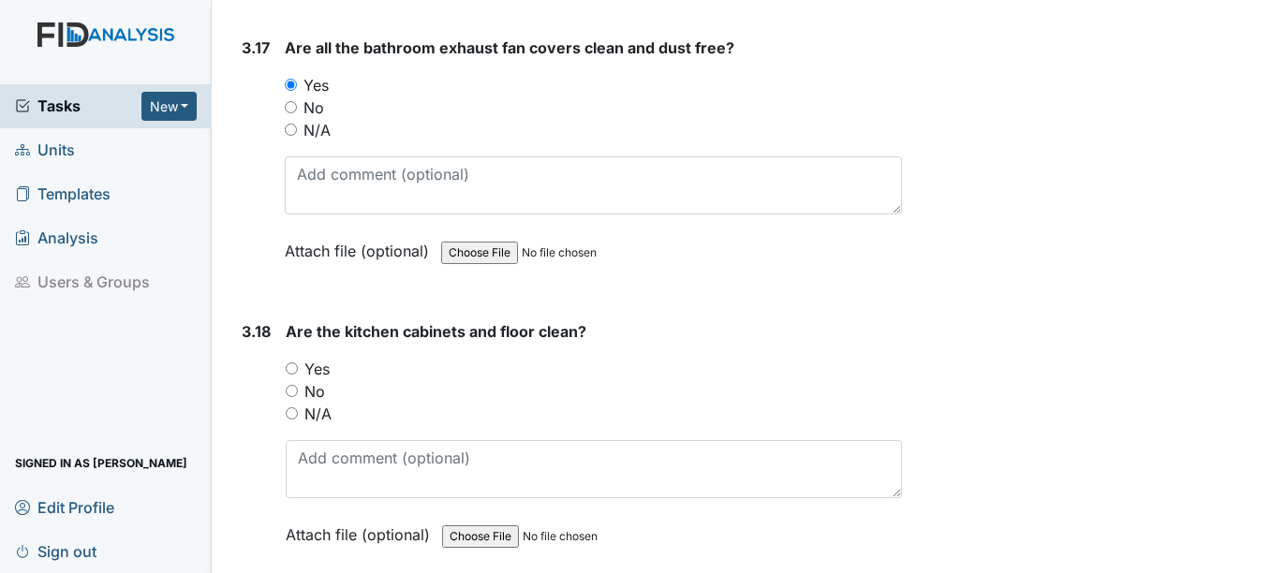
scroll to position [7401, 0]
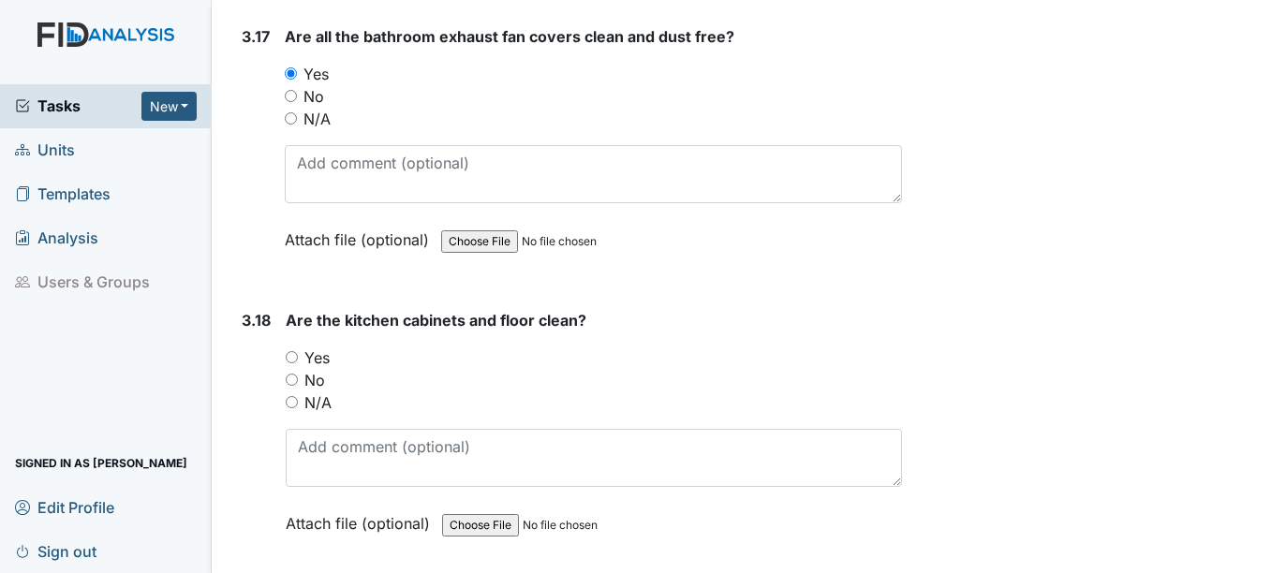
click at [292, 356] on input "Yes" at bounding box center [292, 357] width 12 height 12
radio input "true"
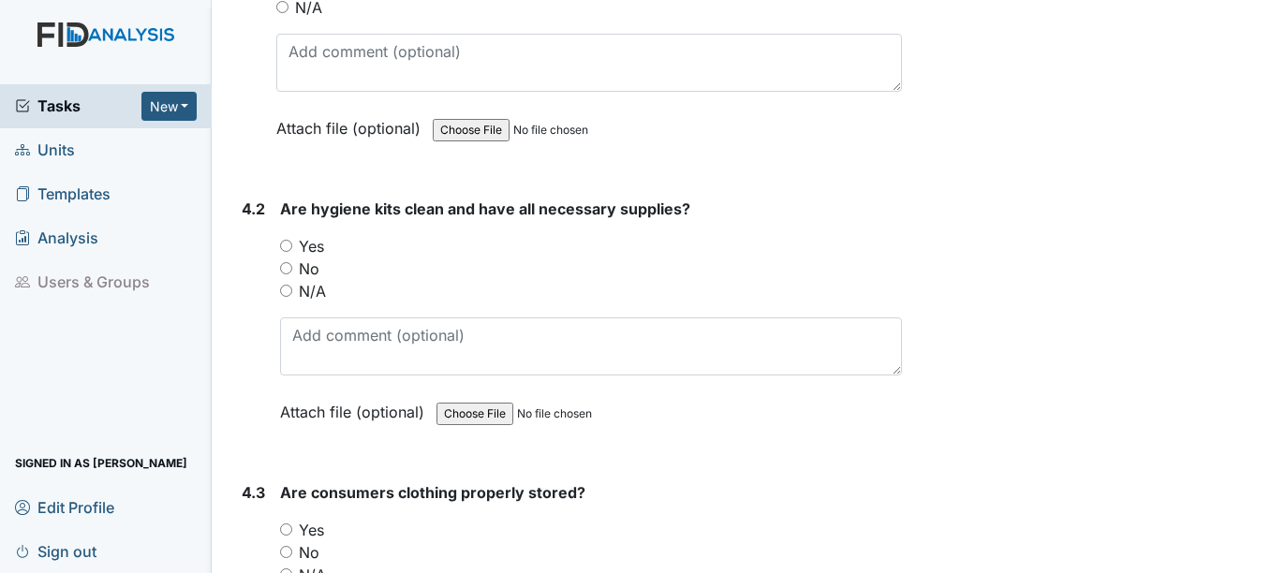
scroll to position [8431, 0]
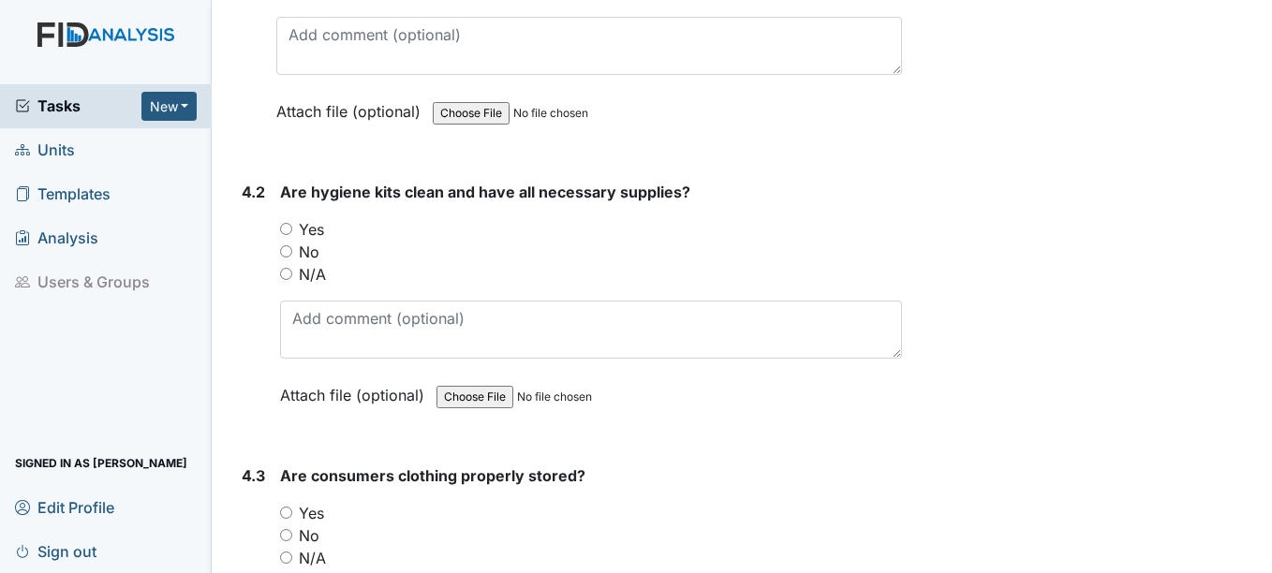
click at [289, 228] on input "Yes" at bounding box center [286, 229] width 12 height 12
radio input "true"
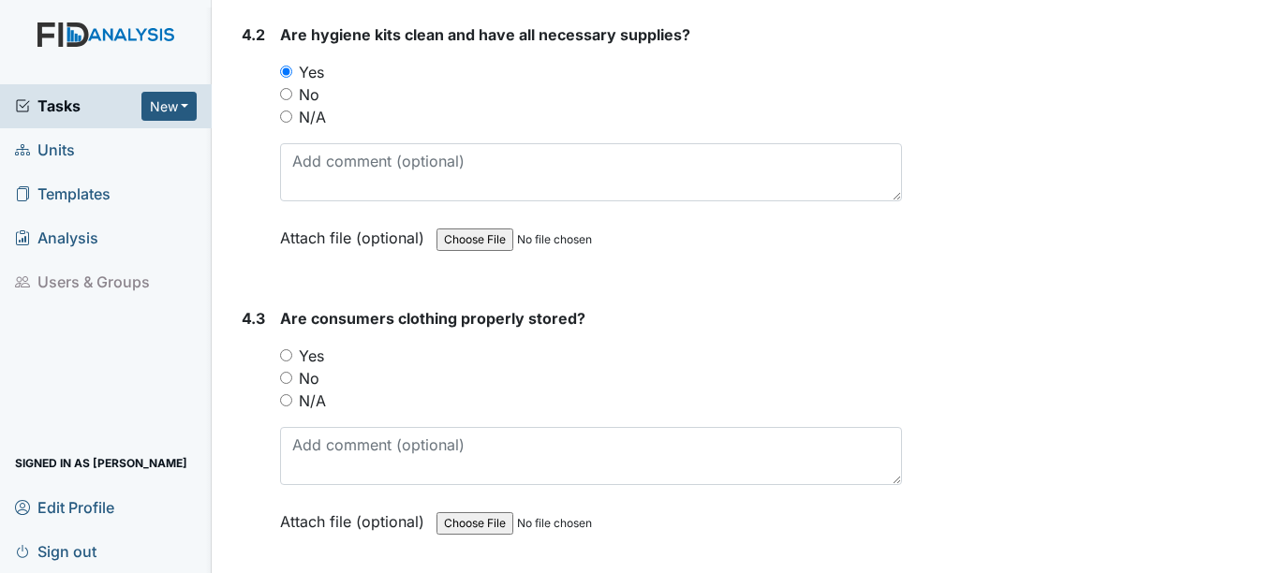
scroll to position [8618, 0]
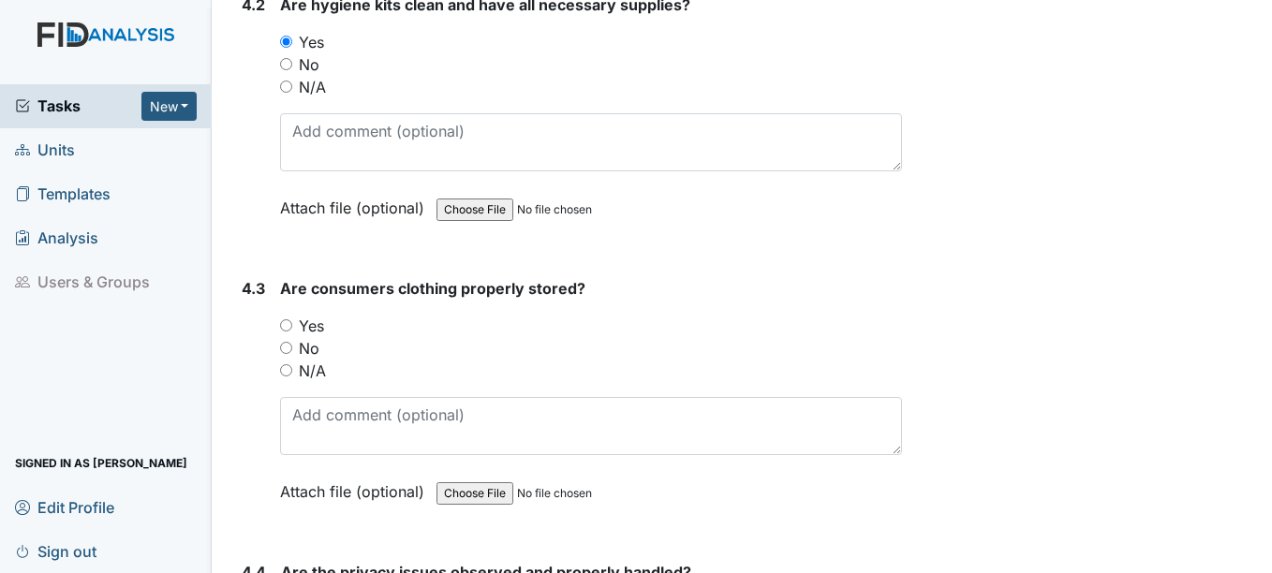
click at [289, 324] on input "Yes" at bounding box center [286, 325] width 12 height 12
radio input "true"
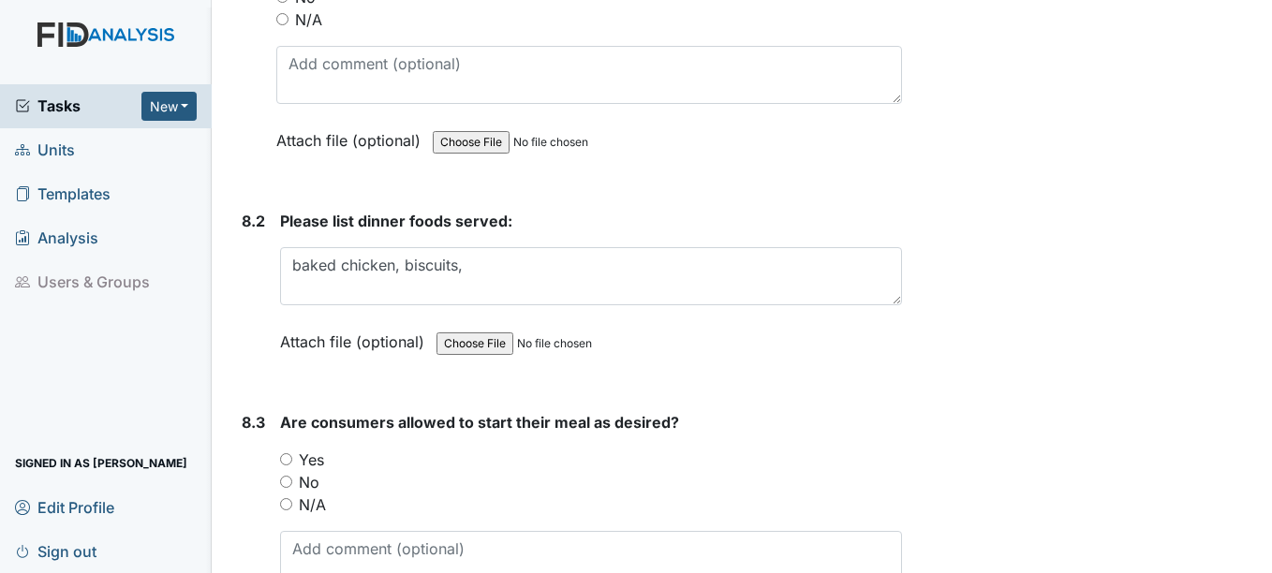
scroll to position [14520, 0]
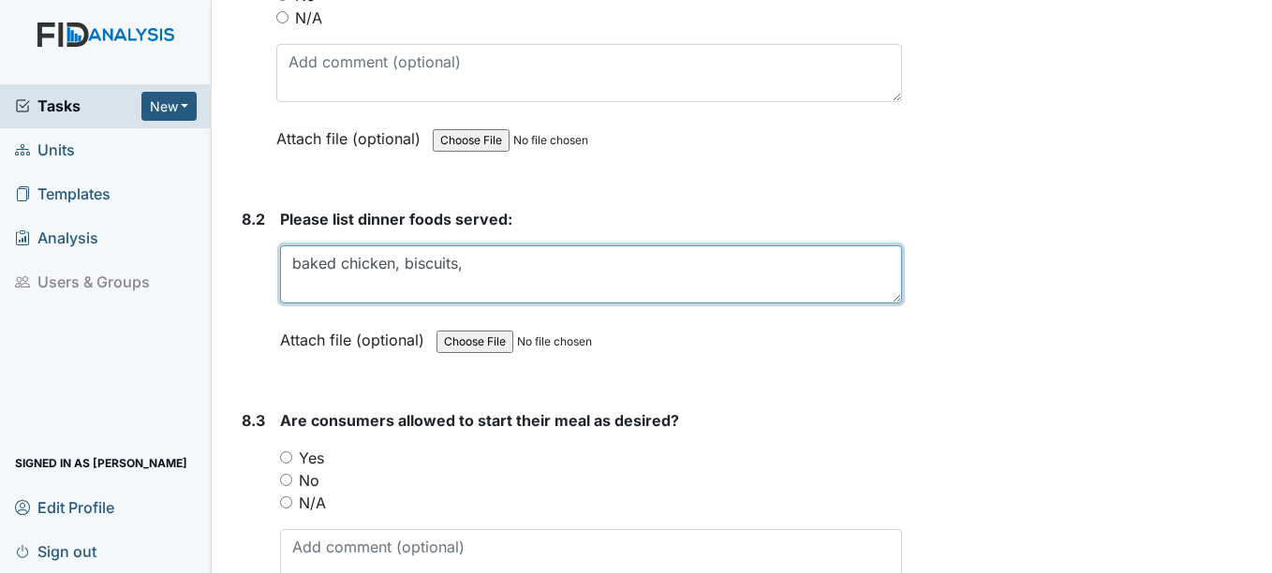
click at [473, 266] on textarea "baked chicken, biscuits," at bounding box center [590, 274] width 621 height 58
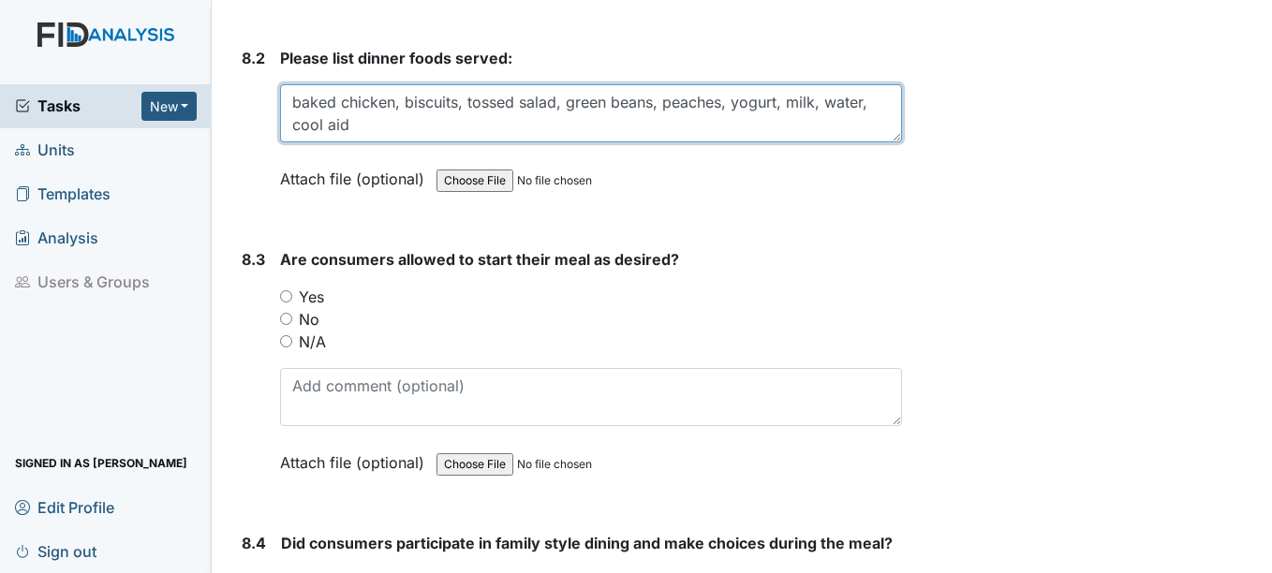
scroll to position [14707, 0]
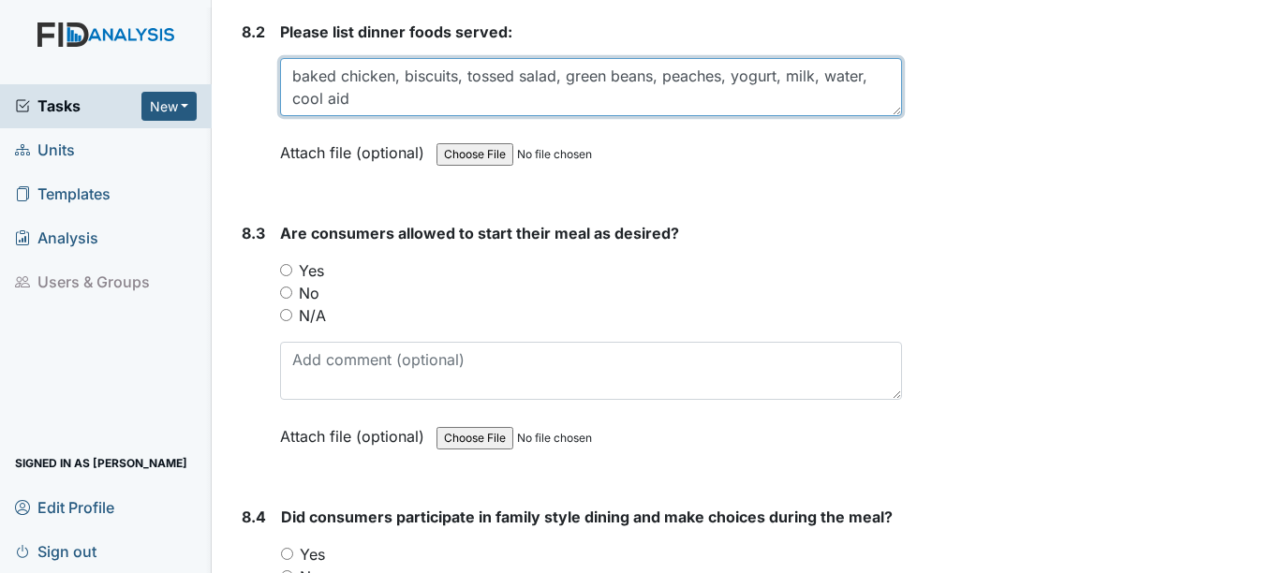
type textarea "baked chicken, biscuits, tossed salad, green beans, peaches, yogurt, milk, wate…"
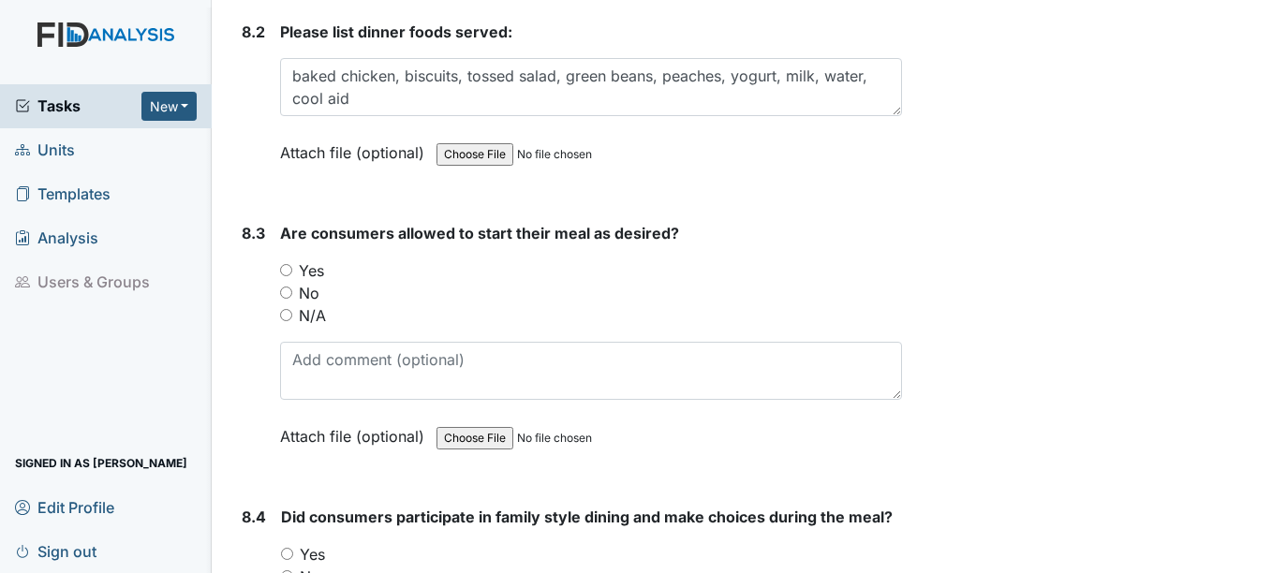
click at [284, 270] on input "Yes" at bounding box center [286, 270] width 12 height 12
radio input "true"
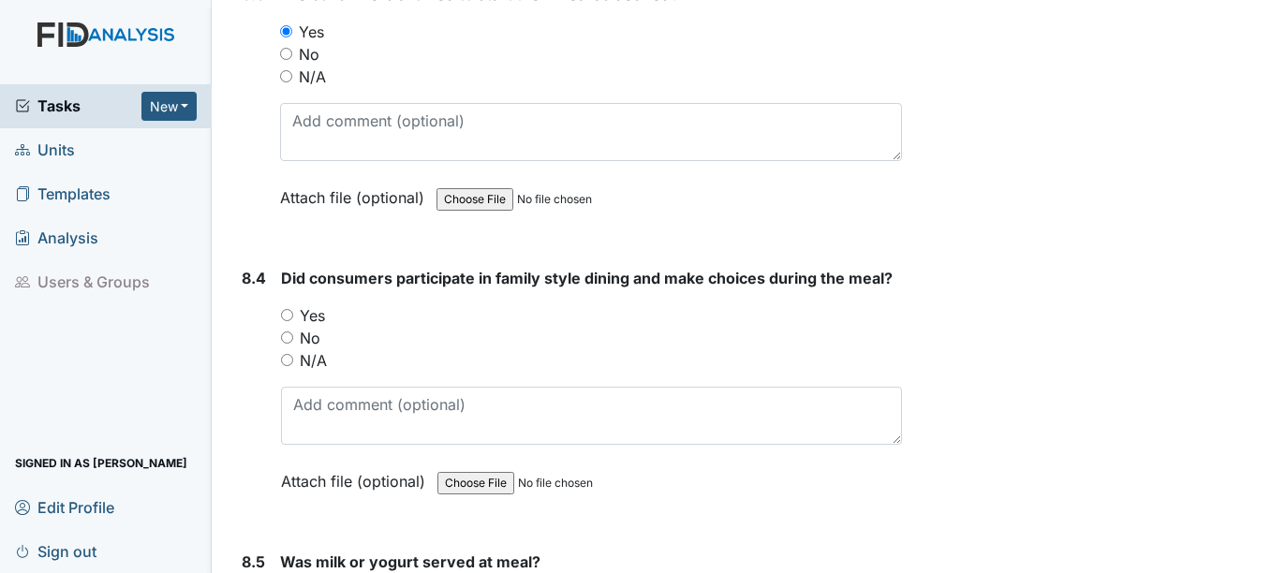
scroll to position [14989, 0]
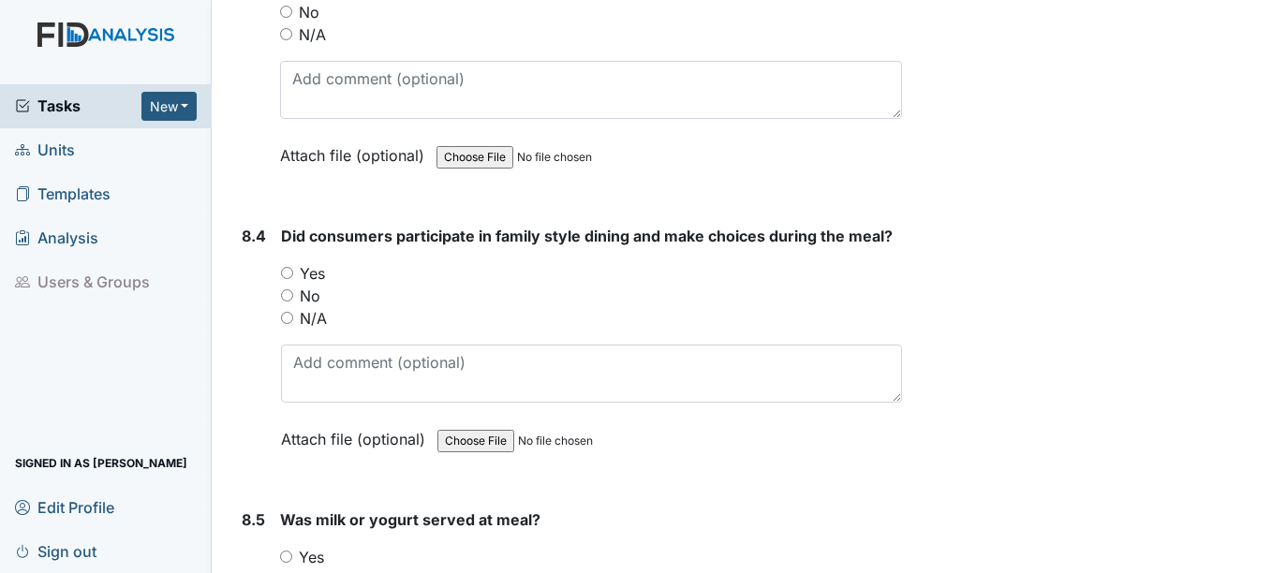
click at [289, 273] on input "Yes" at bounding box center [287, 273] width 12 height 12
radio input "true"
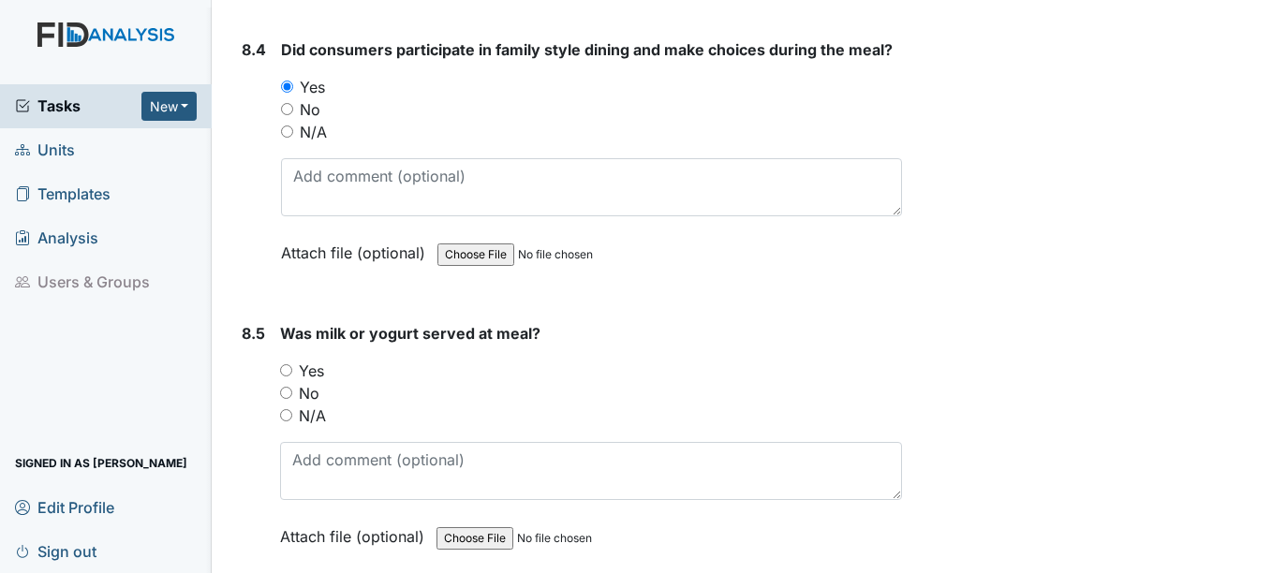
scroll to position [15176, 0]
click at [286, 369] on input "Yes" at bounding box center [286, 369] width 12 height 12
radio input "true"
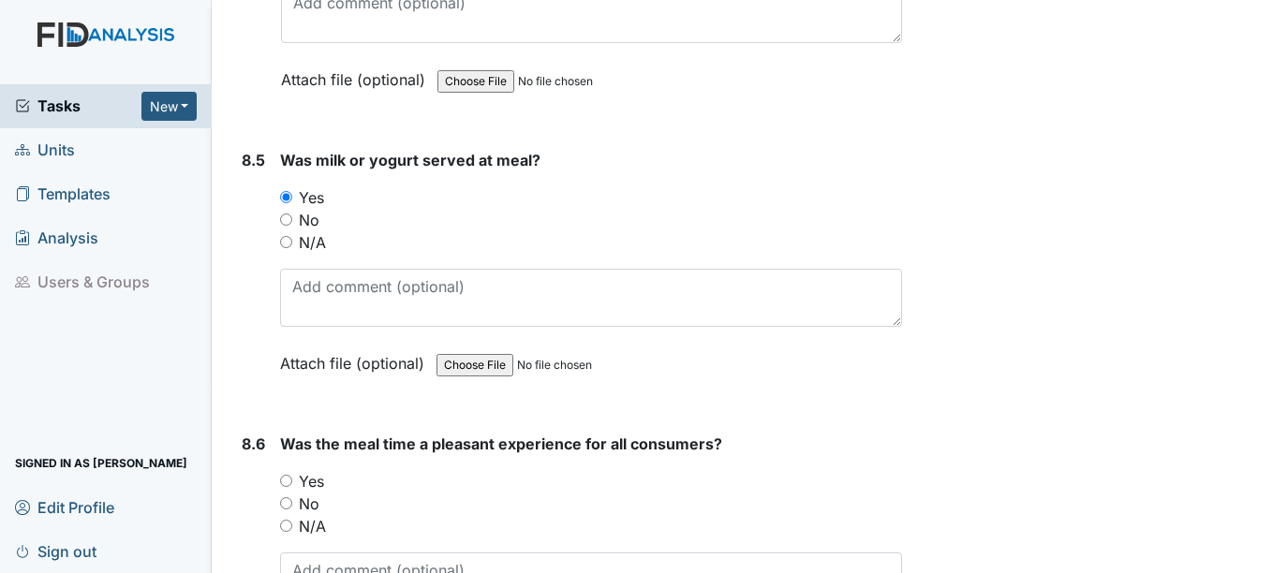
scroll to position [15457, 0]
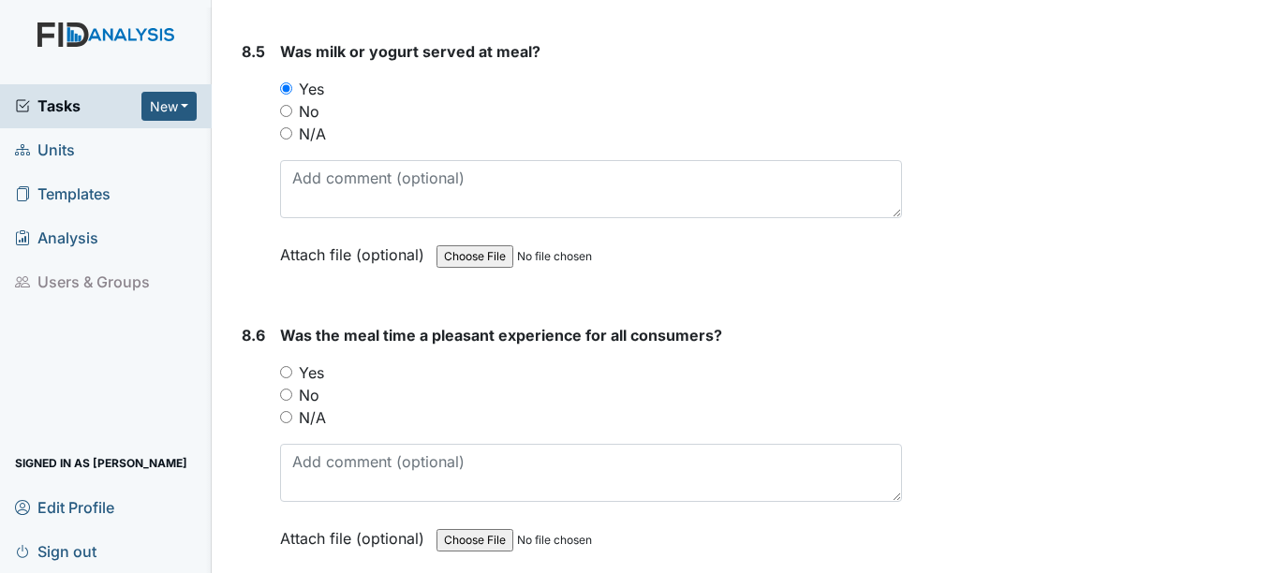
click at [288, 371] on input "Yes" at bounding box center [286, 372] width 12 height 12
radio input "true"
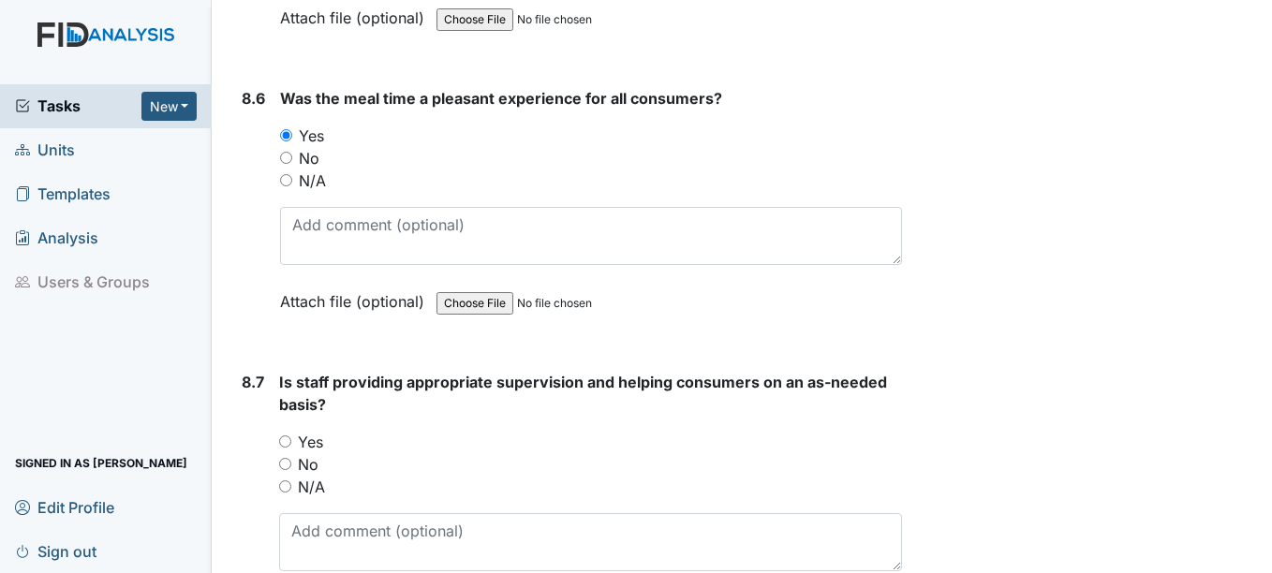
scroll to position [15738, 0]
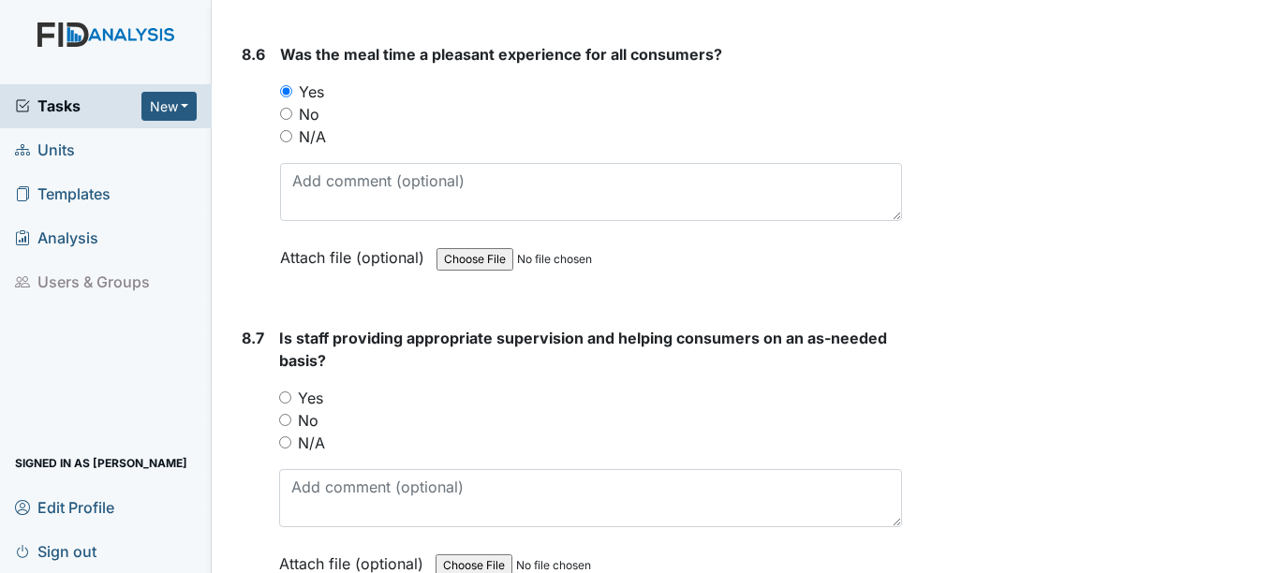
click at [287, 397] on input "Yes" at bounding box center [285, 398] width 12 height 12
radio input "true"
click at [285, 394] on input "Yes" at bounding box center [285, 398] width 12 height 12
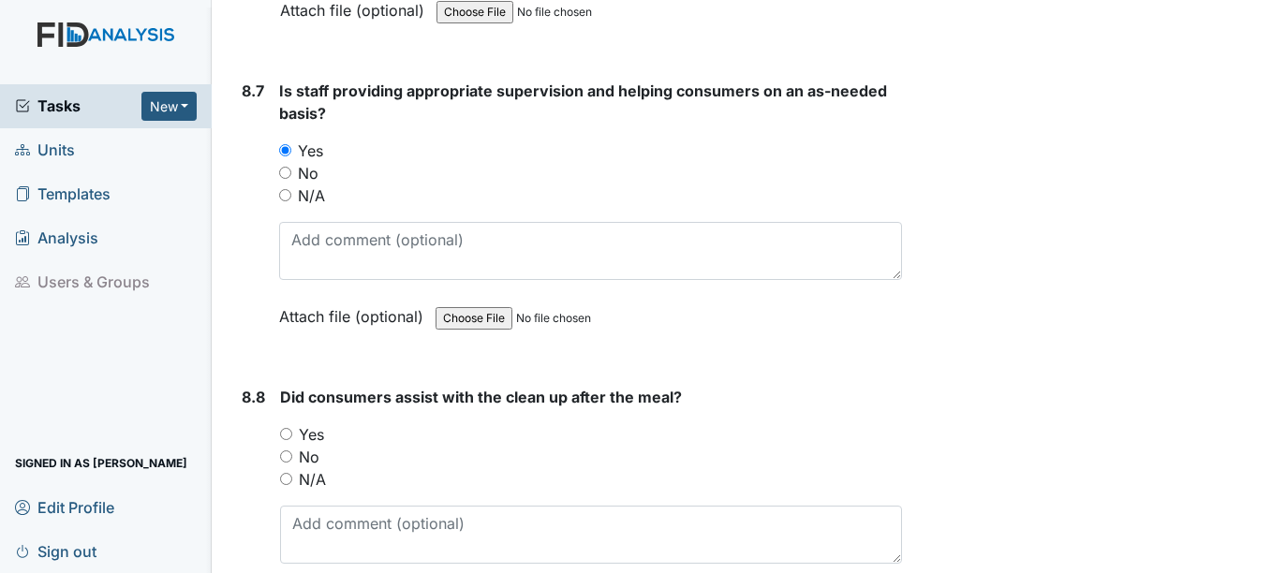
scroll to position [16019, 0]
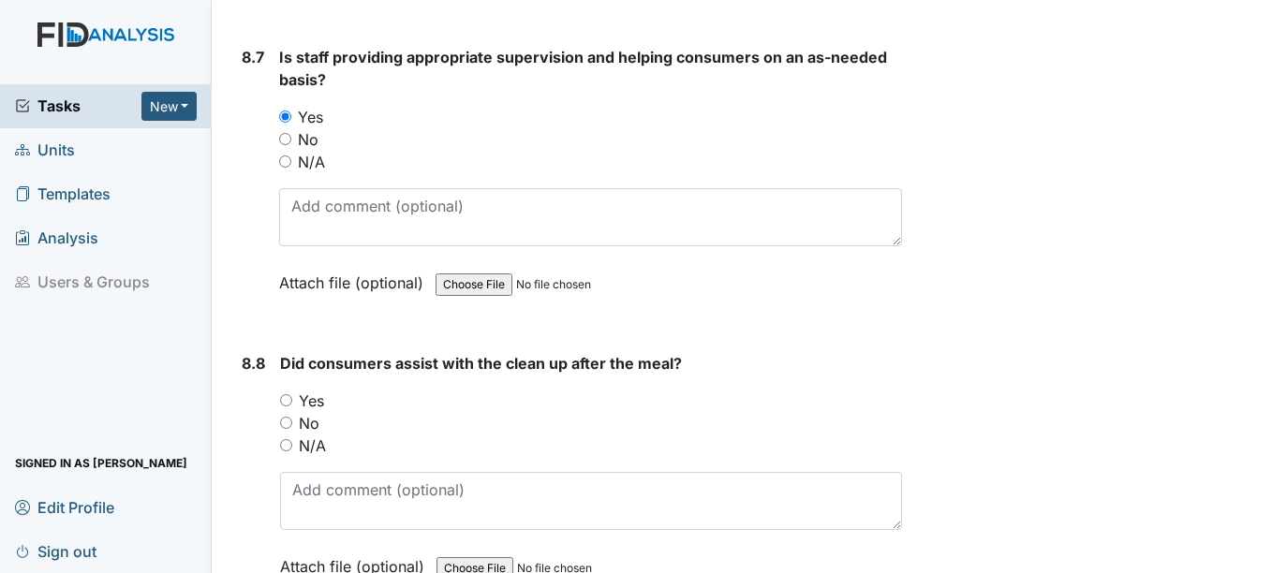
click at [287, 401] on input "Yes" at bounding box center [286, 400] width 12 height 12
radio input "true"
click at [288, 140] on input "No" at bounding box center [285, 139] width 12 height 12
radio input "true"
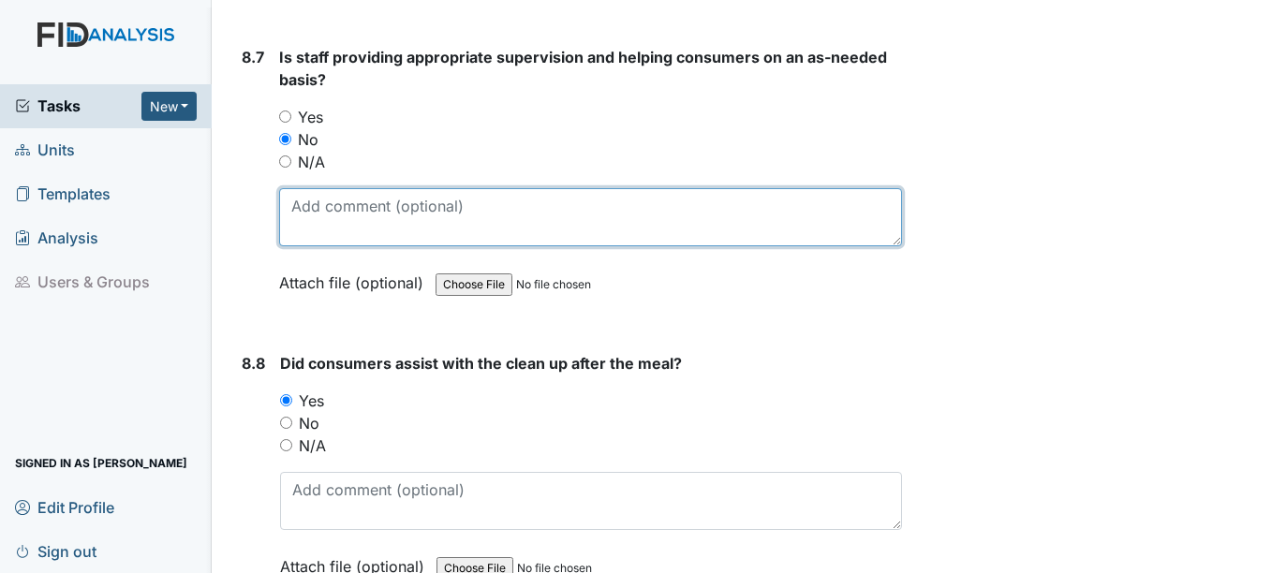
click at [307, 210] on textarea at bounding box center [590, 217] width 622 height 58
type textarea "s"
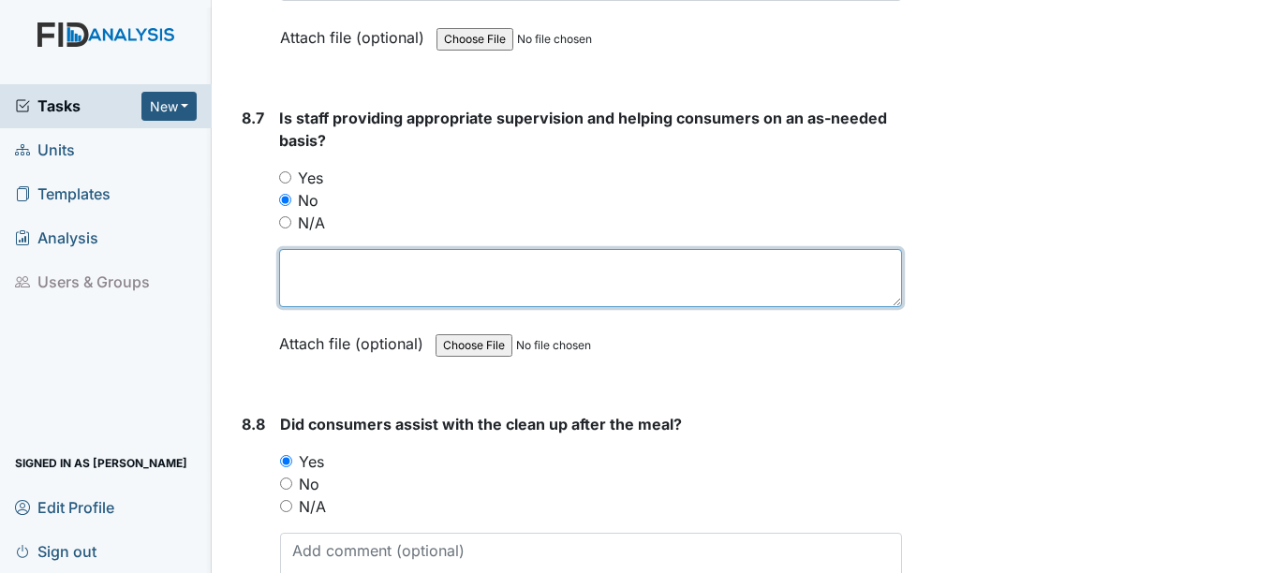
scroll to position [15925, 0]
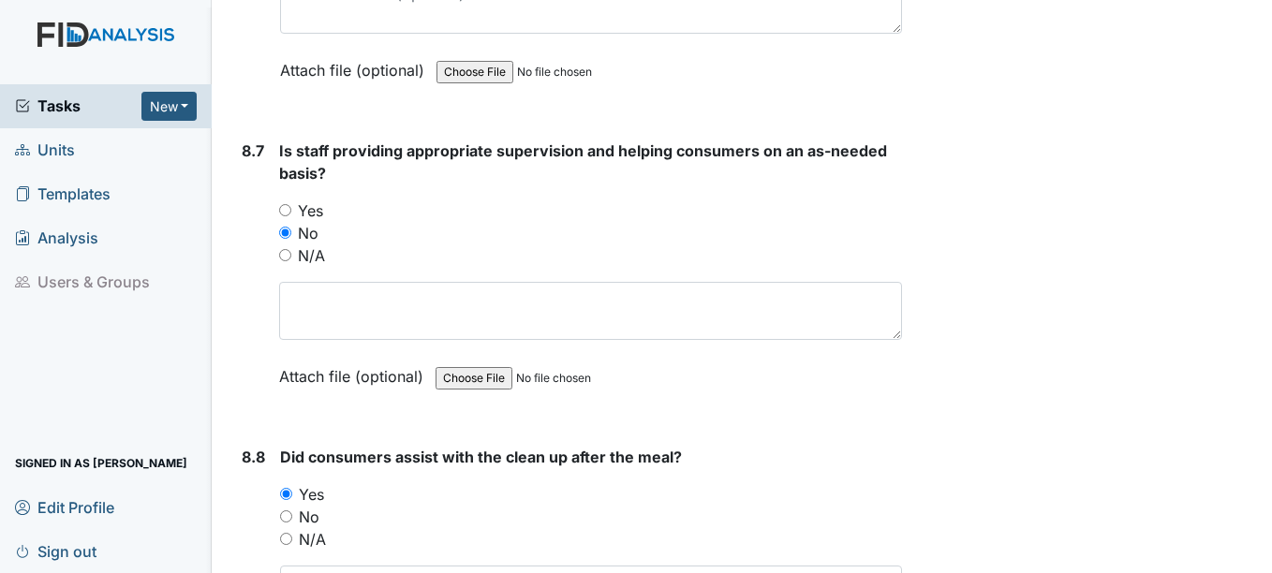
click at [286, 236] on input "No" at bounding box center [285, 233] width 12 height 12
click at [288, 210] on input "Yes" at bounding box center [285, 210] width 12 height 12
radio input "true"
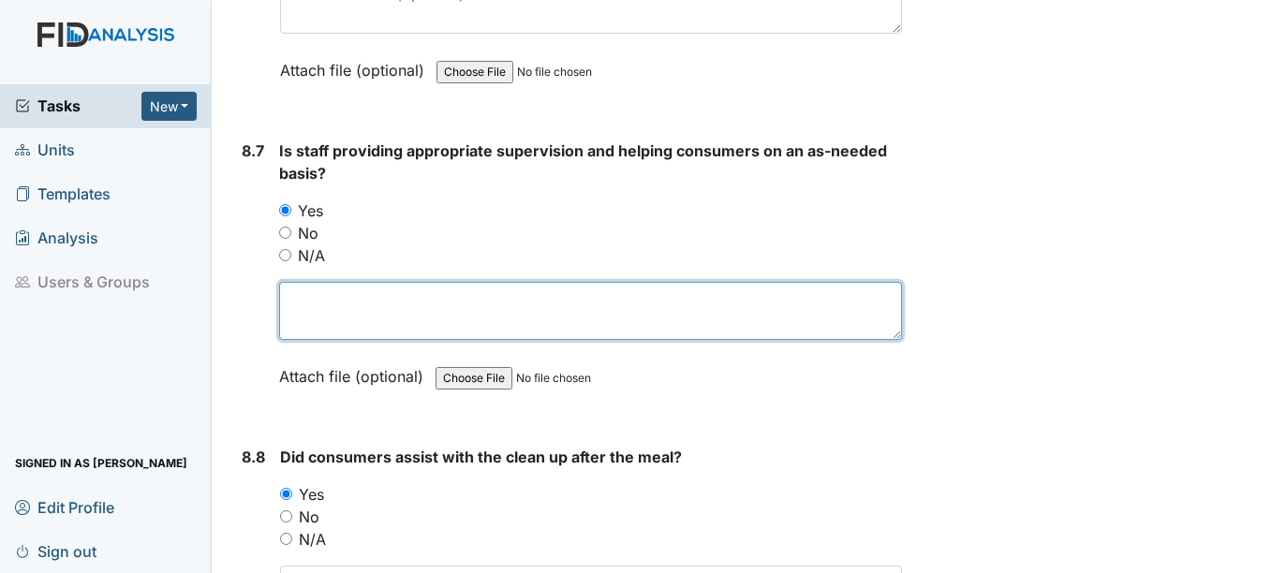
drag, startPoint x: 301, startPoint y: 304, endPoint x: 304, endPoint y: 294, distance: 10.7
click at [304, 294] on textarea at bounding box center [590, 311] width 622 height 58
click at [370, 302] on textarea "staff reminded to follow OT recommendations" at bounding box center [590, 311] width 622 height 58
click at [638, 304] on textarea "staff reminded to follow OT recommendations" at bounding box center [590, 311] width 622 height 58
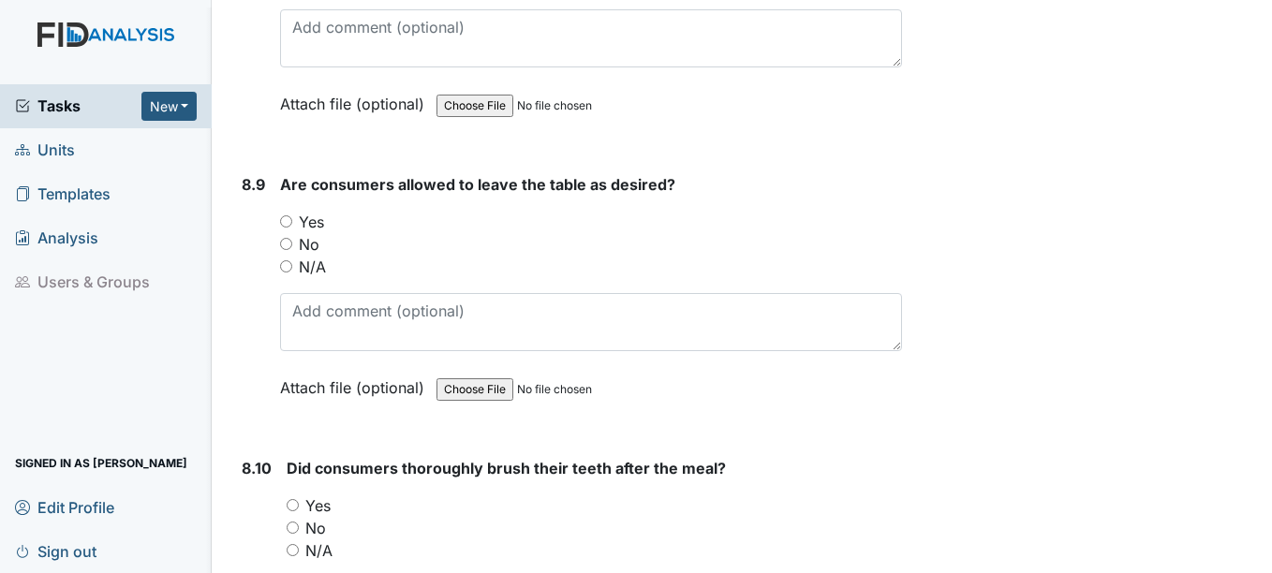
scroll to position [16487, 0]
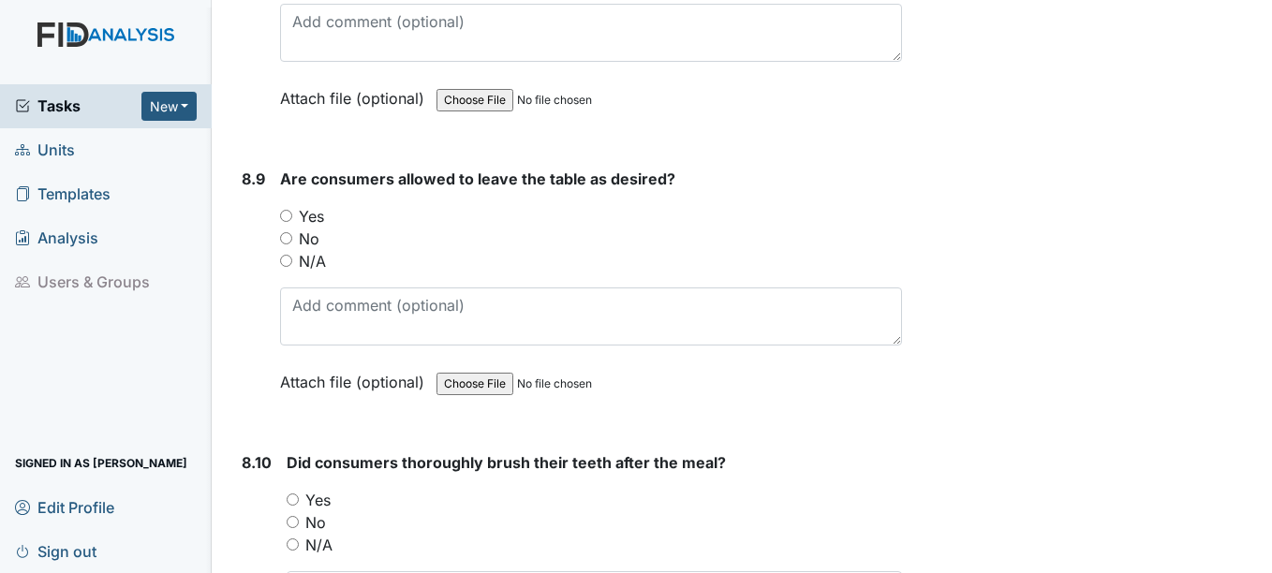
type textarea "staff reminded to follow OT recommendations BD"
click at [289, 219] on input "Yes" at bounding box center [286, 216] width 12 height 12
radio input "true"
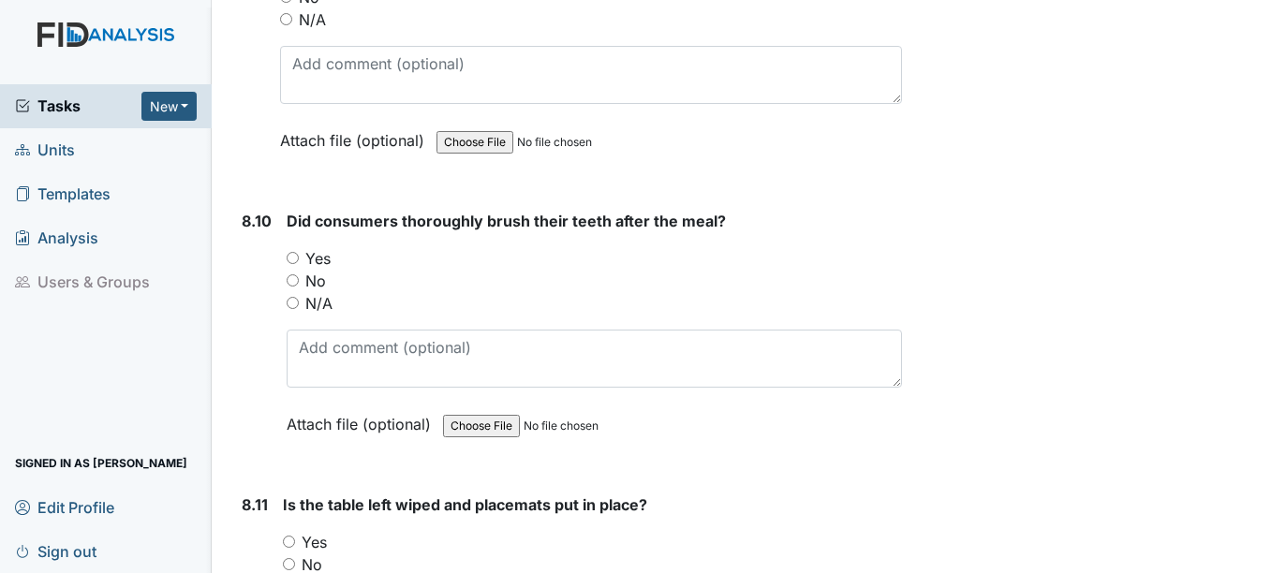
scroll to position [16768, 0]
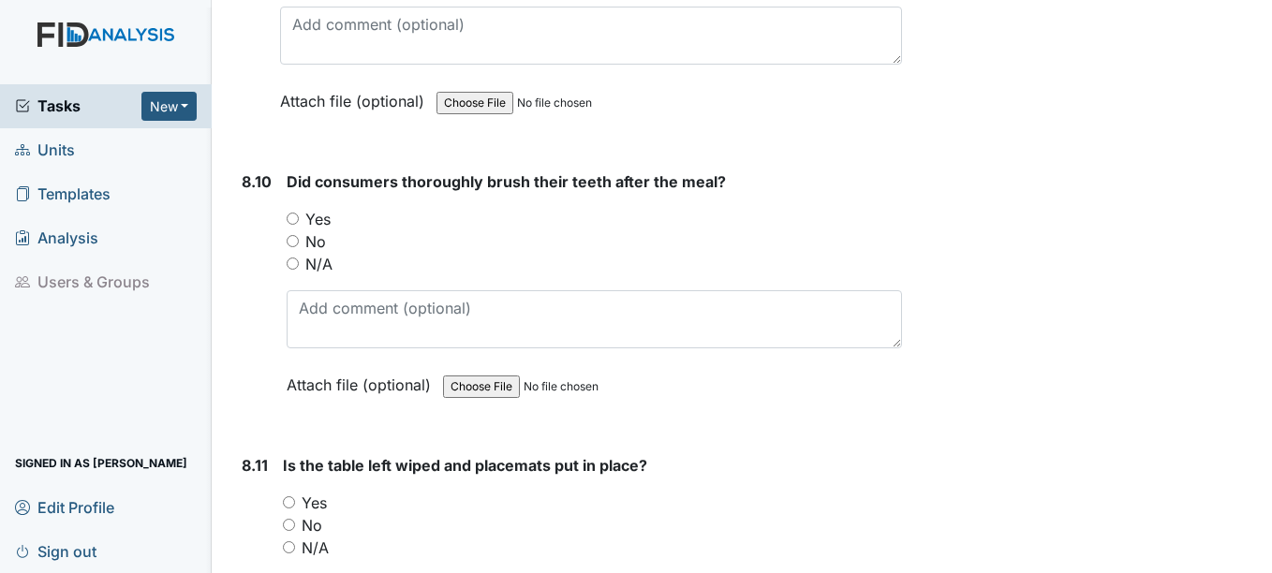
click at [291, 217] on input "Yes" at bounding box center [293, 219] width 12 height 12
radio input "true"
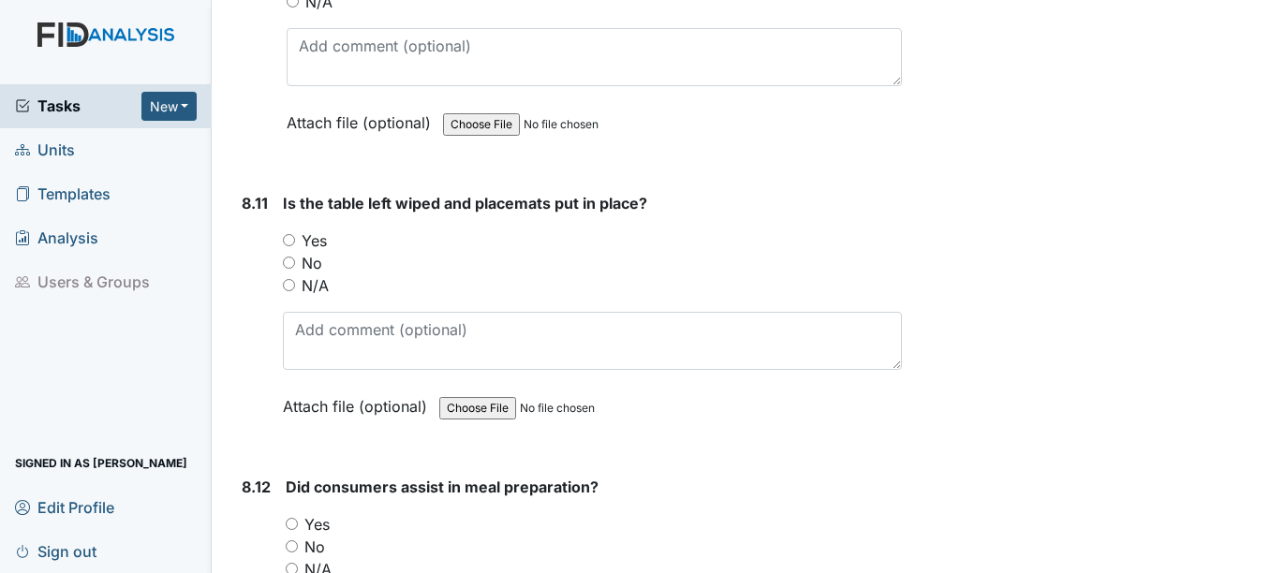
scroll to position [17049, 0]
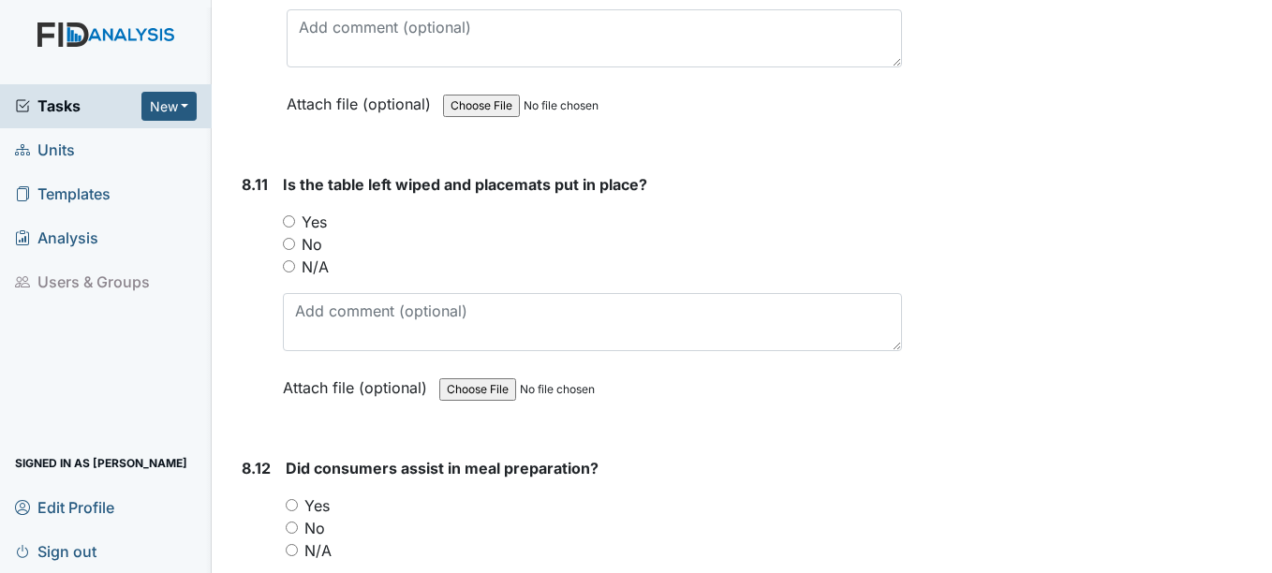
click at [290, 220] on input "Yes" at bounding box center [289, 221] width 12 height 12
radio input "true"
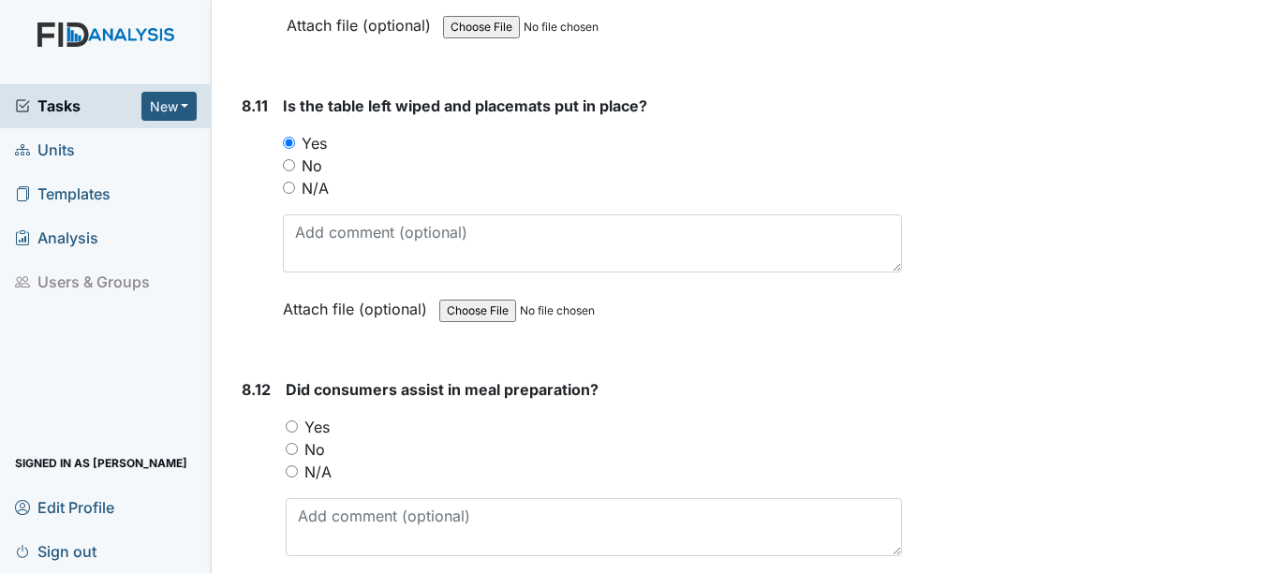
scroll to position [17237, 0]
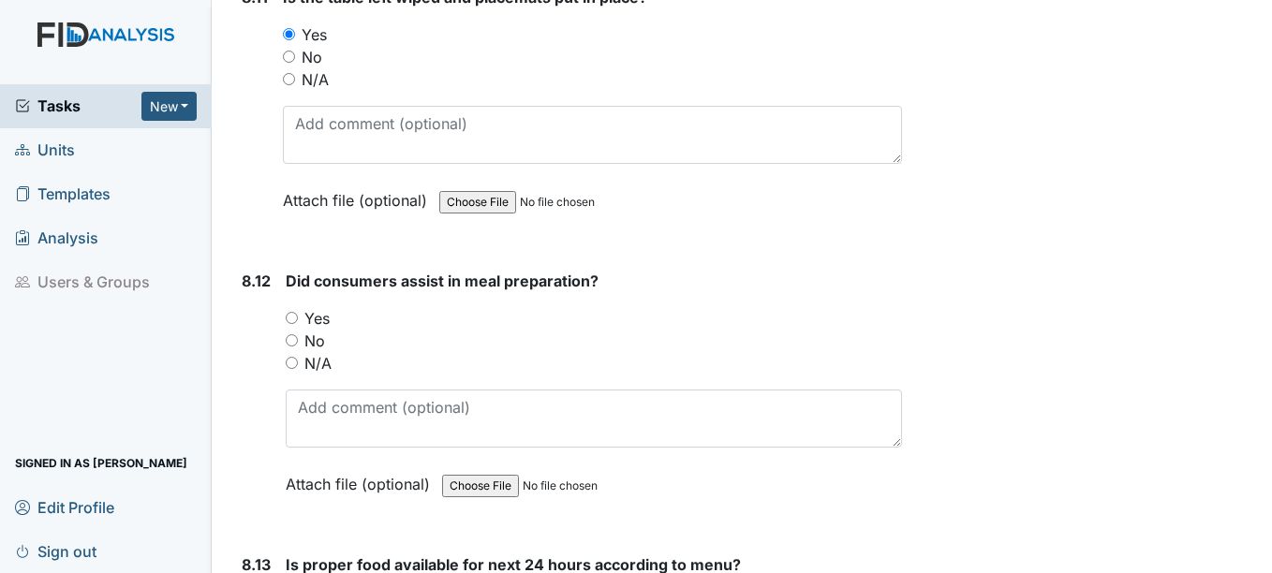
click at [293, 318] on input "Yes" at bounding box center [292, 318] width 12 height 12
radio input "true"
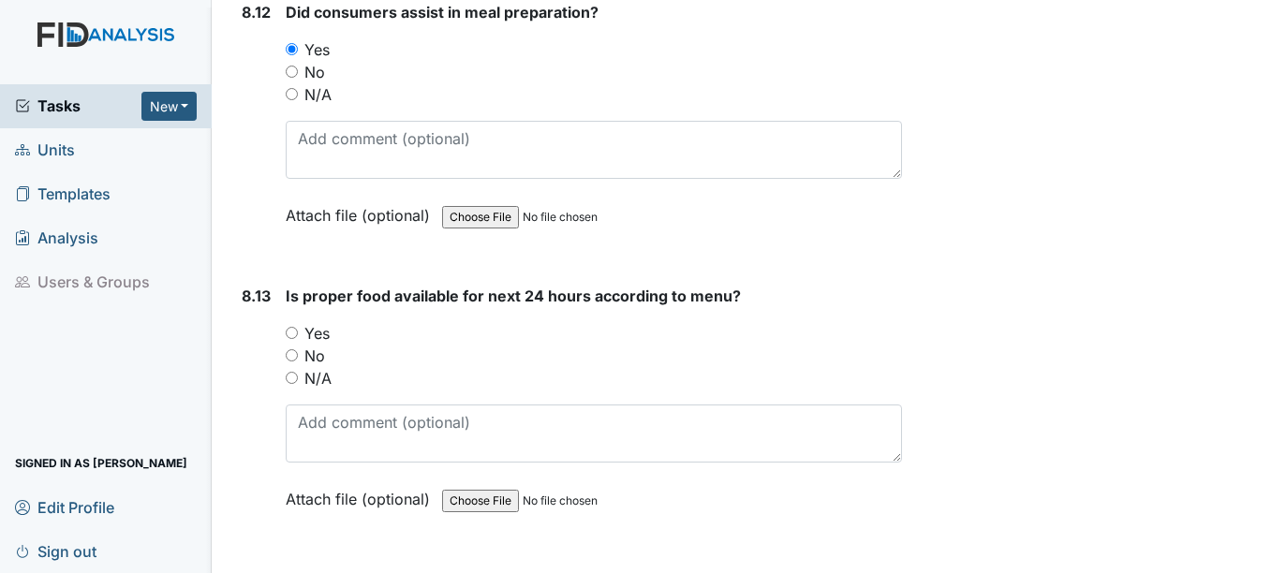
scroll to position [17518, 0]
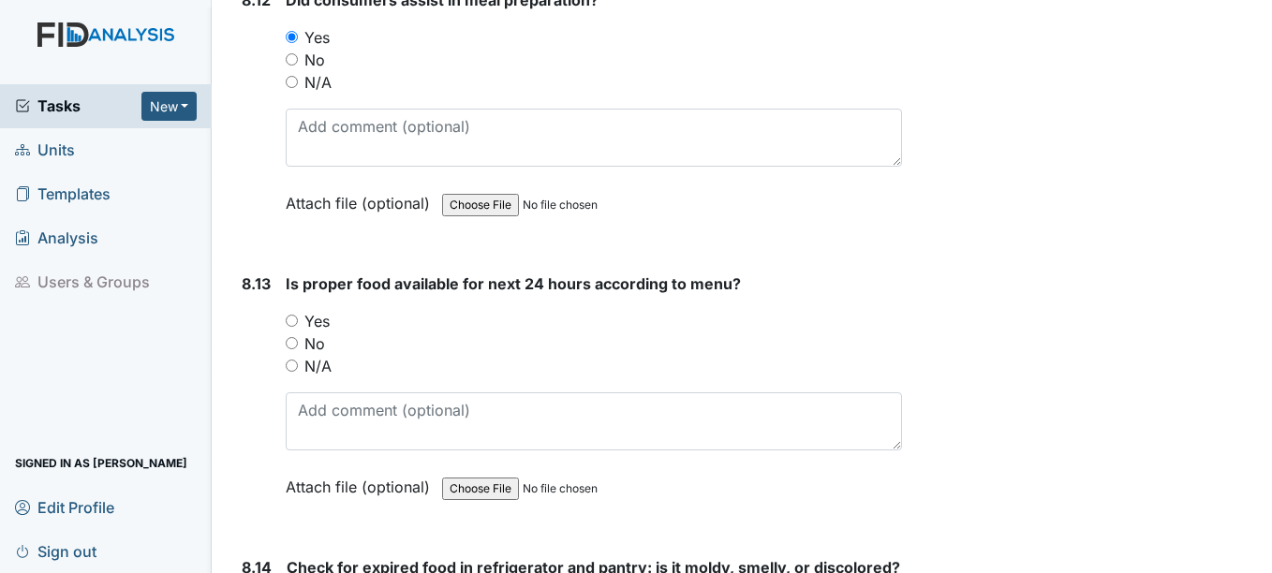
click at [296, 319] on input "Yes" at bounding box center [292, 321] width 12 height 12
radio input "true"
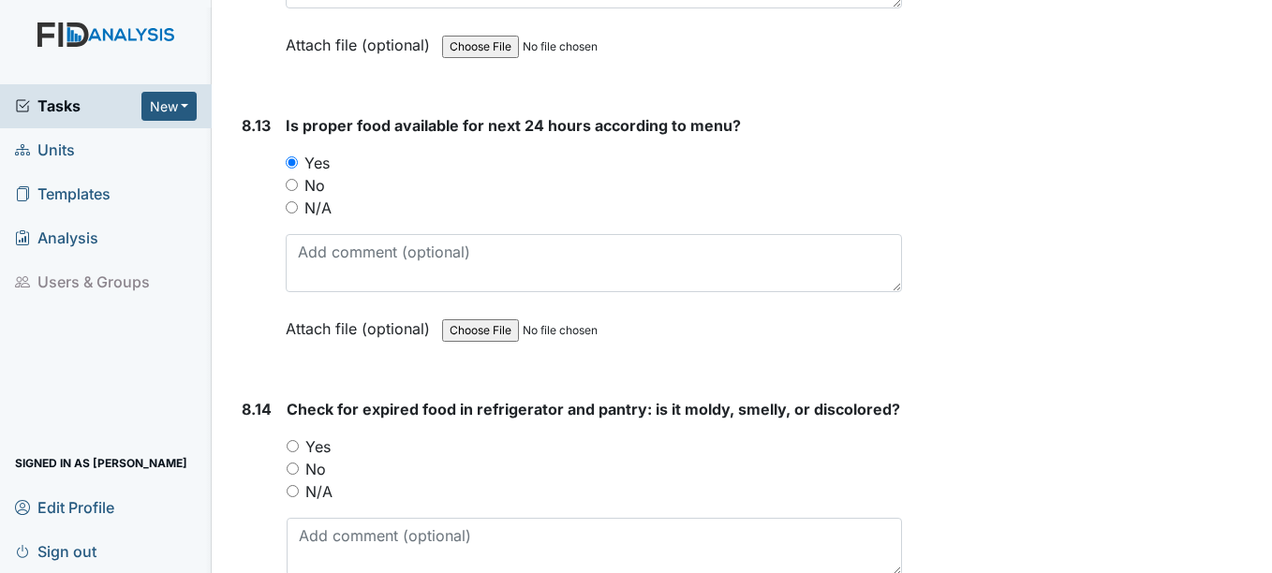
scroll to position [17799, 0]
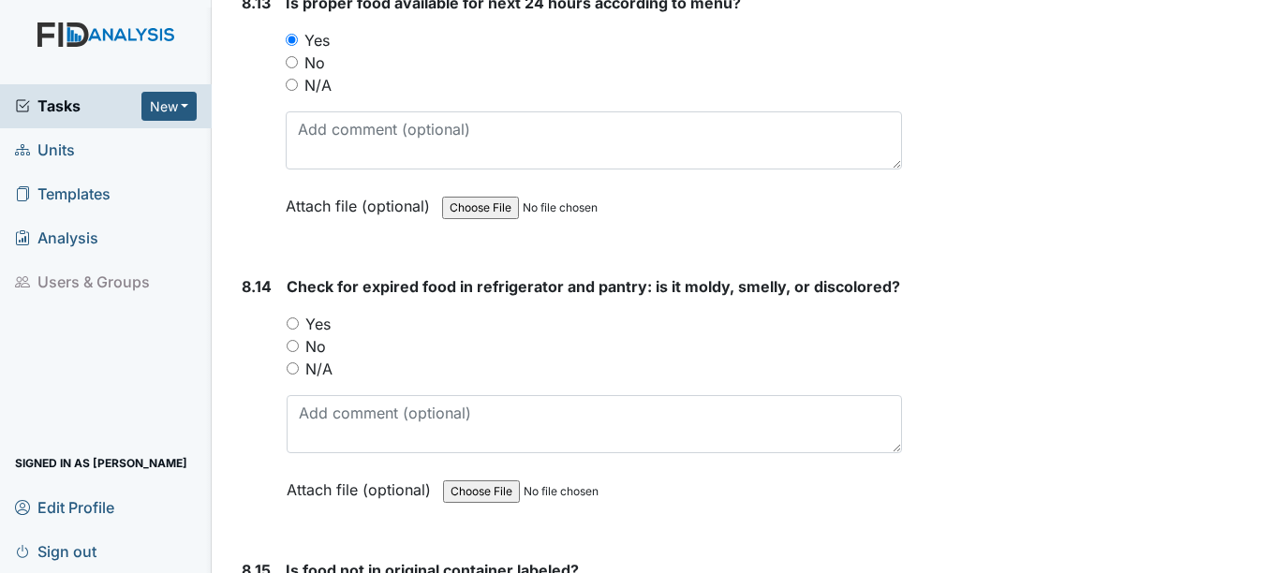
click at [295, 330] on input "Yes" at bounding box center [293, 324] width 12 height 12
radio input "true"
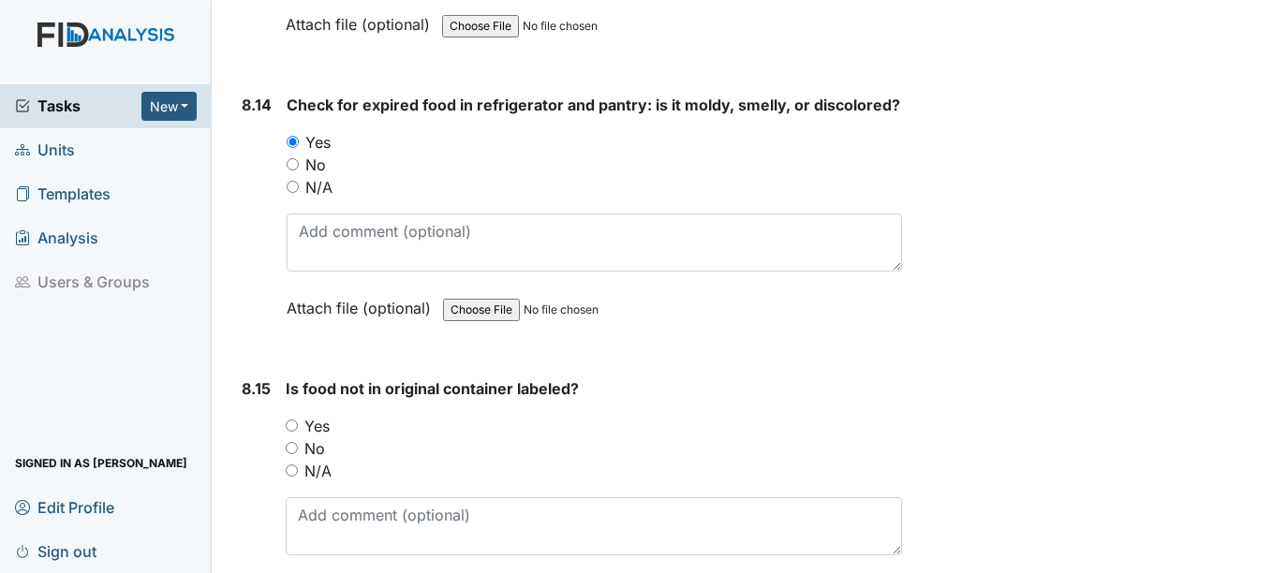
scroll to position [18080, 0]
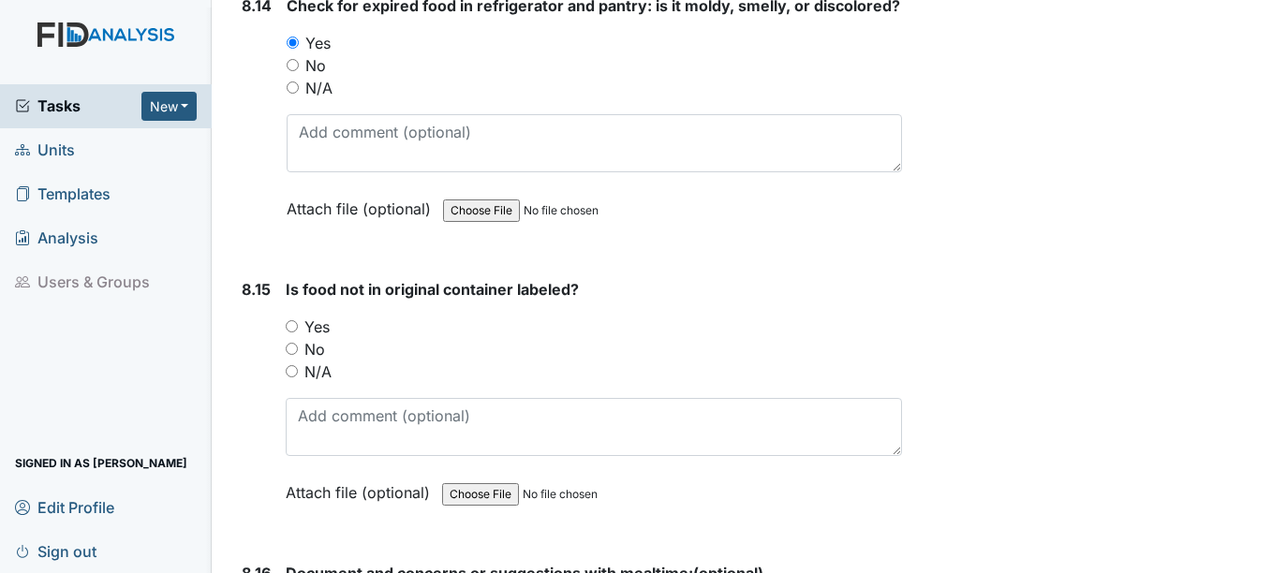
click at [292, 333] on input "Yes" at bounding box center [292, 326] width 12 height 12
radio input "true"
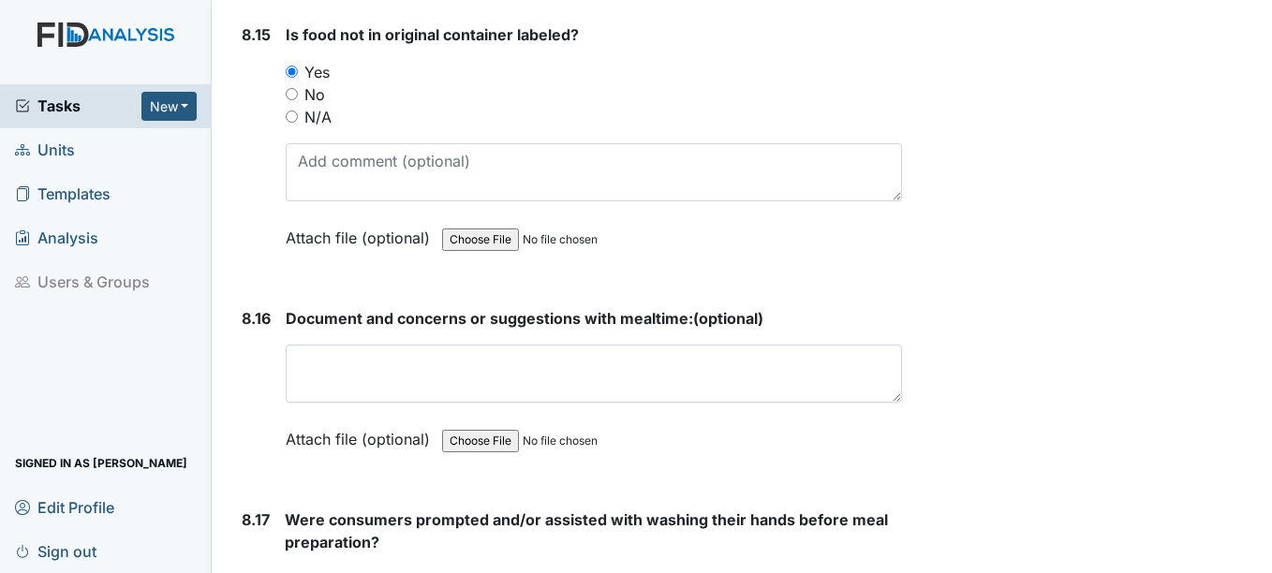
scroll to position [18361, 0]
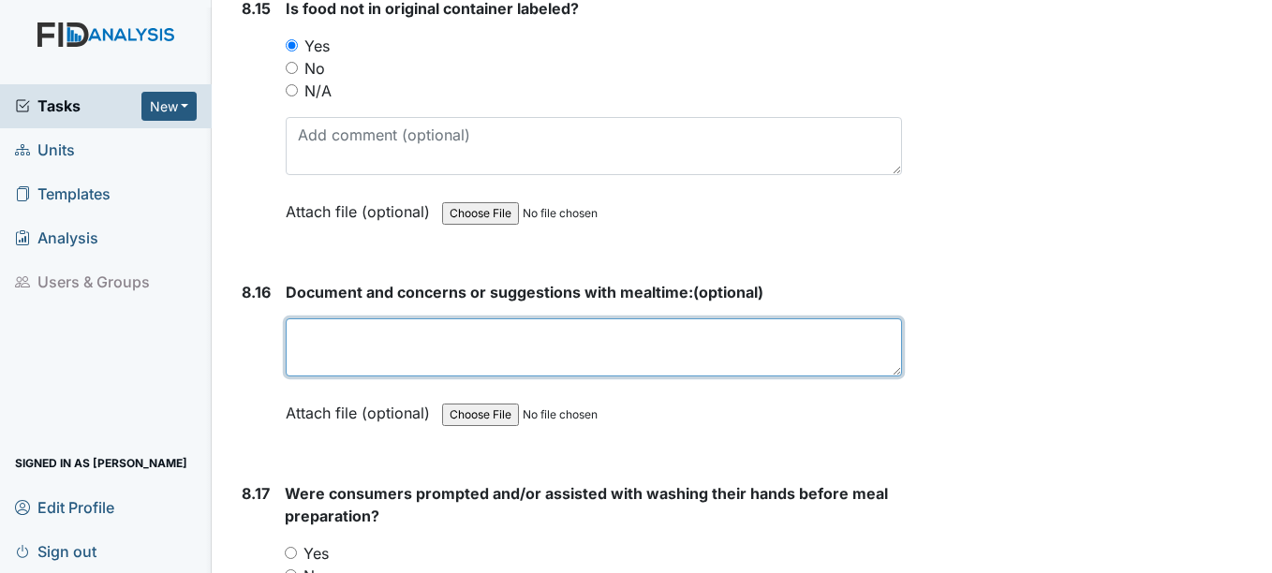
click at [338, 363] on textarea at bounding box center [593, 348] width 615 height 58
type textarea "n"
click at [462, 356] on textarea "reminded staff to encourage hand over hand assistance" at bounding box center [593, 348] width 615 height 58
click at [689, 358] on textarea "reminded staff to promote hand over hand assistance" at bounding box center [593, 348] width 615 height 58
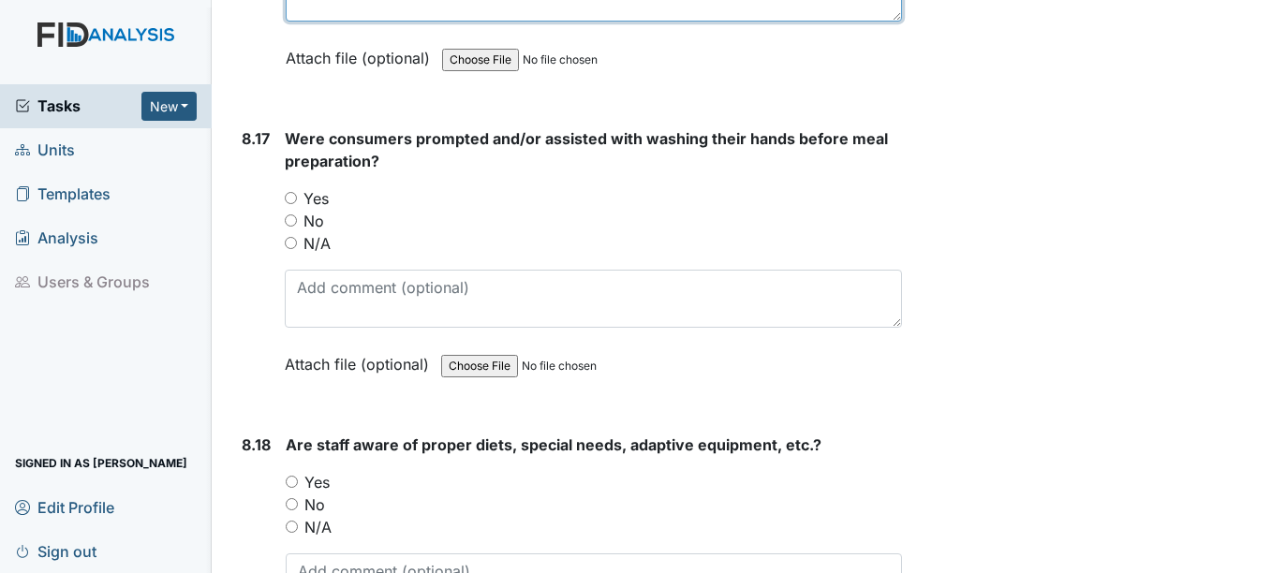
scroll to position [18736, 0]
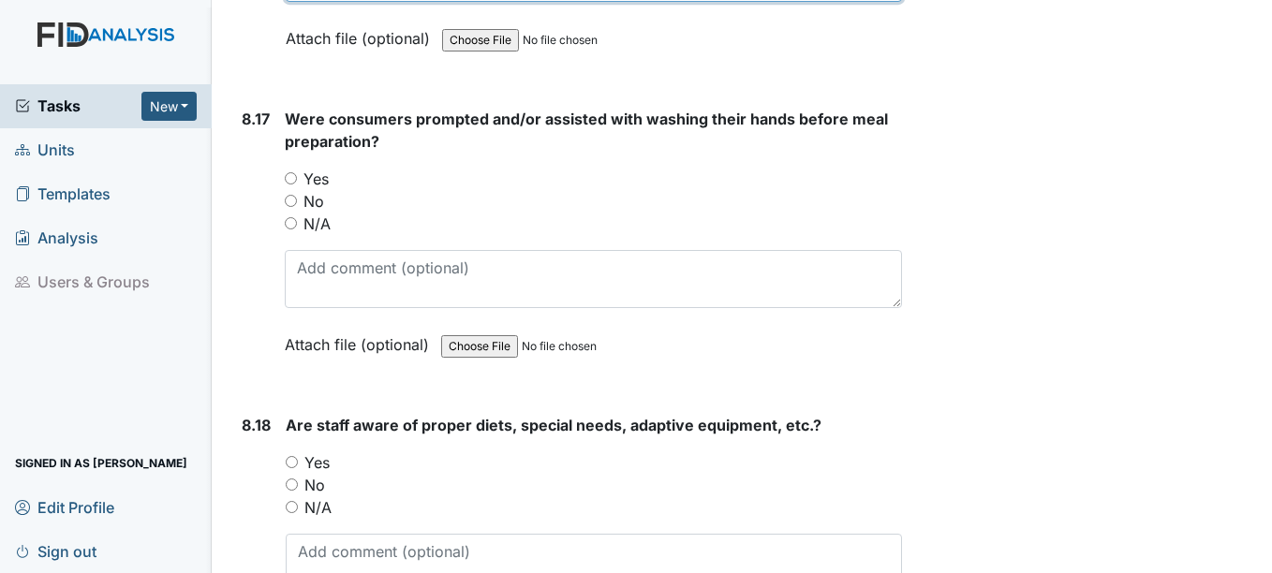
type textarea "reminded staff to promote hand over hand assistance when consumers are served"
click at [291, 185] on input "Yes" at bounding box center [291, 178] width 12 height 12
radio input "true"
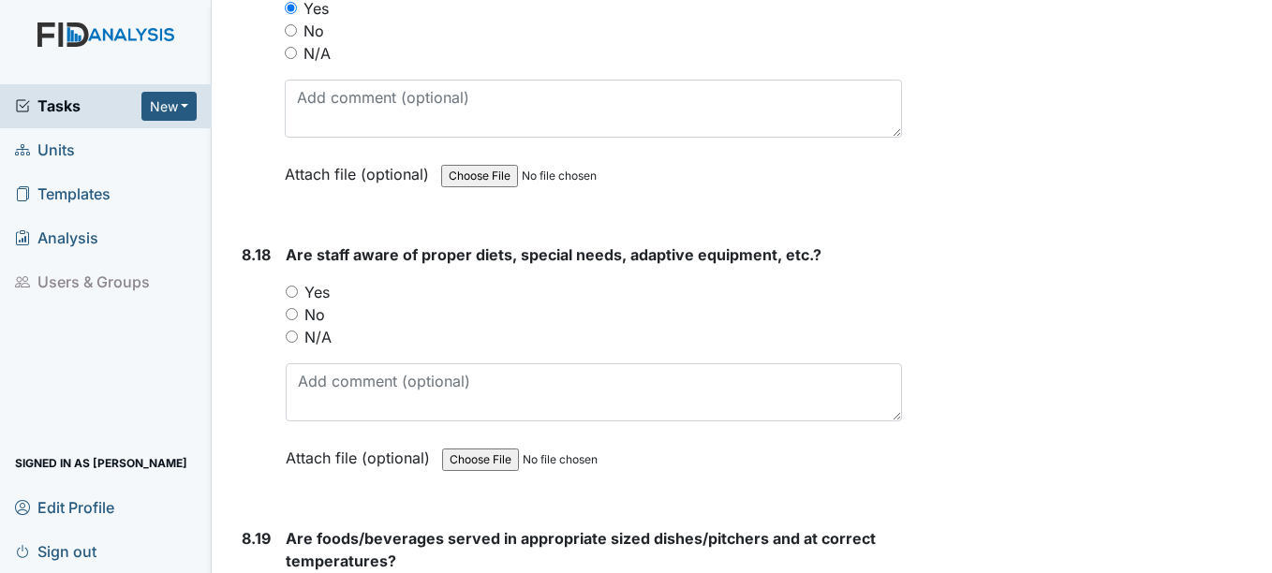
scroll to position [18923, 0]
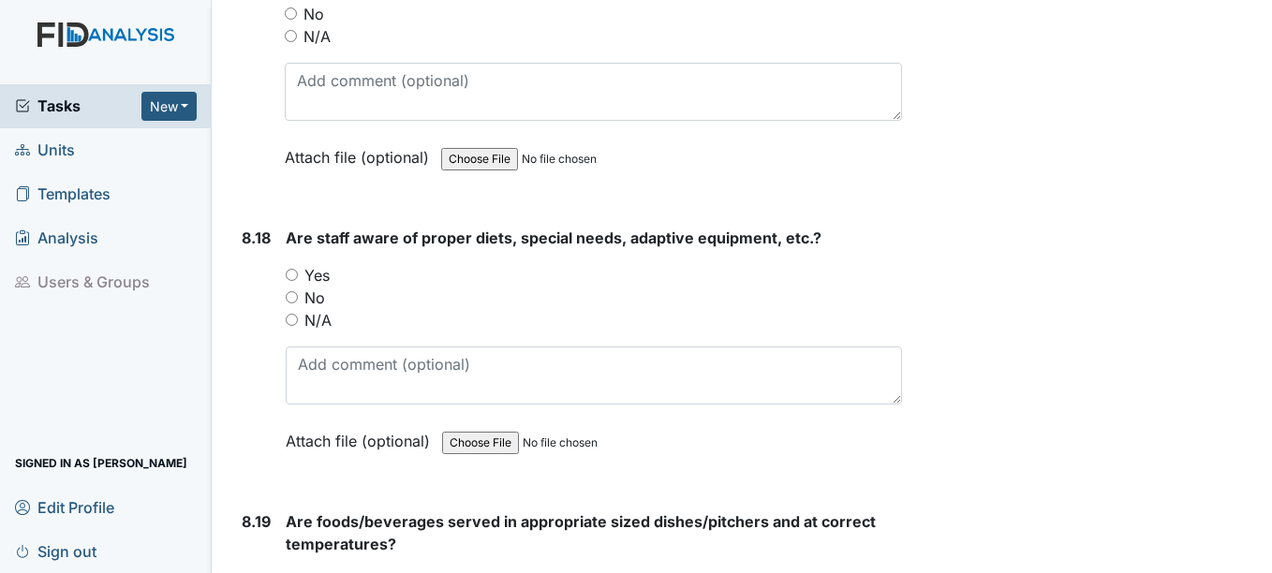
click at [293, 281] on input "Yes" at bounding box center [292, 275] width 12 height 12
radio input "true"
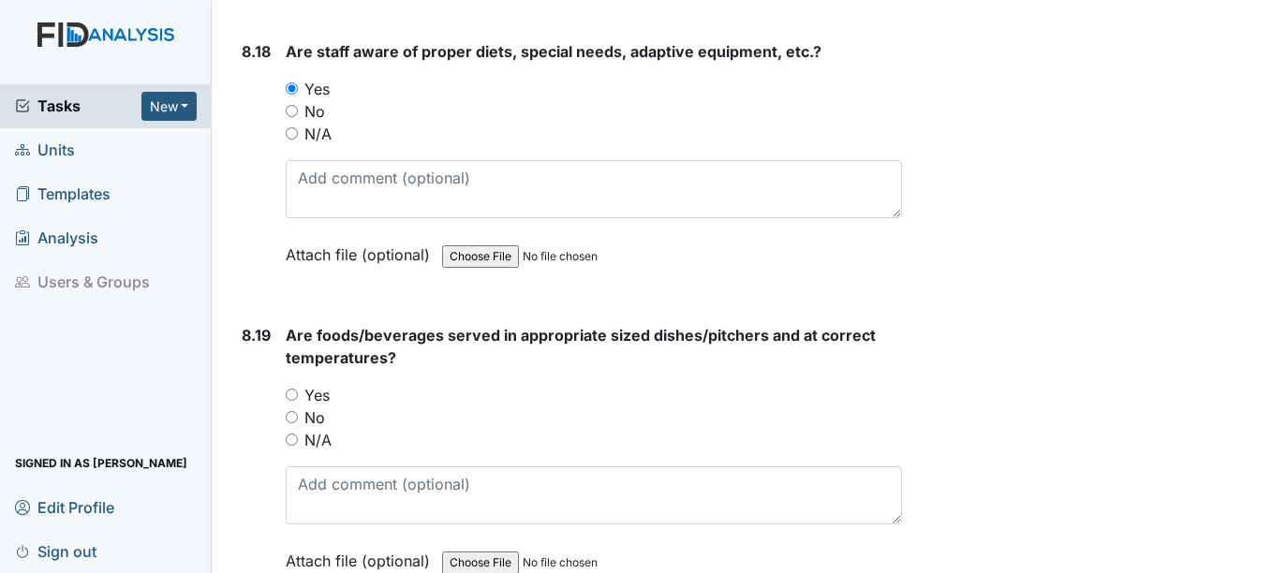
scroll to position [19204, 0]
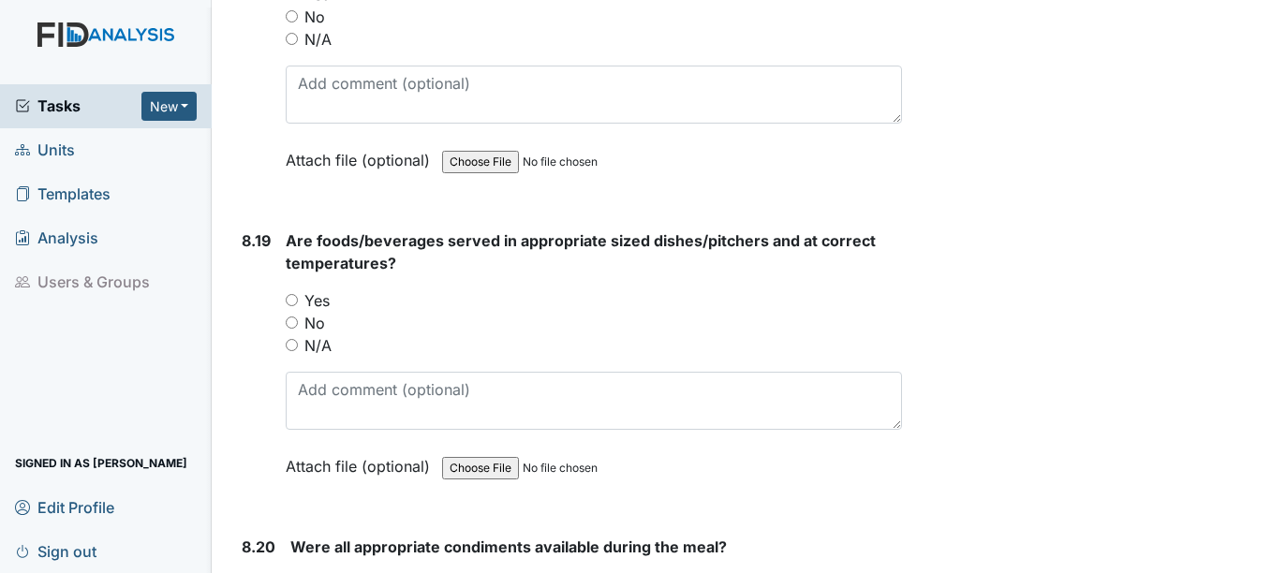
click at [292, 306] on input "Yes" at bounding box center [292, 300] width 12 height 12
radio input "true"
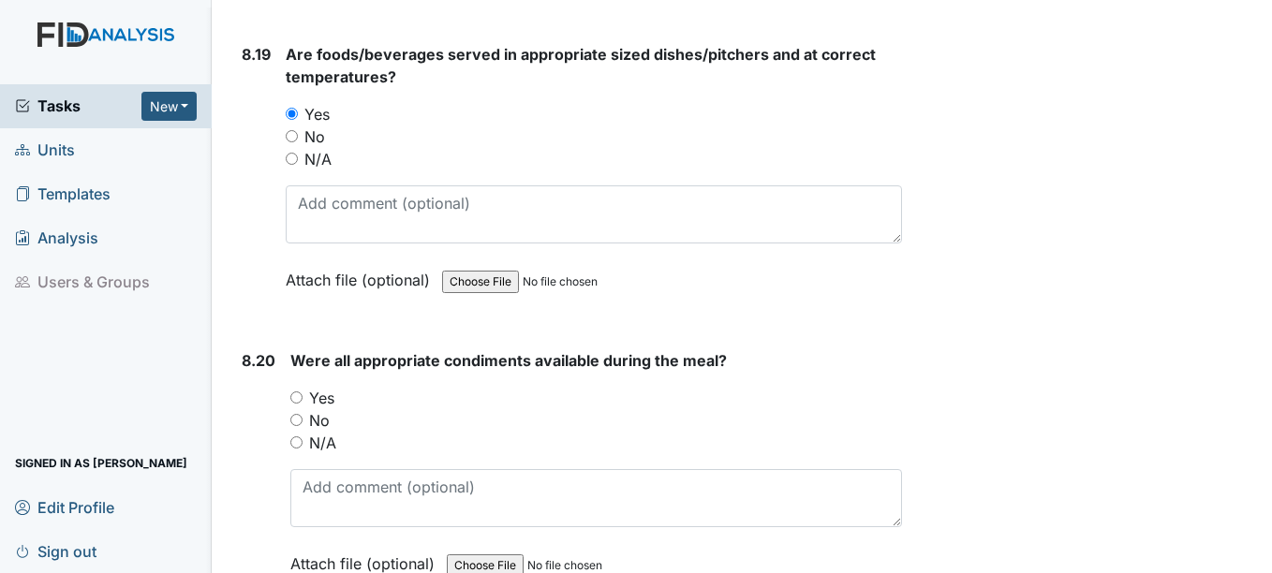
scroll to position [19391, 0]
click at [301, 403] on input "Yes" at bounding box center [296, 397] width 12 height 12
radio input "true"
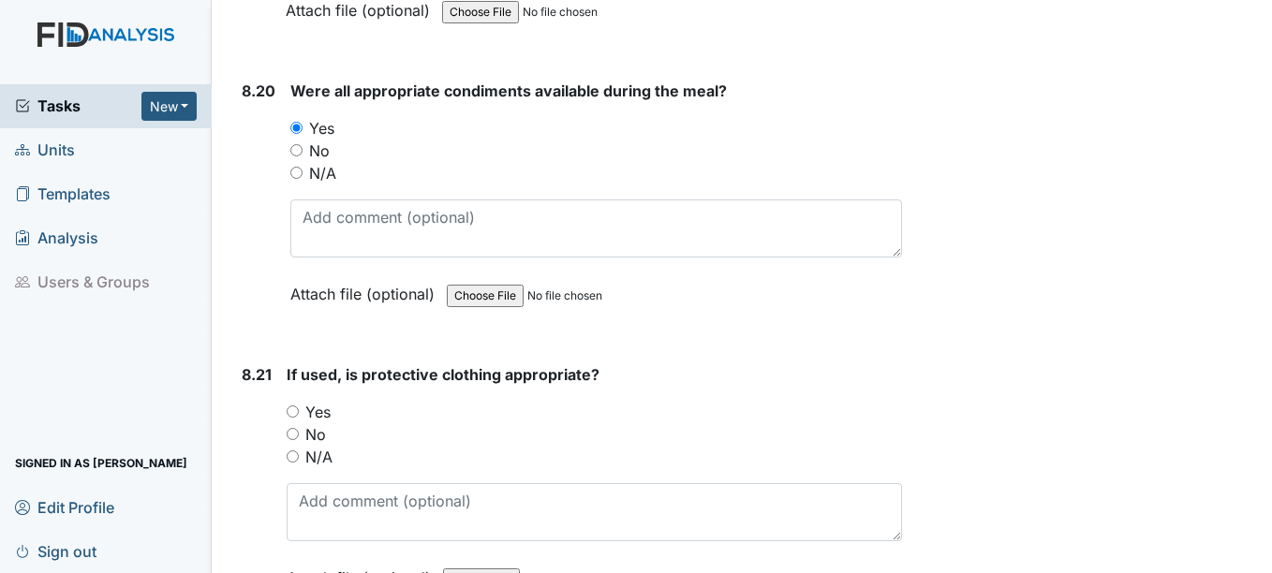
scroll to position [19672, 0]
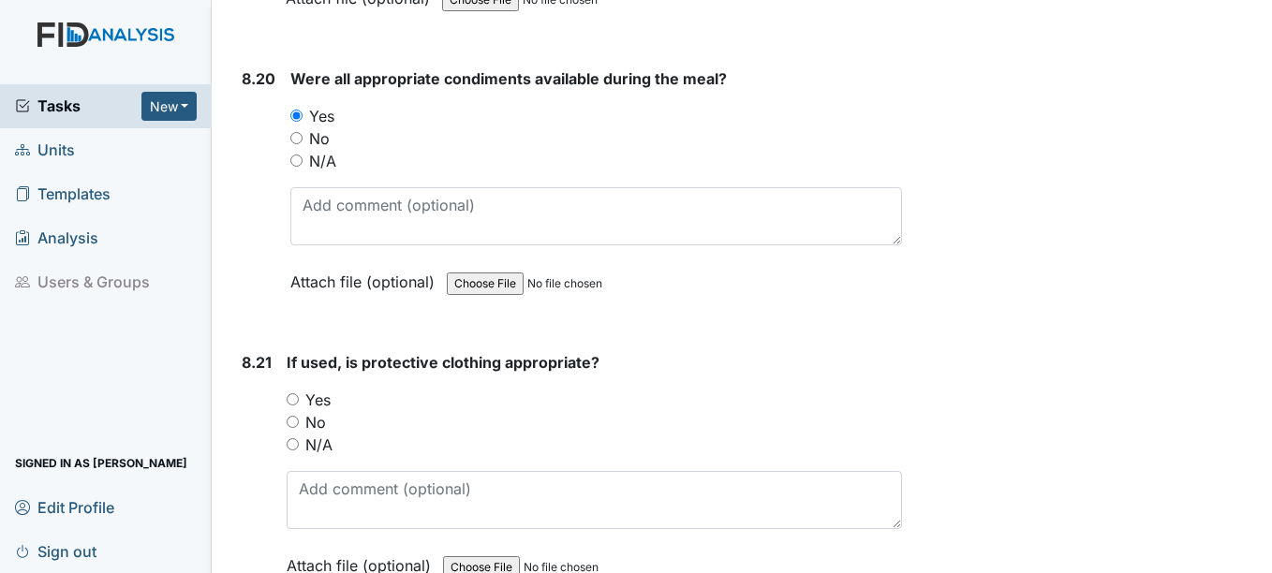
click at [293, 406] on input "Yes" at bounding box center [293, 399] width 12 height 12
radio input "true"
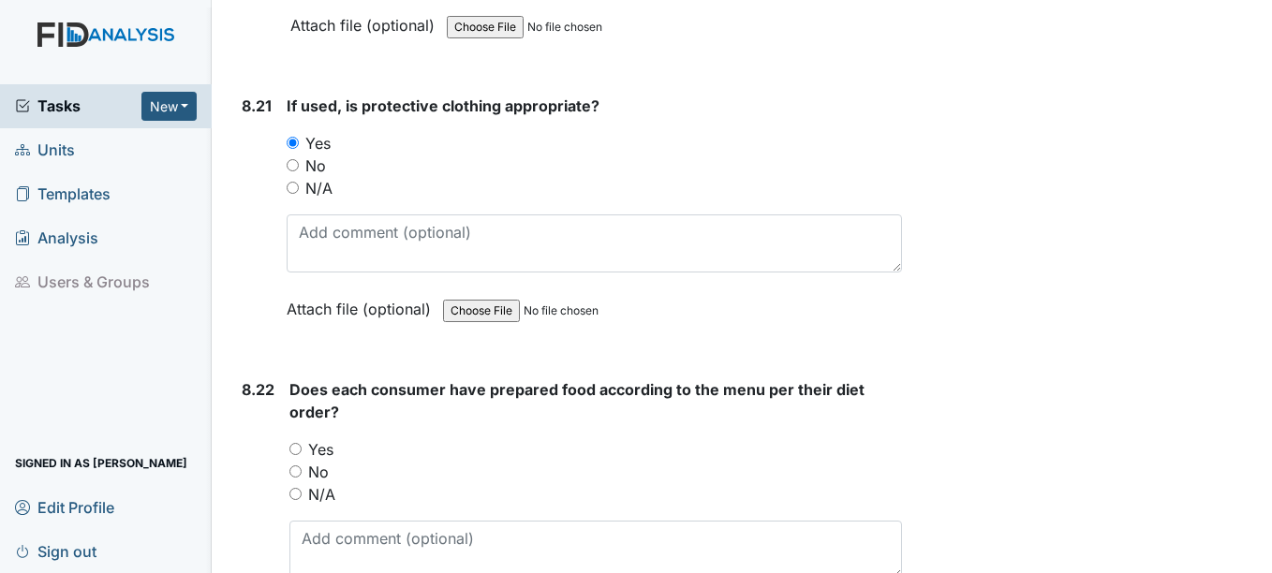
scroll to position [20047, 0]
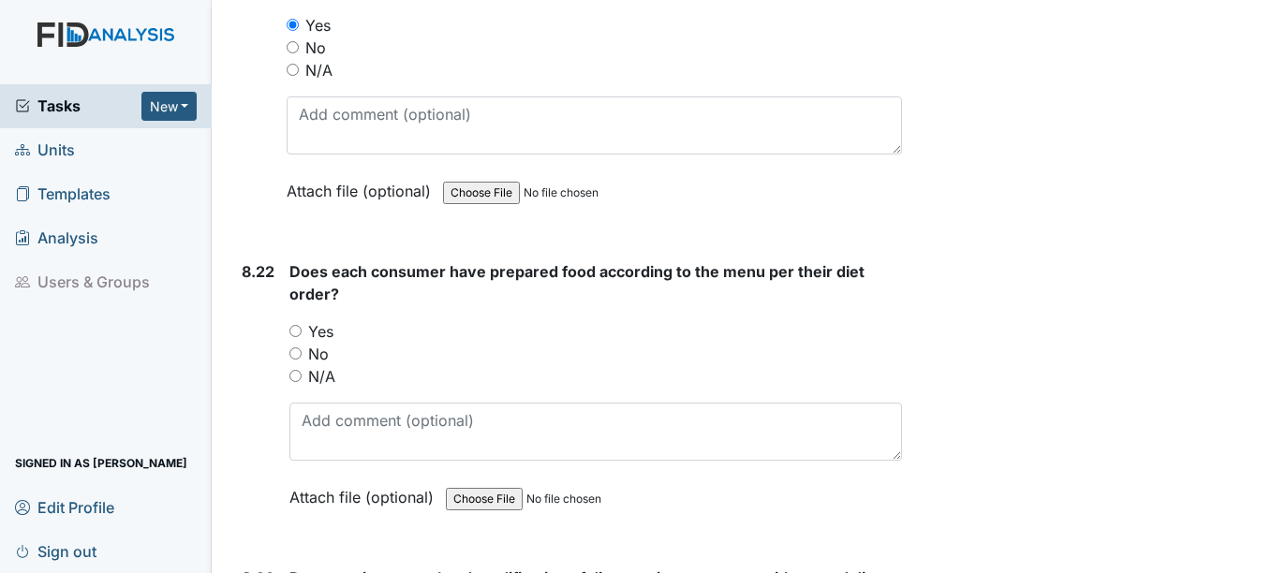
click at [298, 337] on input "Yes" at bounding box center [295, 331] width 12 height 12
radio input "true"
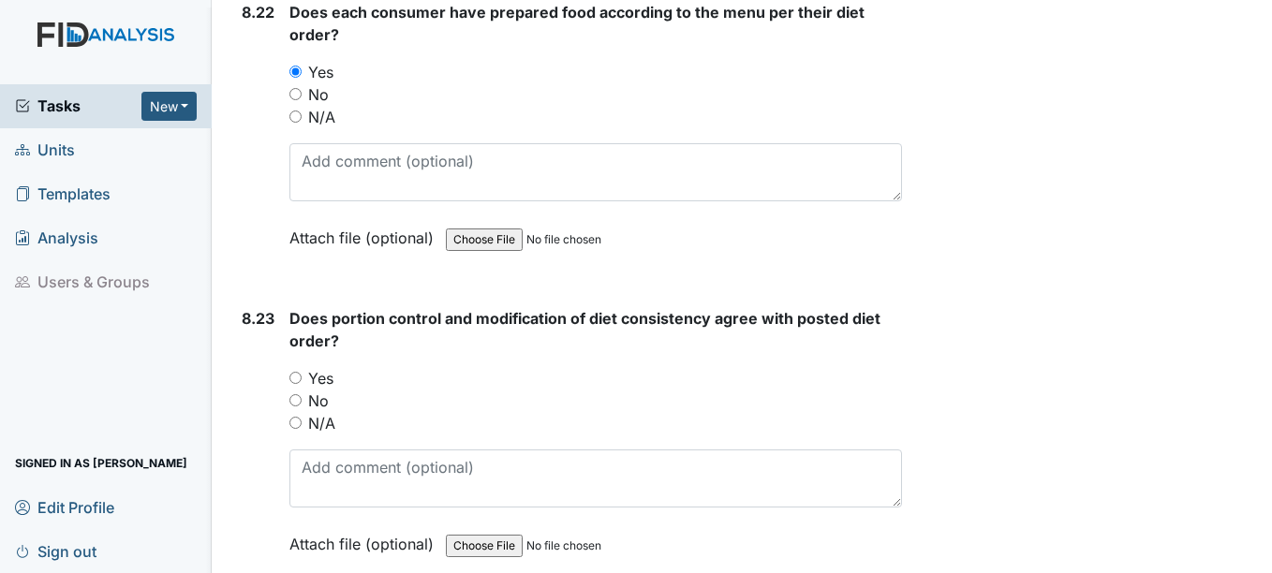
scroll to position [20328, 0]
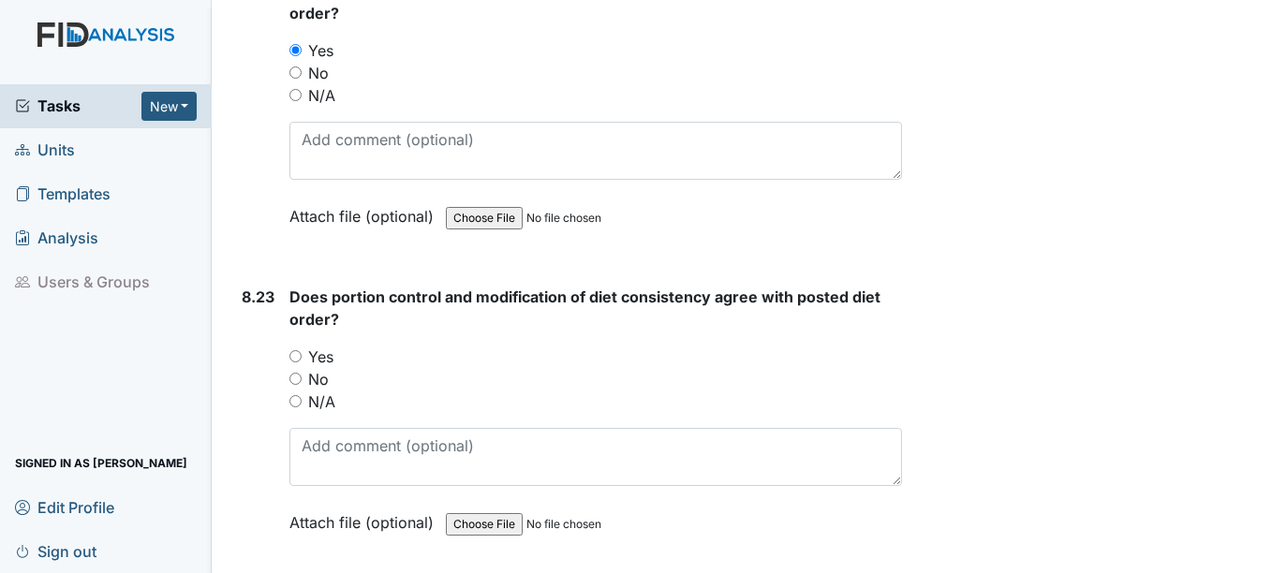
click at [297, 363] on input "Yes" at bounding box center [295, 356] width 12 height 12
radio input "true"
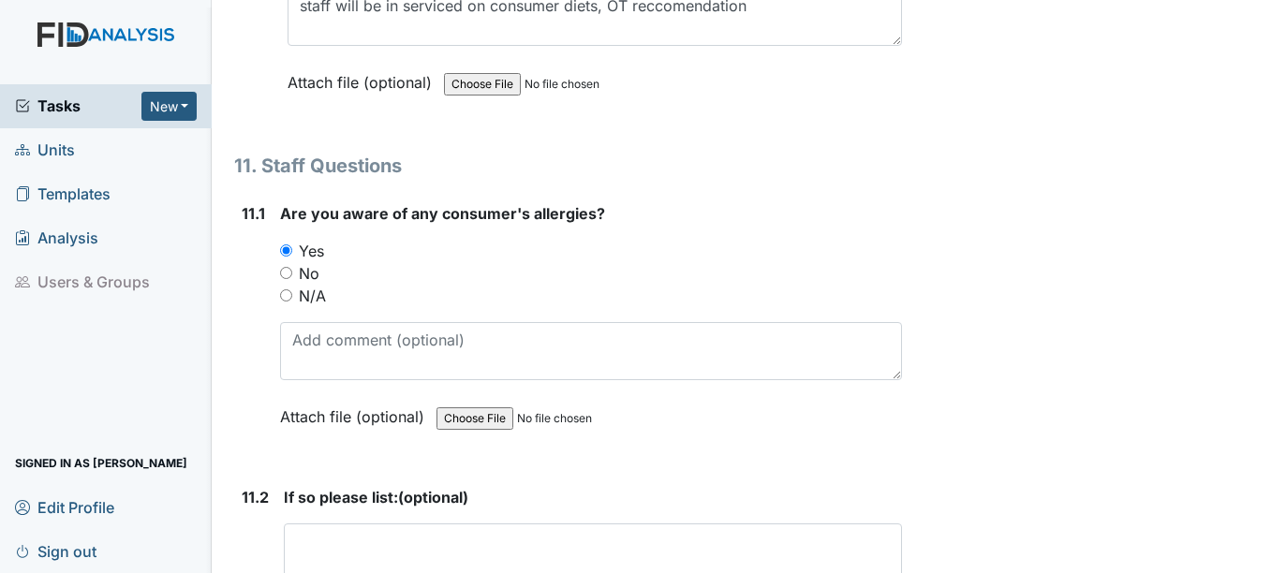
scroll to position [30258, 0]
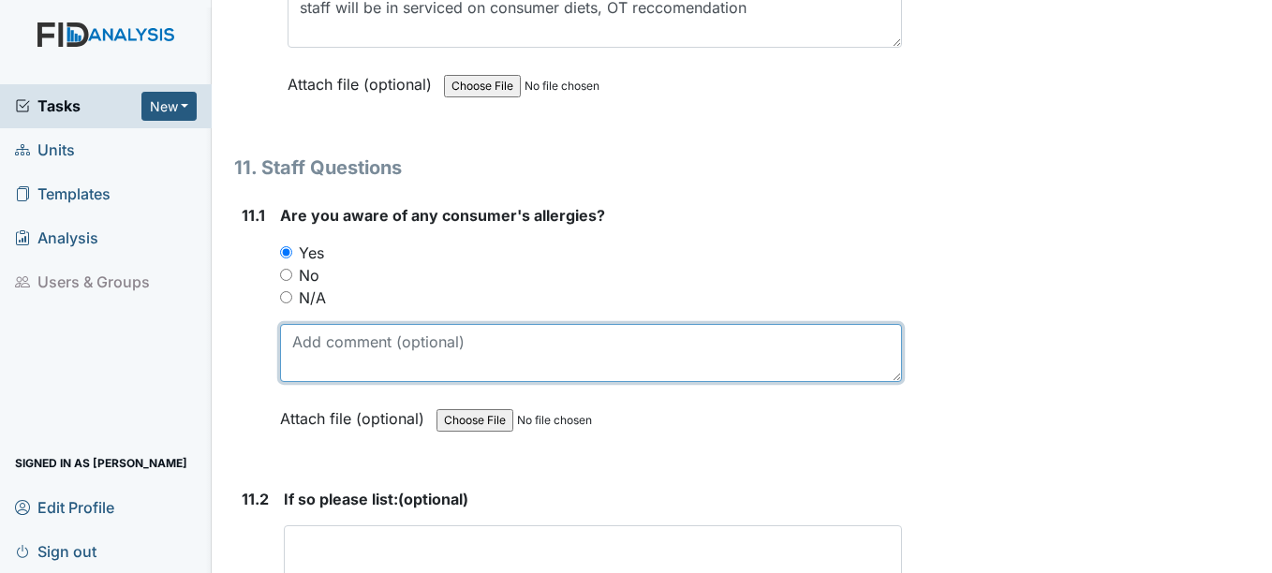
click at [325, 382] on textarea at bounding box center [590, 353] width 621 height 58
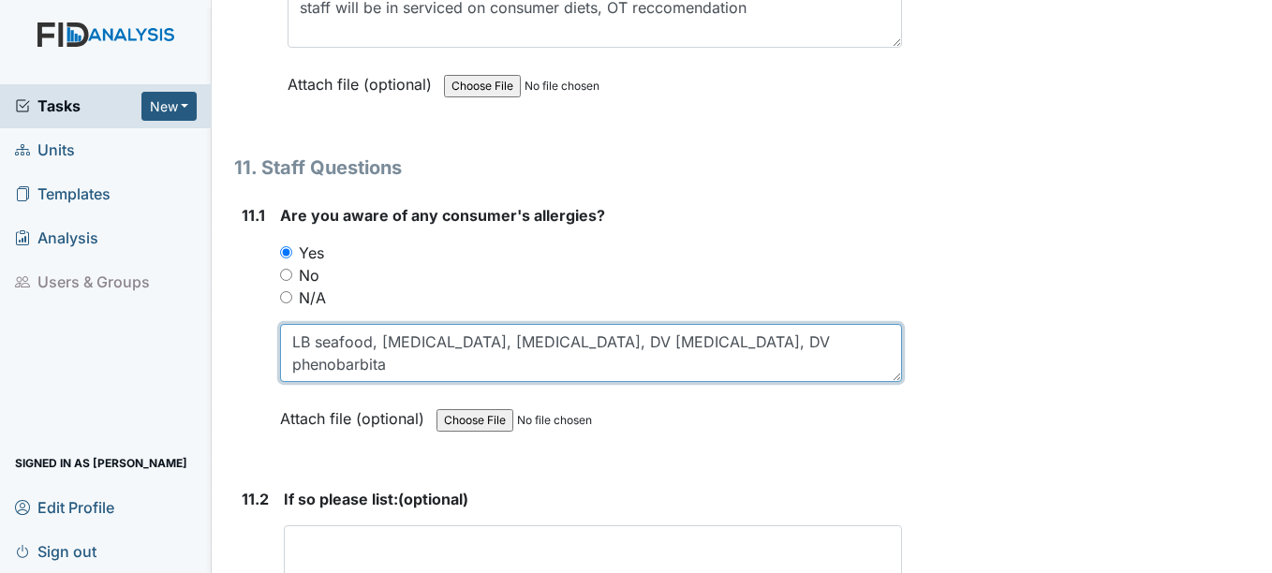
type textarea "LB seafood, codeine, luvox, DV metformin, DV phenobarbital"
drag, startPoint x: 727, startPoint y: 365, endPoint x: 298, endPoint y: 375, distance: 429.1
click at [289, 368] on textarea "LB seafood, codeine, luvox, DV metformin, DV phenobarbital" at bounding box center [590, 353] width 621 height 58
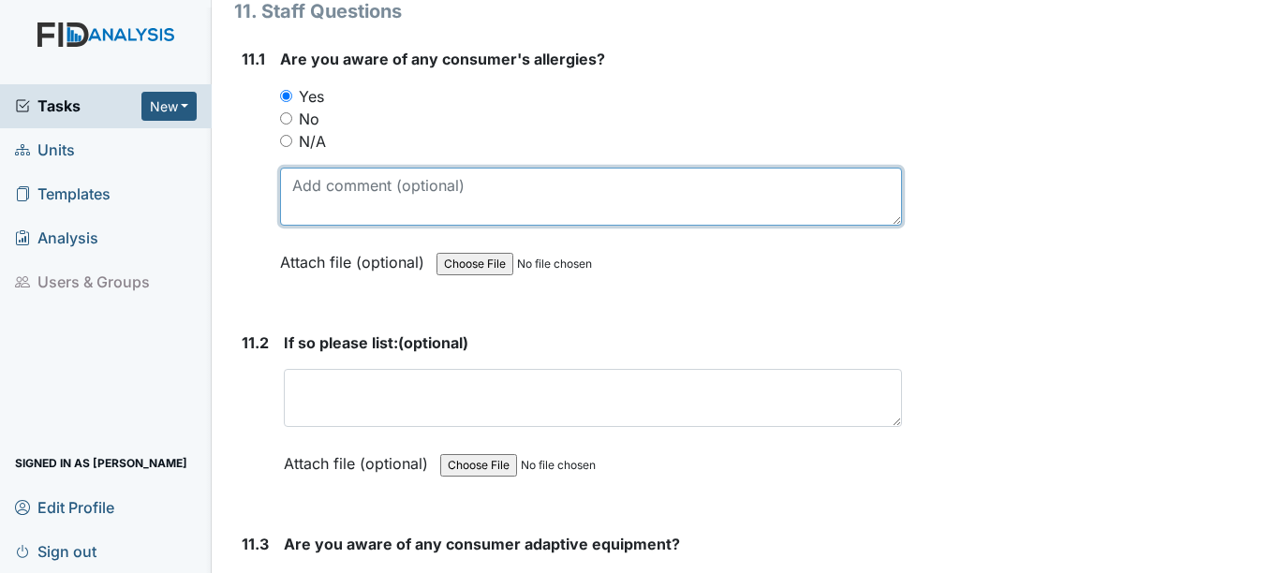
scroll to position [30445, 0]
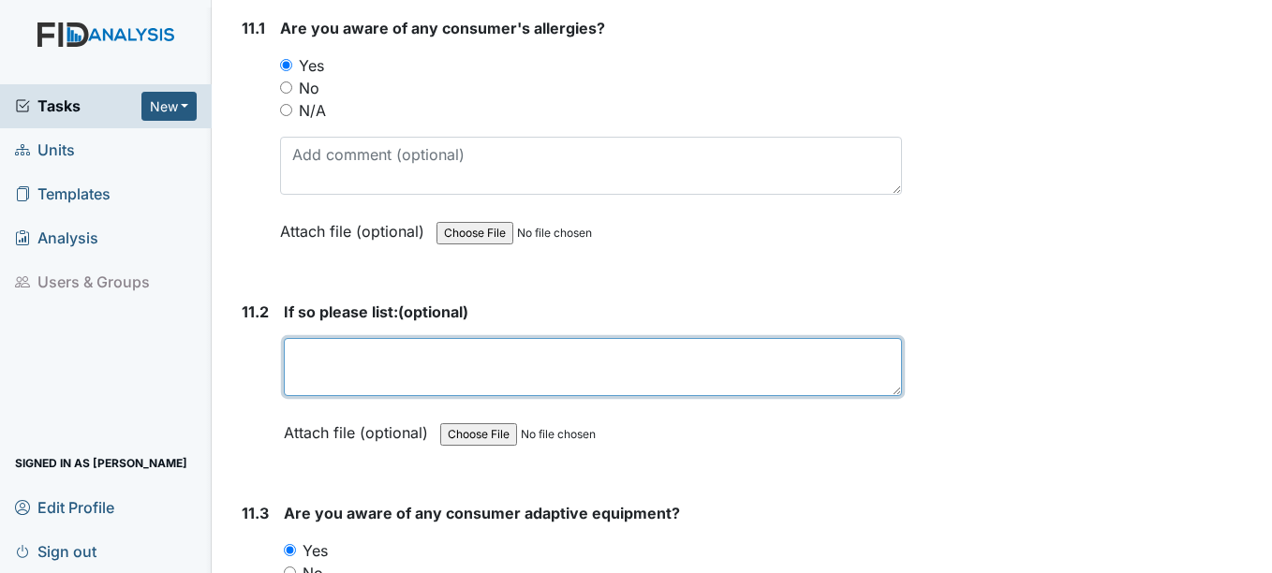
click at [310, 376] on textarea at bounding box center [592, 367] width 617 height 58
paste textarea "LB seafood, codeine, luvox, DV metformin, DV phenobarbital"
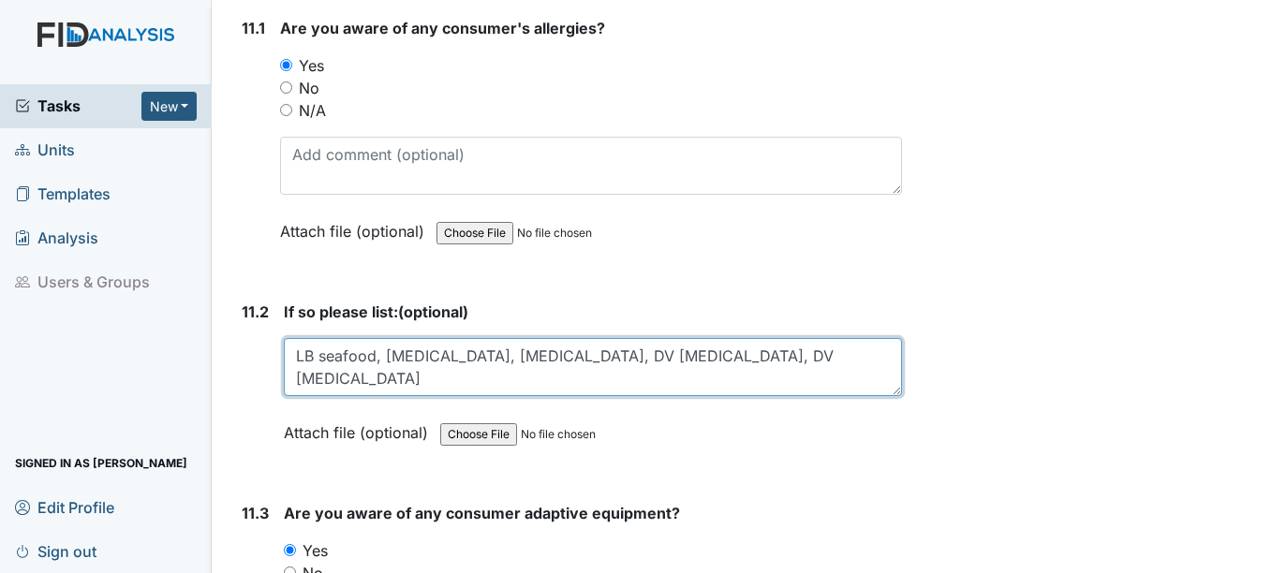
click at [464, 378] on textarea "LB seafood, codeine, luvox, DV metformin, DV phenobarbital" at bounding box center [592, 367] width 617 height 58
click at [749, 378] on textarea "LB seafood, codeine, Luvox, DV metformin, DV phenobarbital" at bounding box center [592, 367] width 617 height 58
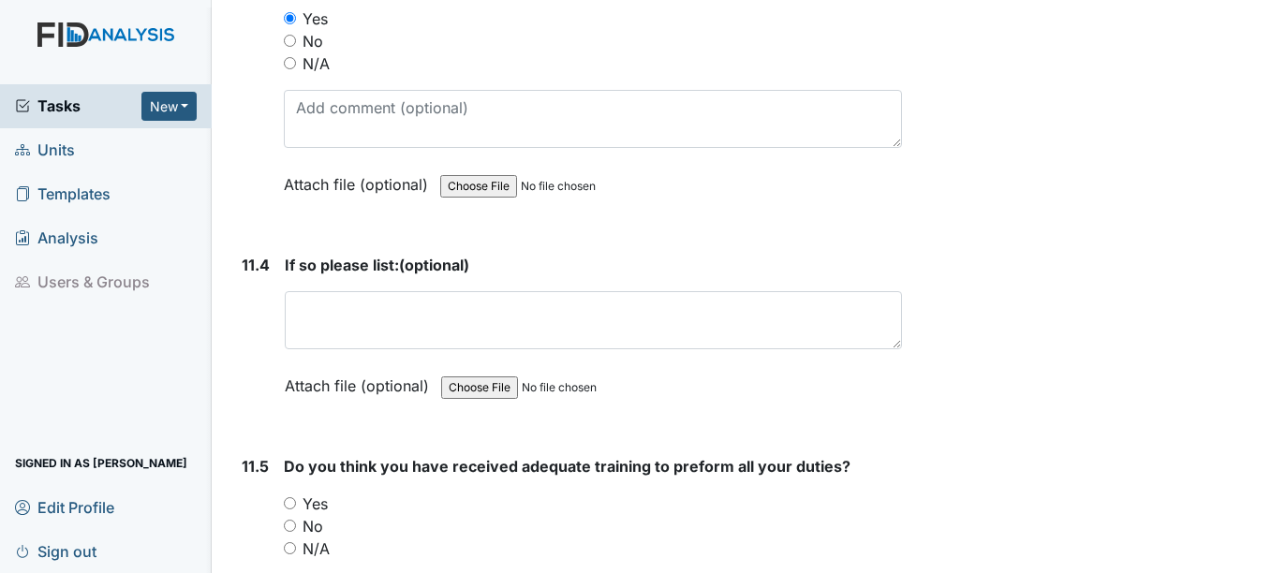
scroll to position [31007, 0]
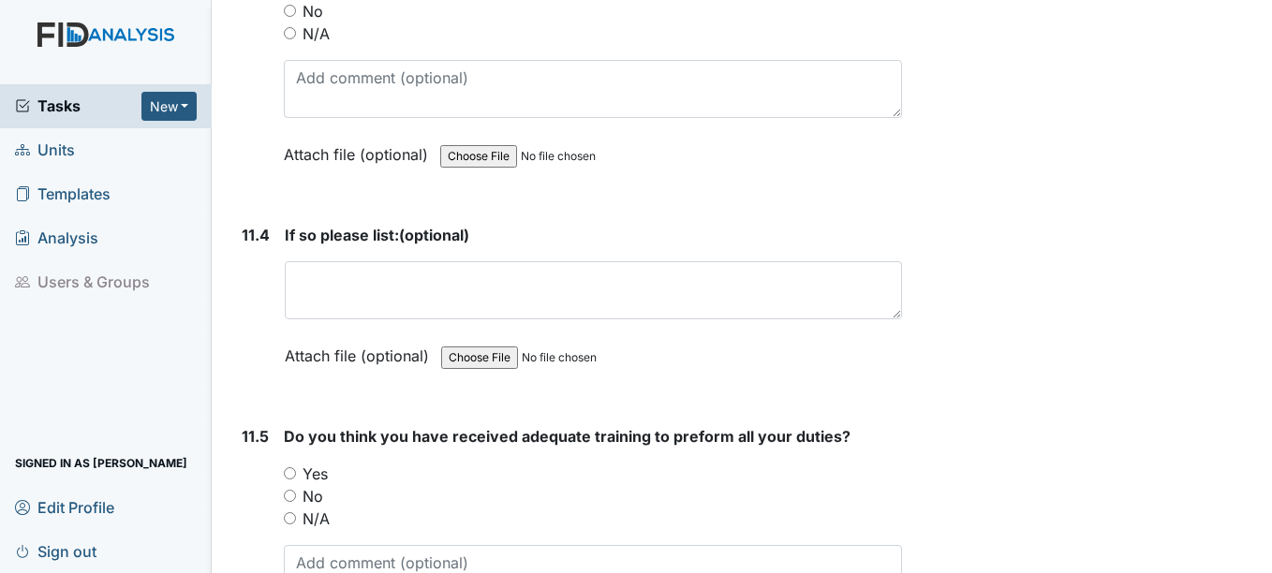
type textarea "LB seafood, codeine, Luvox, DV metformin, DV phenobarbital, MA seasonal"
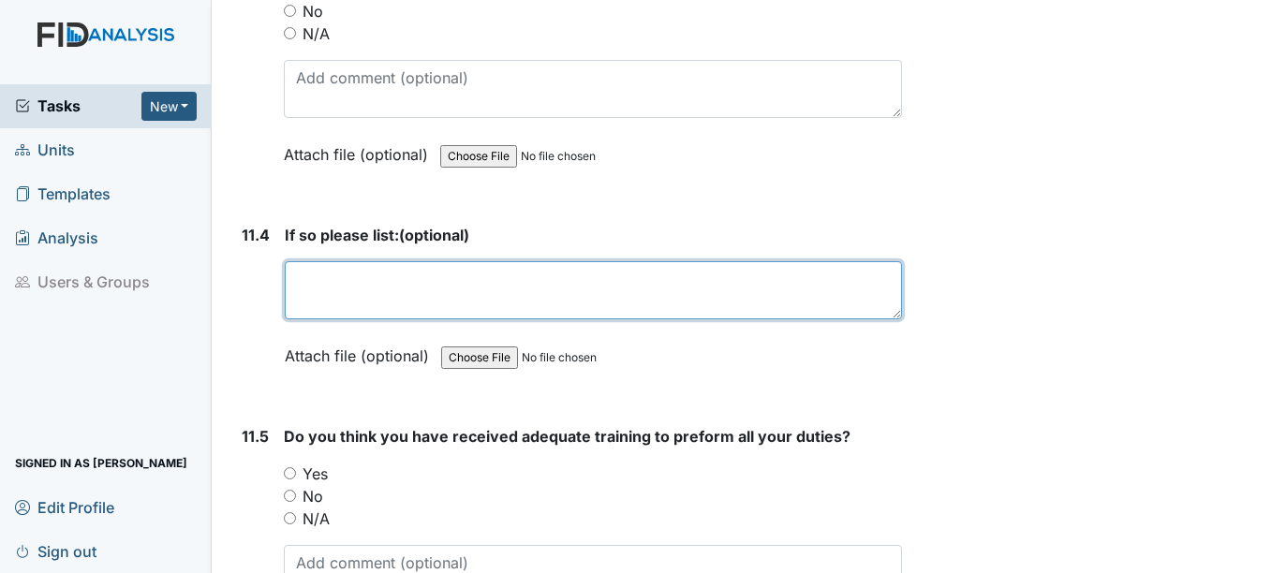
click at [332, 304] on textarea at bounding box center [593, 290] width 616 height 58
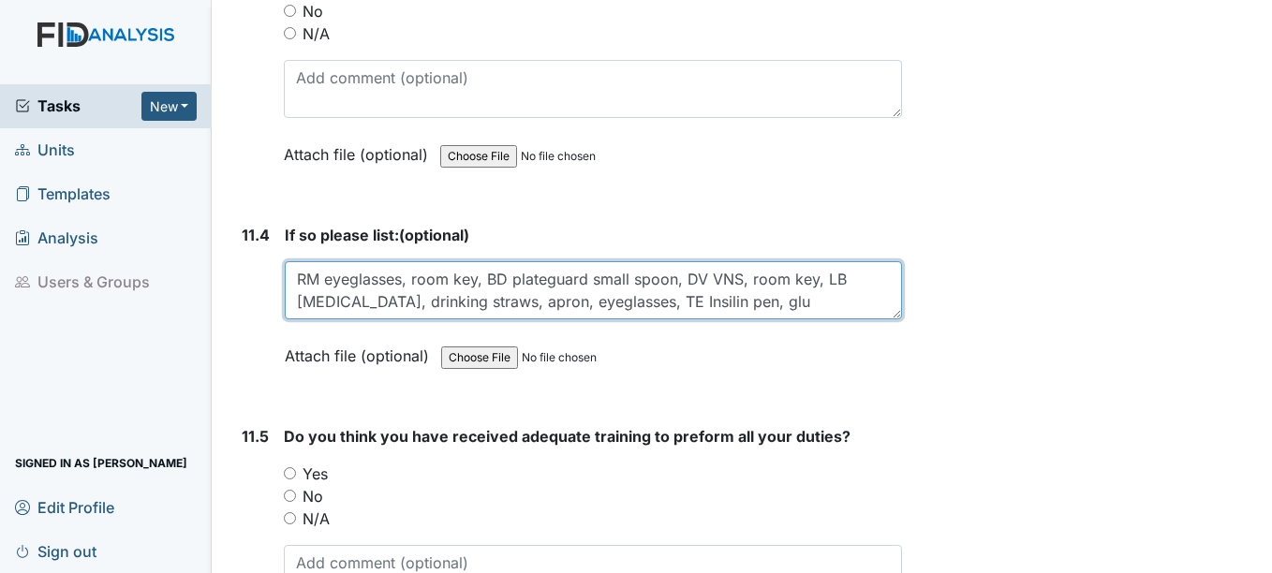
click at [649, 316] on textarea "RM eyeglasses, room key, BD plateguard small spoon, DV VNS, room key, LB Epipen…" at bounding box center [593, 290] width 616 height 58
click at [744, 319] on textarea "RM eyeglasses, room key, BD plateguard small spoon, DV VNS, room key, LB Epipen…" at bounding box center [593, 290] width 616 height 58
drag, startPoint x: 744, startPoint y: 323, endPoint x: 847, endPoint y: 323, distance: 103.0
click at [747, 319] on textarea "RM eyeglasses, room key, BD plateguard small spoon, DV VNS, room key, LB Epipen…" at bounding box center [593, 290] width 616 height 58
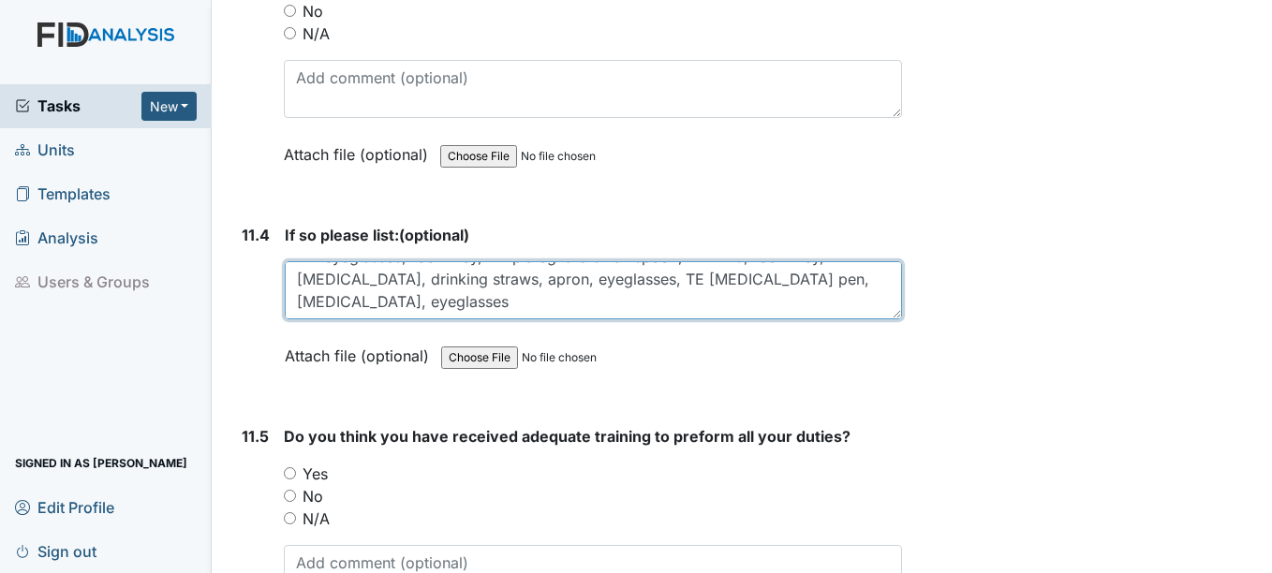
type textarea "RM eyeglasses, room key, BD plateguard small spoon, DV VNS, room key, LB Epipen…"
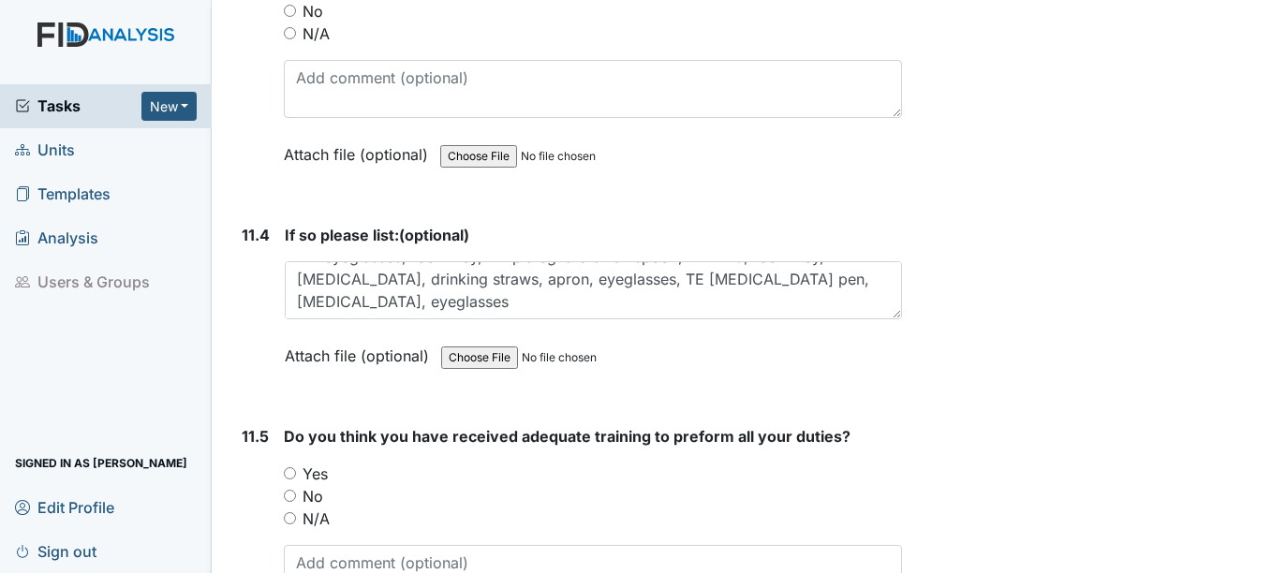
click at [292, 480] on input "Yes" at bounding box center [290, 473] width 12 height 12
radio input "true"
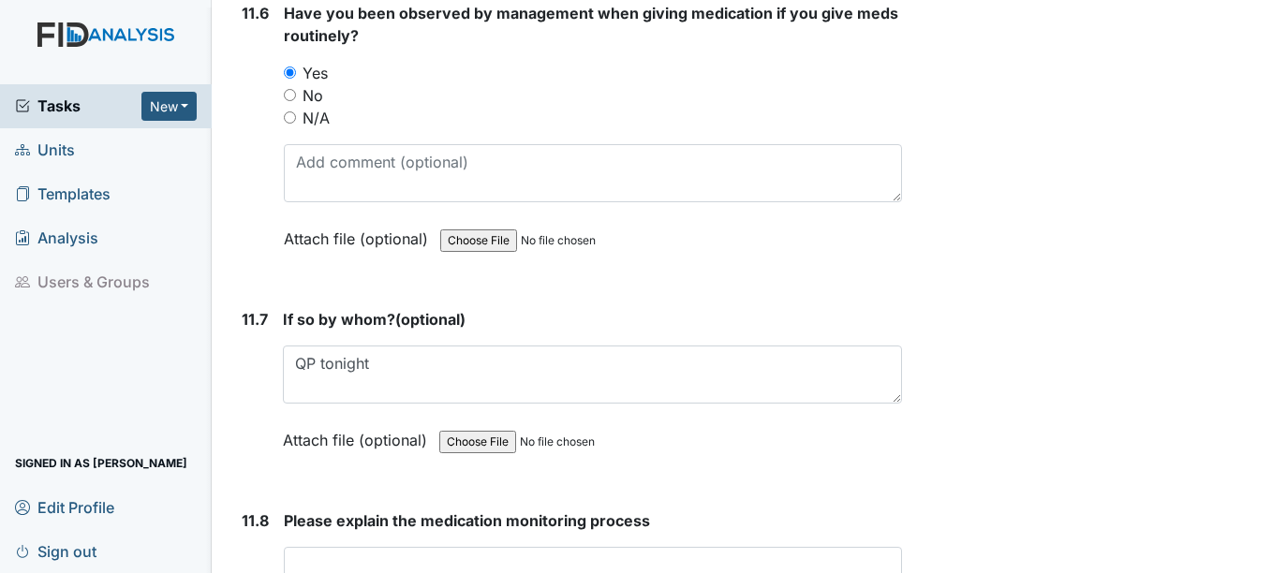
scroll to position [31851, 0]
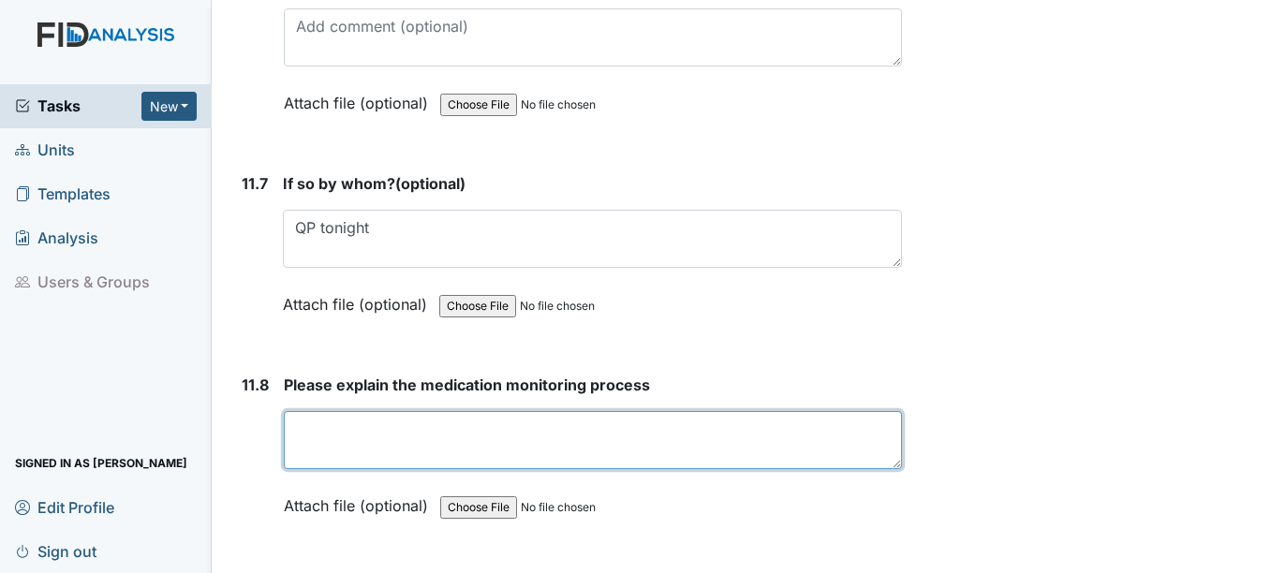
click at [312, 455] on textarea at bounding box center [592, 440] width 617 height 58
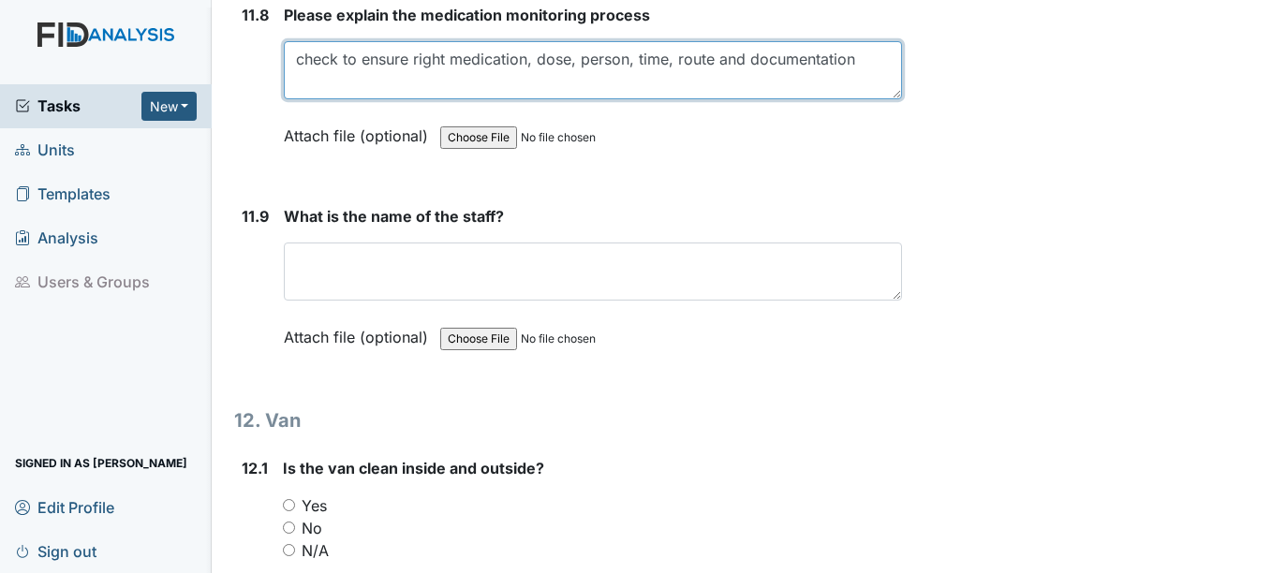
scroll to position [32225, 0]
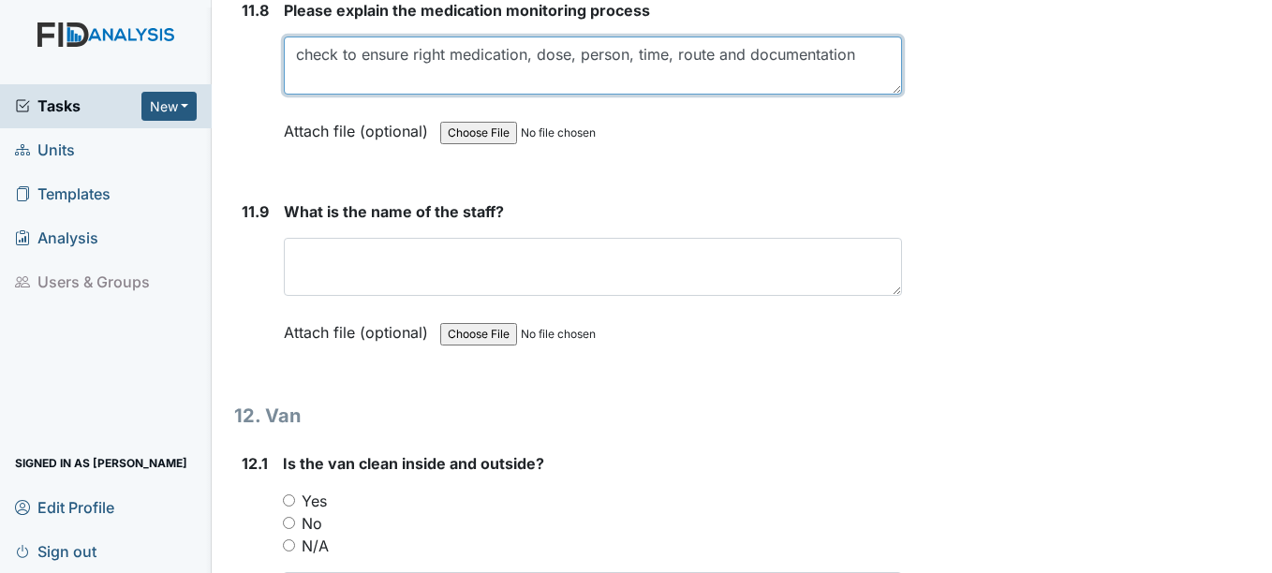
type textarea "check to ensure right medication, dose, person, time, route and documentation"
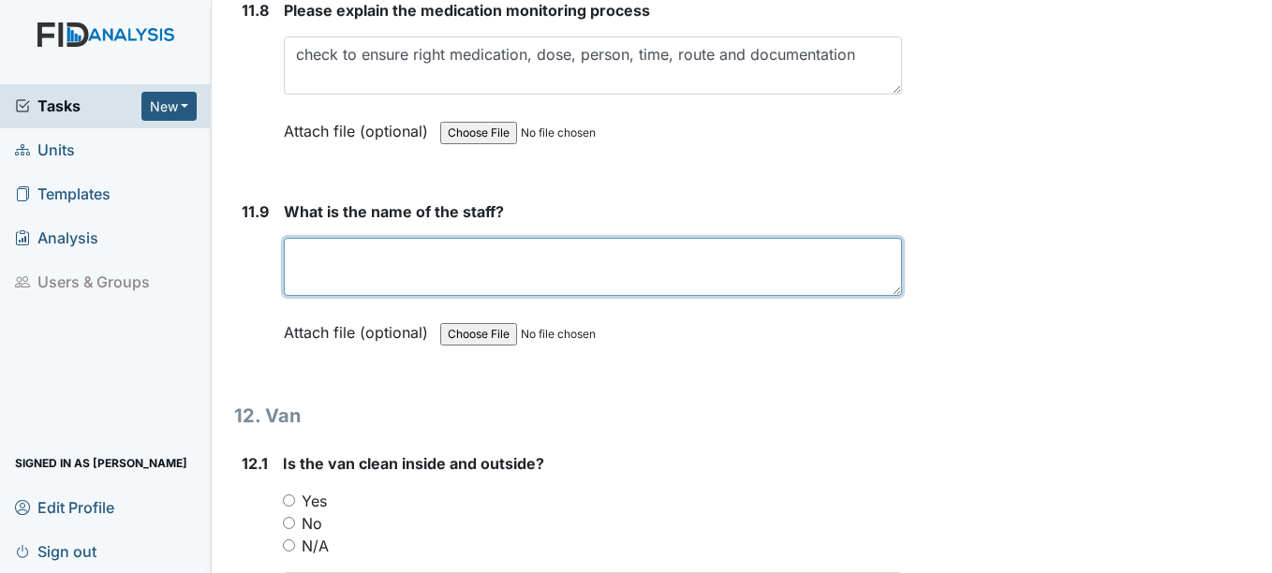
click at [392, 283] on textarea at bounding box center [592, 267] width 617 height 58
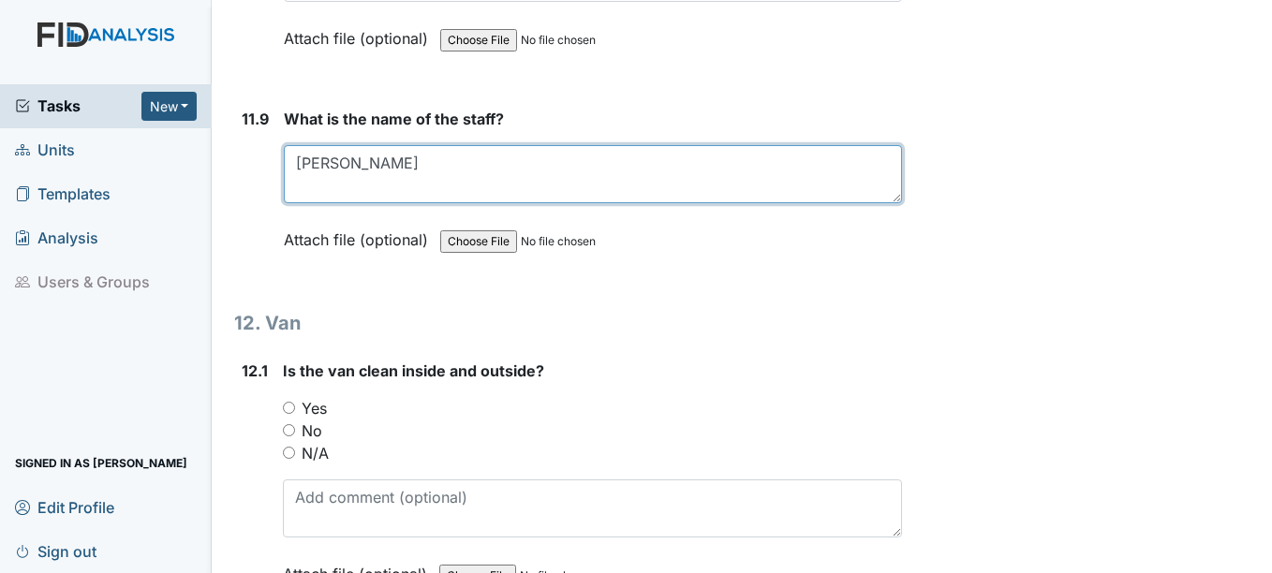
scroll to position [32506, 0]
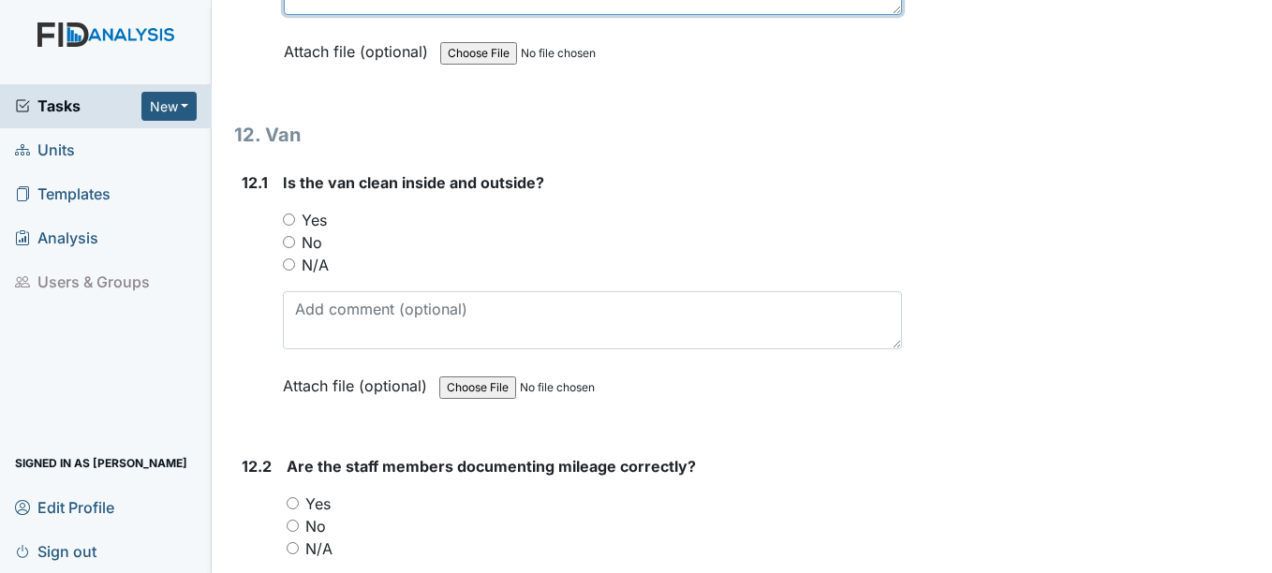
type textarea "Candice Shaw"
click at [286, 226] on input "Yes" at bounding box center [289, 220] width 12 height 12
radio input "true"
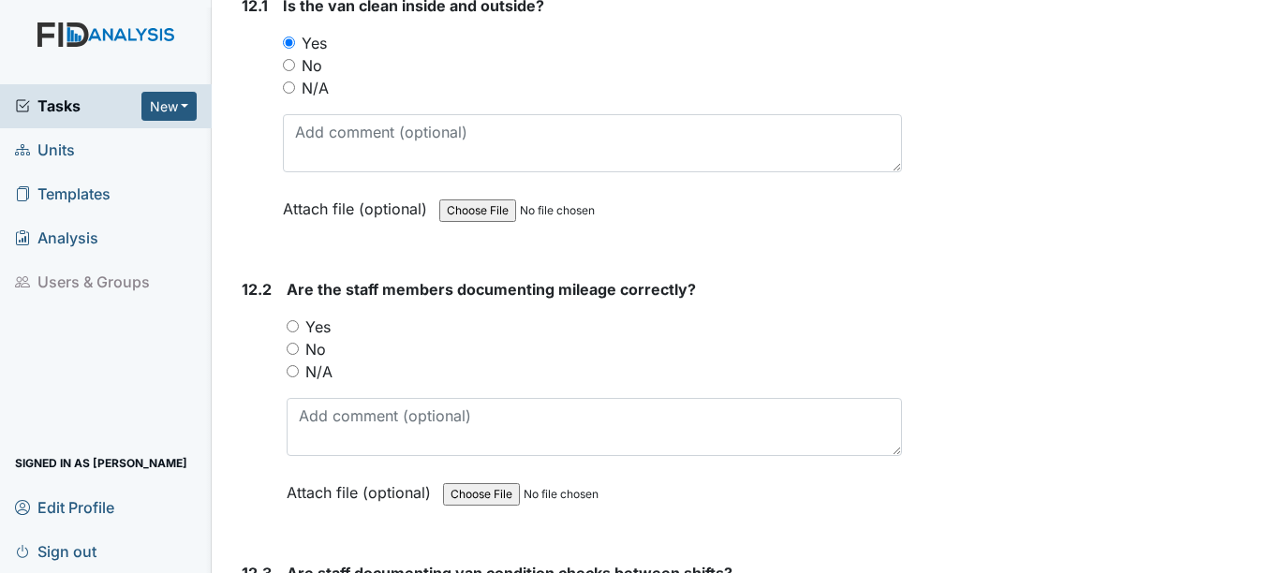
scroll to position [32694, 0]
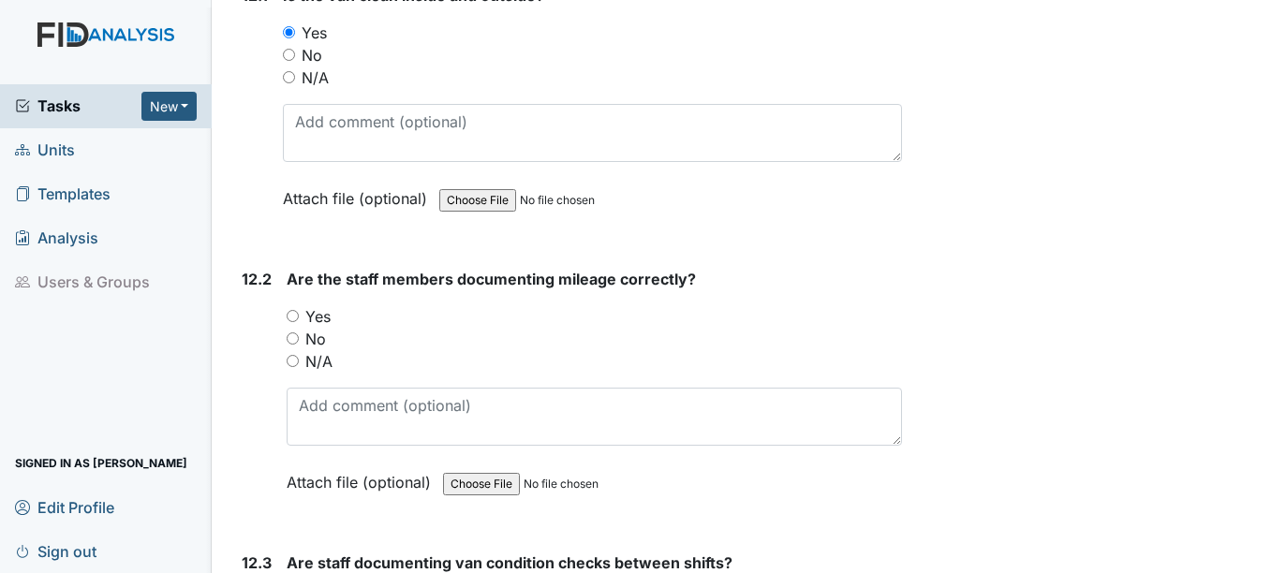
click at [299, 322] on input "Yes" at bounding box center [293, 316] width 12 height 12
radio input "true"
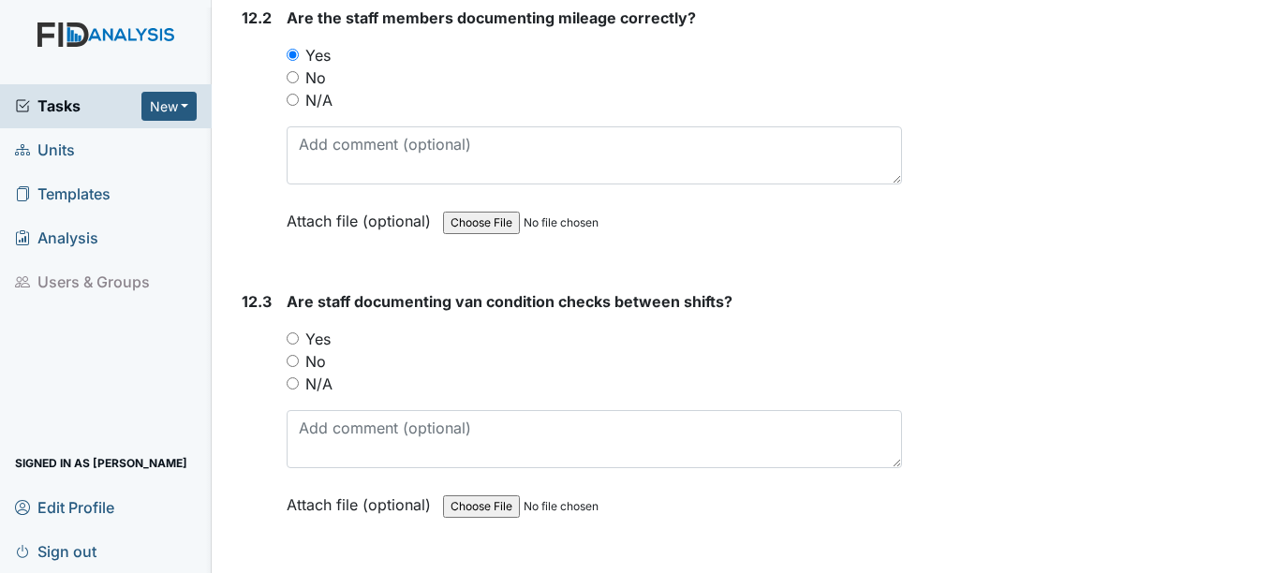
scroll to position [32975, 0]
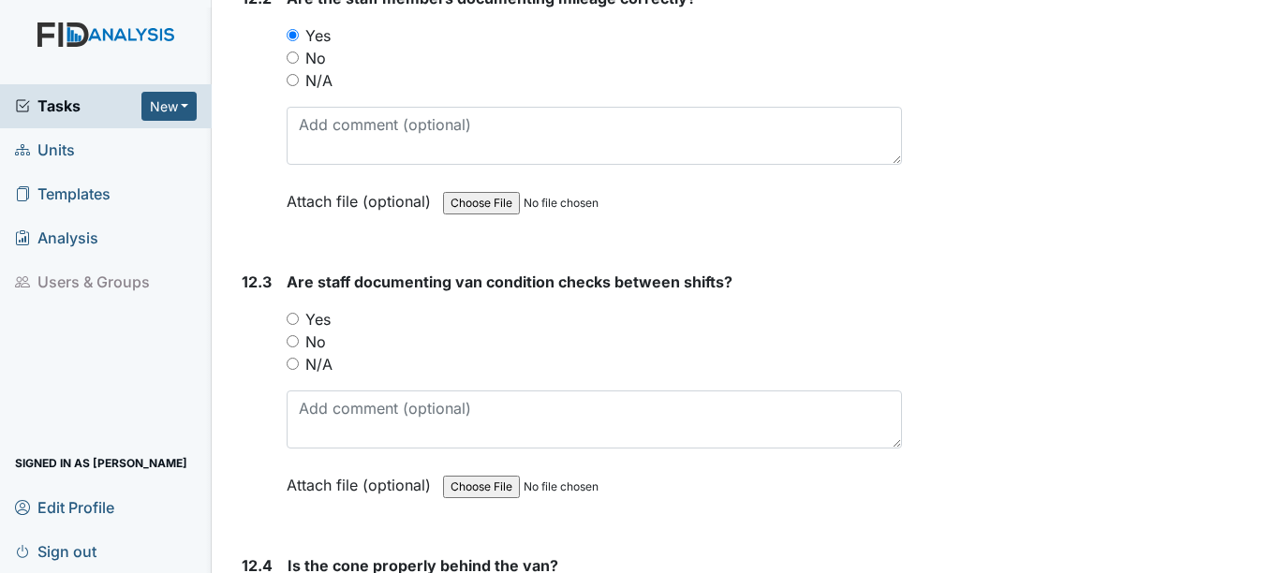
click at [291, 325] on input "Yes" at bounding box center [293, 319] width 12 height 12
radio input "true"
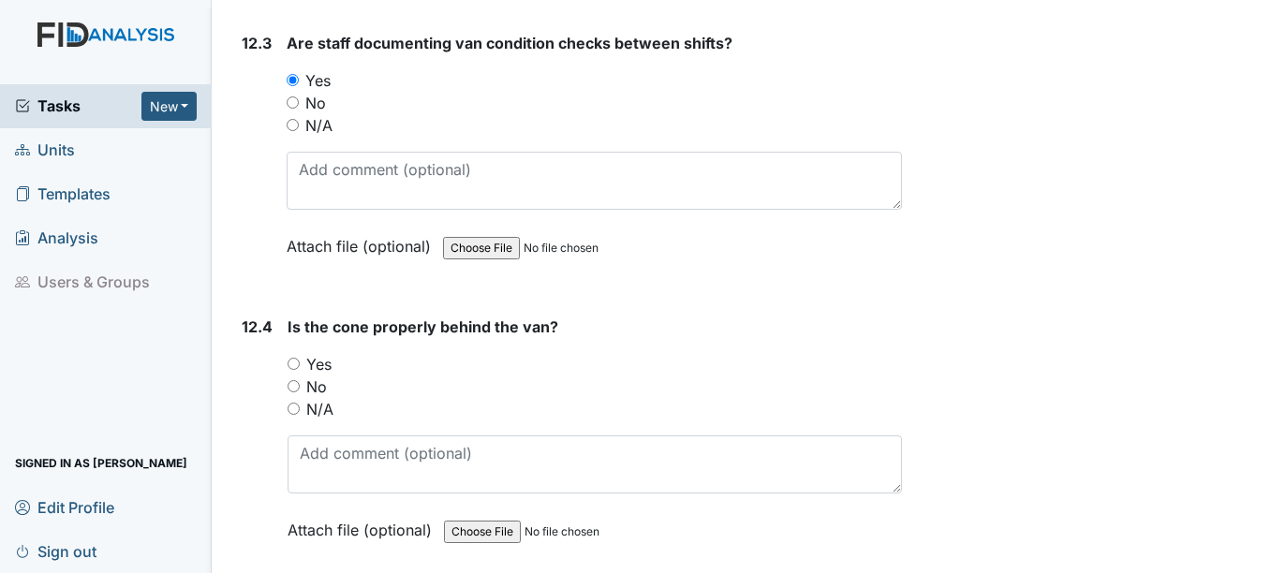
scroll to position [33256, 0]
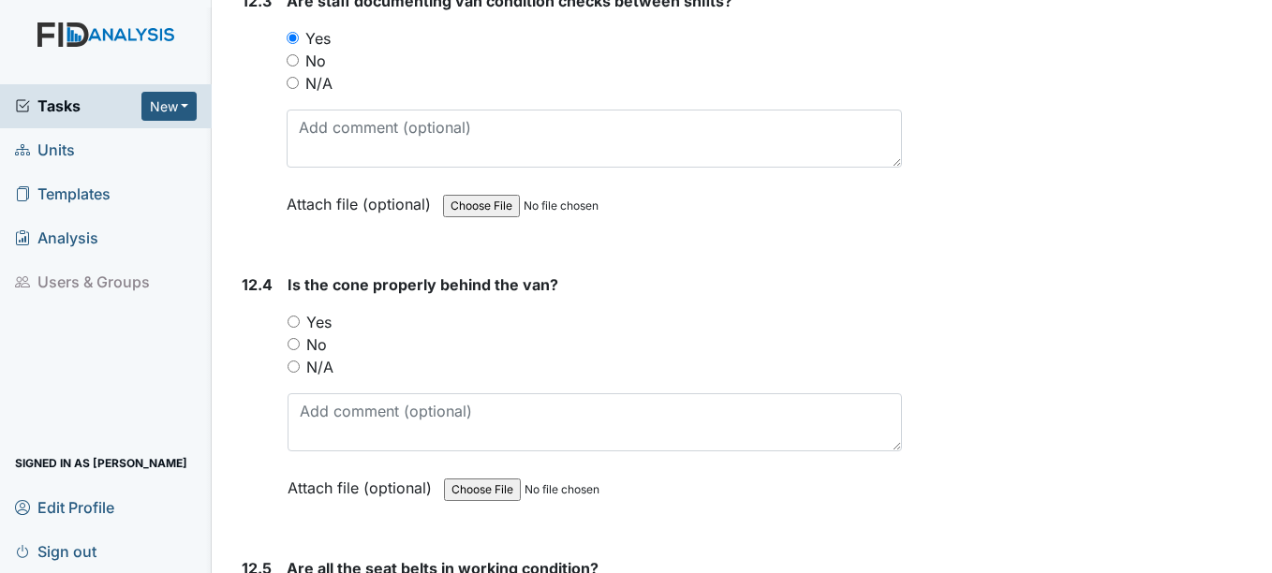
click at [295, 328] on input "Yes" at bounding box center [294, 322] width 12 height 12
radio input "true"
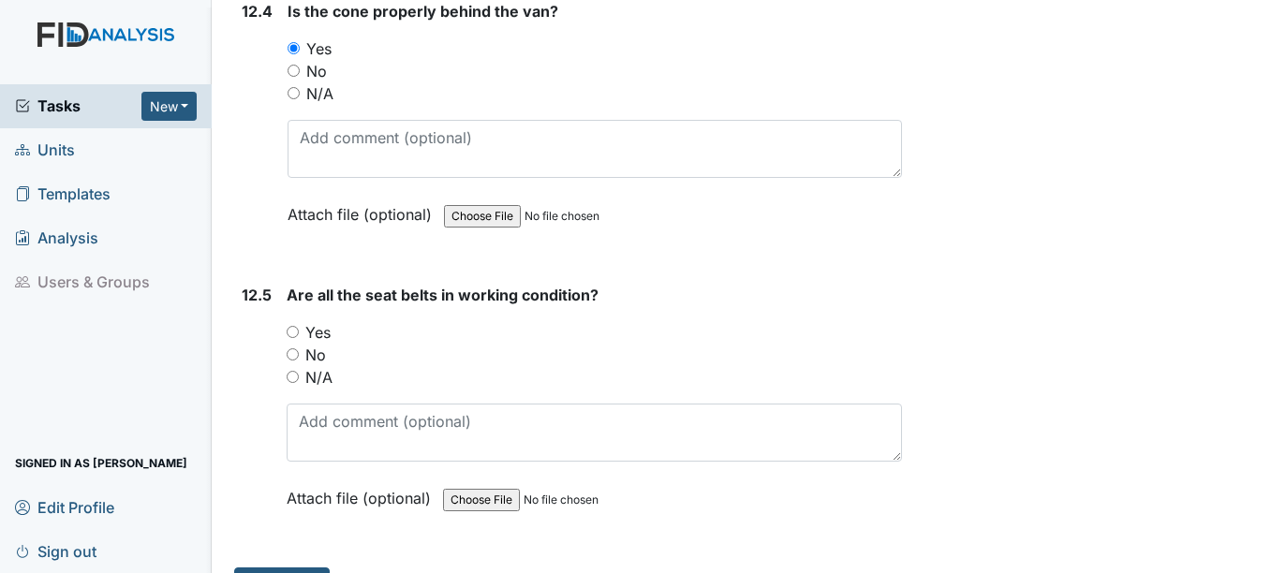
scroll to position [33537, 0]
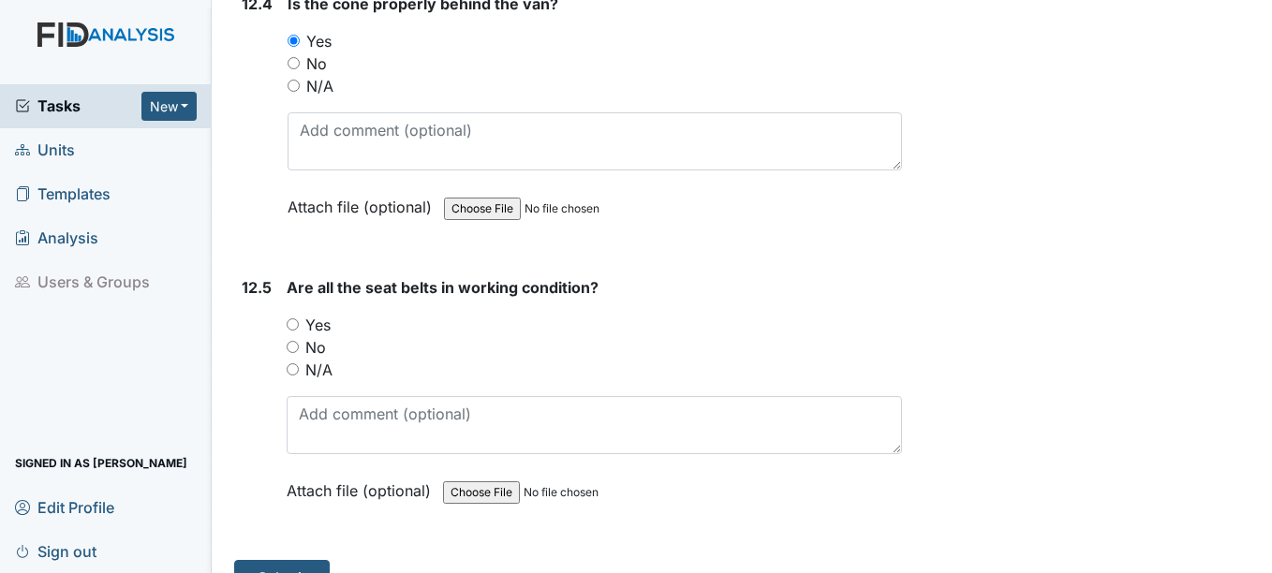
click at [295, 331] on input "Yes" at bounding box center [293, 325] width 12 height 12
radio input "true"
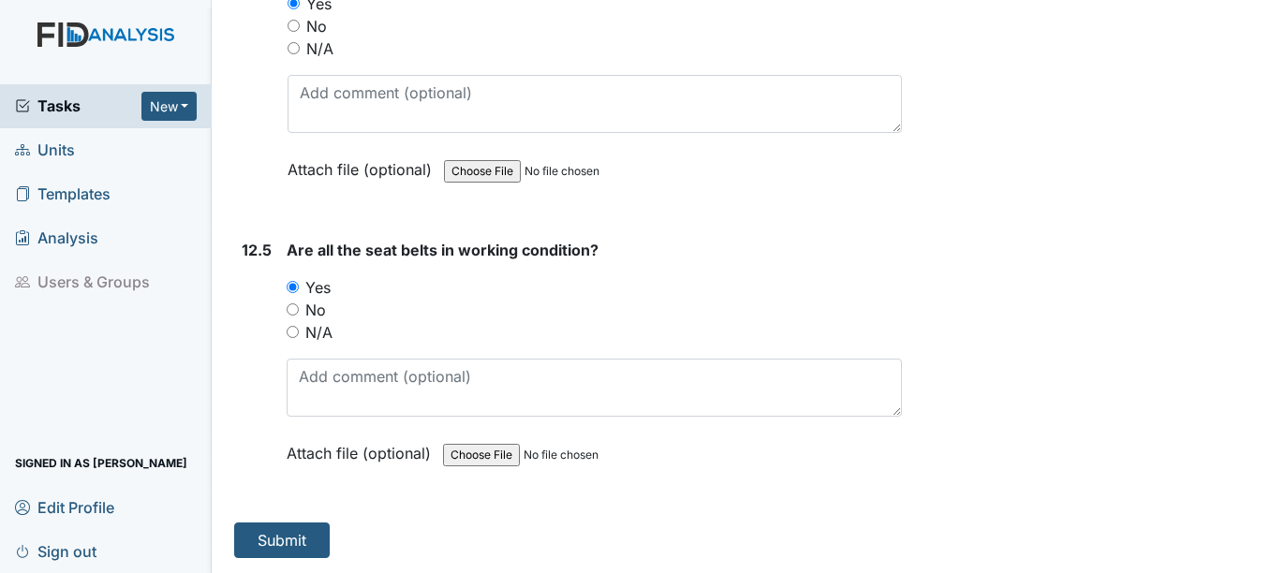
scroll to position [33597, 0]
click at [290, 541] on button "Submit" at bounding box center [282, 541] width 96 height 36
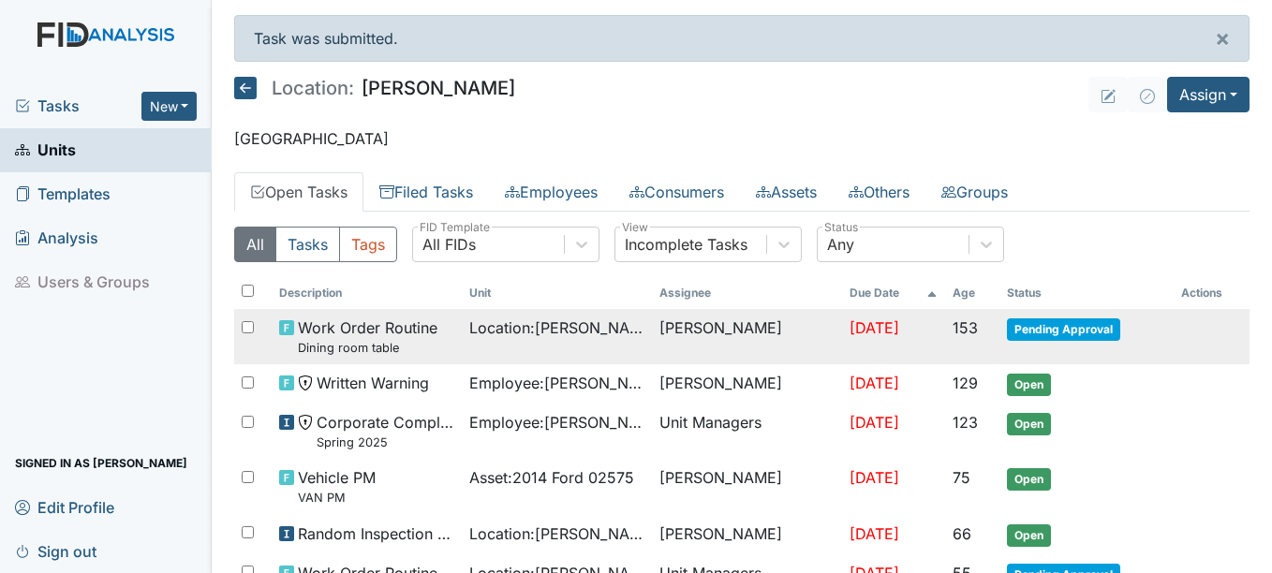
click at [1063, 327] on span "Pending Approval" at bounding box center [1063, 330] width 113 height 22
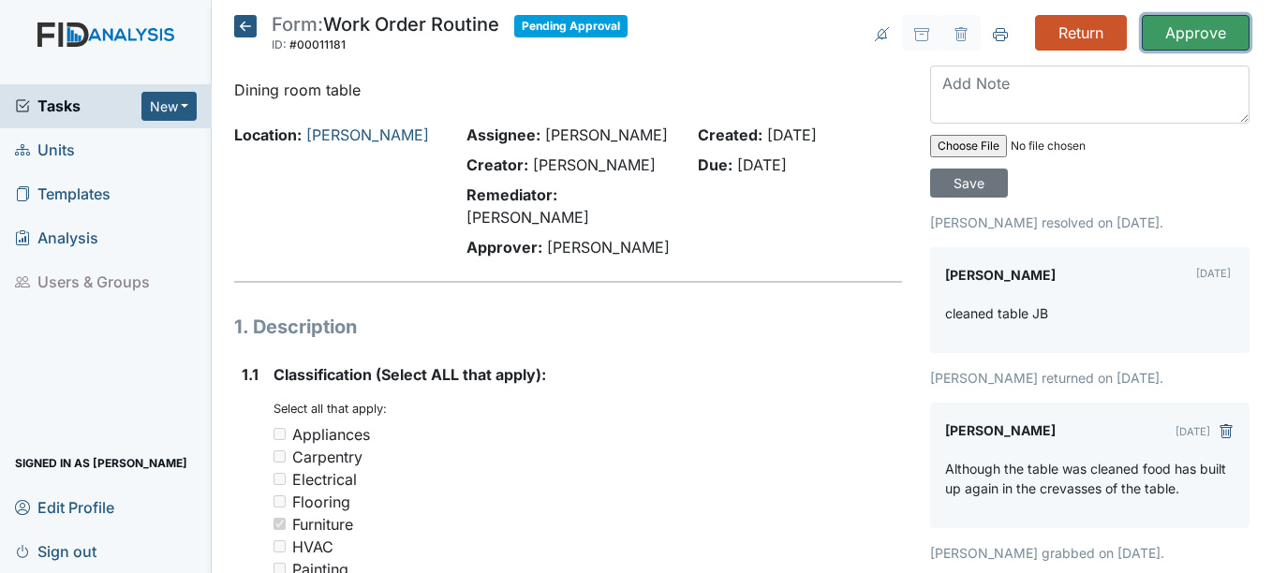
click at [1172, 33] on input "Approve" at bounding box center [1196, 33] width 108 height 36
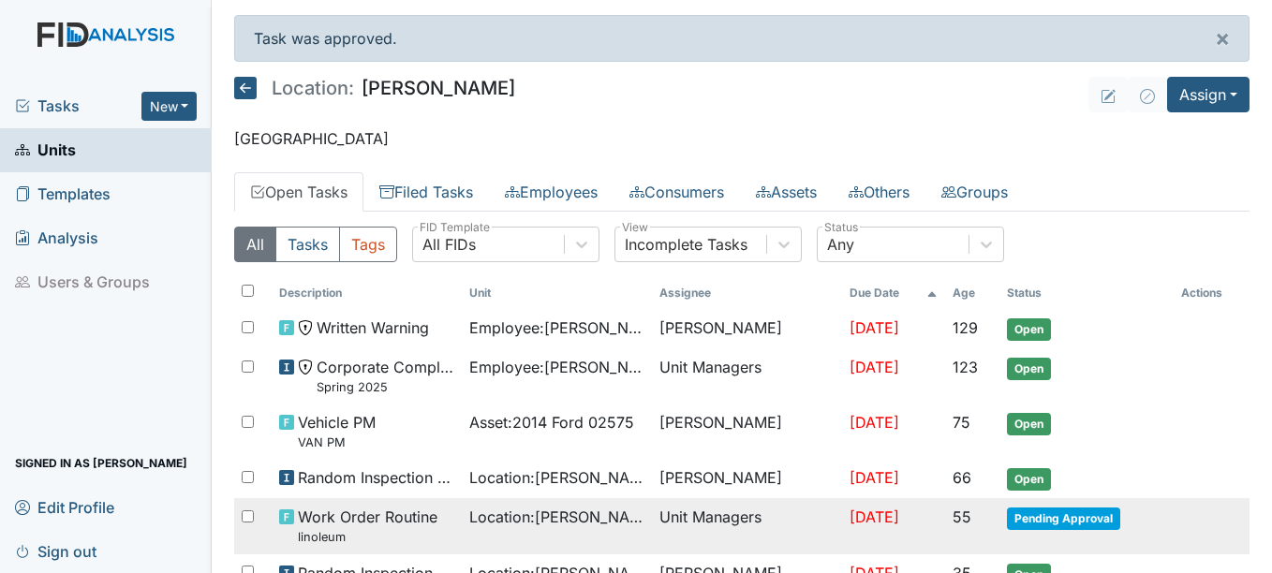
click at [1073, 517] on span "Pending Approval" at bounding box center [1063, 519] width 113 height 22
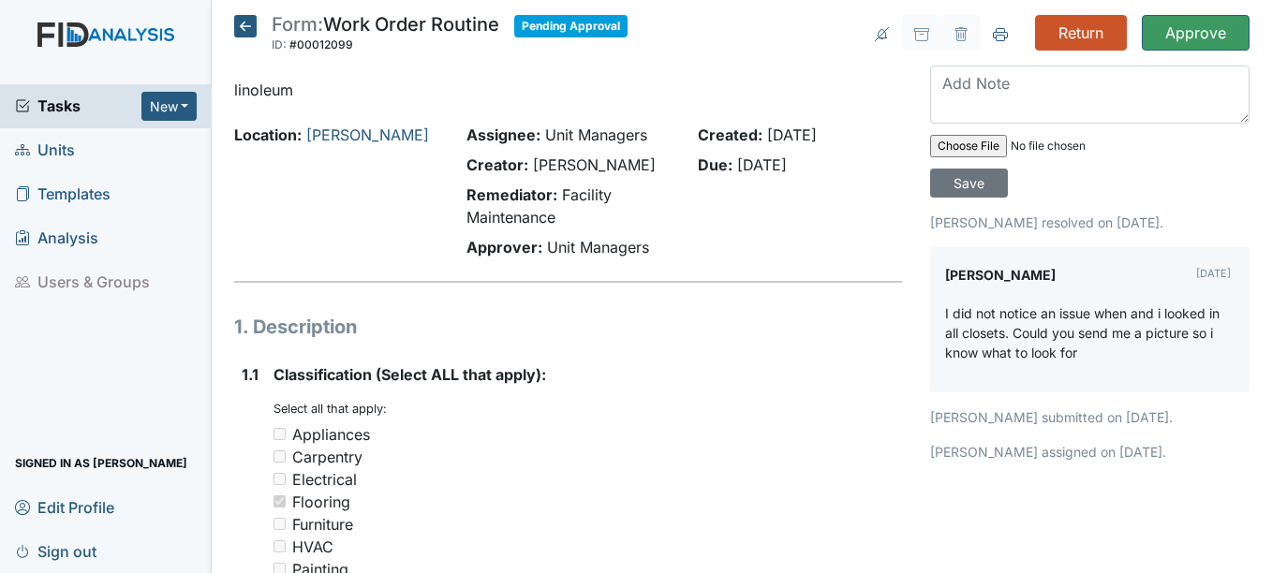
click at [247, 24] on icon at bounding box center [245, 26] width 22 height 22
